Goal: Task Accomplishment & Management: Complete application form

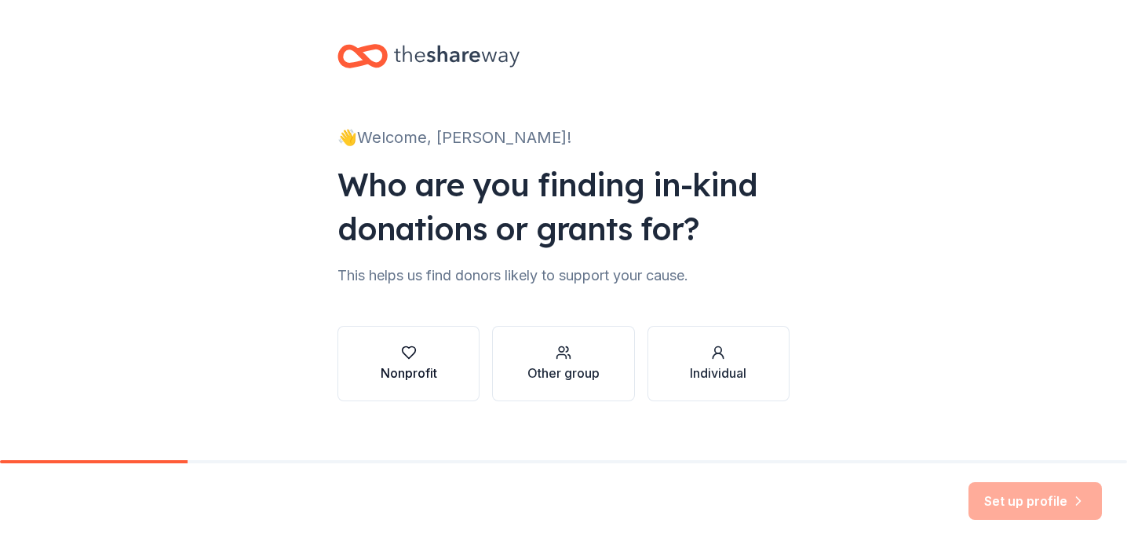
click at [396, 373] on div "Nonprofit" at bounding box center [409, 372] width 57 height 19
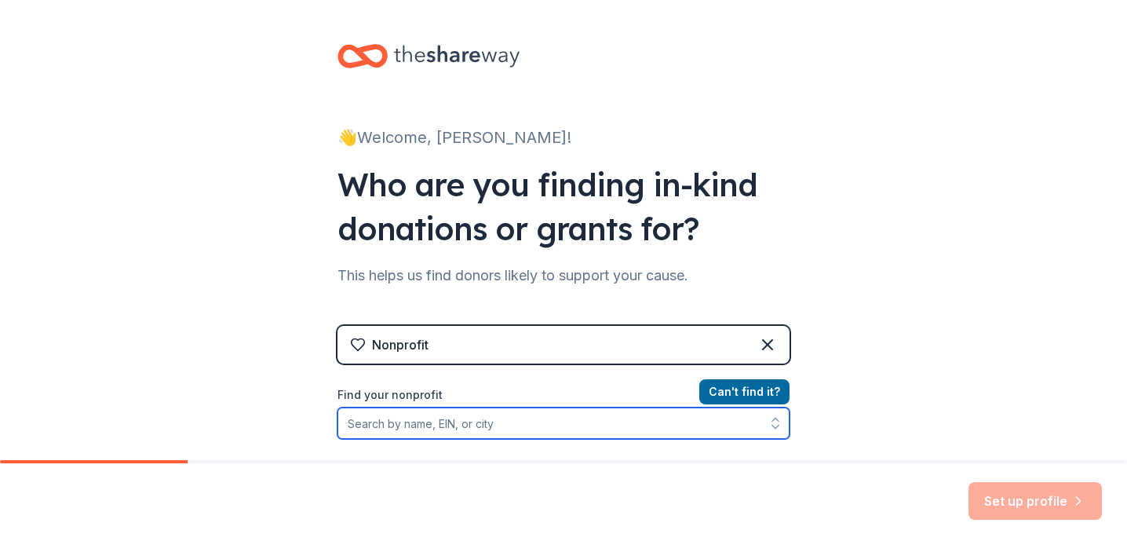
click at [650, 432] on input "Find your nonprofit" at bounding box center [563, 422] width 452 height 31
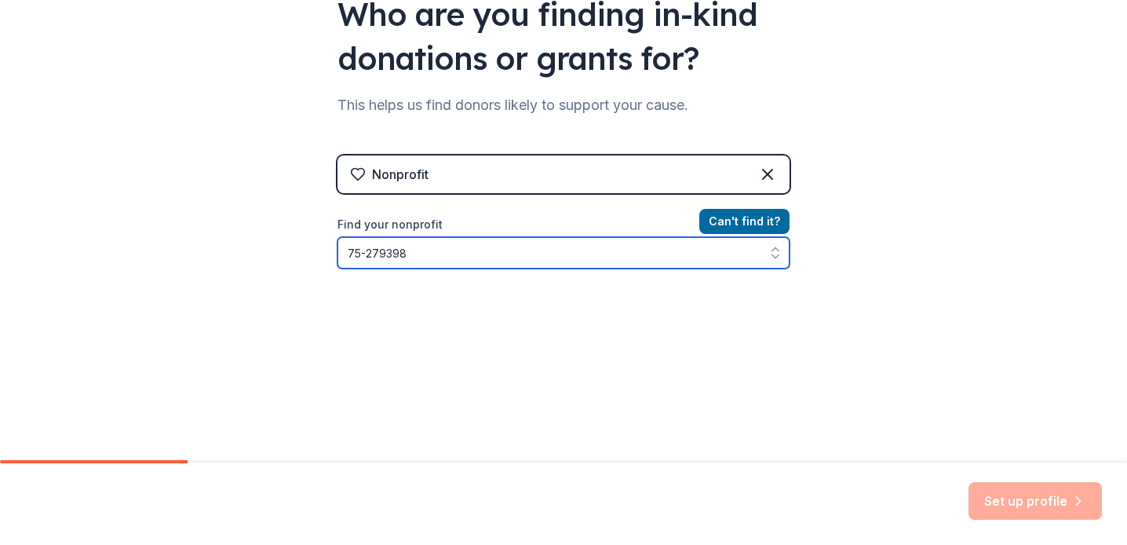
type input "75-2793989"
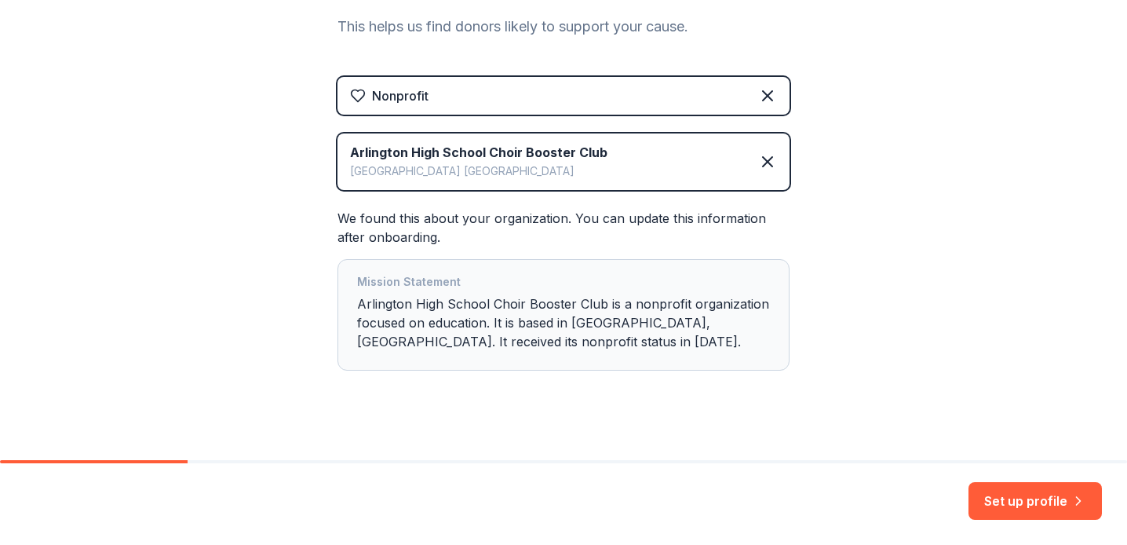
scroll to position [250, 0]
click at [512, 339] on div "Mission Statement Arlington High School Choir Booster Club is a nonprofit organ…" at bounding box center [563, 313] width 413 height 85
click at [469, 316] on div "Mission Statement Arlington High School Choir Booster Club is a nonprofit organ…" at bounding box center [563, 313] width 413 height 85
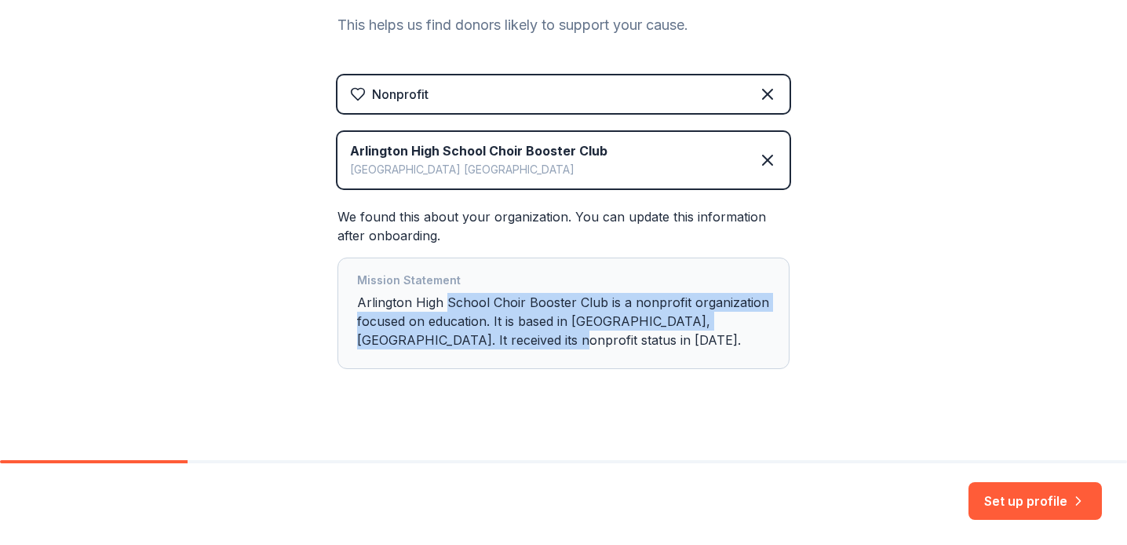
drag, startPoint x: 448, startPoint y: 304, endPoint x: 497, endPoint y: 340, distance: 60.1
click at [497, 340] on div "Mission Statement Arlington High School Choir Booster Club is a nonprofit organ…" at bounding box center [563, 313] width 413 height 85
drag, startPoint x: 361, startPoint y: 301, endPoint x: 538, endPoint y: 344, distance: 182.3
click at [538, 344] on div "Mission Statement Arlington High School Choir Booster Club is a nonprofit organ…" at bounding box center [563, 313] width 413 height 85
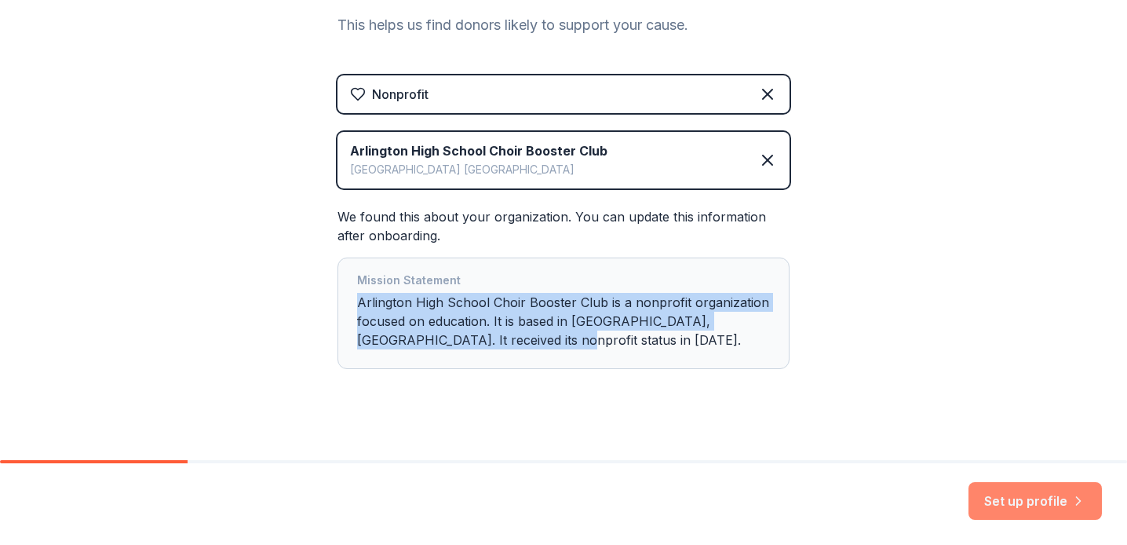
click at [1045, 506] on button "Set up profile" at bounding box center [1034, 501] width 133 height 38
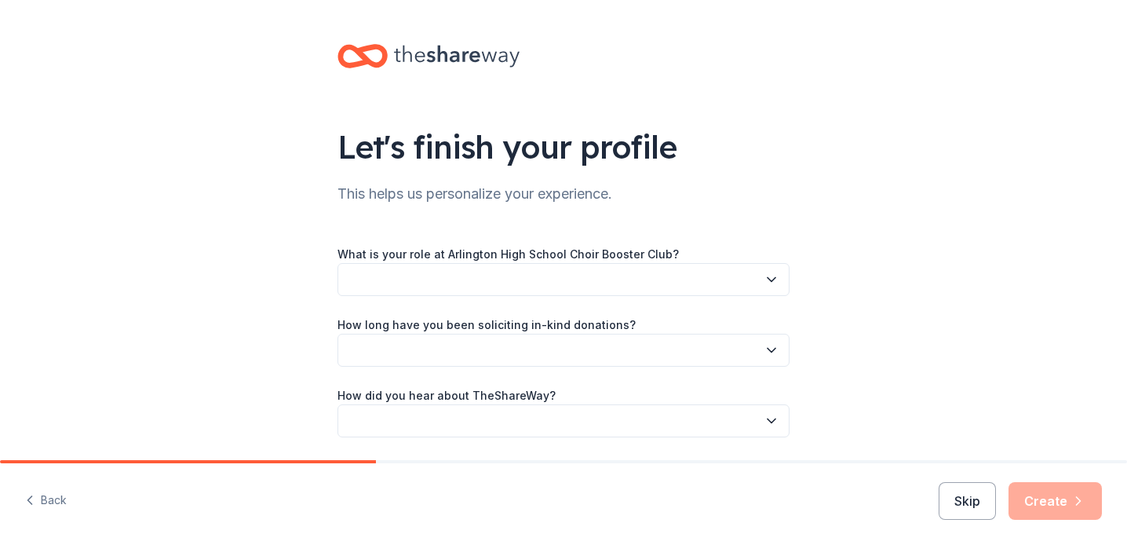
click at [549, 272] on button "button" at bounding box center [563, 279] width 452 height 33
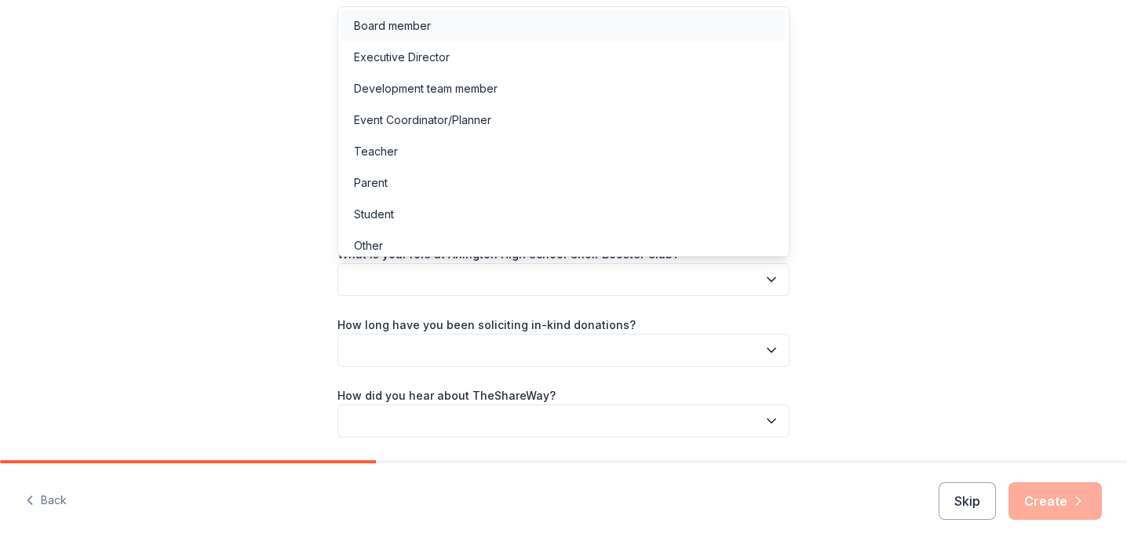
click at [463, 24] on div "Board member" at bounding box center [563, 25] width 444 height 31
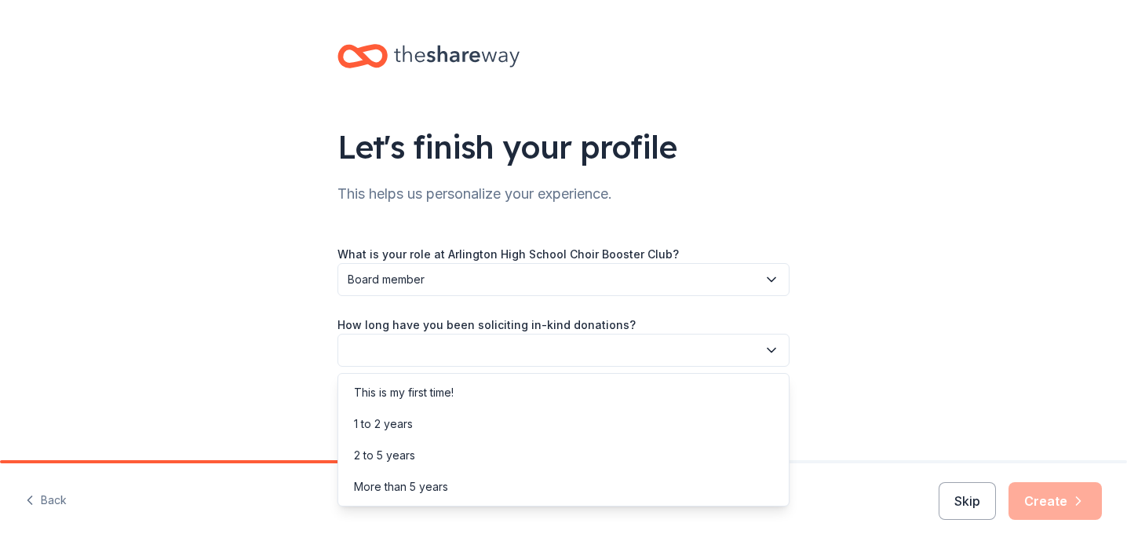
click at [467, 345] on button "button" at bounding box center [563, 350] width 452 height 33
click at [461, 421] on div "1 to 2 years" at bounding box center [563, 423] width 444 height 31
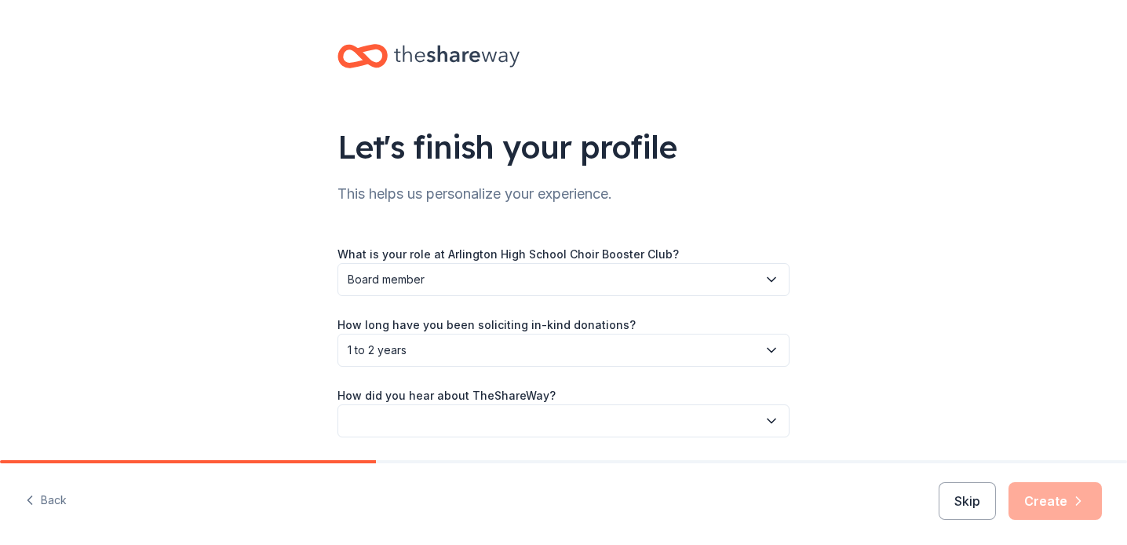
click at [461, 421] on button "button" at bounding box center [563, 420] width 452 height 33
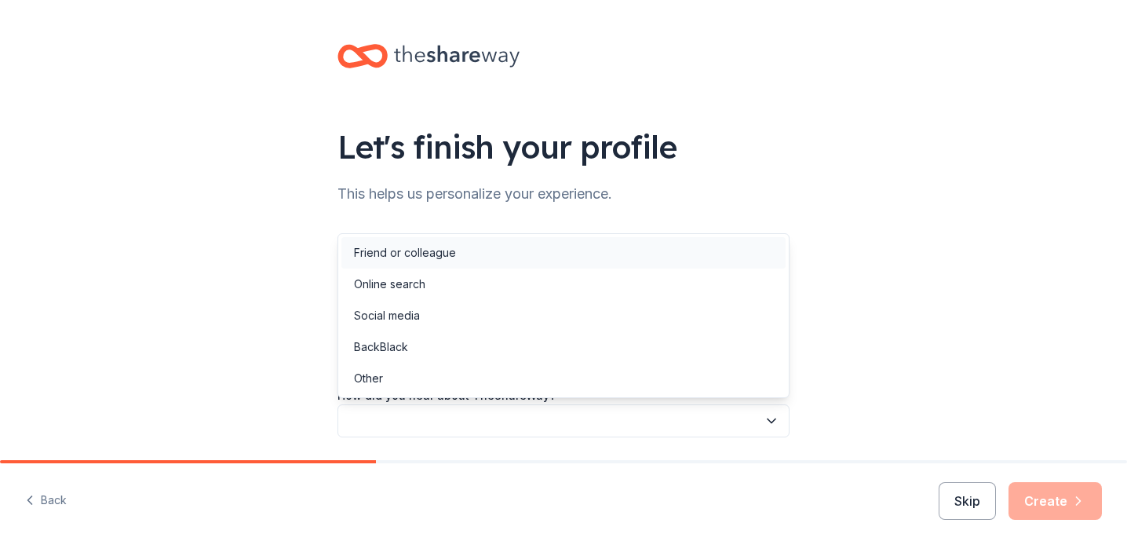
click at [421, 255] on div "Friend or colleague" at bounding box center [405, 252] width 102 height 19
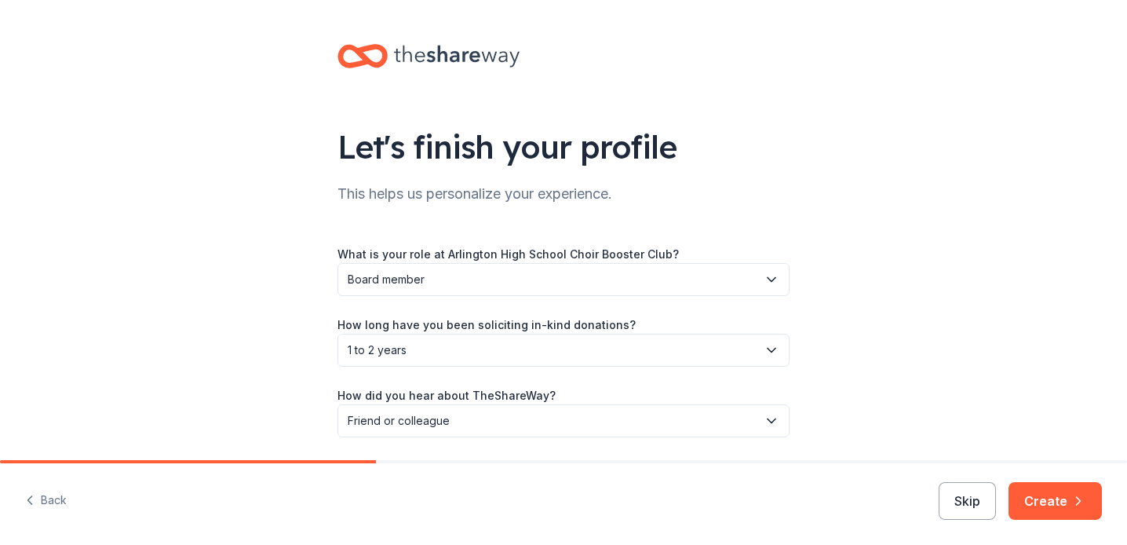
scroll to position [53, 0]
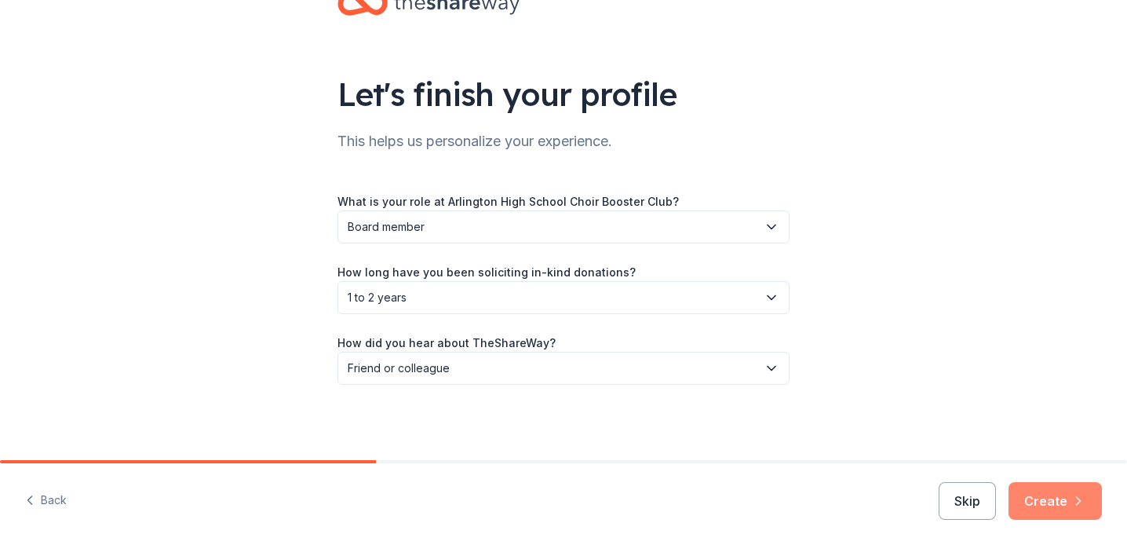
click at [1033, 488] on button "Create" at bounding box center [1054, 501] width 93 height 38
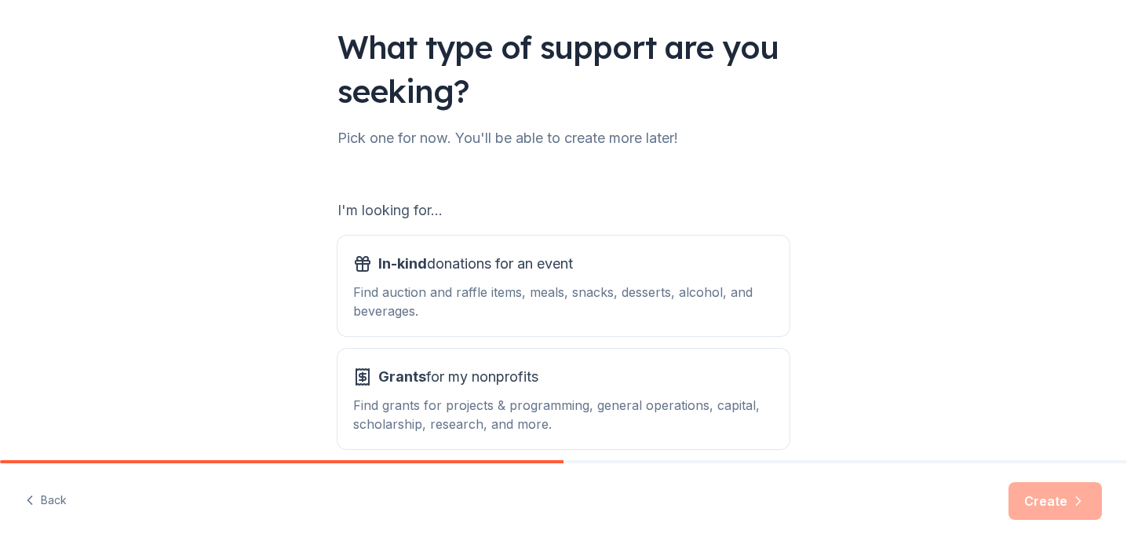
scroll to position [173, 0]
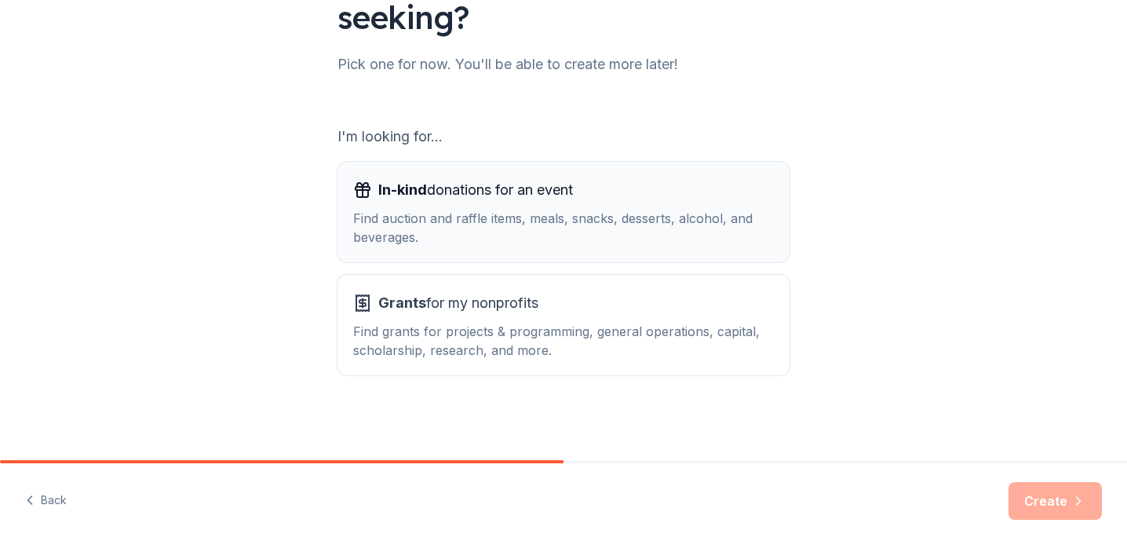
click at [617, 197] on div "In-kind donations for an event" at bounding box center [563, 189] width 421 height 25
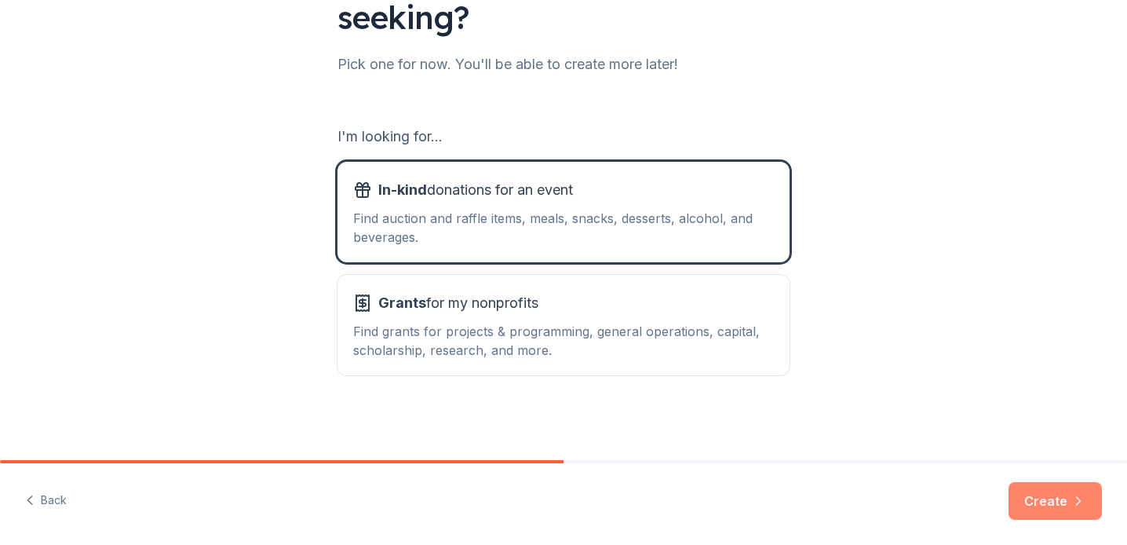
click at [1039, 503] on button "Create" at bounding box center [1054, 501] width 93 height 38
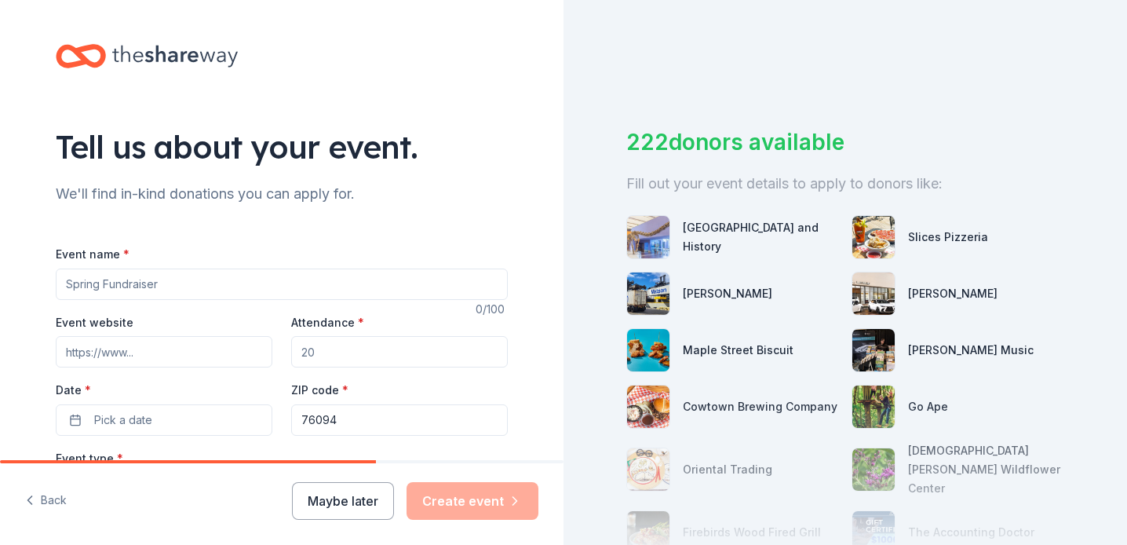
click at [334, 282] on input "Event name *" at bounding box center [282, 283] width 452 height 31
type input "Arlington High School Choir Renaissance Festival"
click at [209, 345] on input "Event website" at bounding box center [164, 351] width 217 height 31
click at [332, 356] on input "Attendance *" at bounding box center [399, 351] width 217 height 31
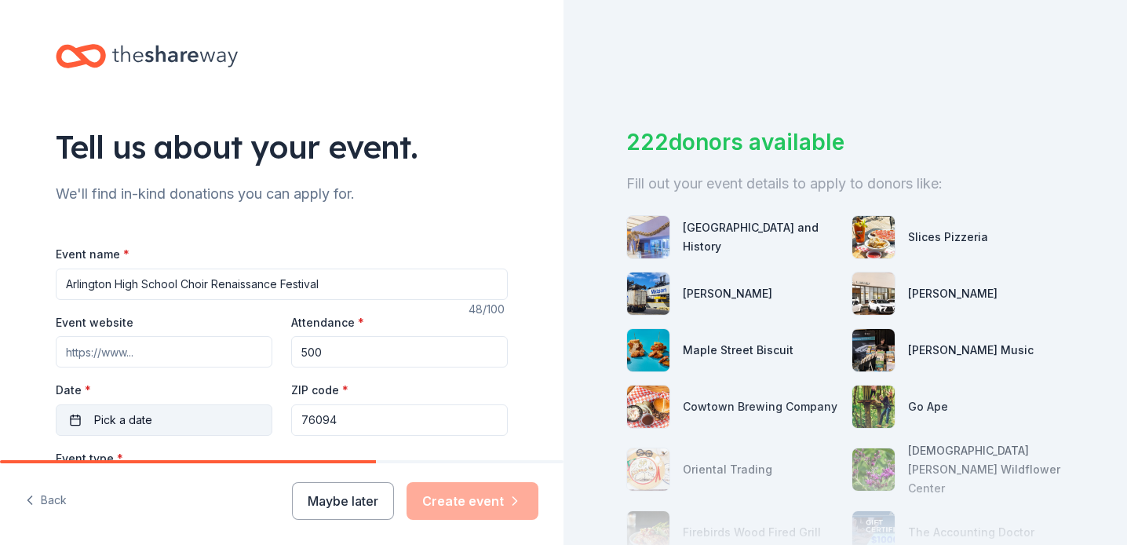
type input "500"
click at [166, 420] on button "Pick a date" at bounding box center [164, 419] width 217 height 31
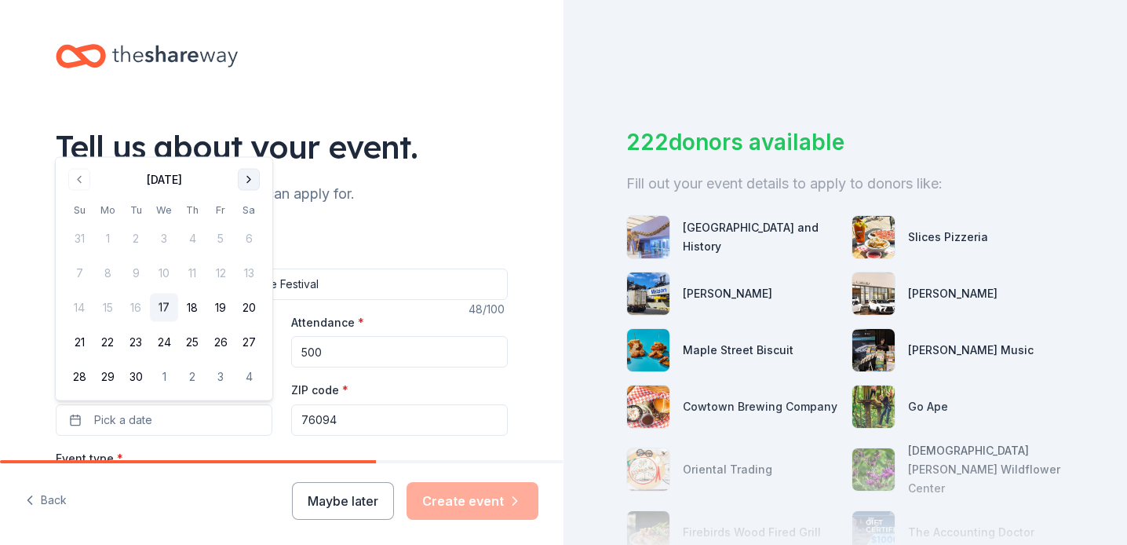
click at [247, 170] on button "Go to next month" at bounding box center [249, 180] width 22 height 22
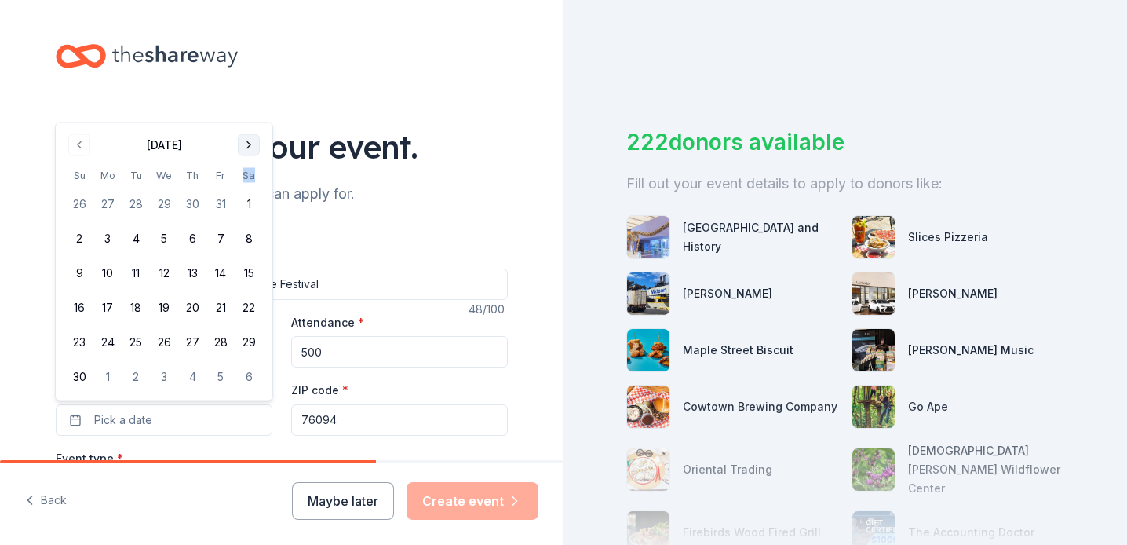
click at [247, 170] on th "Sa" at bounding box center [249, 175] width 28 height 16
click at [249, 141] on button "Go to next month" at bounding box center [249, 145] width 22 height 22
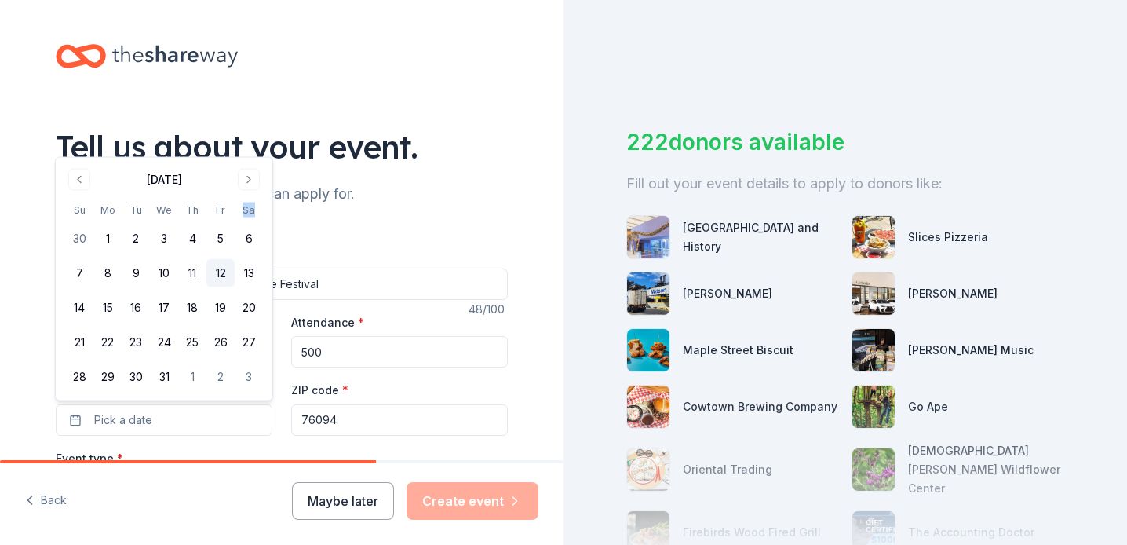
click at [220, 270] on button "12" at bounding box center [220, 273] width 28 height 28
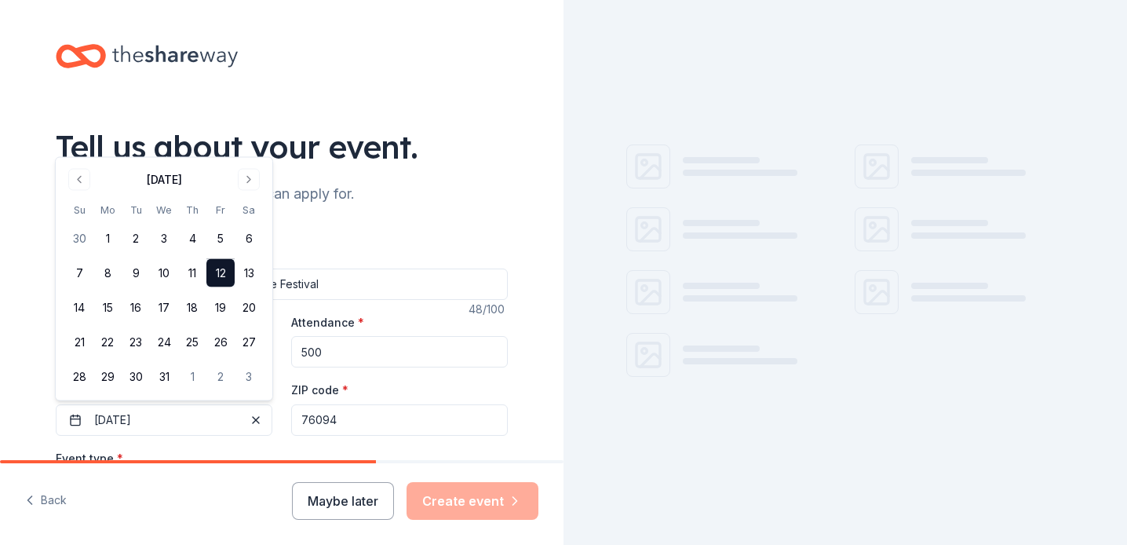
click at [358, 420] on input "76094" at bounding box center [399, 419] width 217 height 31
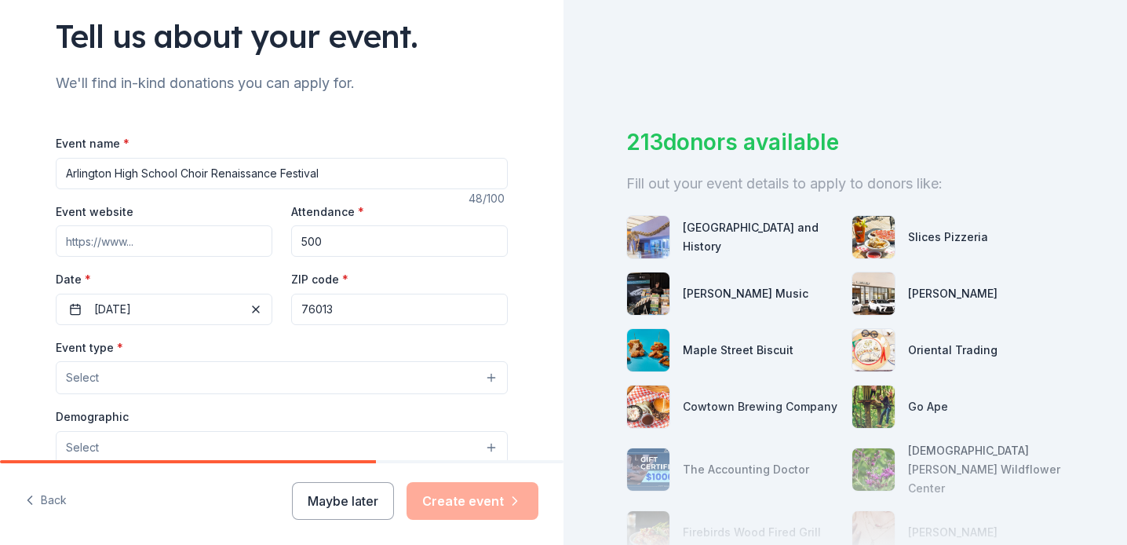
scroll to position [221, 0]
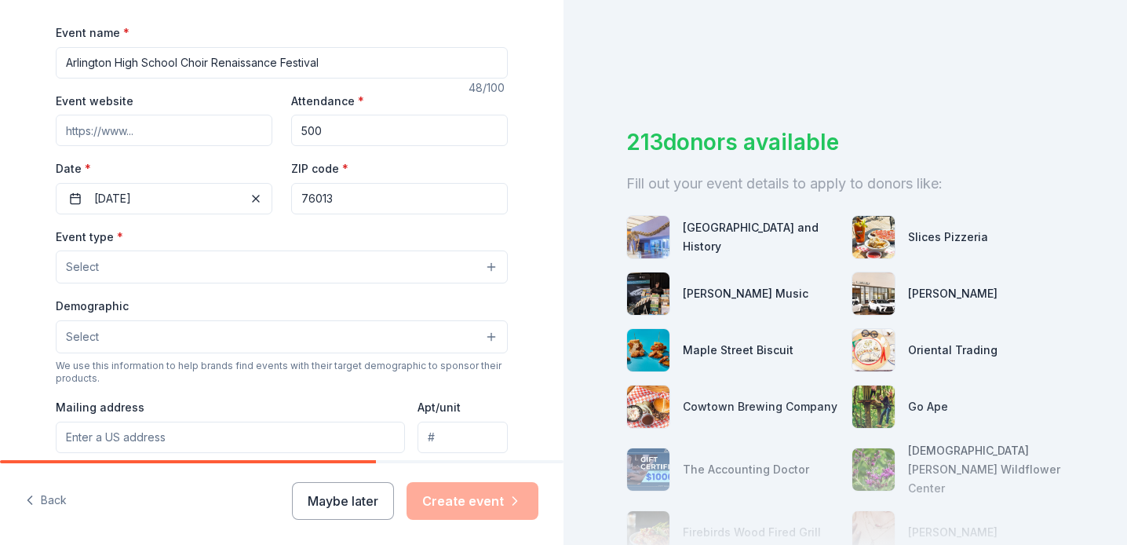
type input "76013"
click at [286, 259] on button "Select" at bounding box center [282, 266] width 452 height 33
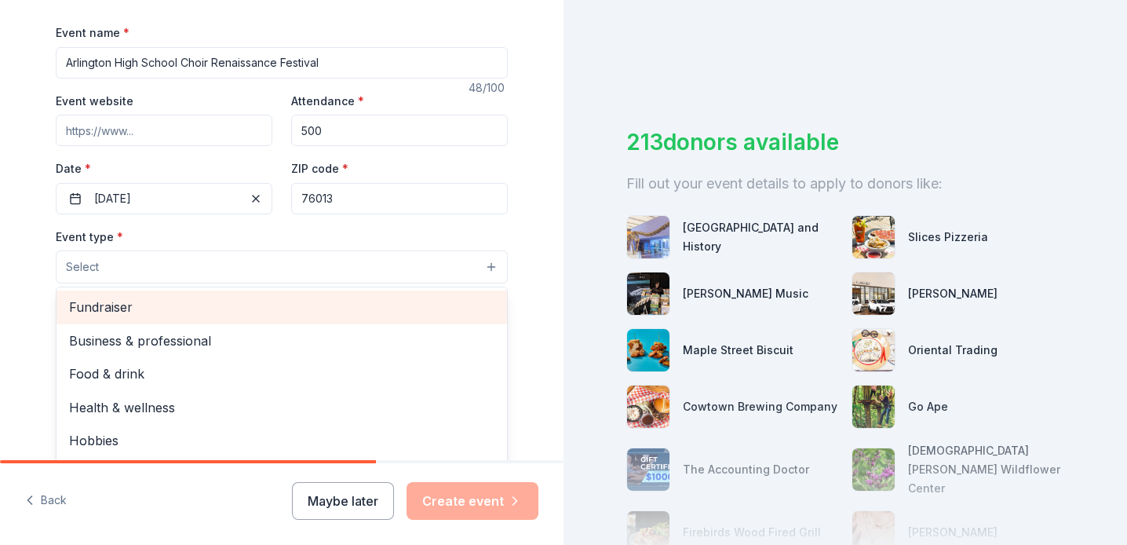
click at [231, 320] on div "Fundraiser" at bounding box center [282, 306] width 450 height 33
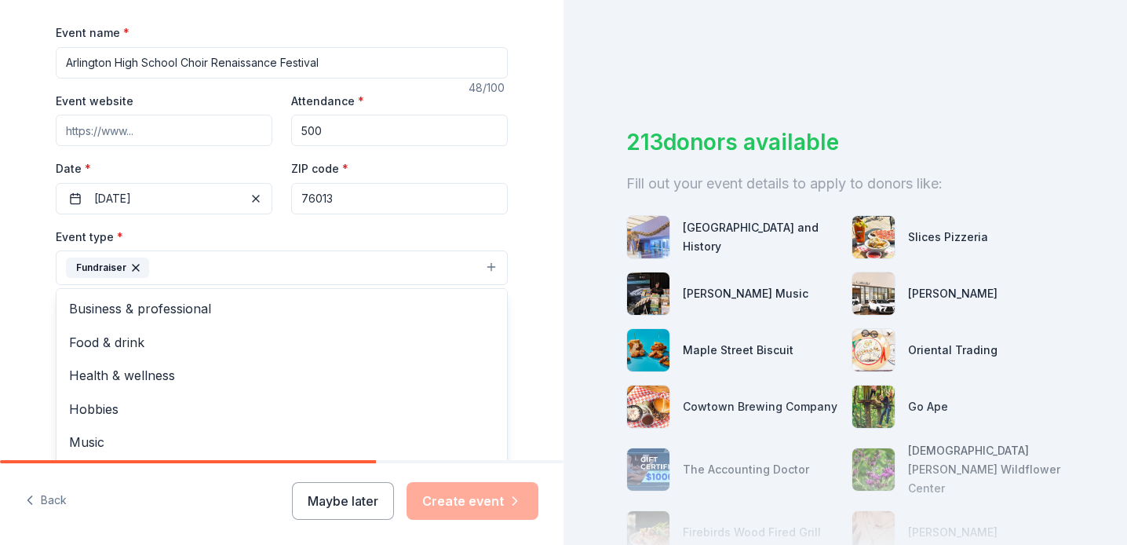
click at [279, 248] on div "Event type * Fundraiser Business & professional Food & drink Health & wellness …" at bounding box center [282, 256] width 452 height 59
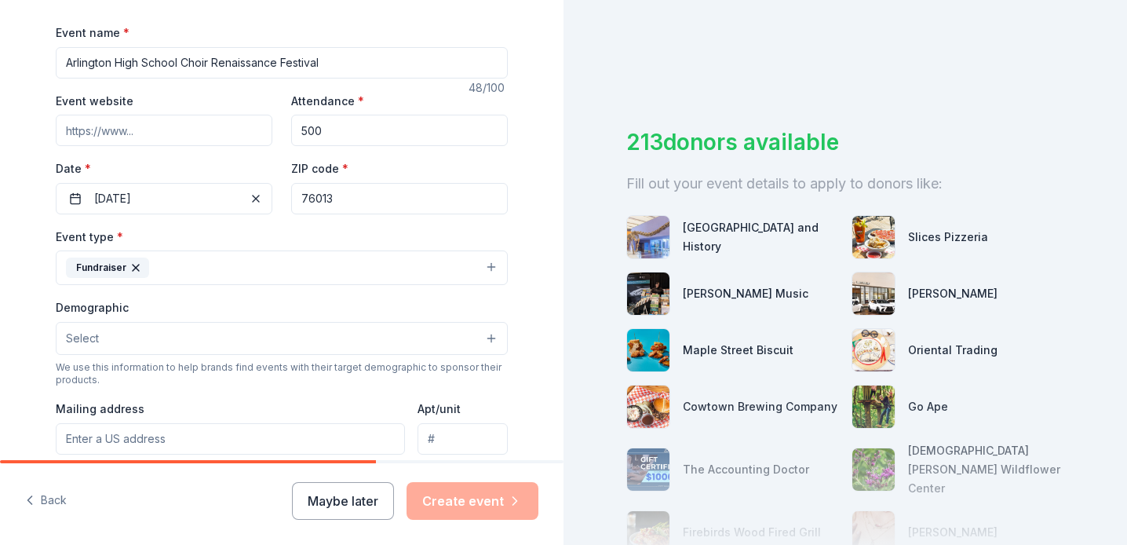
click at [231, 270] on button "Fundraiser" at bounding box center [282, 267] width 452 height 35
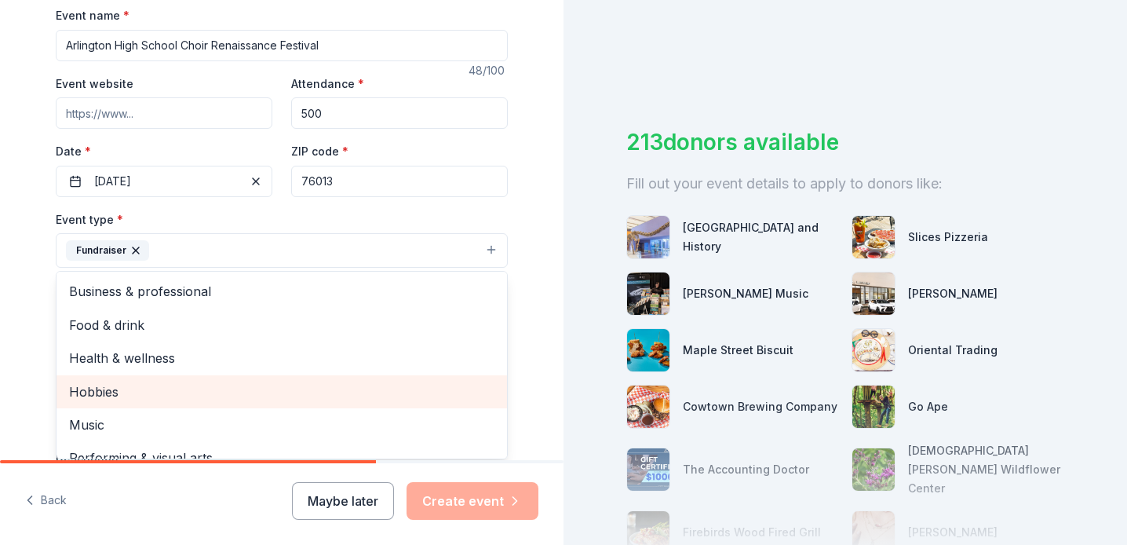
scroll to position [19, 0]
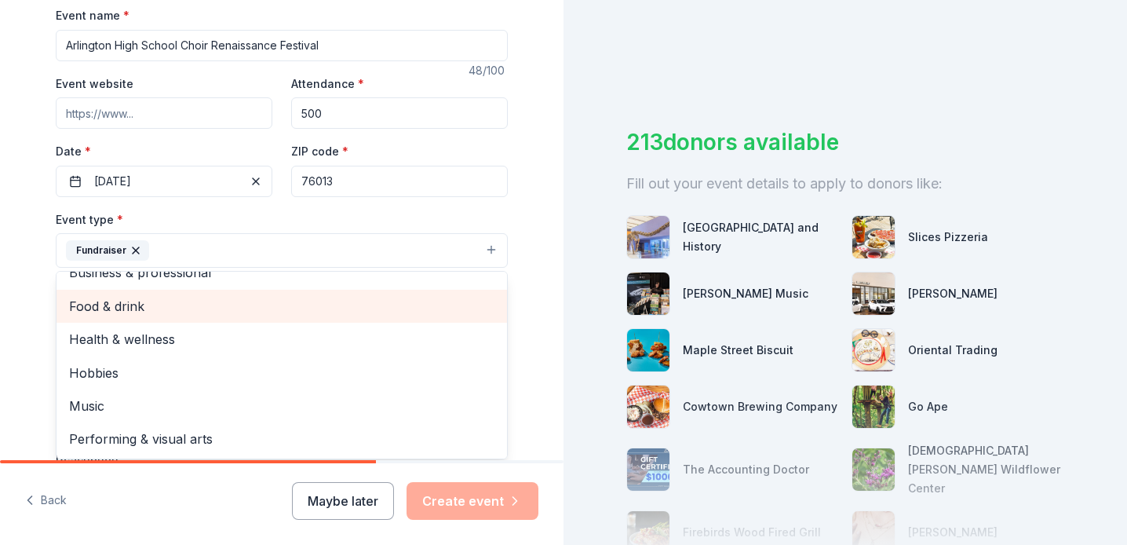
click at [202, 311] on span "Food & drink" at bounding box center [281, 306] width 425 height 20
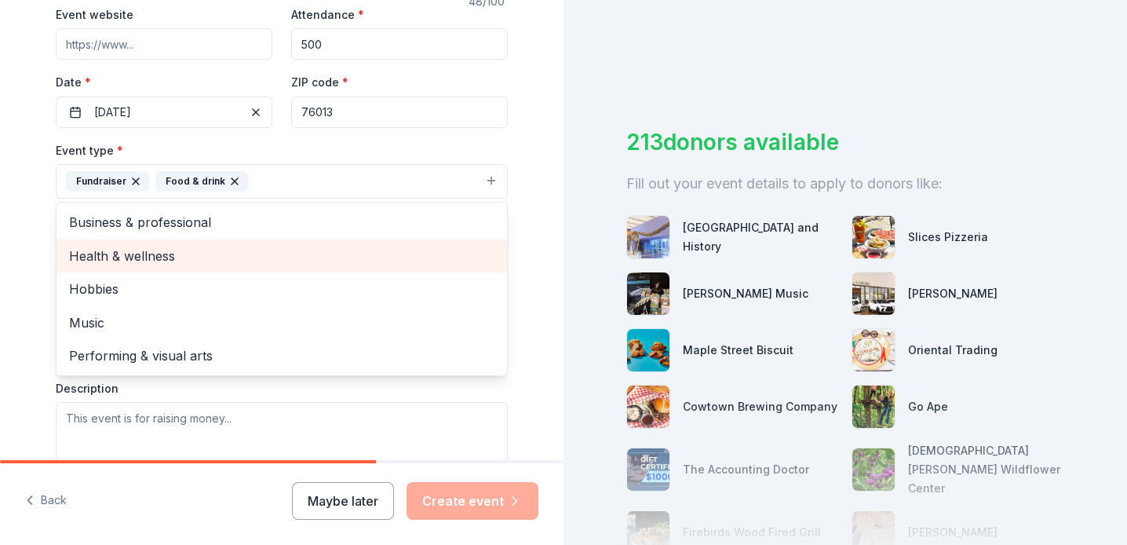
scroll to position [311, 0]
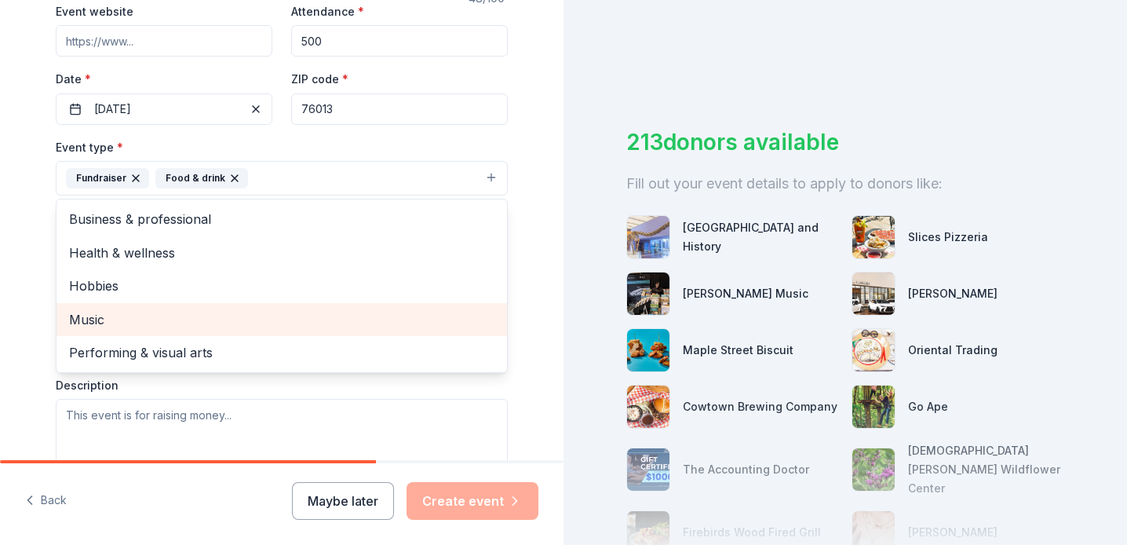
click at [245, 323] on span "Music" at bounding box center [281, 319] width 425 height 20
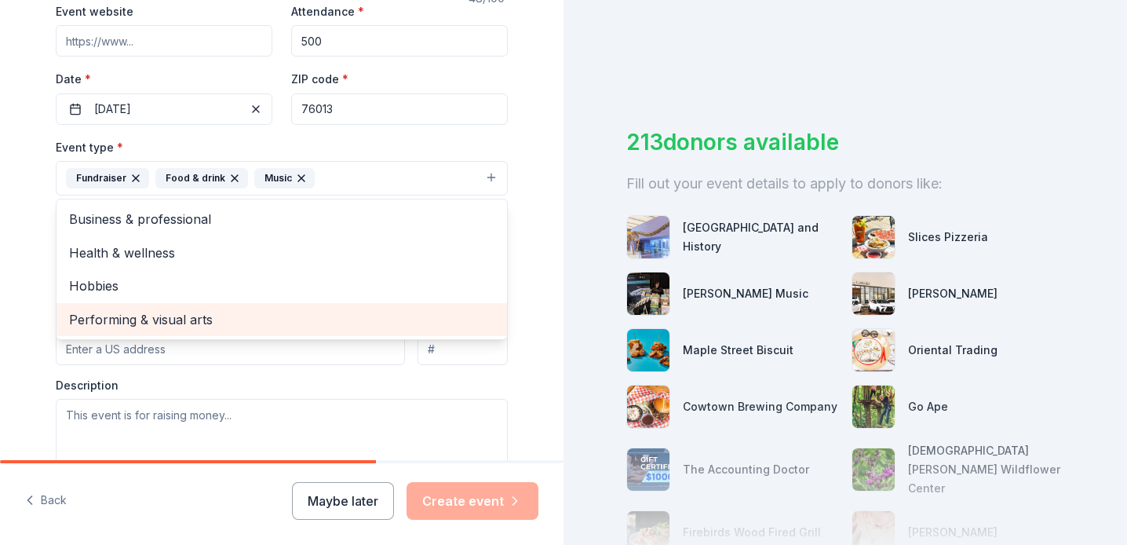
click at [103, 315] on span "Performing & visual arts" at bounding box center [281, 319] width 425 height 20
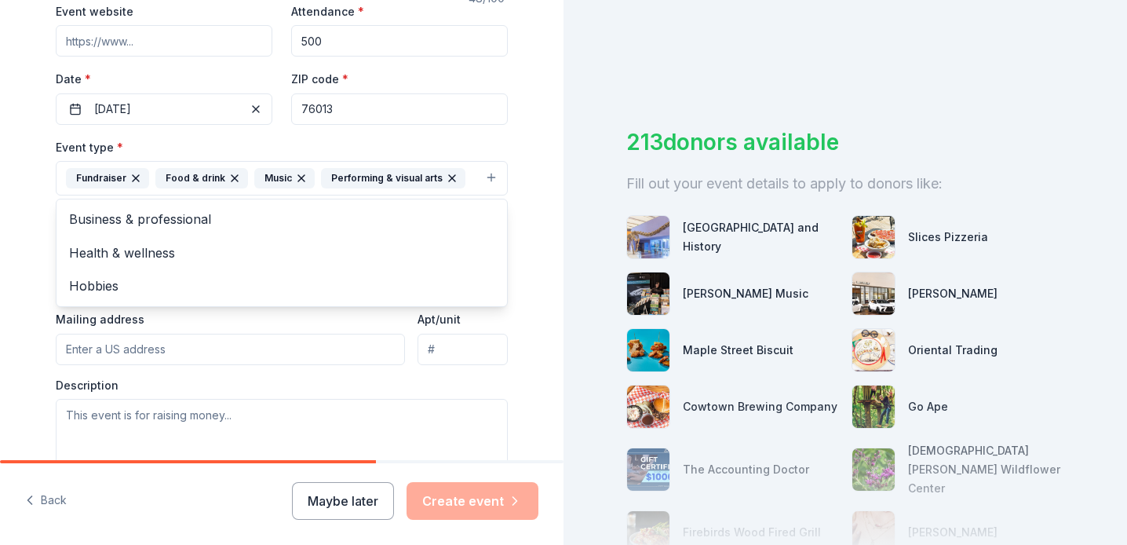
click at [9, 244] on div "Tell us about your event. We'll find in-kind donations you can apply for. Event…" at bounding box center [281, 212] width 563 height 1046
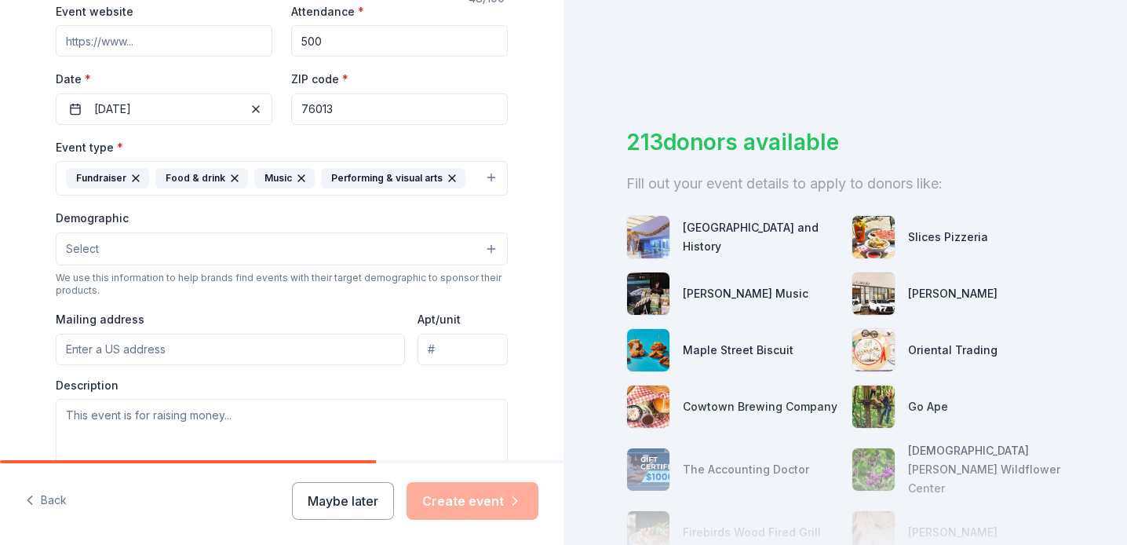
click at [92, 242] on span "Select" at bounding box center [82, 248] width 33 height 19
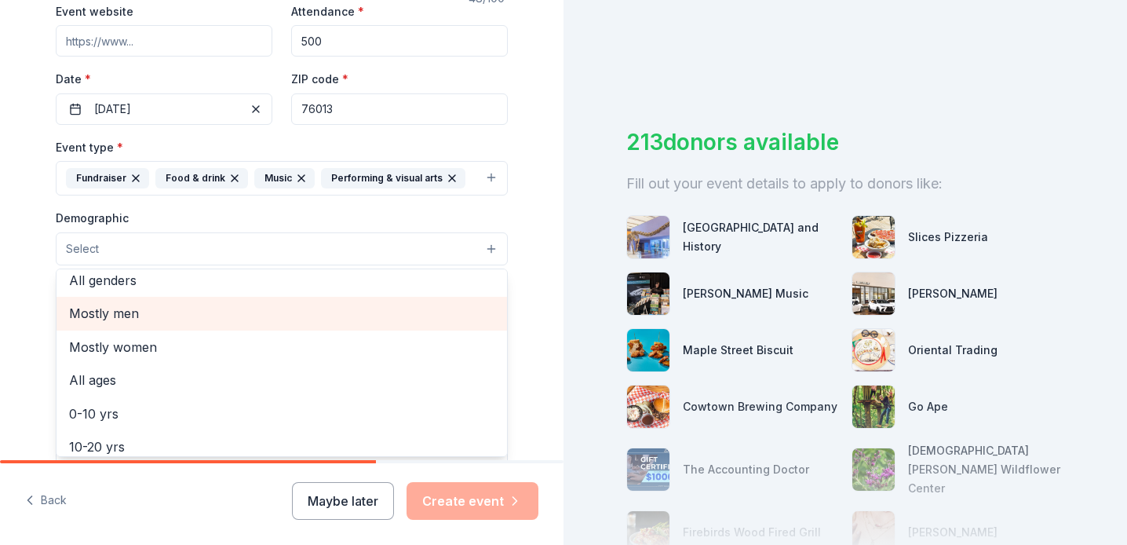
scroll to position [1, 0]
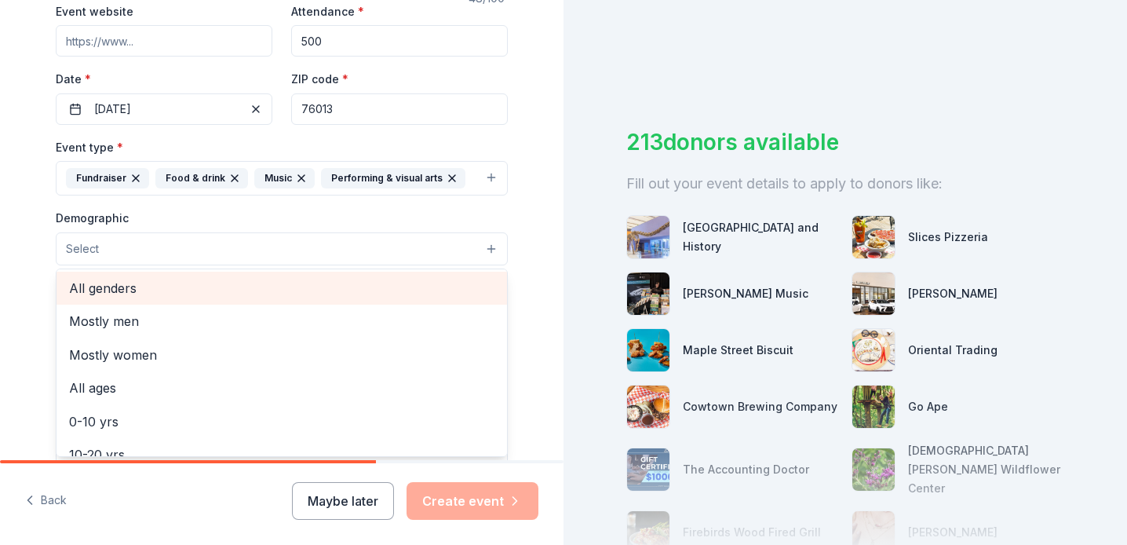
click at [142, 293] on span "All genders" at bounding box center [281, 288] width 425 height 20
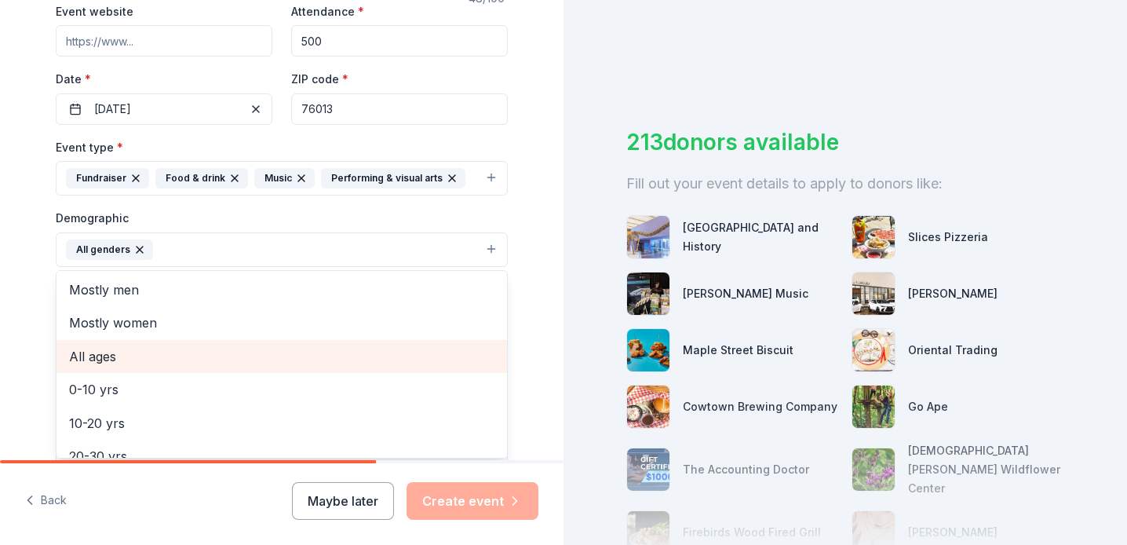
click at [104, 354] on span "All ages" at bounding box center [281, 356] width 425 height 20
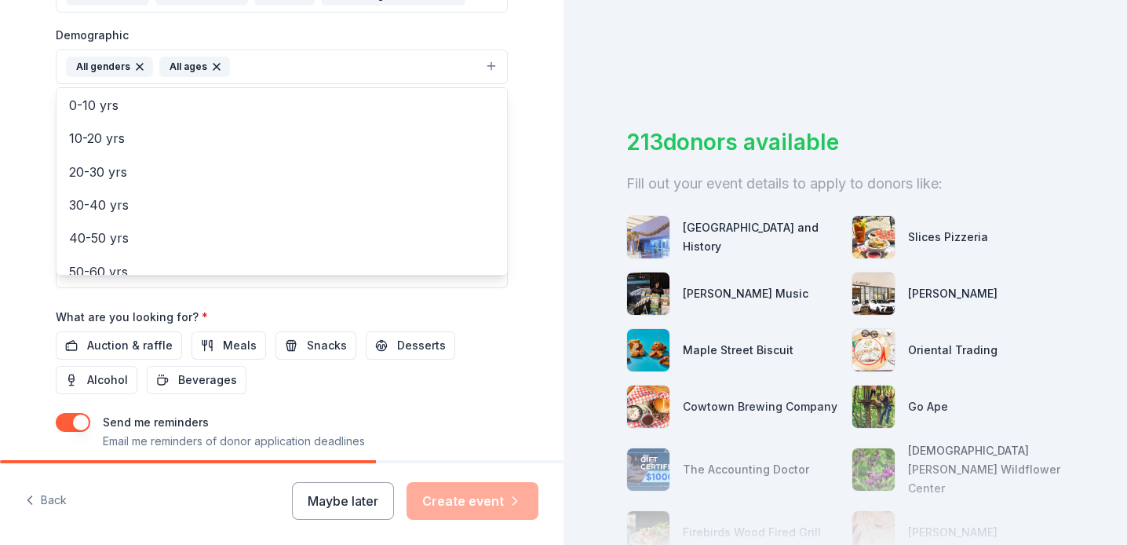
scroll to position [494, 0]
click at [129, 341] on div "Event name * Arlington High School Choir Renaissance Festival 48 /100 Event web…" at bounding box center [282, 114] width 452 height 728
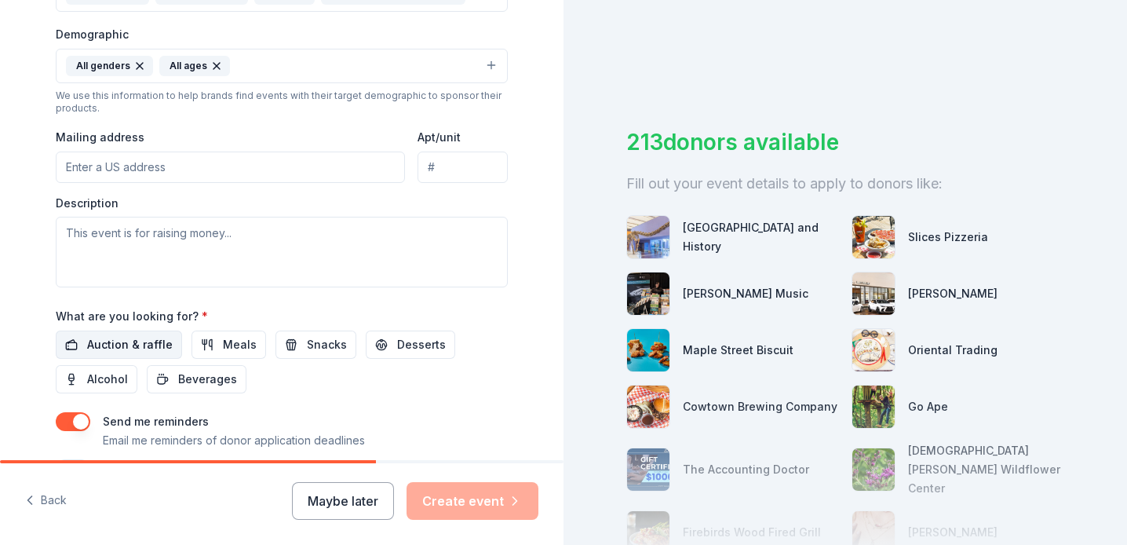
click at [151, 341] on span "Auction & raffle" at bounding box center [130, 344] width 86 height 19
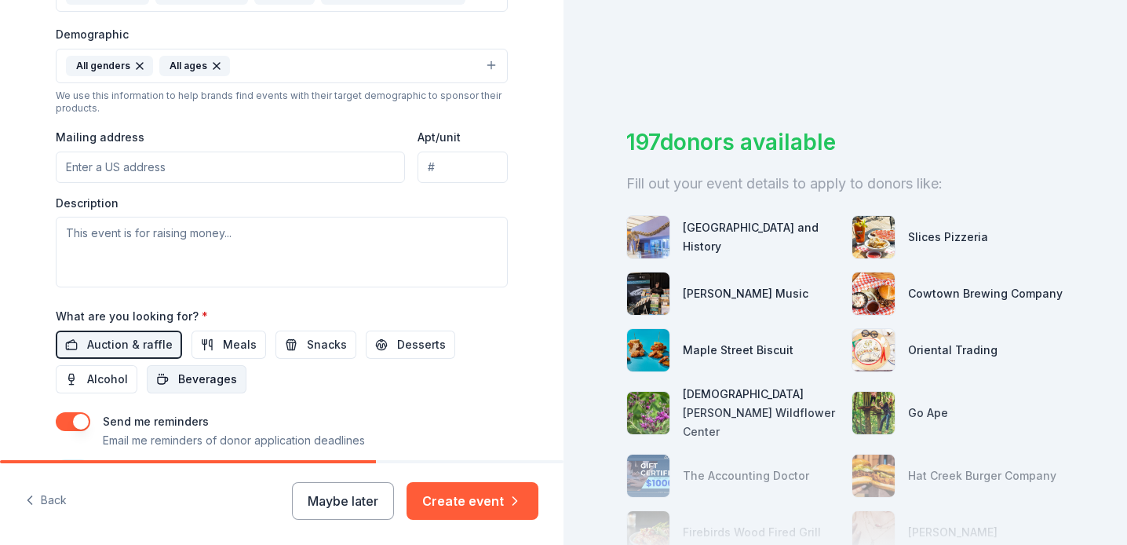
click at [203, 380] on span "Beverages" at bounding box center [207, 379] width 59 height 19
click at [223, 341] on span "Meals" at bounding box center [240, 344] width 34 height 19
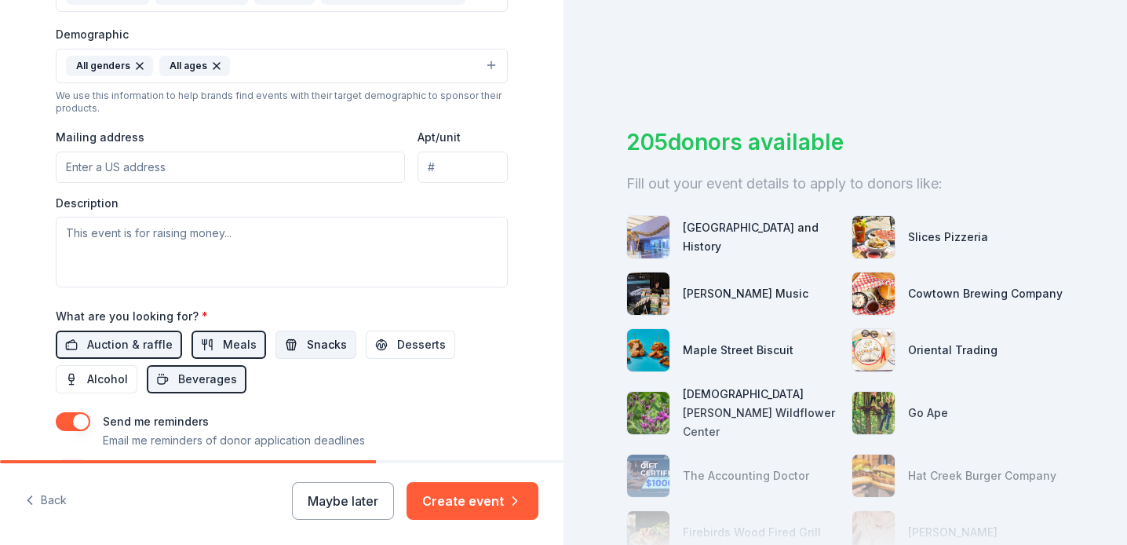
click at [307, 337] on span "Snacks" at bounding box center [327, 344] width 40 height 19
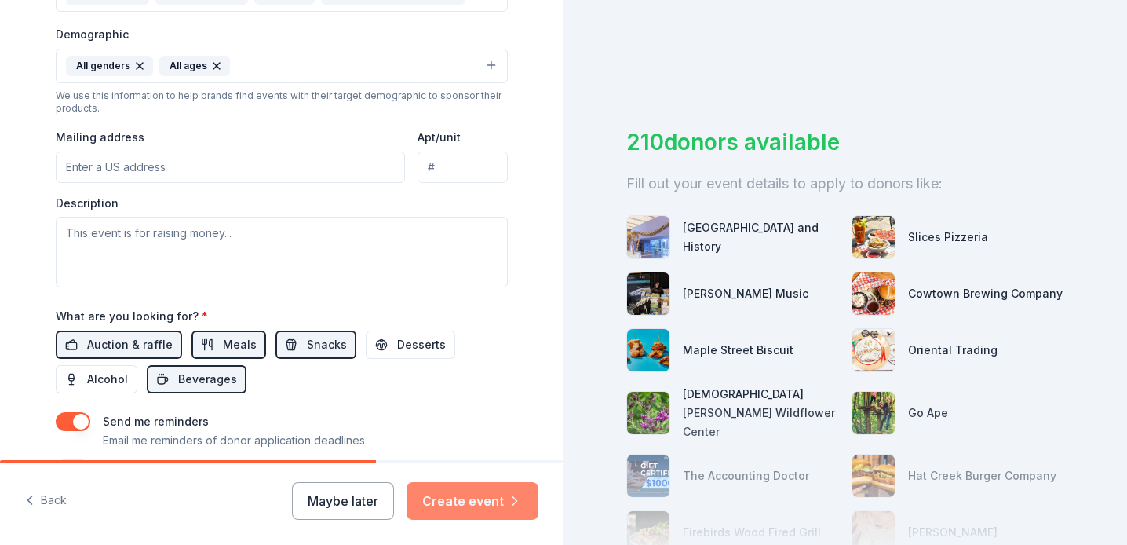
click at [459, 494] on button "Create event" at bounding box center [472, 501] width 132 height 38
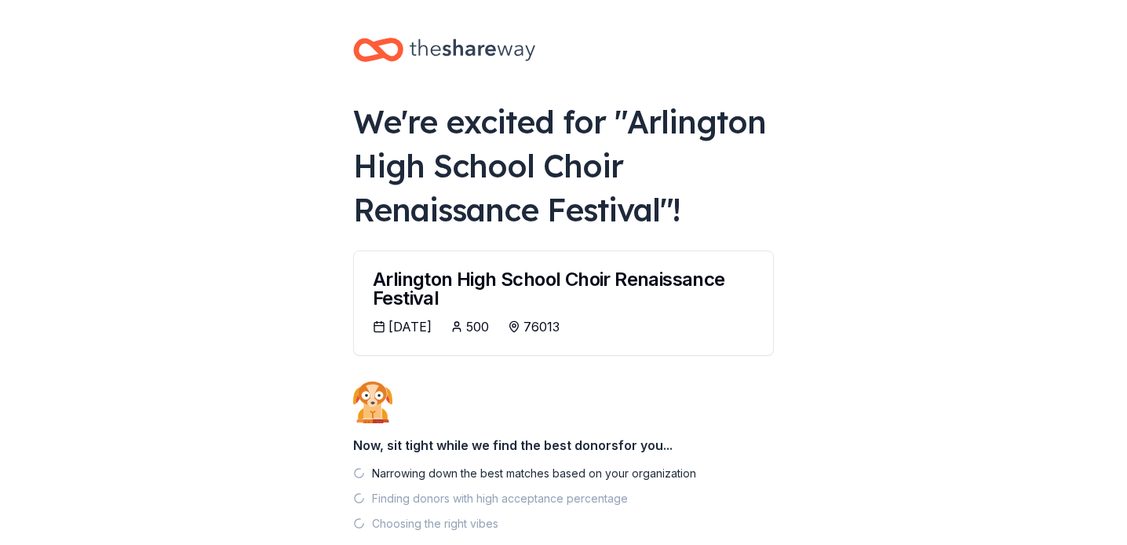
scroll to position [92, 0]
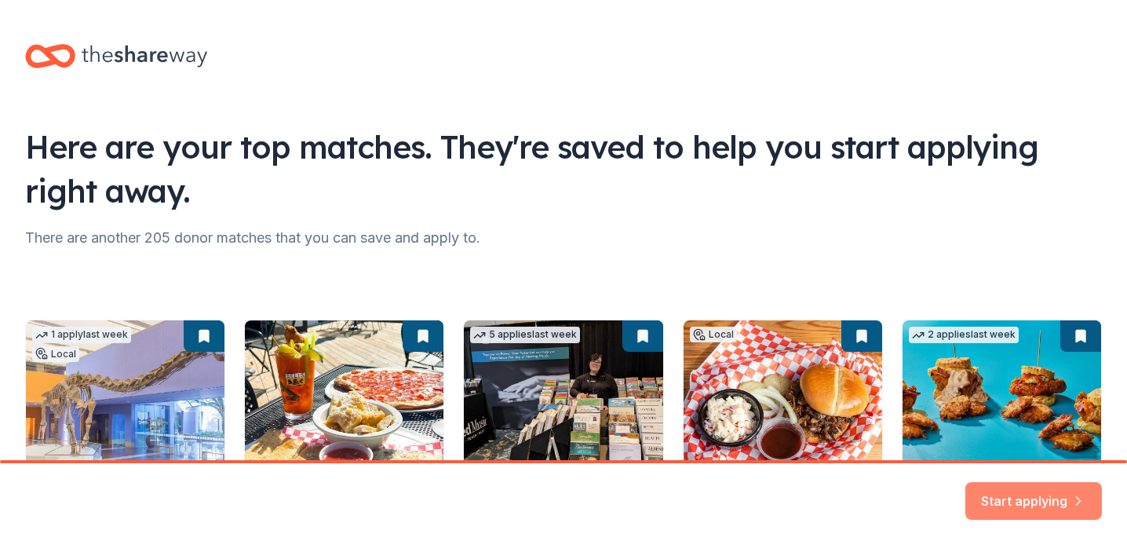
click at [1008, 495] on button "Start applying" at bounding box center [1033, 491] width 137 height 38
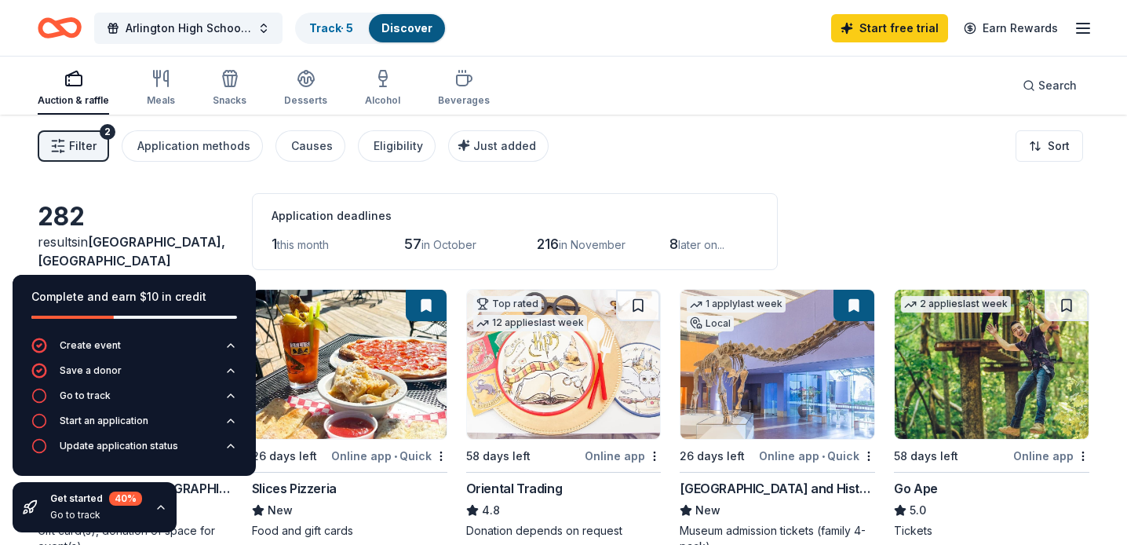
click at [1081, 30] on icon "button" at bounding box center [1083, 28] width 19 height 19
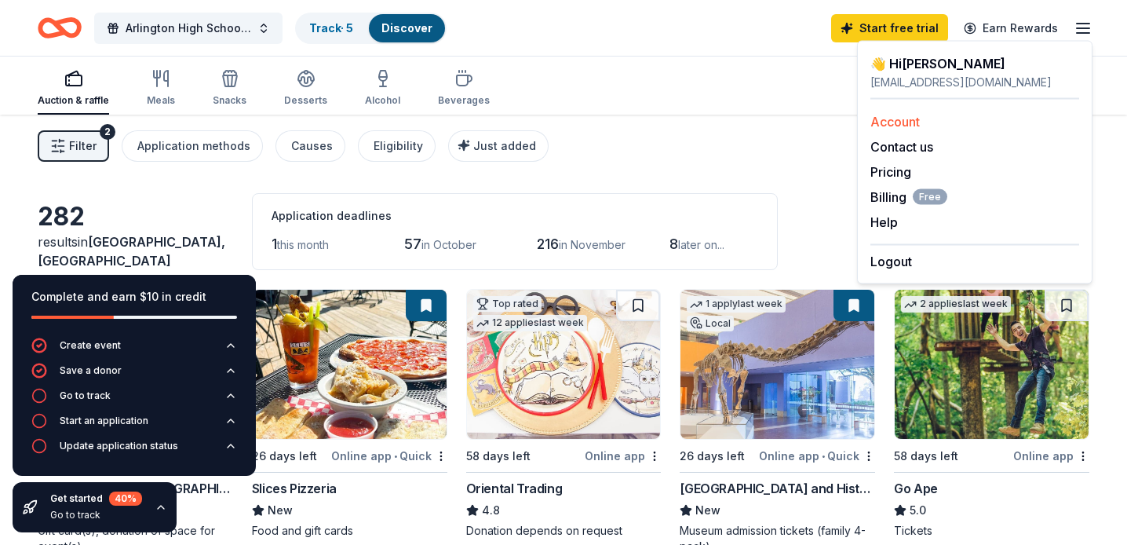
click at [895, 120] on link "Account" at bounding box center [894, 122] width 49 height 16
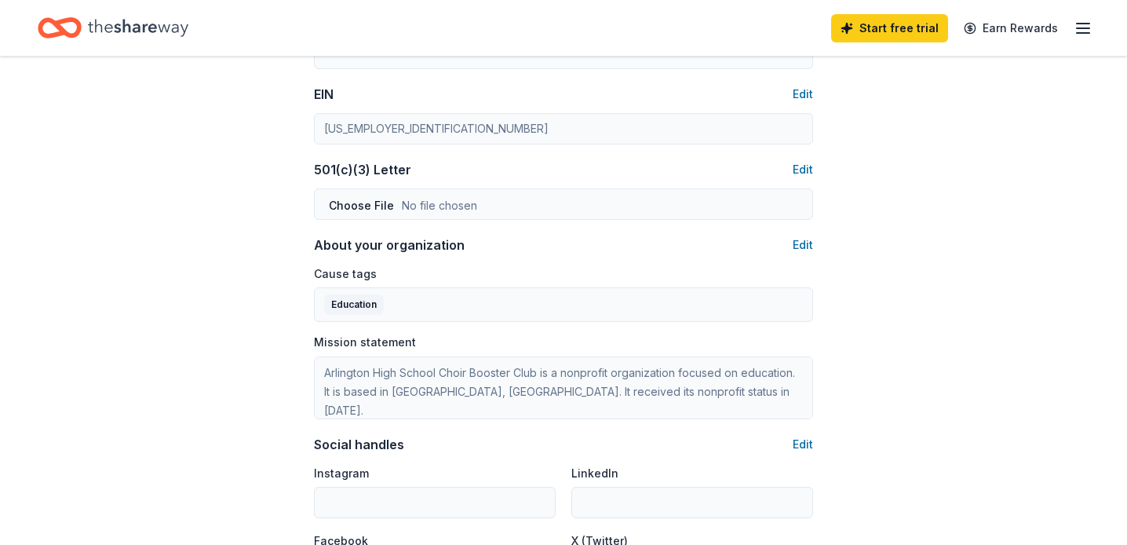
scroll to position [755, 0]
click at [234, 351] on div "Account About me Profile Edit First name JIll Last name Santiago Role Board mem…" at bounding box center [563, 3] width 1127 height 1402
click at [802, 175] on button "Edit" at bounding box center [803, 171] width 20 height 19
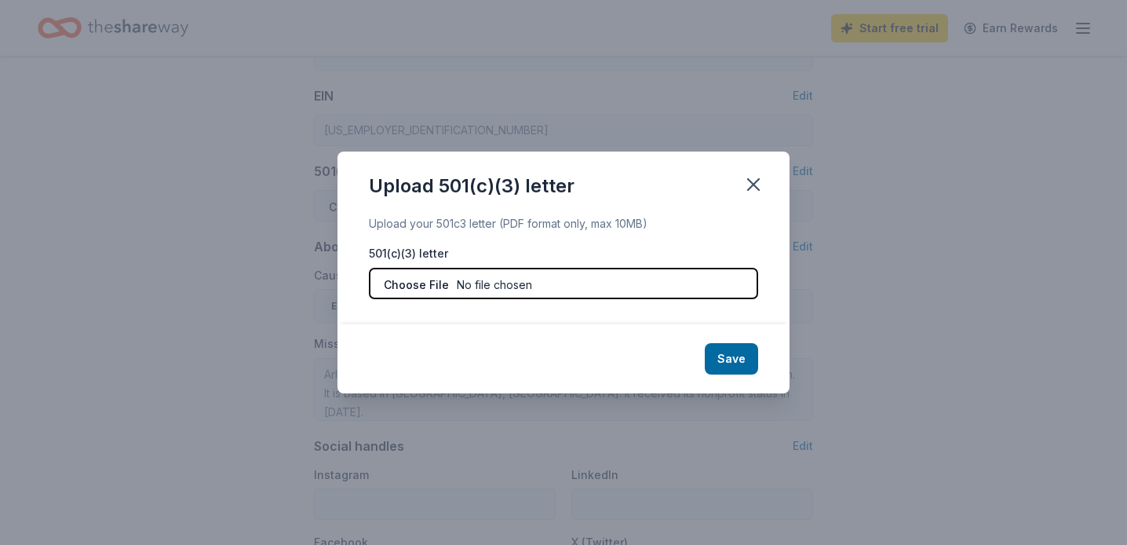
click at [496, 290] on input "file" at bounding box center [563, 283] width 389 height 31
type input "C:\fakepath\AHS Choir Booster 501C3 letter.pdf"
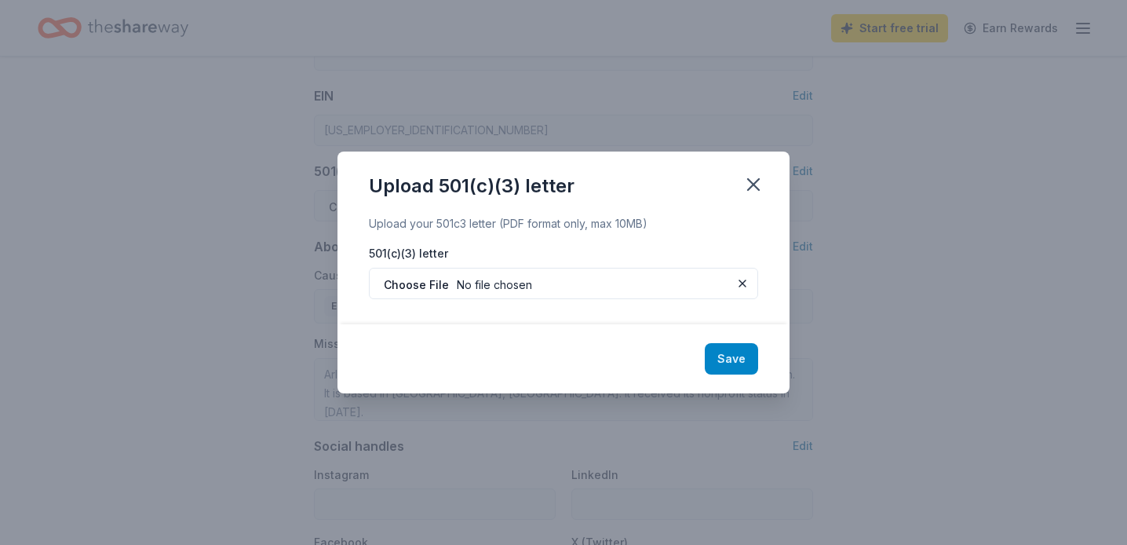
click at [724, 363] on button "Save" at bounding box center [731, 358] width 53 height 31
click at [747, 183] on icon "button" at bounding box center [753, 184] width 22 height 22
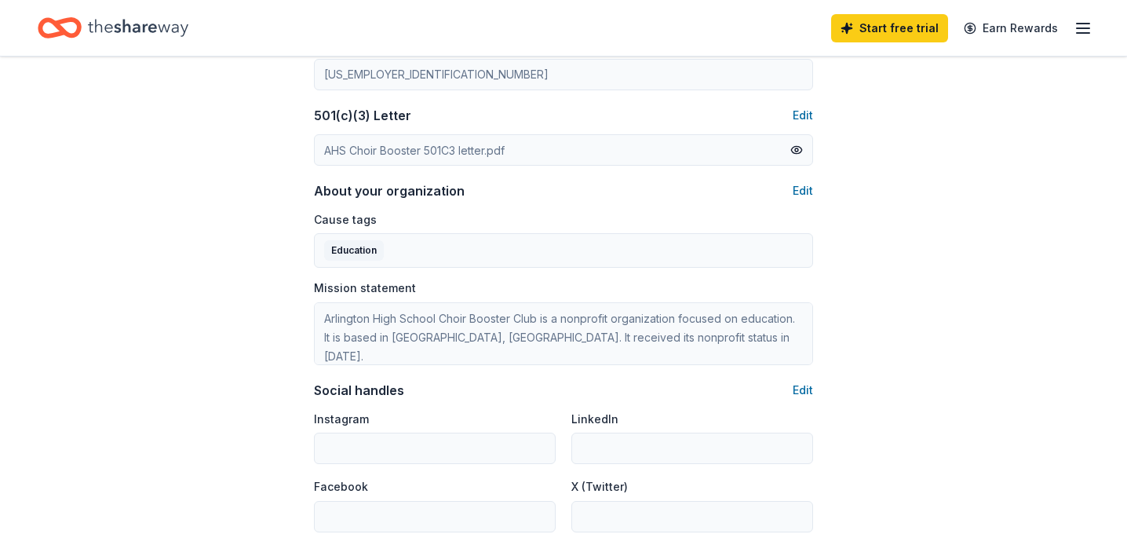
scroll to position [845, 0]
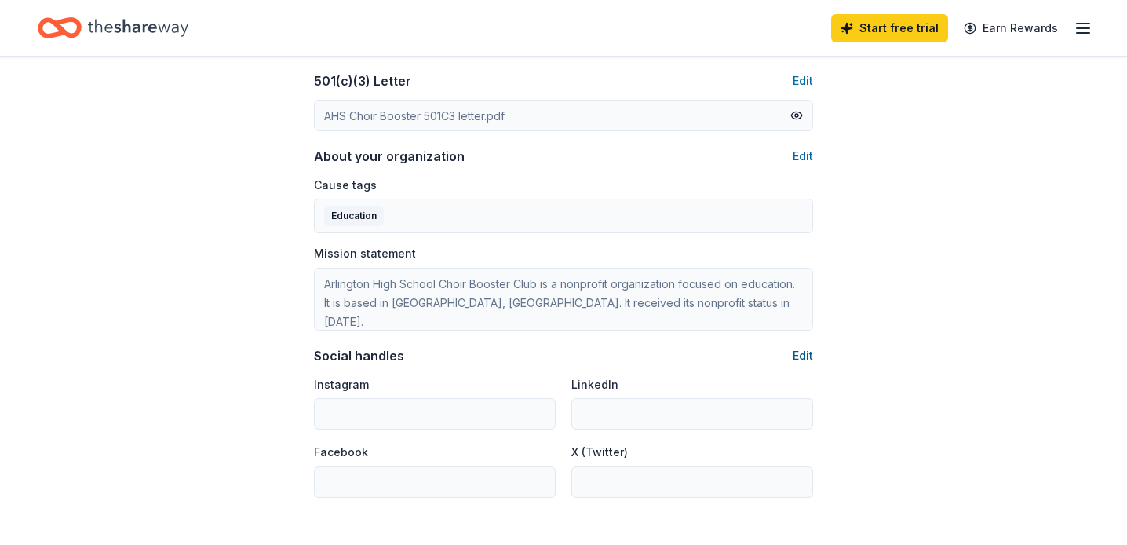
click at [805, 355] on button "Edit" at bounding box center [803, 355] width 20 height 19
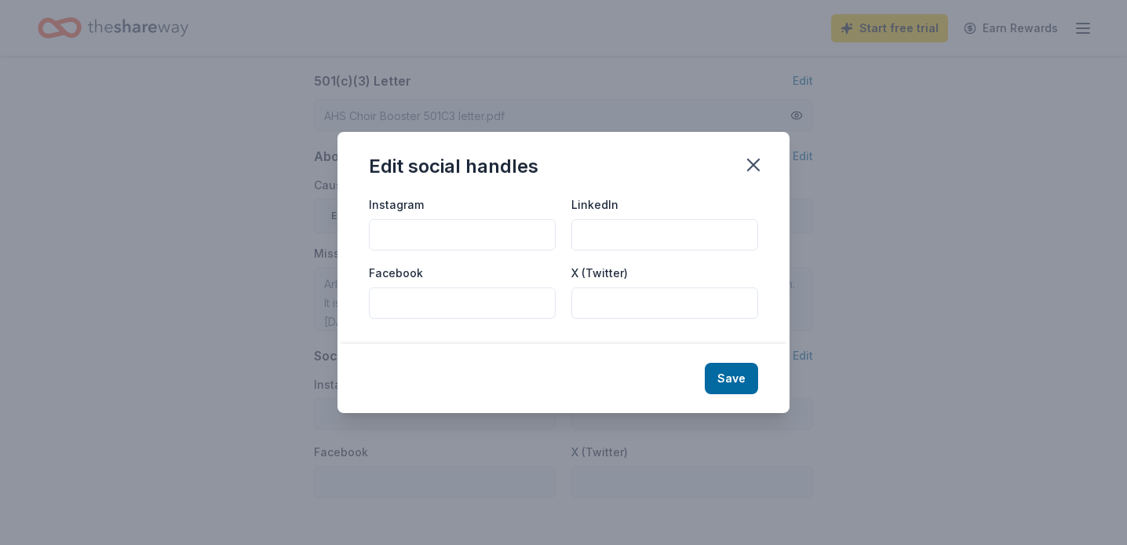
click at [405, 302] on input "Facebook" at bounding box center [462, 302] width 187 height 31
paste input "https://www.facebook.com/ahscoltchoir/"
type input "https://www.facebook.com/ahscoltchoir/"
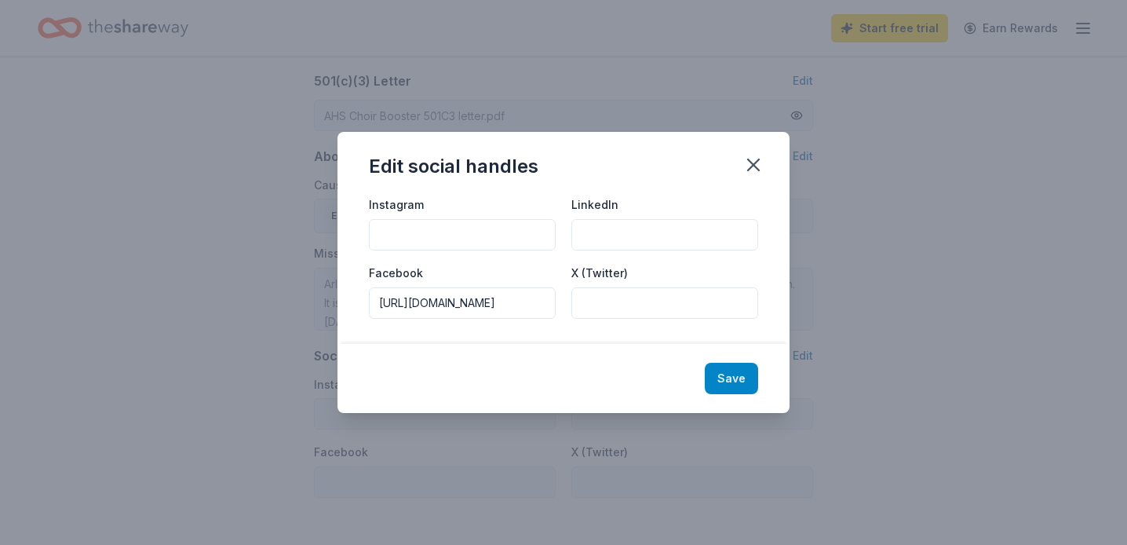
click at [733, 379] on button "Save" at bounding box center [731, 378] width 53 height 31
type input "https://www.facebook.com/ahscoltchoir/"
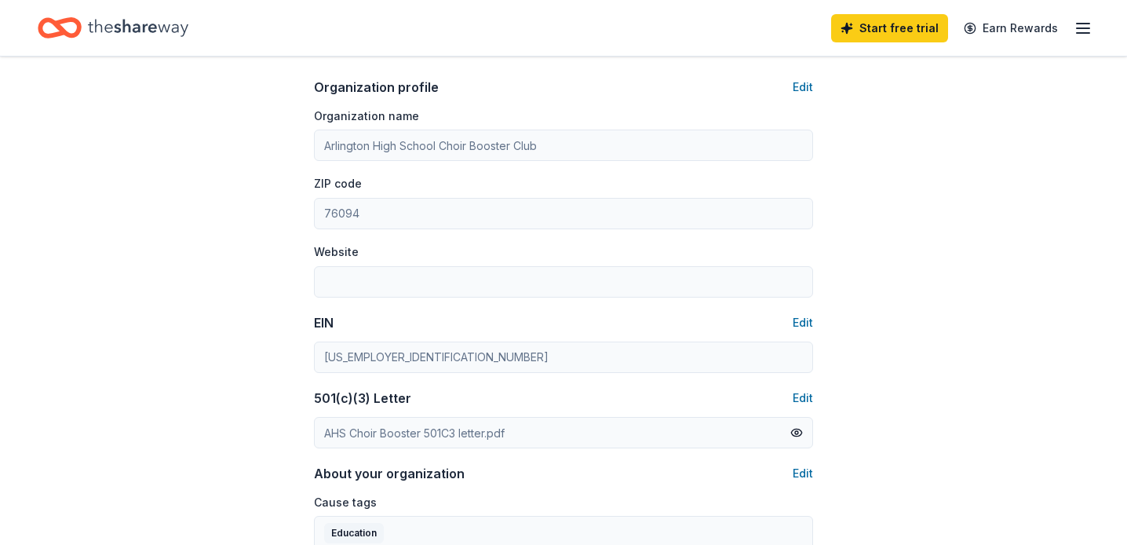
scroll to position [527, 0]
click at [804, 88] on button "Edit" at bounding box center [803, 88] width 20 height 19
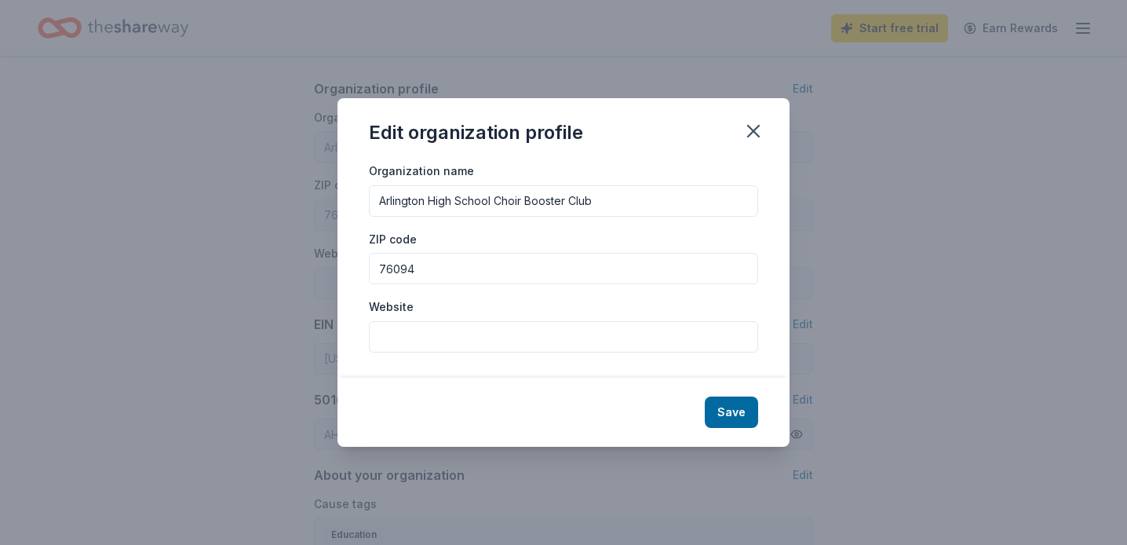
click at [419, 347] on input "Website" at bounding box center [563, 336] width 389 height 31
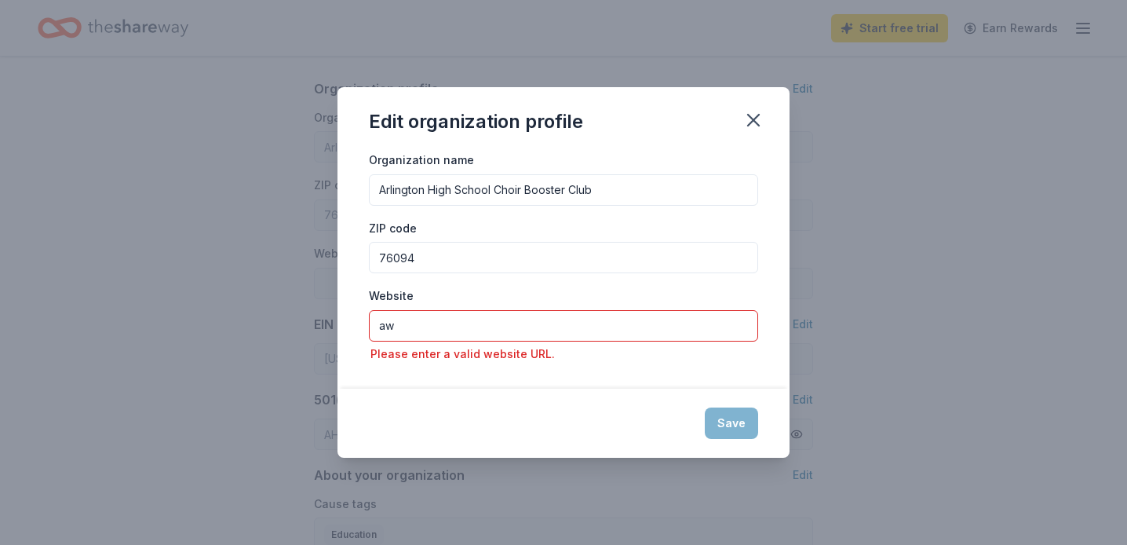
type input "a"
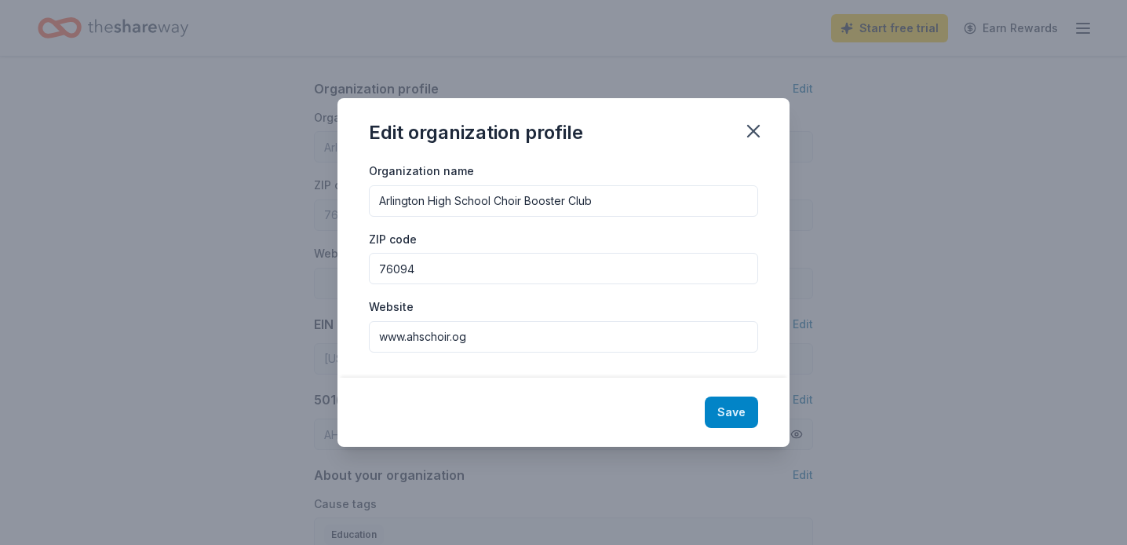
type input "www.ahschoir.og"
click at [723, 416] on button "Save" at bounding box center [731, 411] width 53 height 31
type input "www.ahschoir.og"
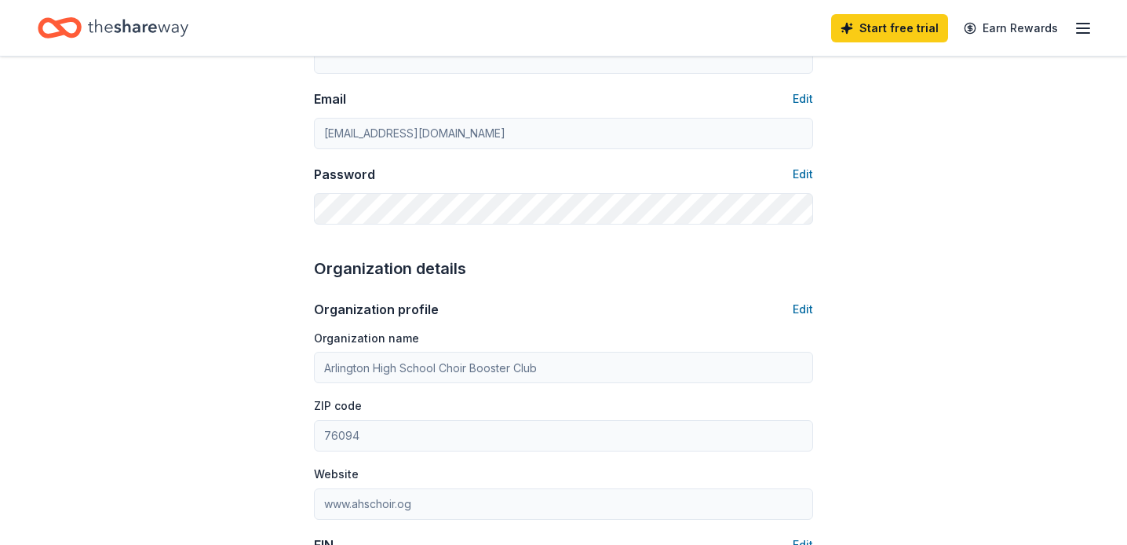
scroll to position [0, 0]
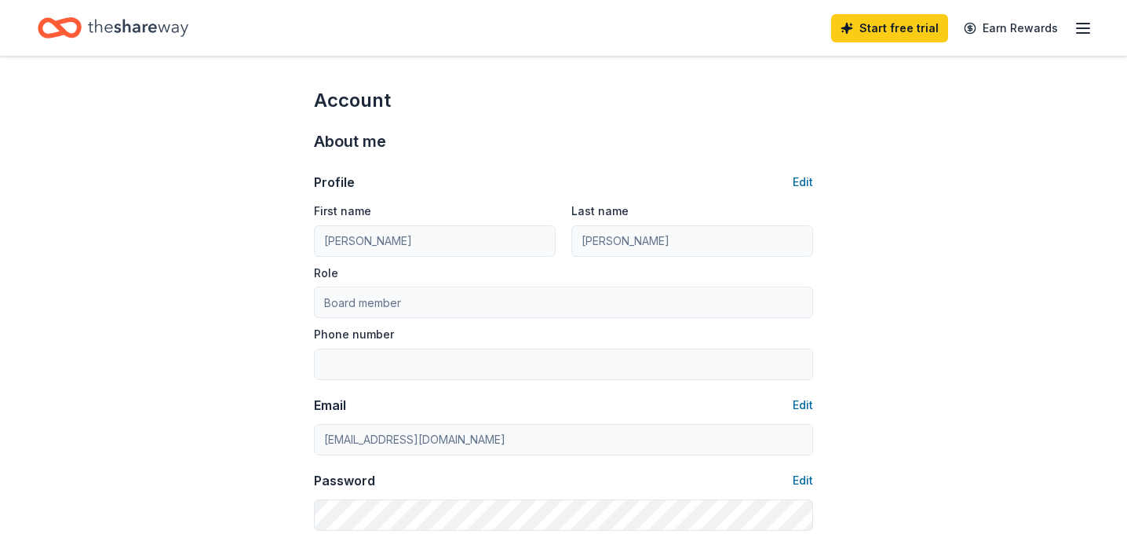
click at [1080, 33] on line "button" at bounding box center [1083, 33] width 13 height 0
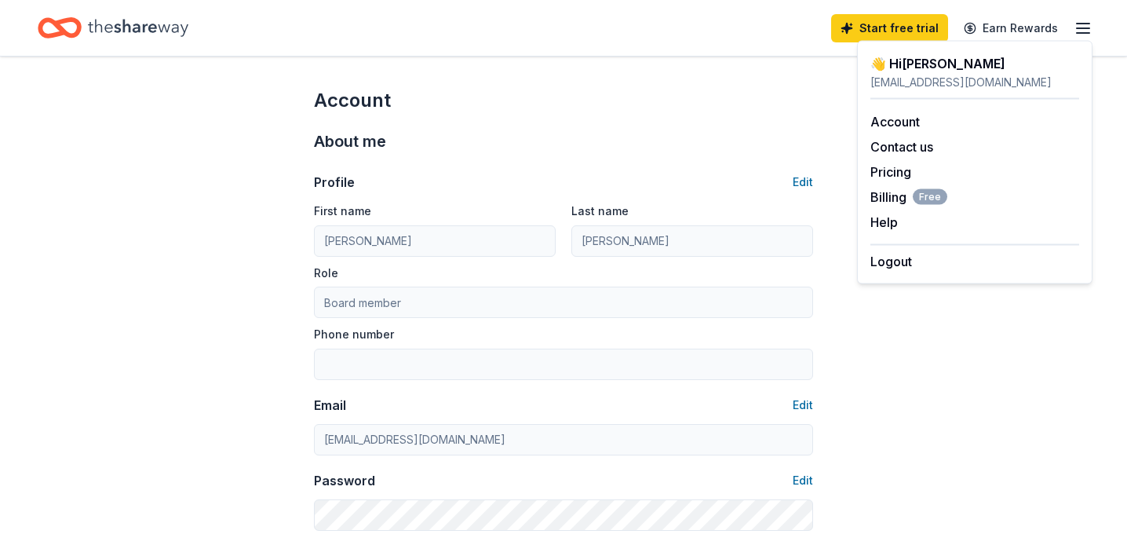
click at [893, 67] on div "👋 Hi JIll" at bounding box center [974, 63] width 209 height 19
click at [60, 28] on icon "Home" at bounding box center [67, 28] width 24 height 16
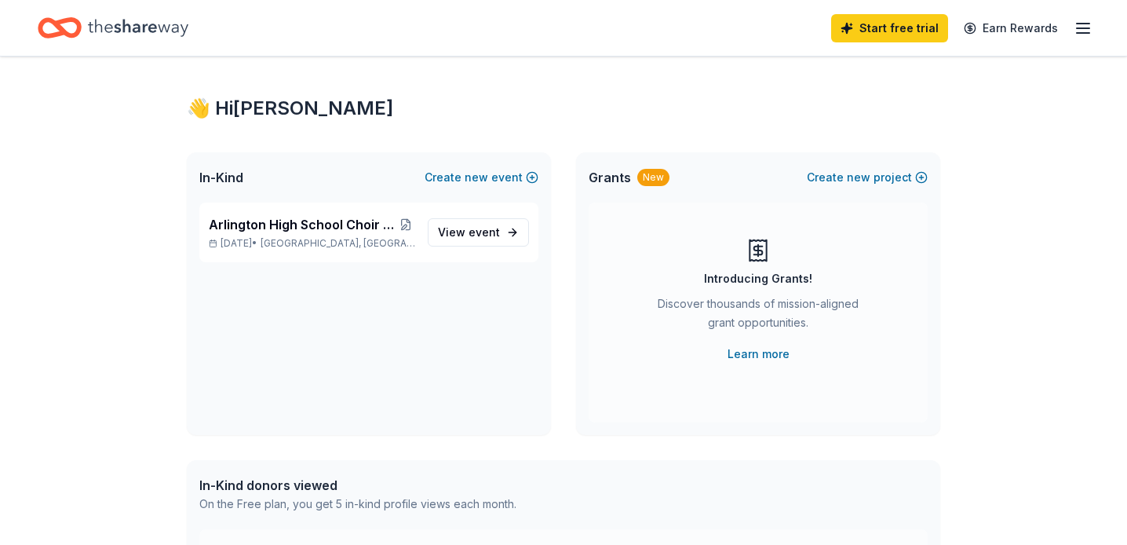
scroll to position [13, 0]
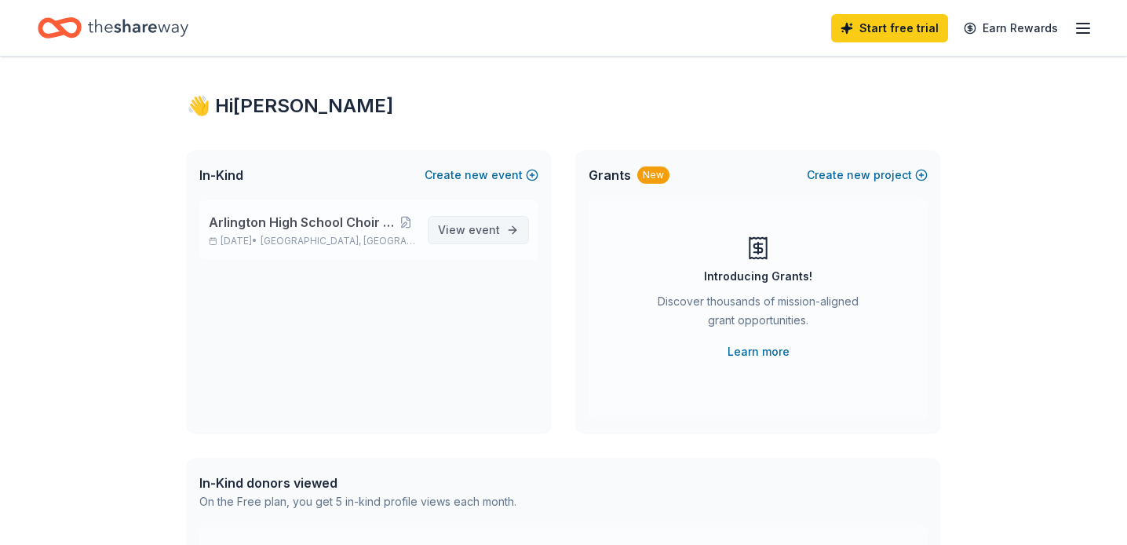
click at [465, 222] on span "View event" at bounding box center [469, 230] width 62 height 19
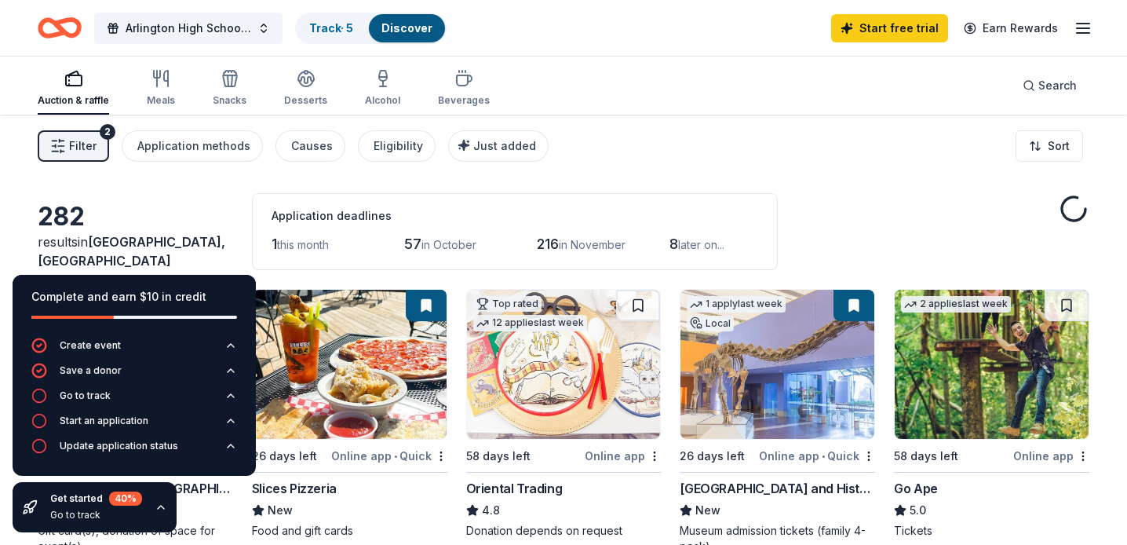
click at [190, 231] on div "282" at bounding box center [135, 216] width 195 height 31
click at [231, 231] on div "282" at bounding box center [135, 216] width 195 height 31
click at [676, 171] on div "Filter 2 Application methods Causes Eligibility Just added Sort" at bounding box center [563, 146] width 1127 height 63
click at [170, 293] on div "Complete and earn $10 in credit" at bounding box center [134, 296] width 206 height 19
click at [159, 505] on icon "button" at bounding box center [161, 507] width 13 height 13
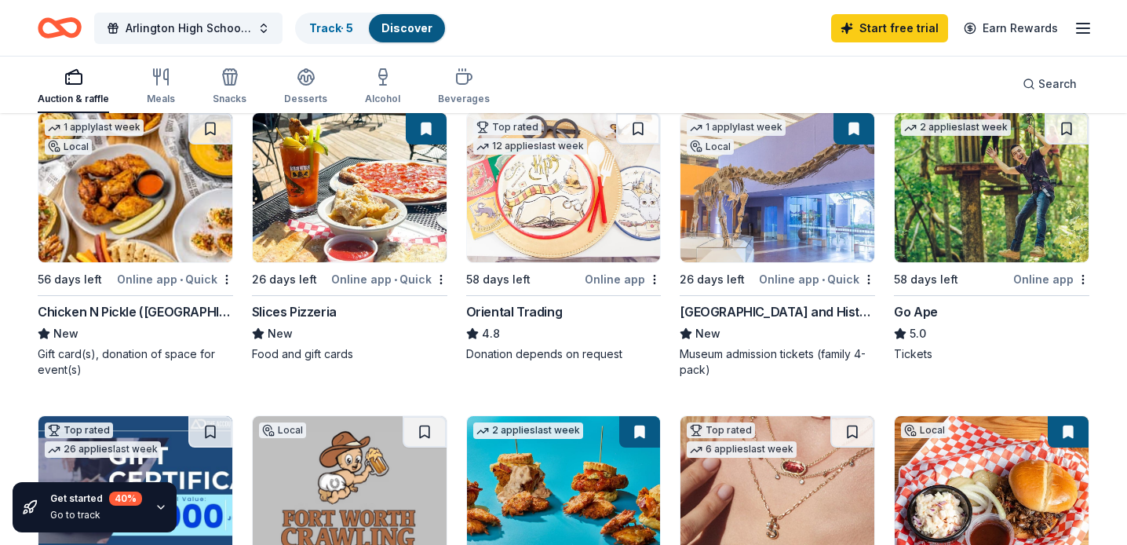
scroll to position [176, 0]
click at [538, 213] on img at bounding box center [564, 188] width 194 height 149
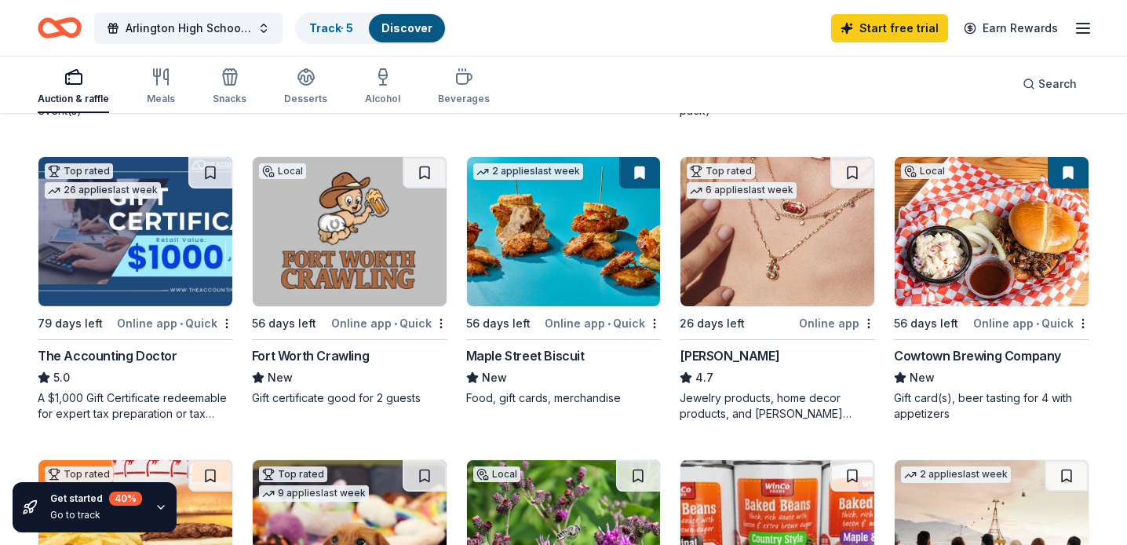
scroll to position [438, 0]
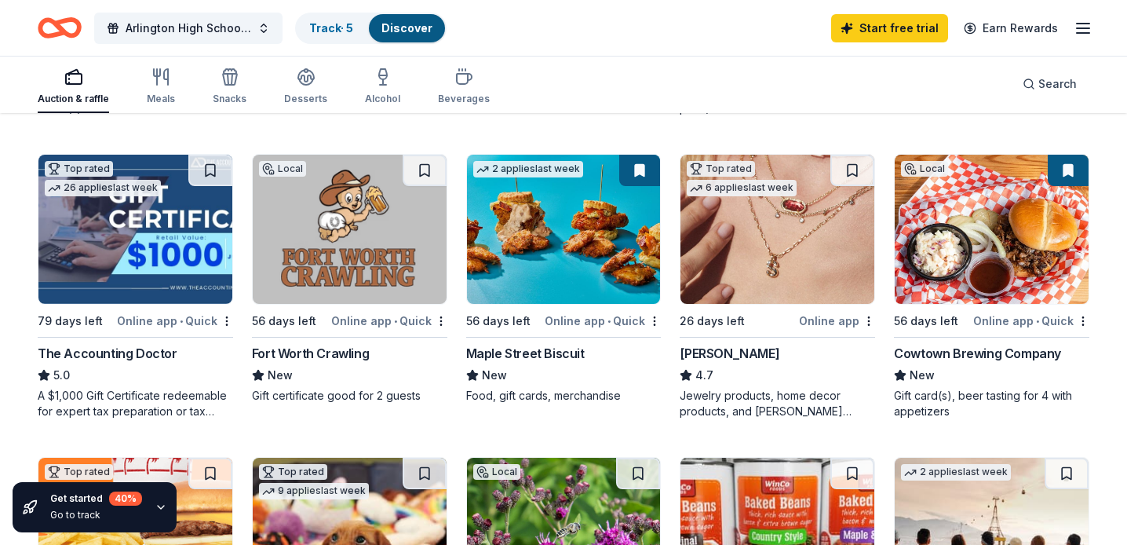
click at [739, 229] on img at bounding box center [777, 229] width 194 height 149
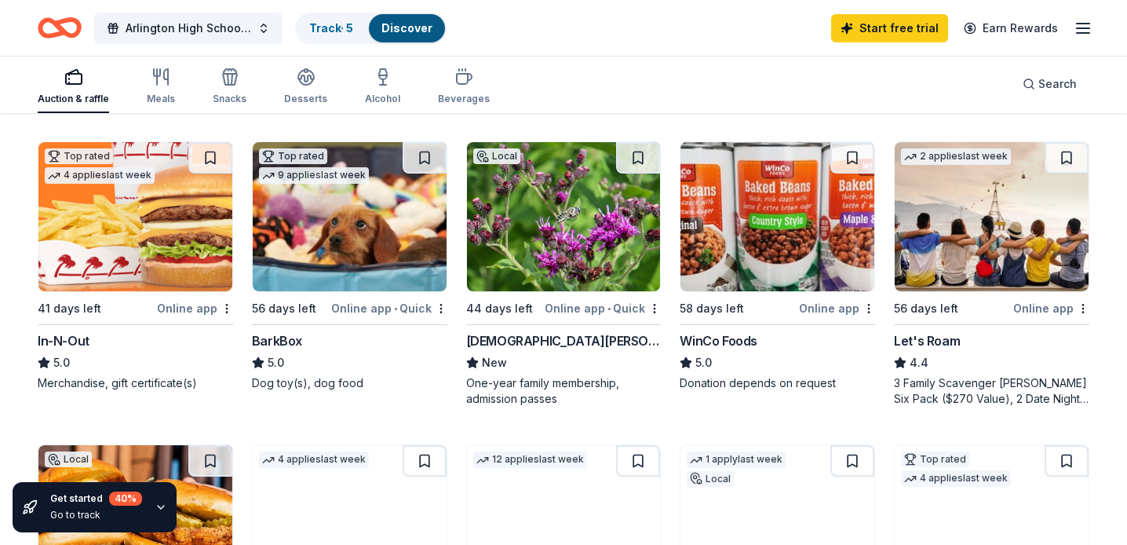
scroll to position [754, 0]
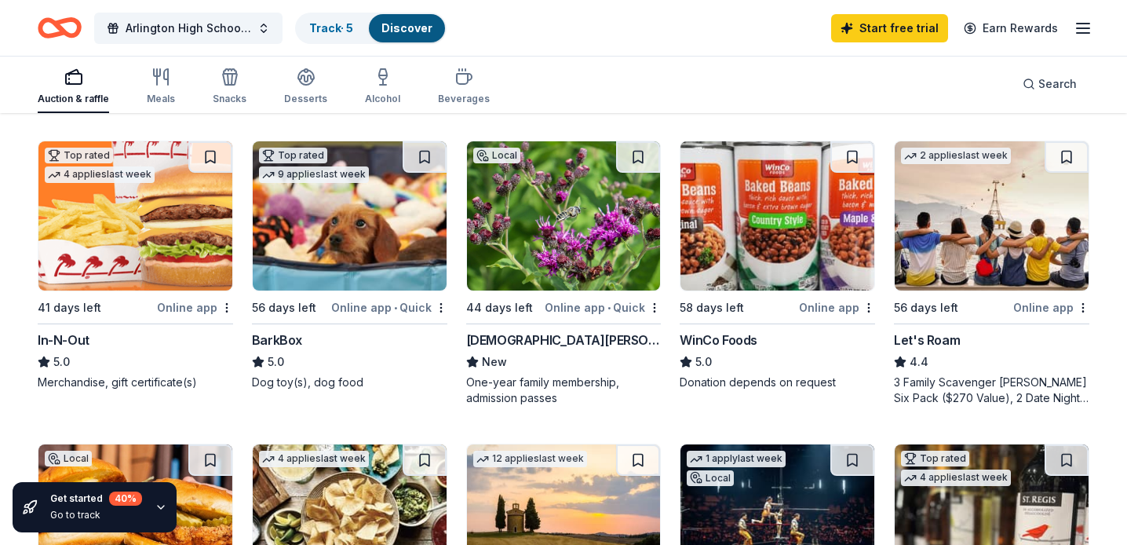
click at [155, 239] on img at bounding box center [135, 215] width 194 height 149
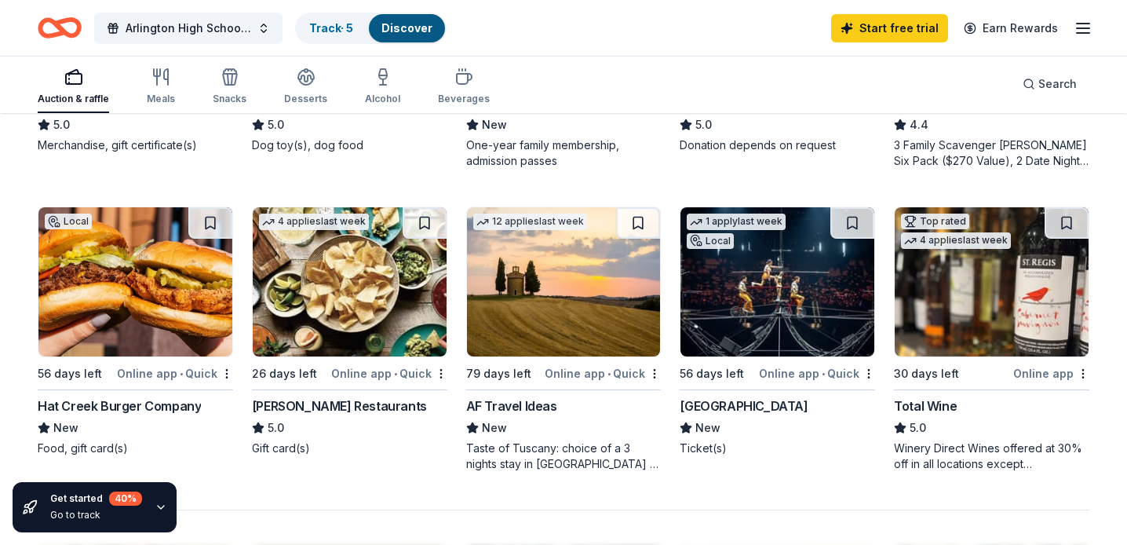
scroll to position [981, 0]
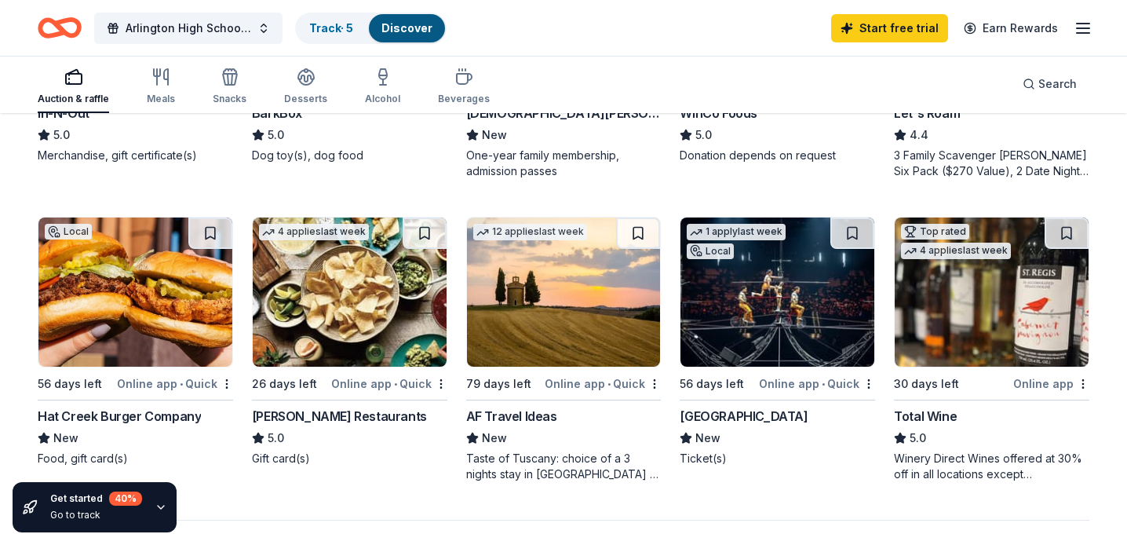
click at [131, 301] on img at bounding box center [135, 291] width 194 height 149
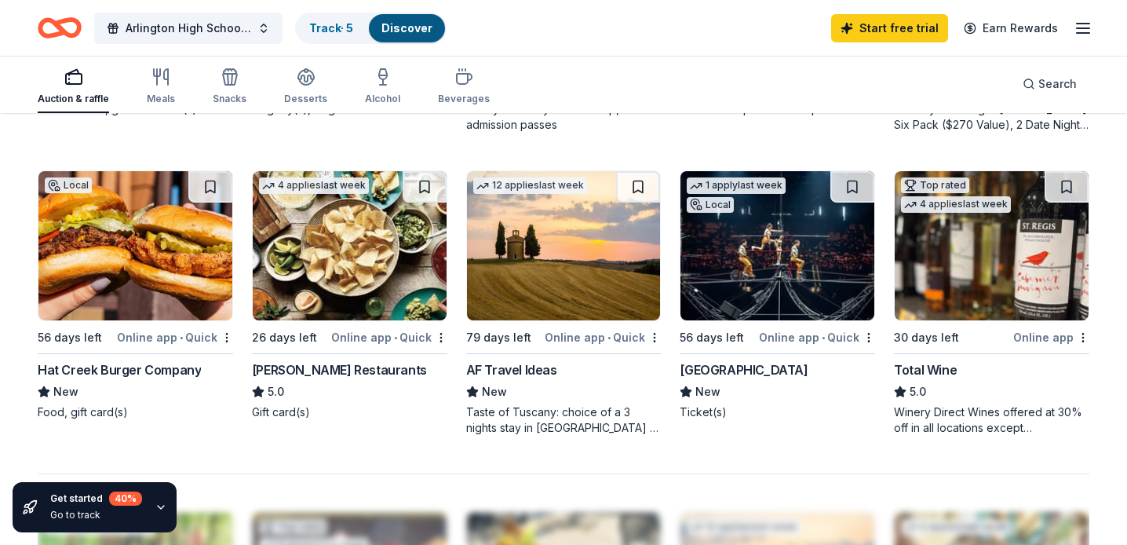
scroll to position [1029, 0]
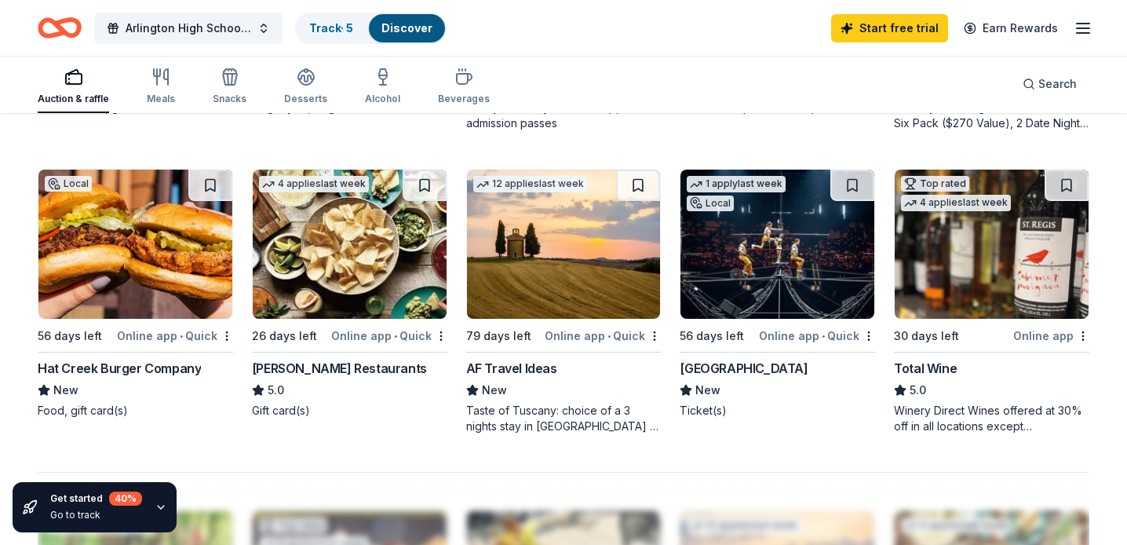
click at [337, 223] on img at bounding box center [350, 244] width 194 height 149
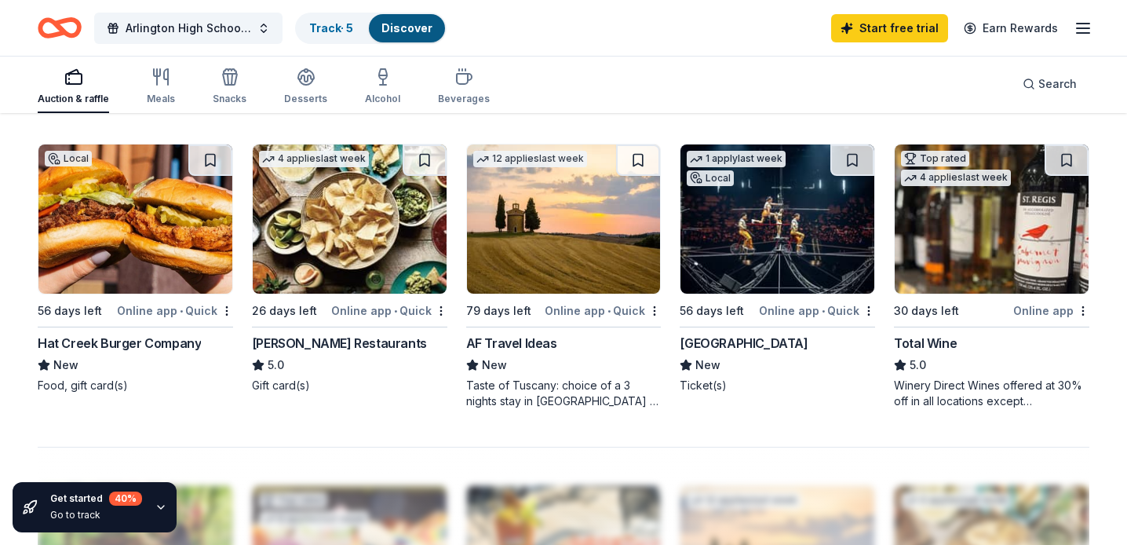
scroll to position [1056, 0]
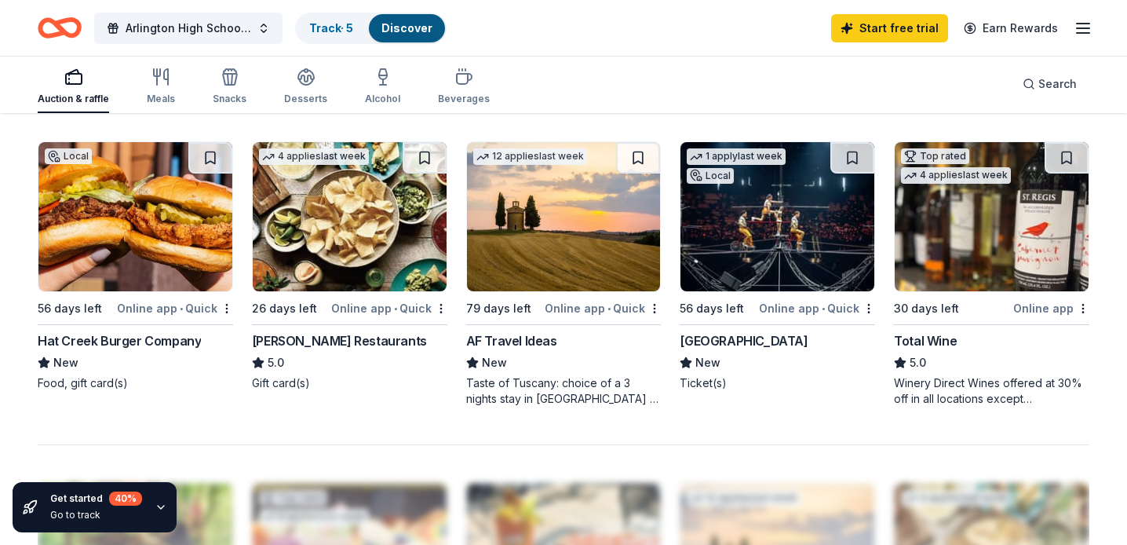
click at [765, 235] on img at bounding box center [777, 216] width 194 height 149
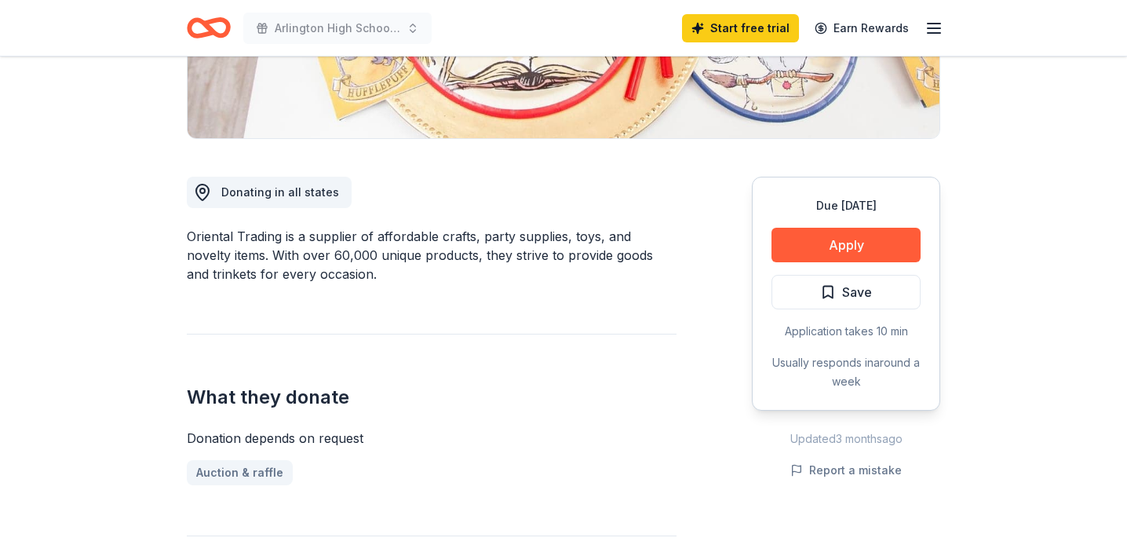
scroll to position [416, 0]
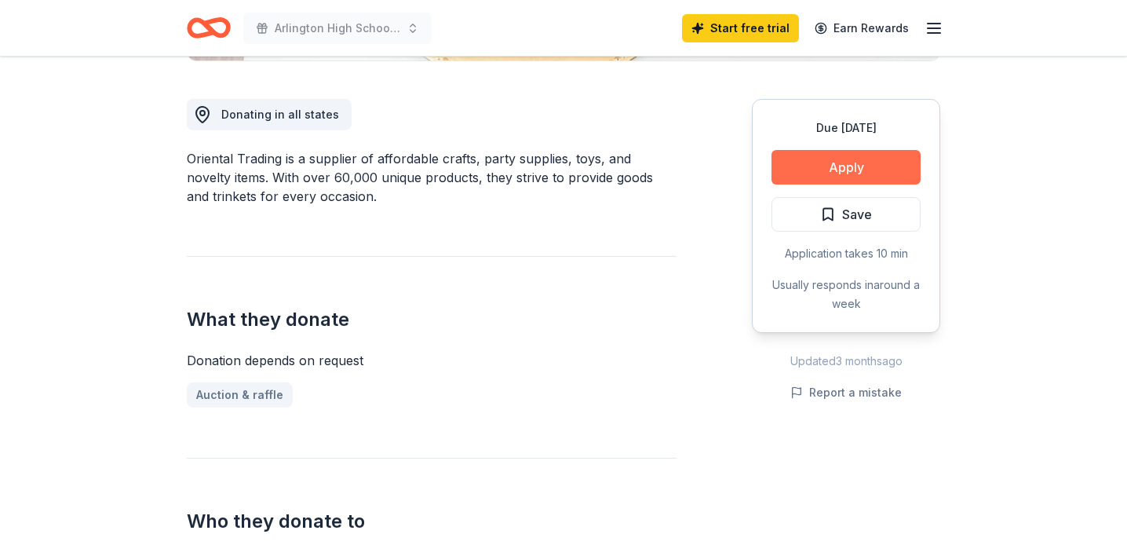
click at [848, 164] on button "Apply" at bounding box center [845, 167] width 149 height 35
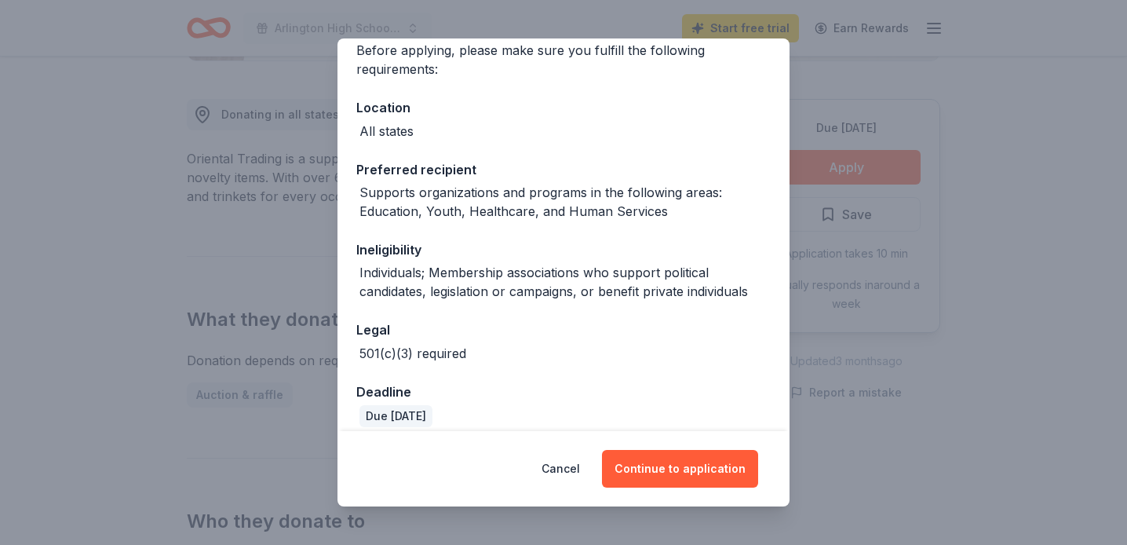
scroll to position [145, 0]
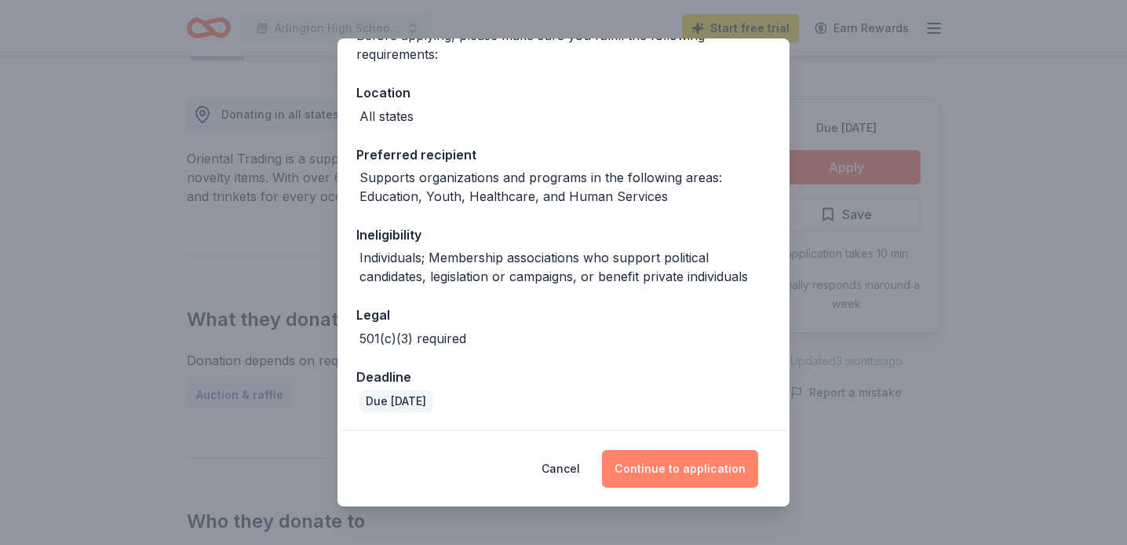
click at [652, 470] on button "Continue to application" at bounding box center [680, 469] width 156 height 38
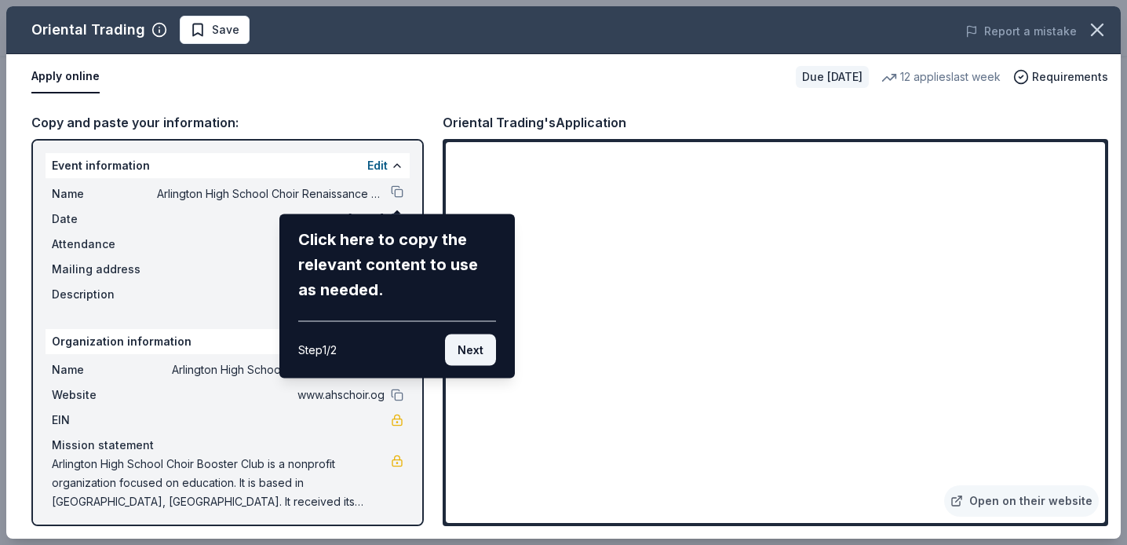
click at [474, 352] on button "Next" at bounding box center [470, 349] width 51 height 31
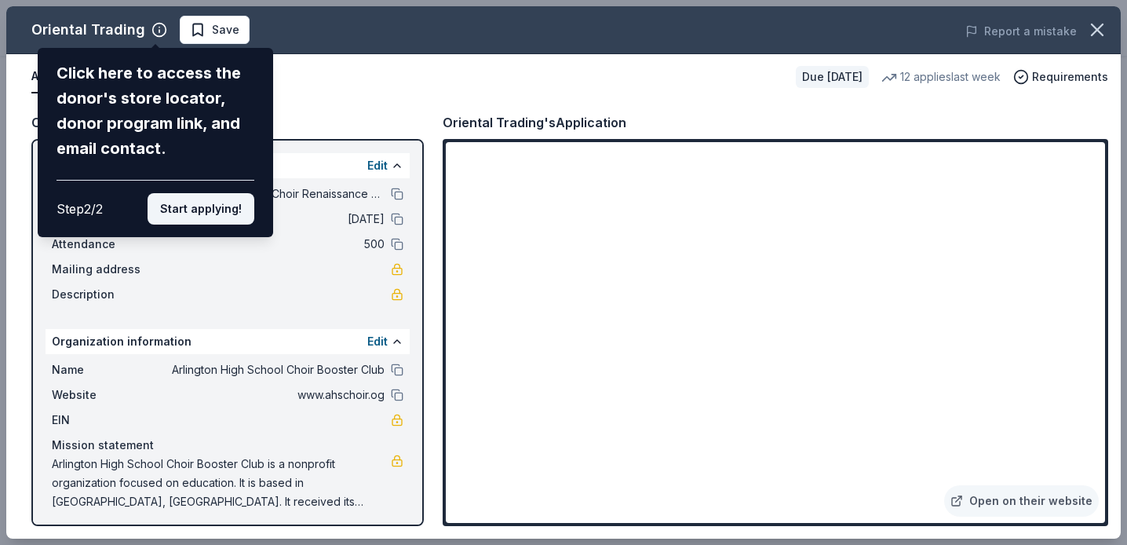
click at [204, 212] on button "Start applying!" at bounding box center [201, 208] width 107 height 31
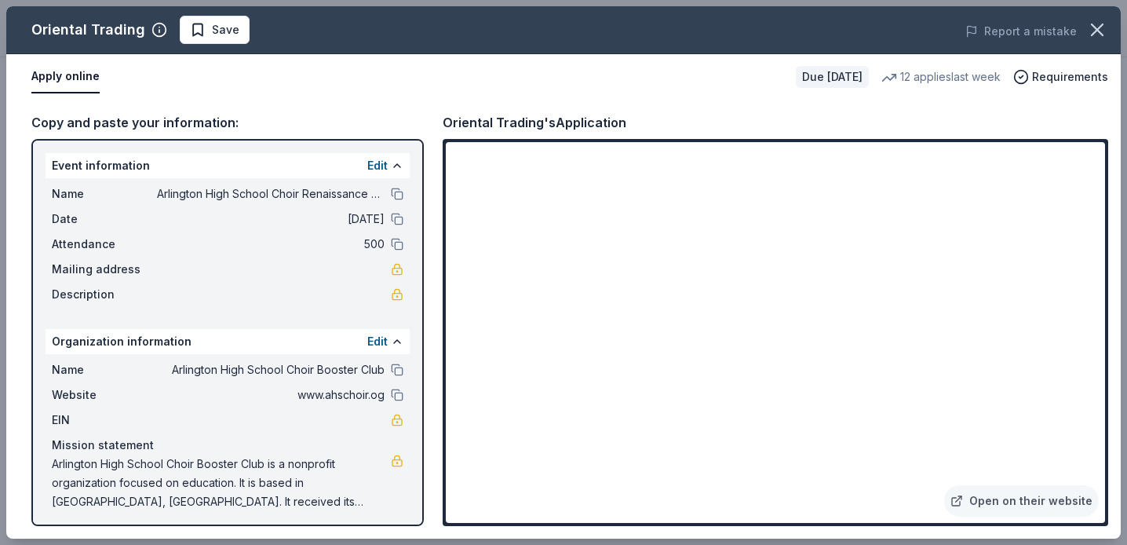
scroll to position [5, 0]
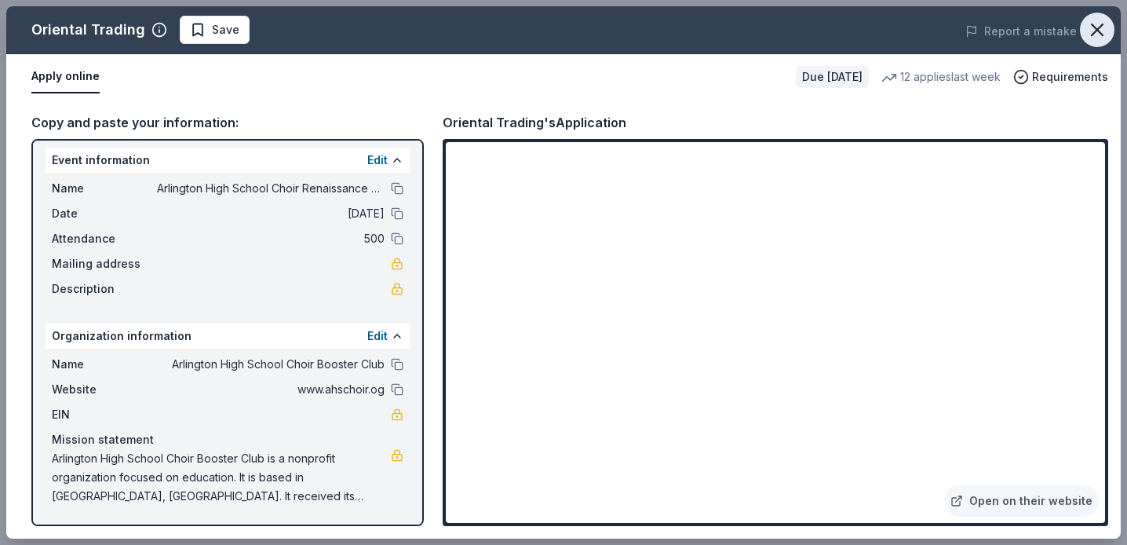
click at [1107, 20] on icon "button" at bounding box center [1097, 30] width 22 height 22
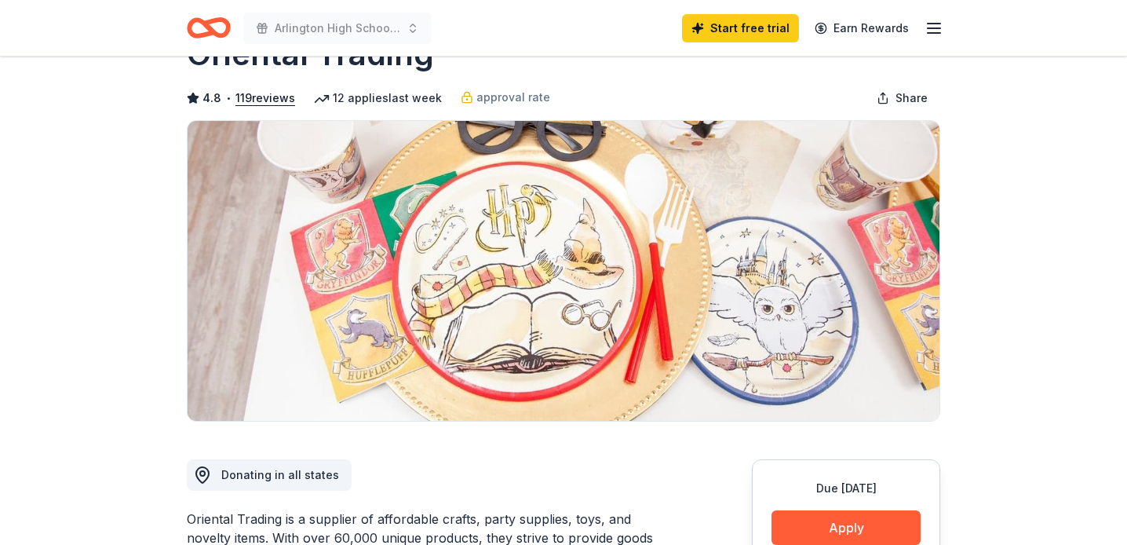
scroll to position [0, 0]
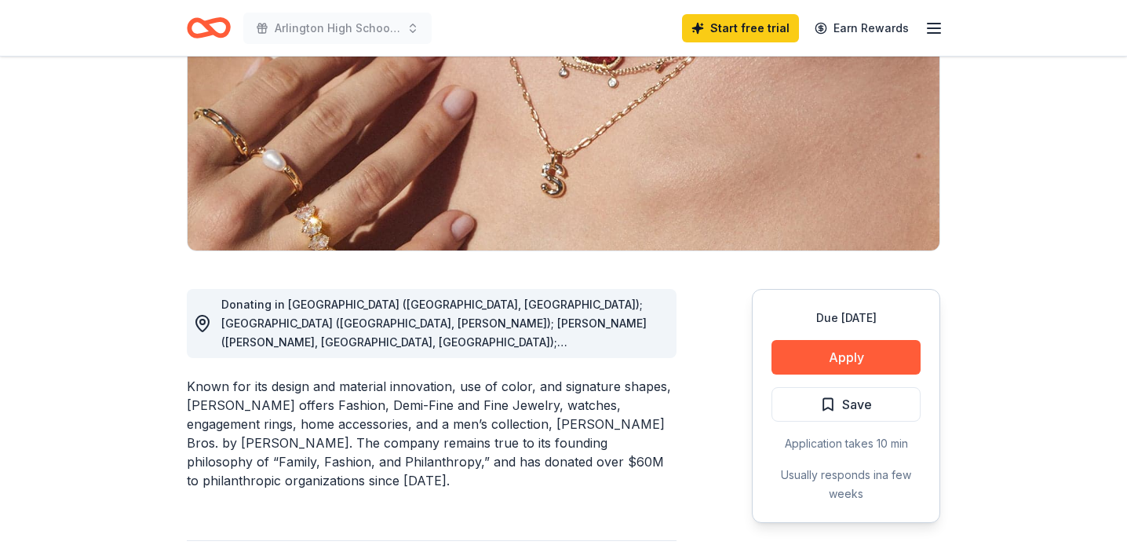
scroll to position [227, 0]
click at [829, 354] on button "Apply" at bounding box center [845, 356] width 149 height 35
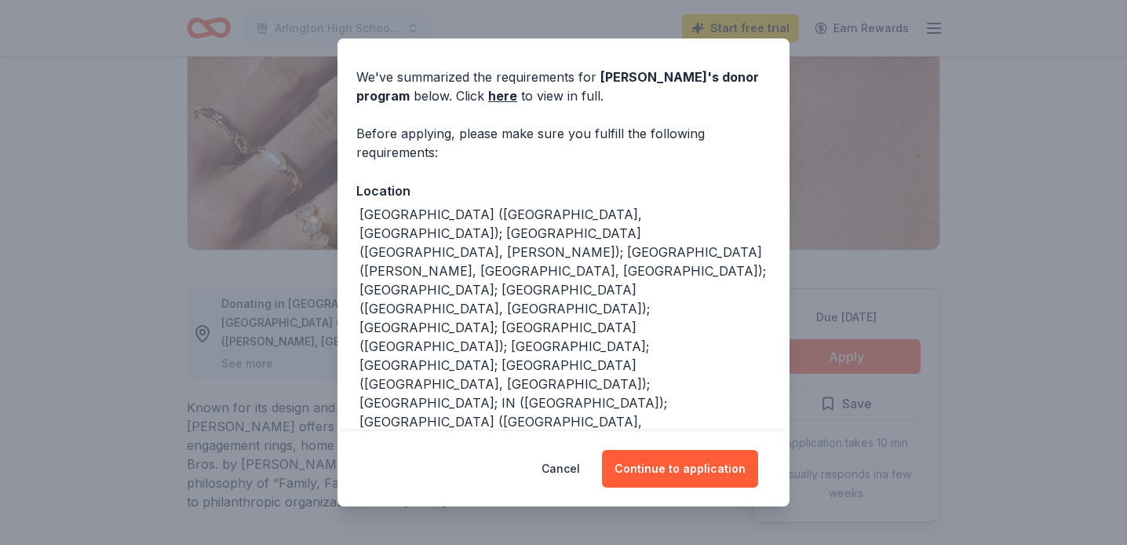
scroll to position [49, 0]
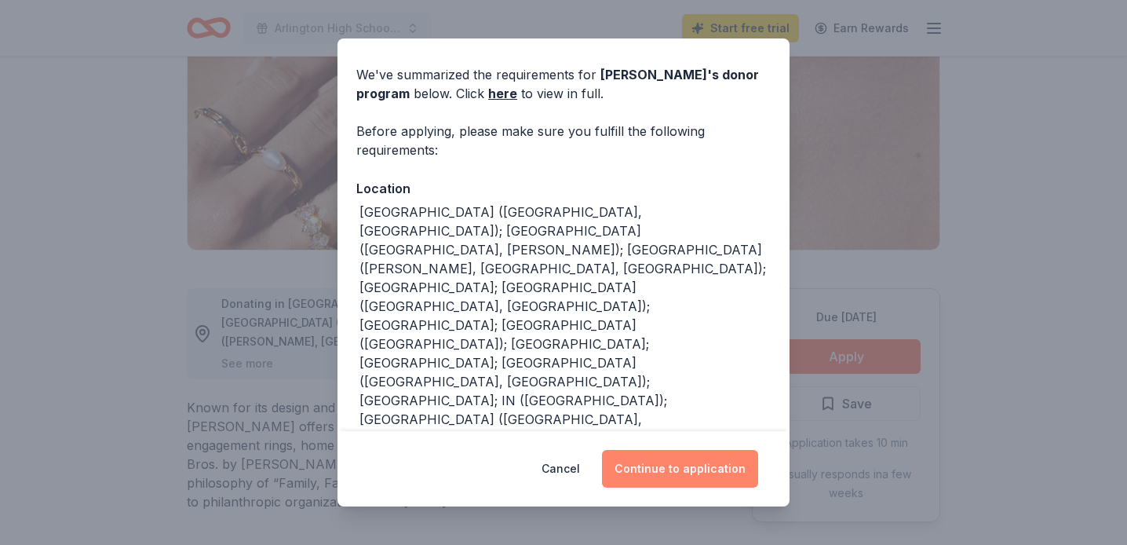
click at [676, 473] on button "Continue to application" at bounding box center [680, 469] width 156 height 38
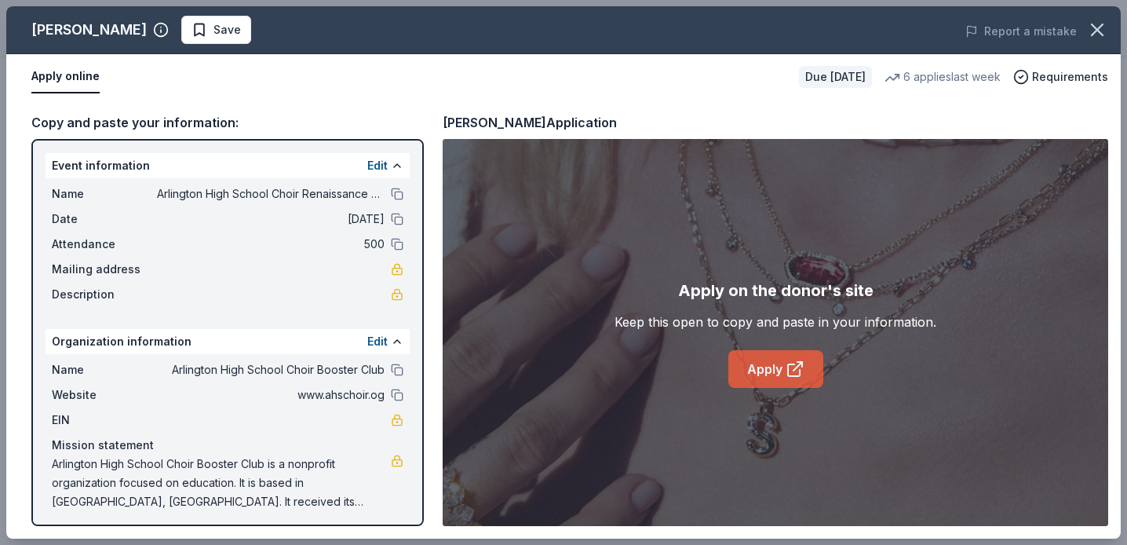
click at [764, 376] on link "Apply" at bounding box center [775, 369] width 95 height 38
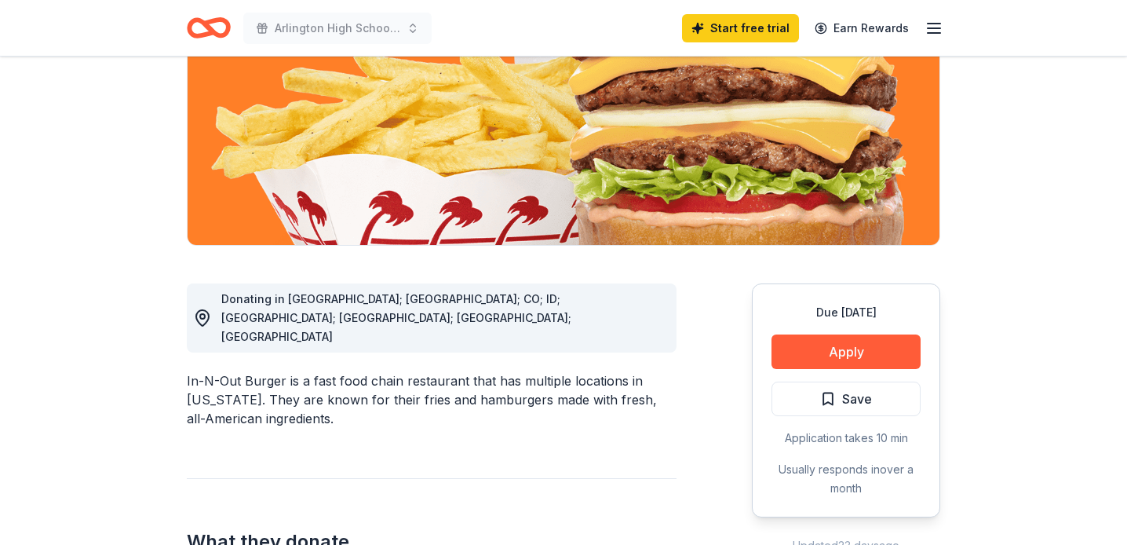
scroll to position [248, 0]
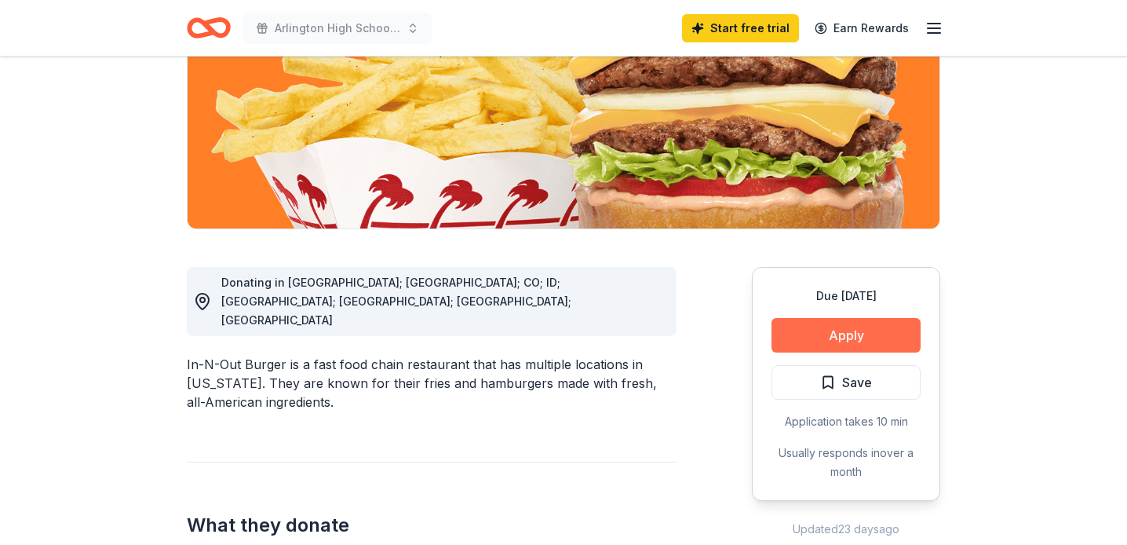
click at [833, 333] on button "Apply" at bounding box center [845, 335] width 149 height 35
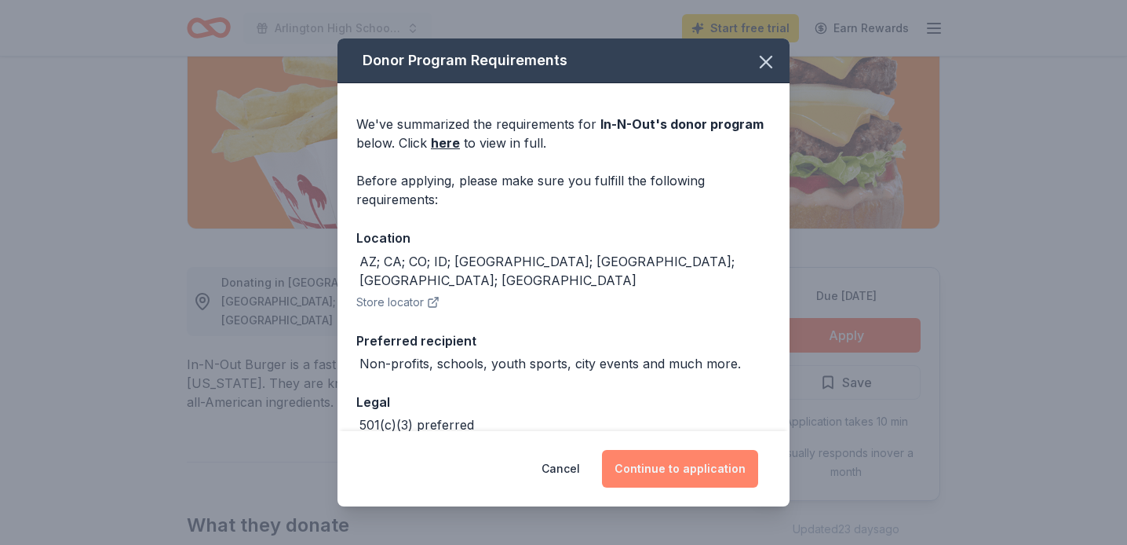
click at [687, 480] on button "Continue to application" at bounding box center [680, 469] width 156 height 38
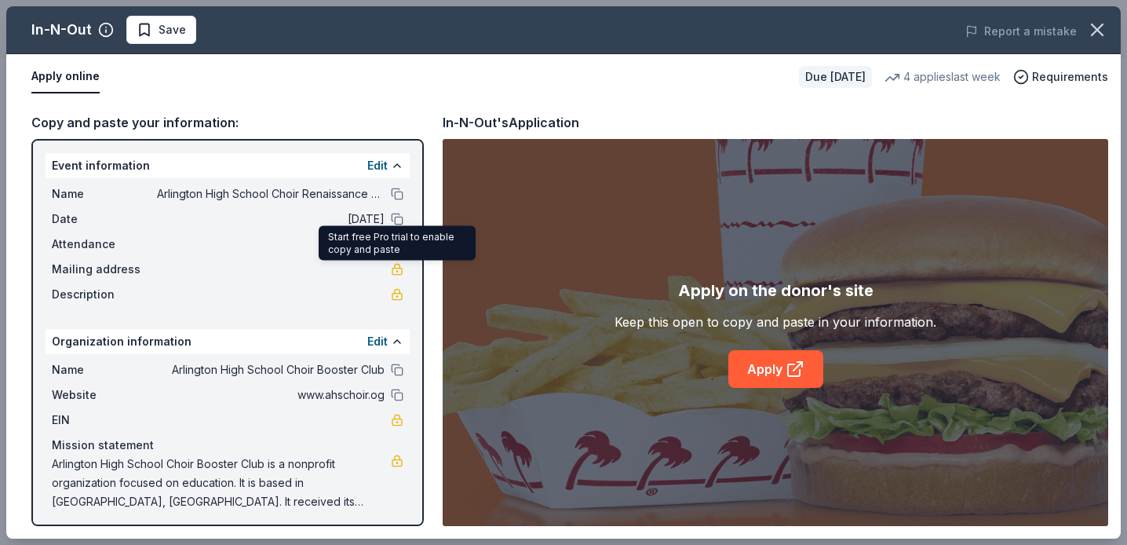
click at [389, 266] on div "Mailing address" at bounding box center [228, 269] width 352 height 19
click at [403, 274] on div "Name Arlington High School Choir Renaissance Festival Date 12/12/25 Attendance …" at bounding box center [228, 244] width 364 height 132
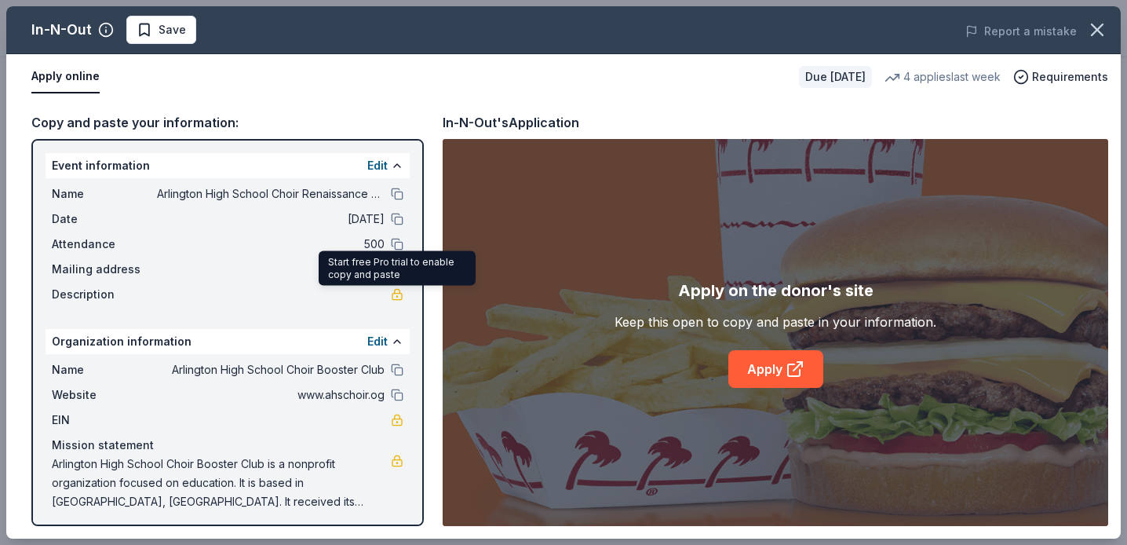
click at [391, 293] on link at bounding box center [397, 294] width 13 height 13
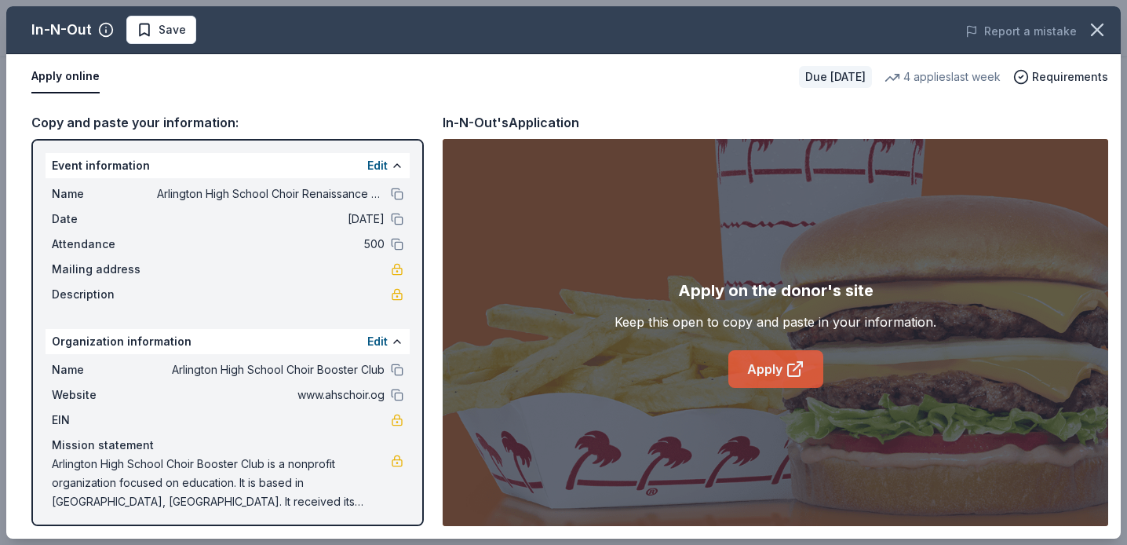
click at [767, 374] on link "Apply" at bounding box center [775, 369] width 95 height 38
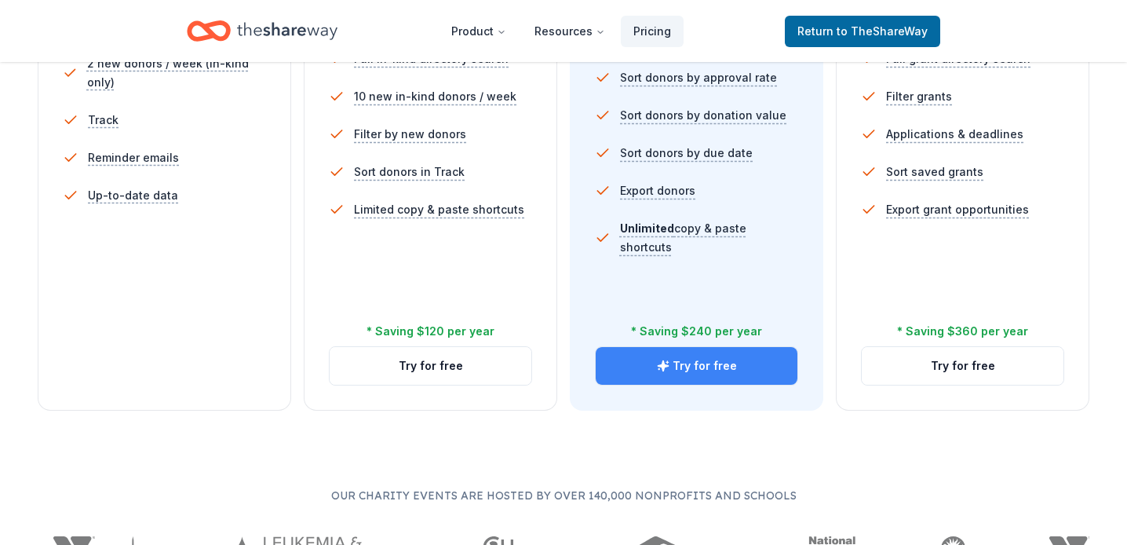
scroll to position [571, 0]
click at [686, 363] on button "Try for free" at bounding box center [697, 364] width 202 height 38
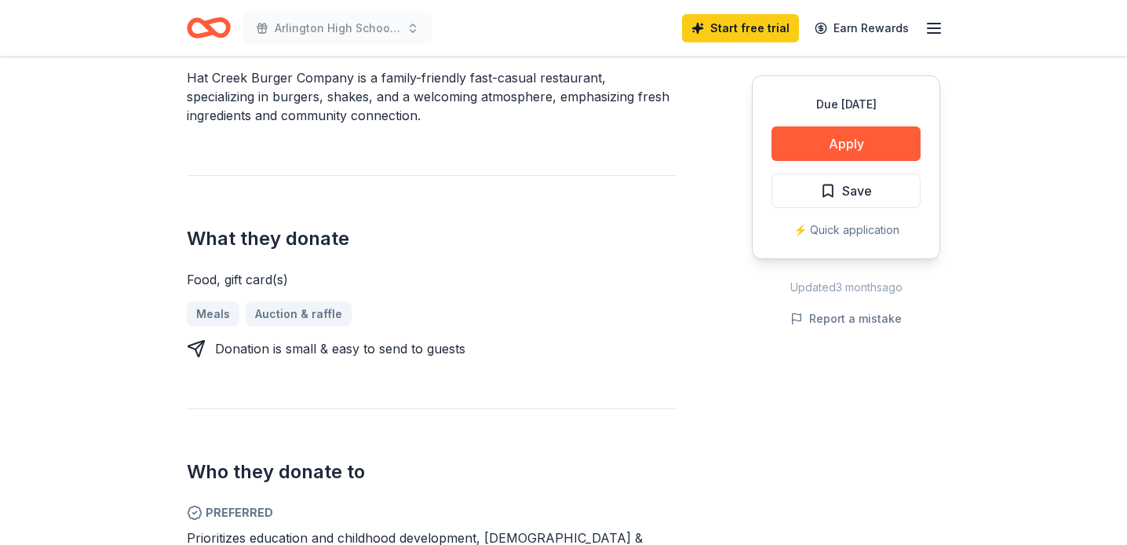
scroll to position [494, 0]
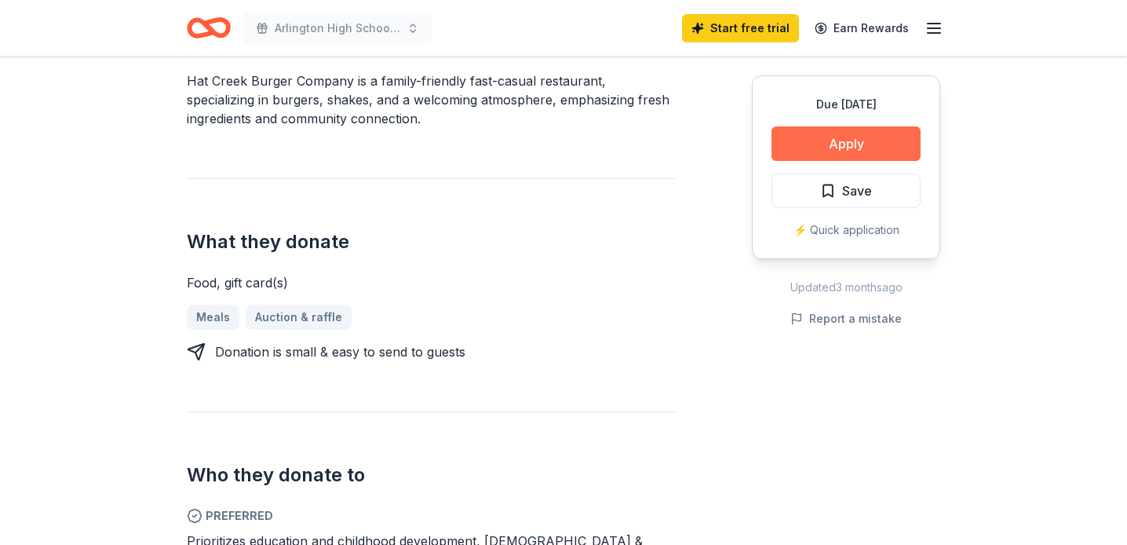
click at [821, 149] on button "Apply" at bounding box center [845, 143] width 149 height 35
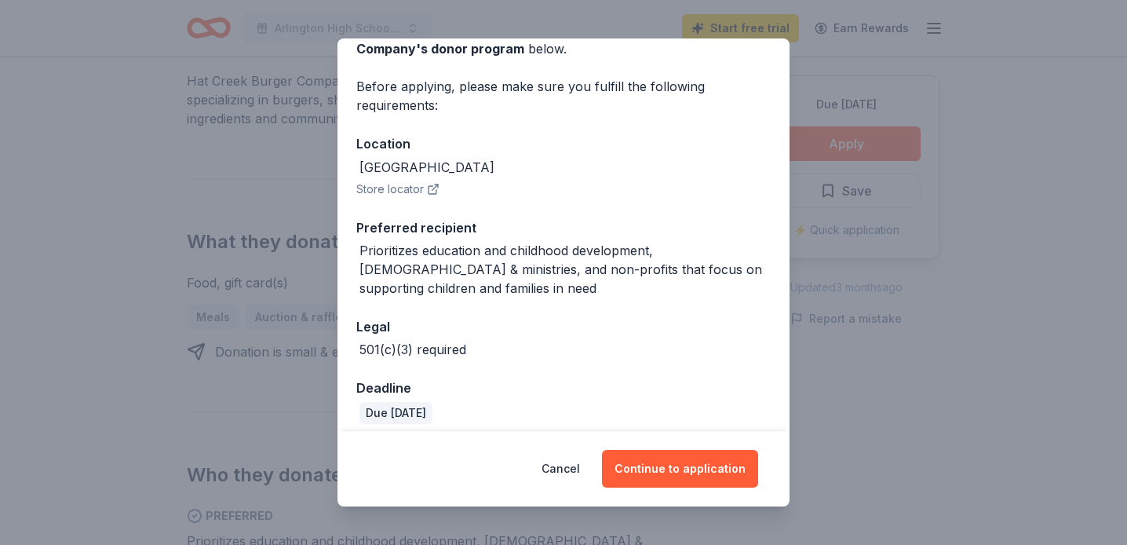
scroll to position [105, 0]
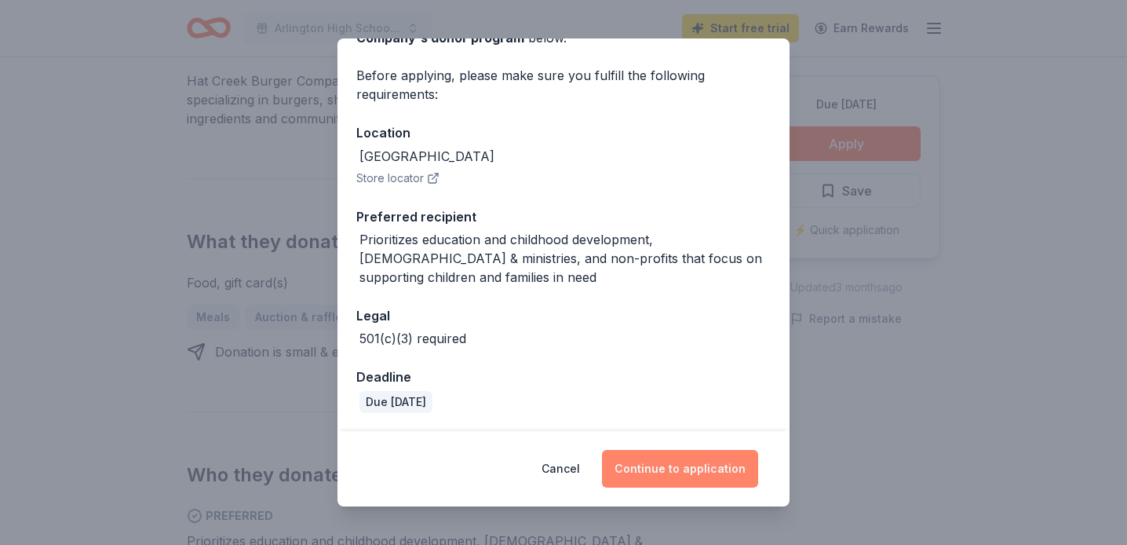
click at [666, 464] on button "Continue to application" at bounding box center [680, 469] width 156 height 38
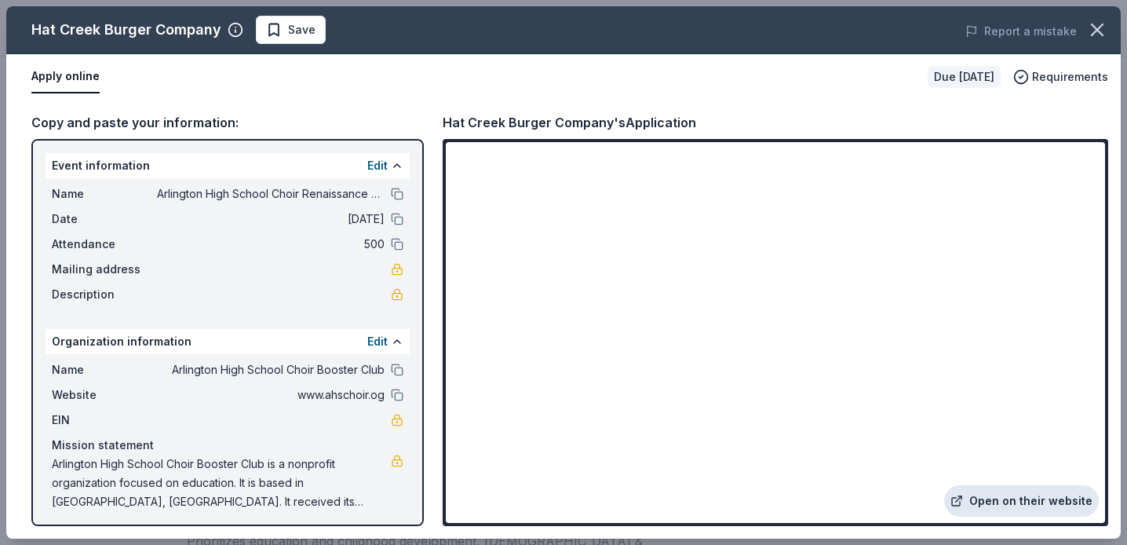
click at [1029, 503] on link "Open on their website" at bounding box center [1021, 500] width 155 height 31
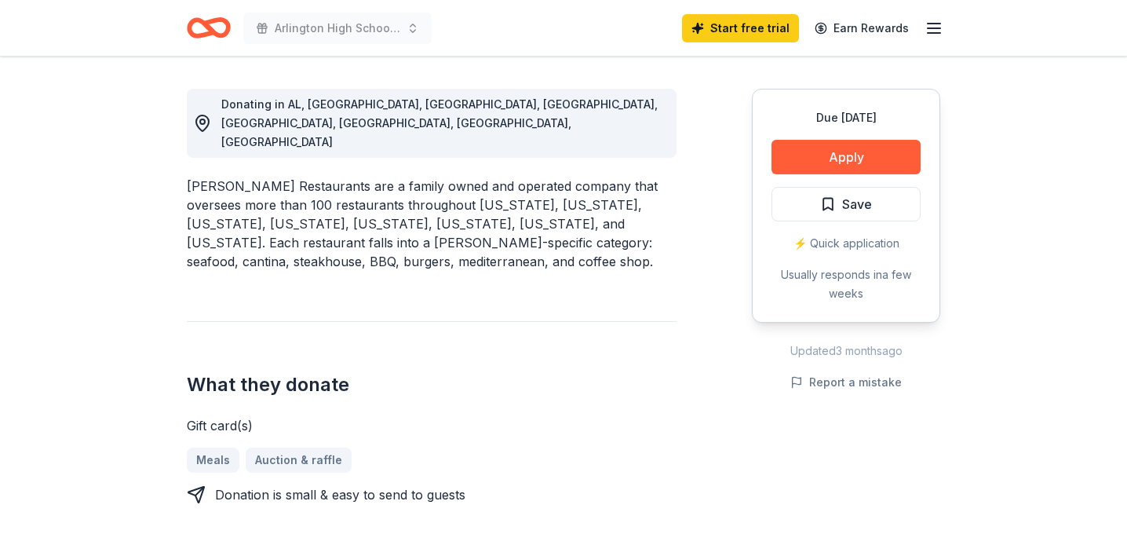
scroll to position [425, 0]
click at [821, 159] on button "Apply" at bounding box center [845, 157] width 149 height 35
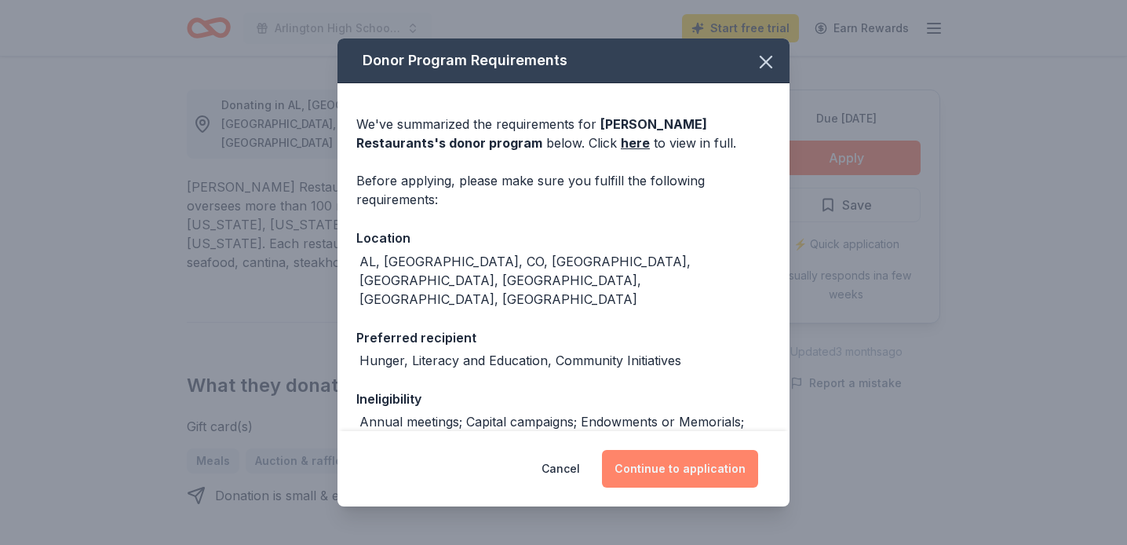
click at [680, 474] on button "Continue to application" at bounding box center [680, 469] width 156 height 38
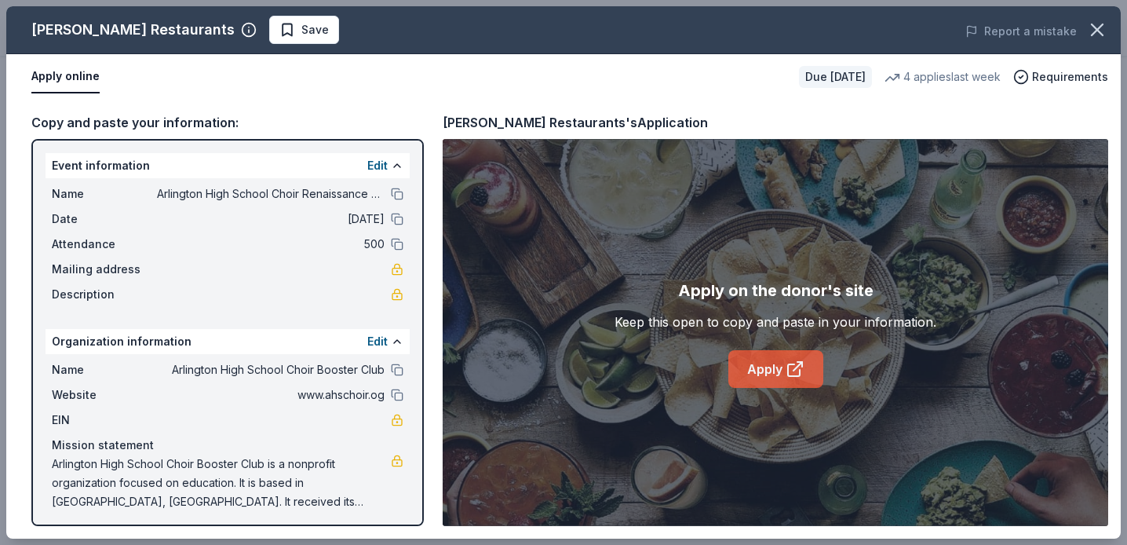
click at [760, 377] on link "Apply" at bounding box center [775, 369] width 95 height 38
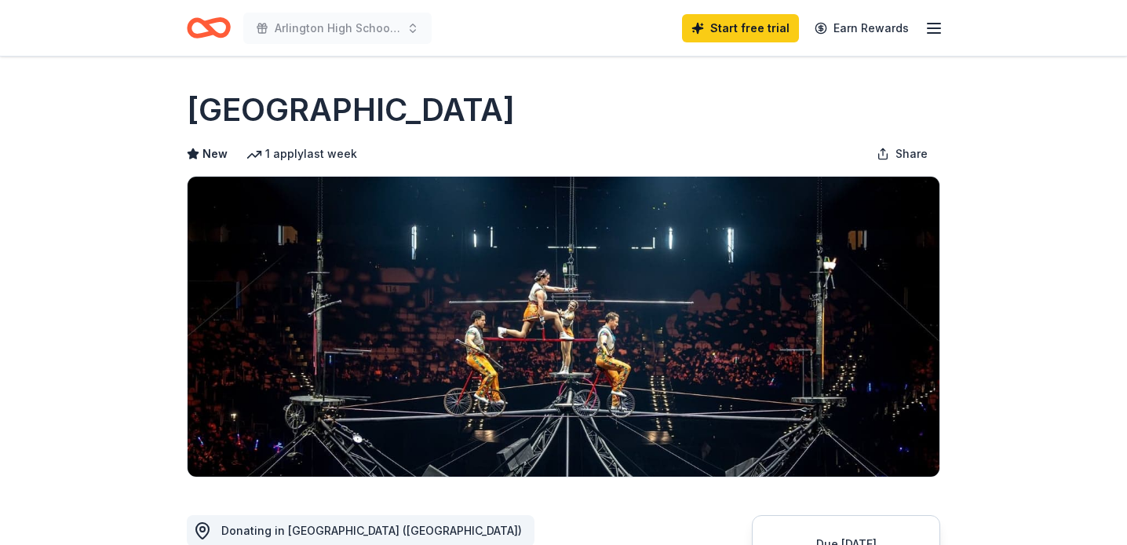
scroll to position [23, 0]
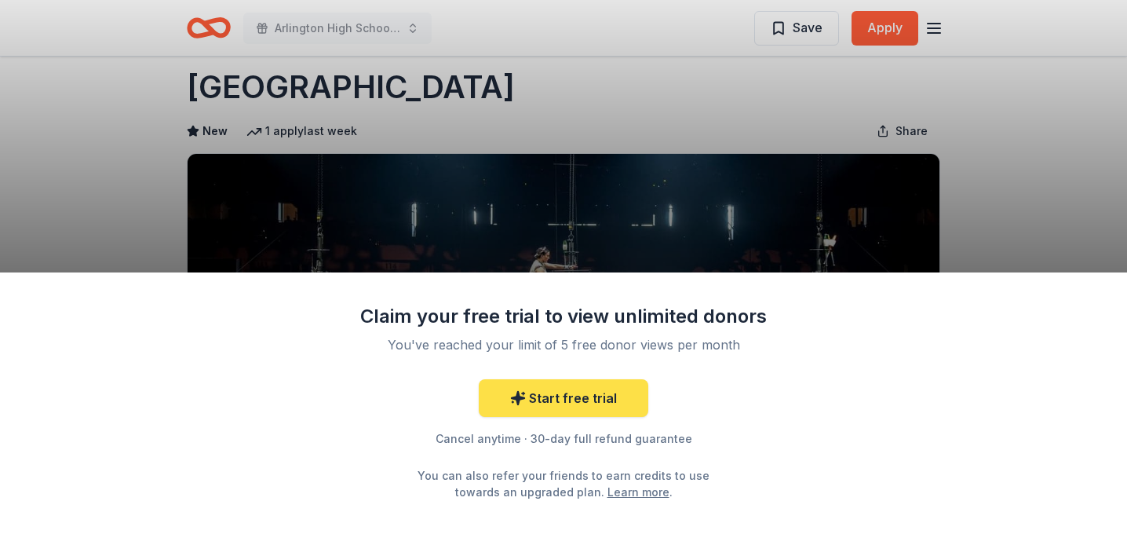
click at [556, 397] on link "Start free trial" at bounding box center [564, 398] width 170 height 38
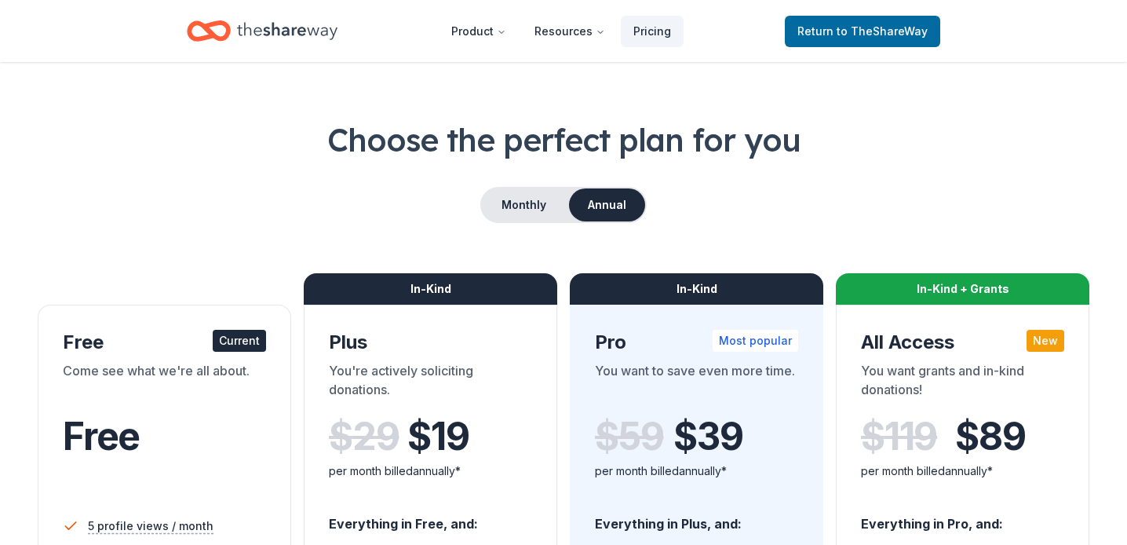
scroll to position [42, 0]
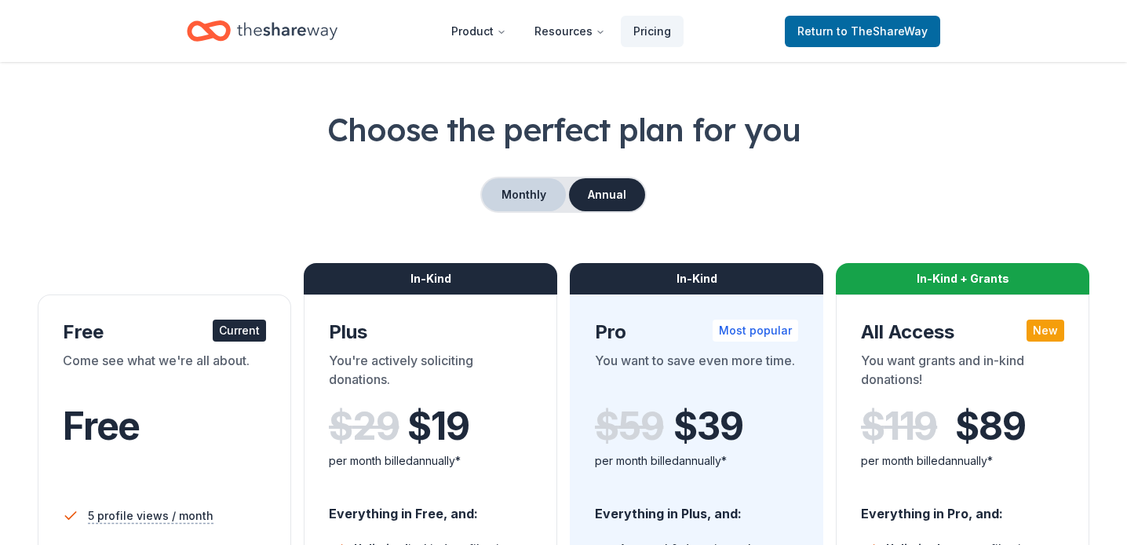
click at [509, 188] on button "Monthly" at bounding box center [524, 194] width 84 height 33
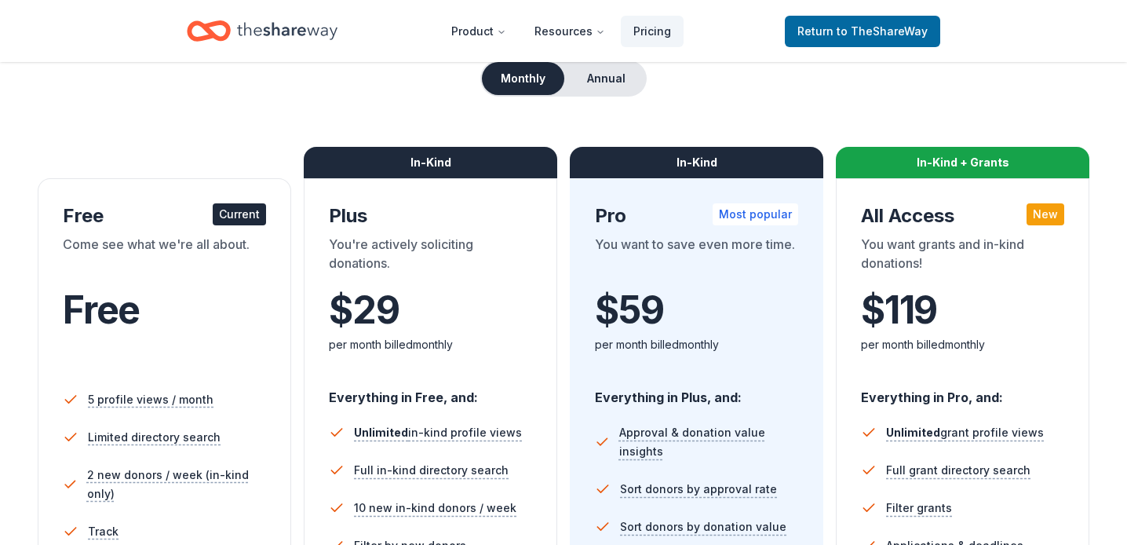
scroll to position [149, 0]
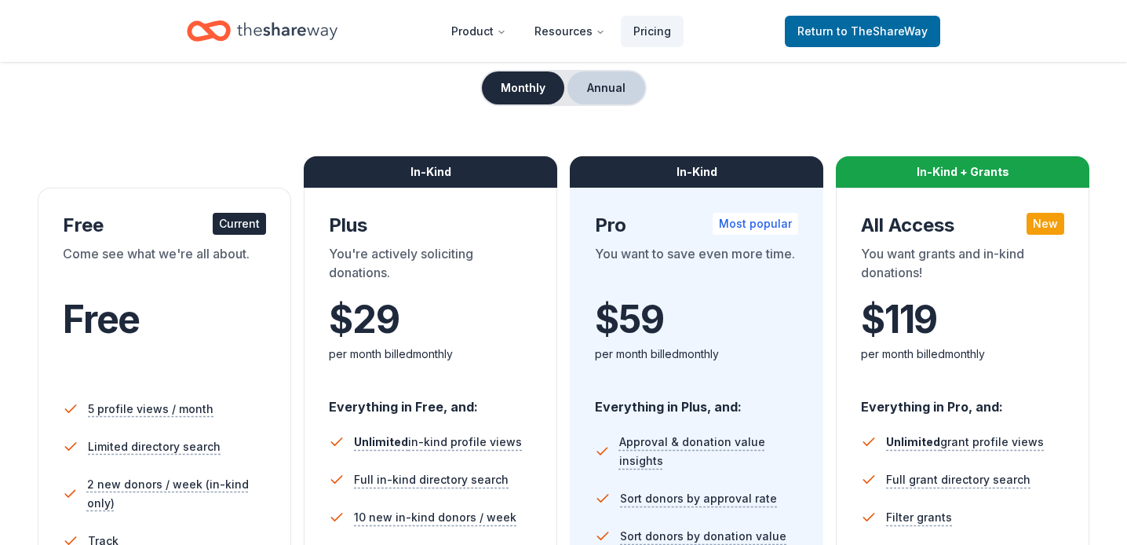
click at [597, 89] on button "Annual" at bounding box center [606, 87] width 78 height 33
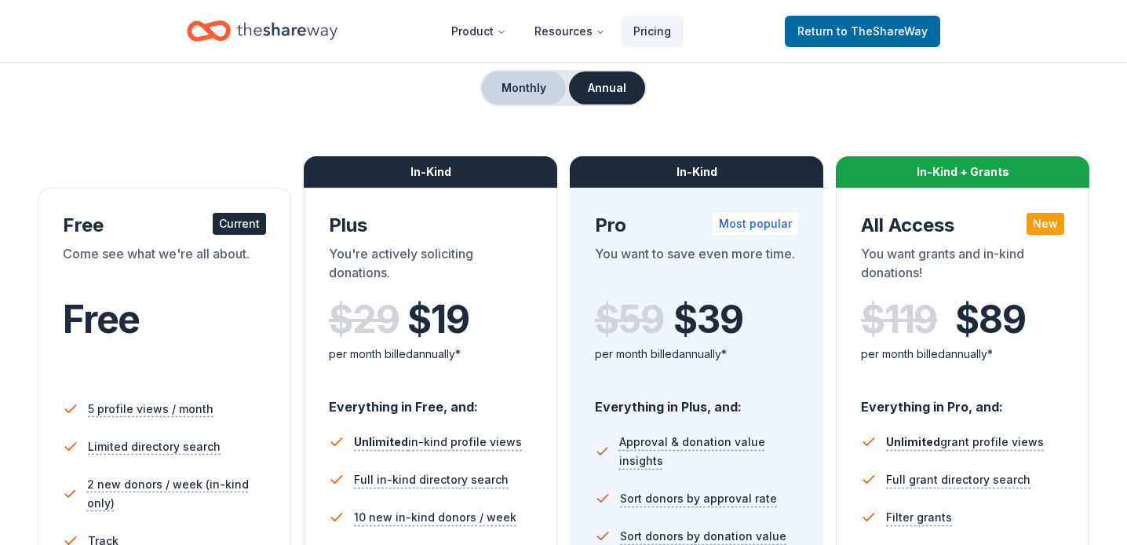
click at [497, 86] on button "Monthly" at bounding box center [524, 87] width 84 height 33
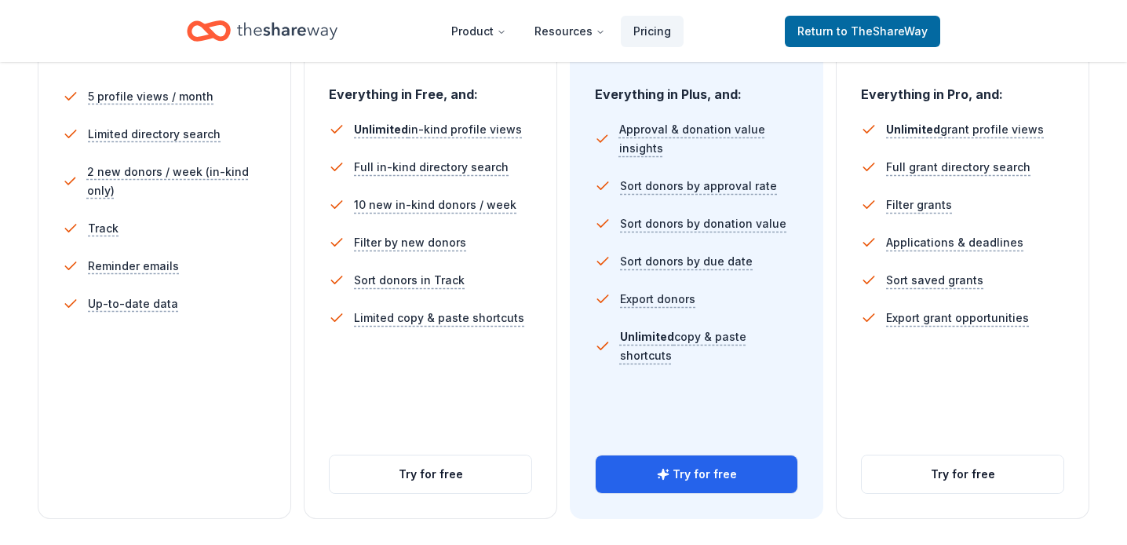
scroll to position [471, 0]
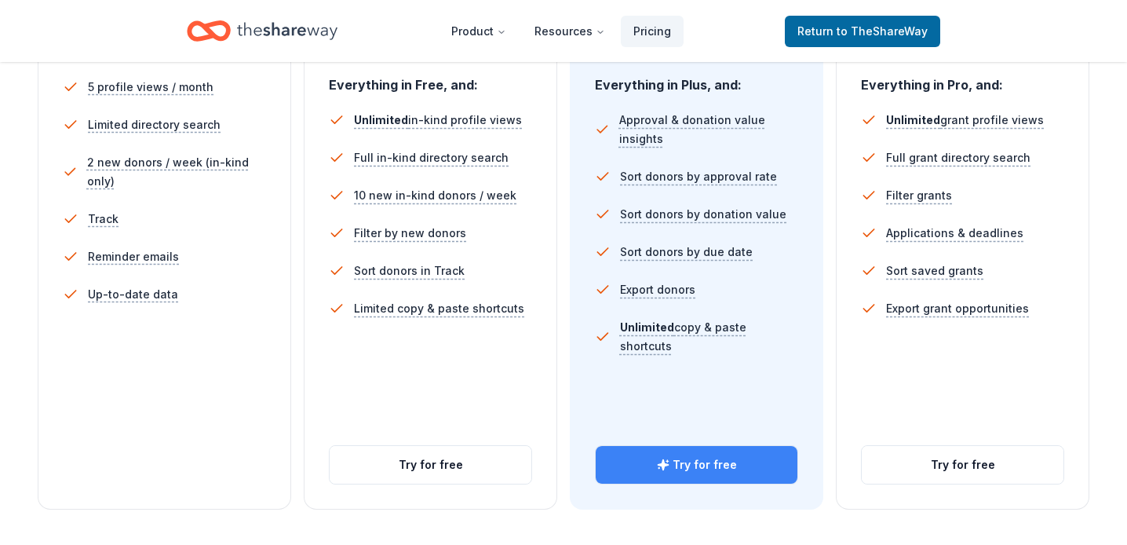
click at [677, 474] on button "Try for free" at bounding box center [697, 465] width 202 height 38
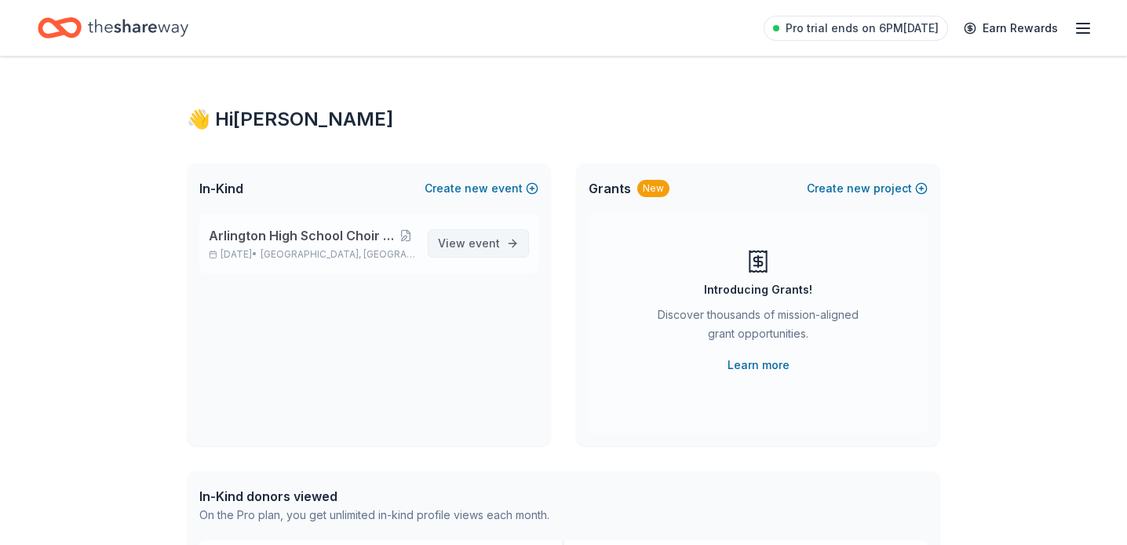
click at [458, 236] on span "View event" at bounding box center [469, 243] width 62 height 19
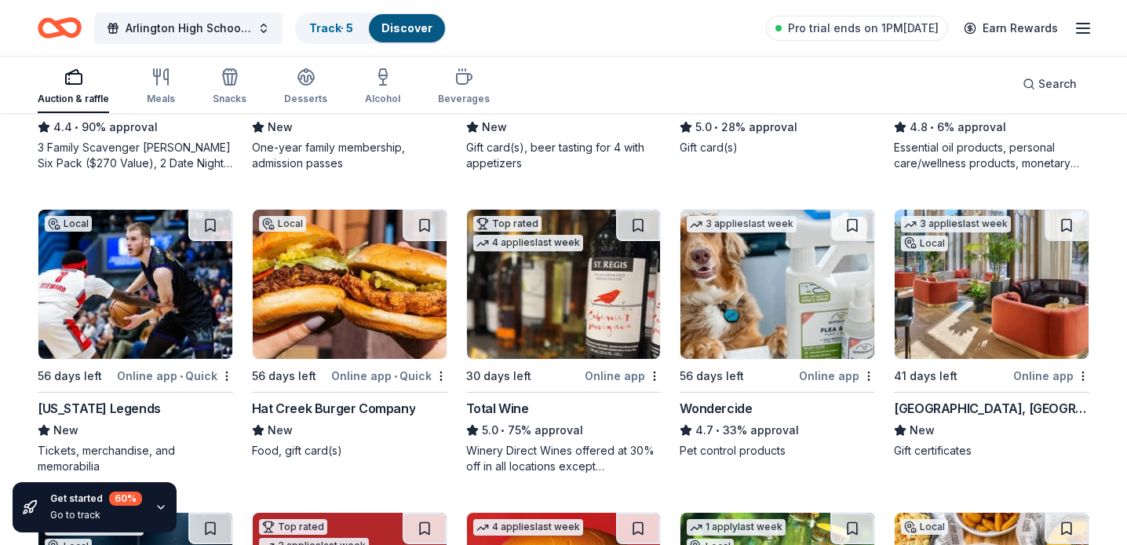
scroll to position [997, 0]
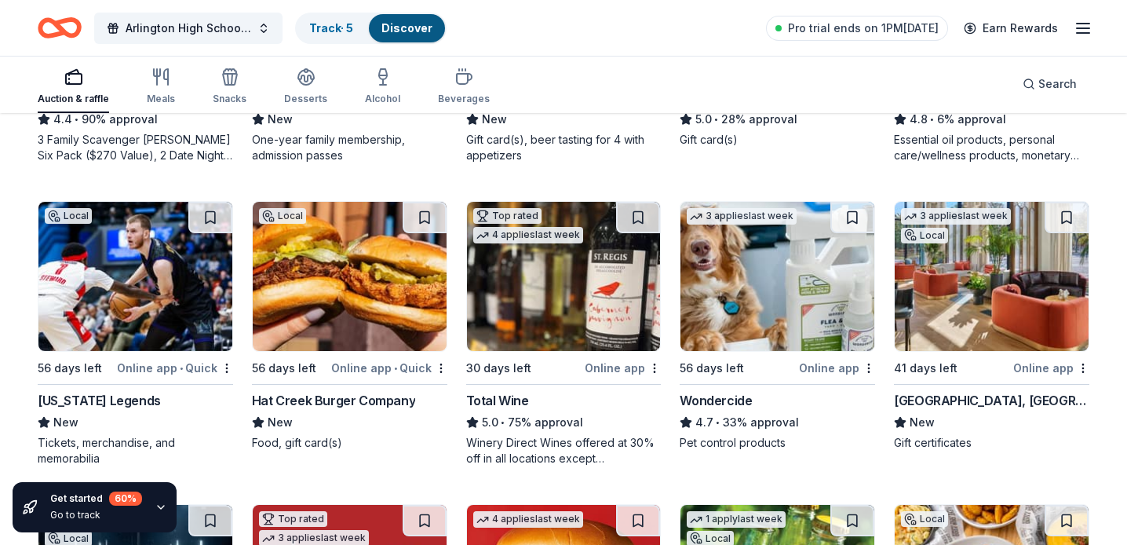
click at [538, 279] on img at bounding box center [564, 276] width 194 height 149
click at [970, 281] on img at bounding box center [992, 276] width 194 height 149
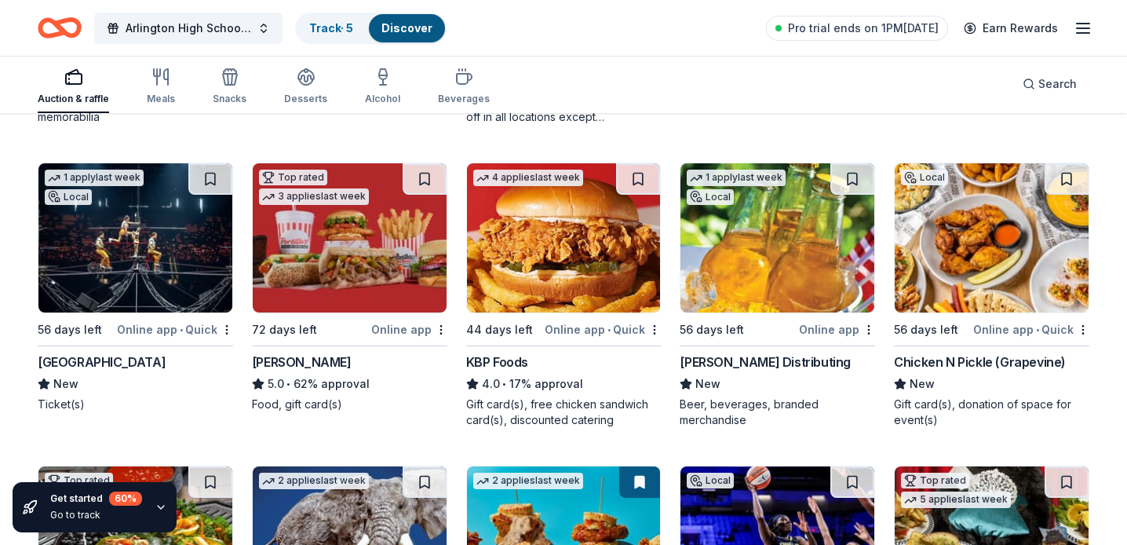
scroll to position [1353, 0]
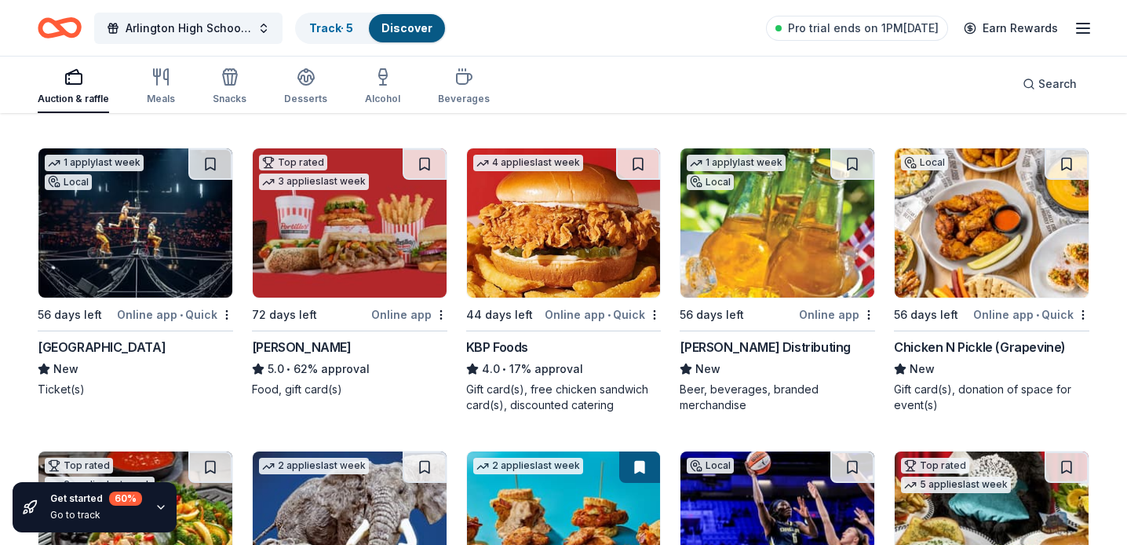
click at [355, 234] on img at bounding box center [350, 222] width 194 height 149
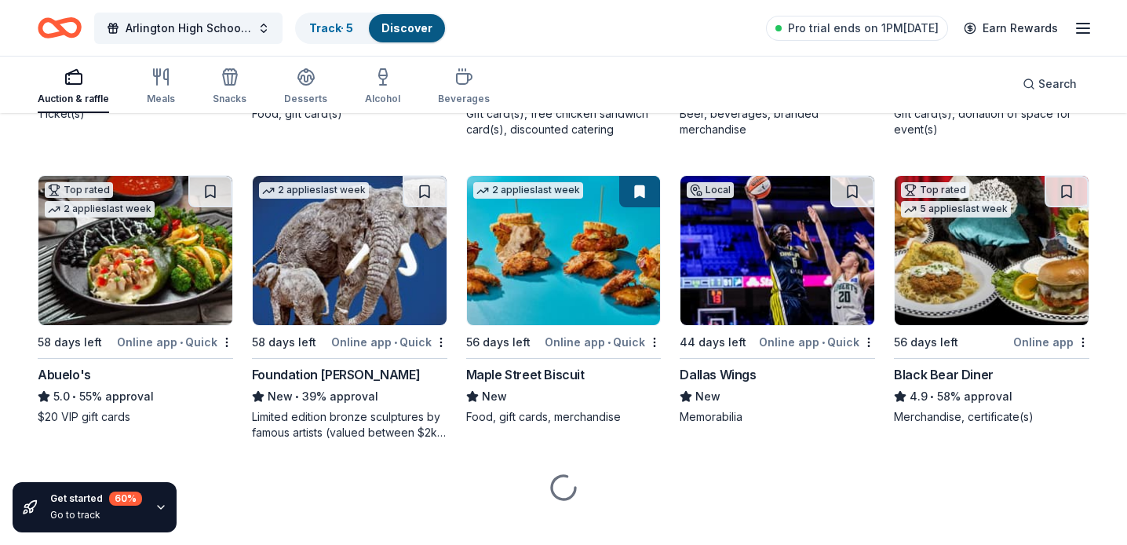
scroll to position [1650, 0]
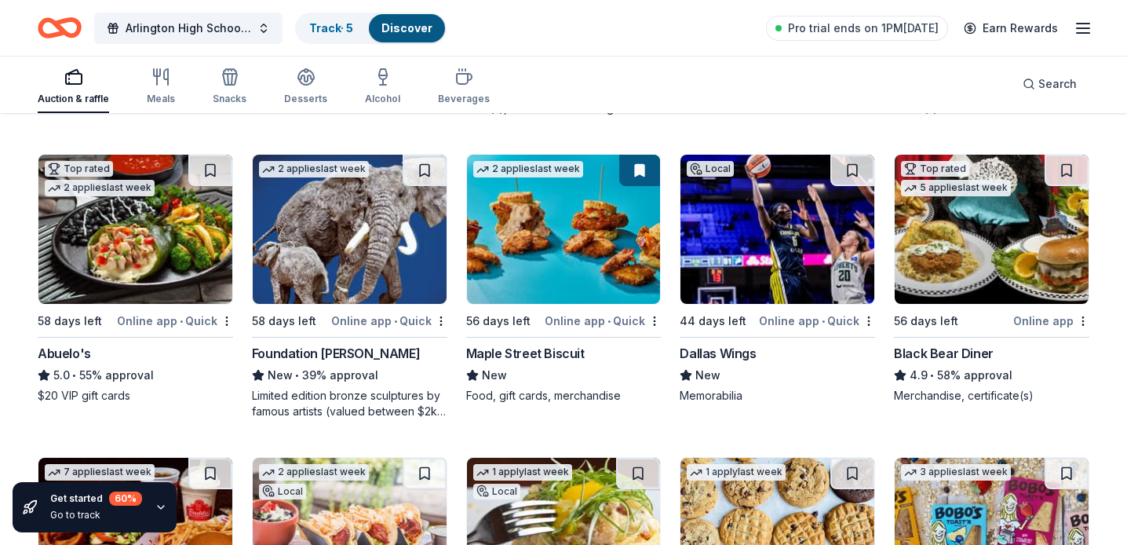
click at [145, 269] on img at bounding box center [135, 229] width 194 height 149
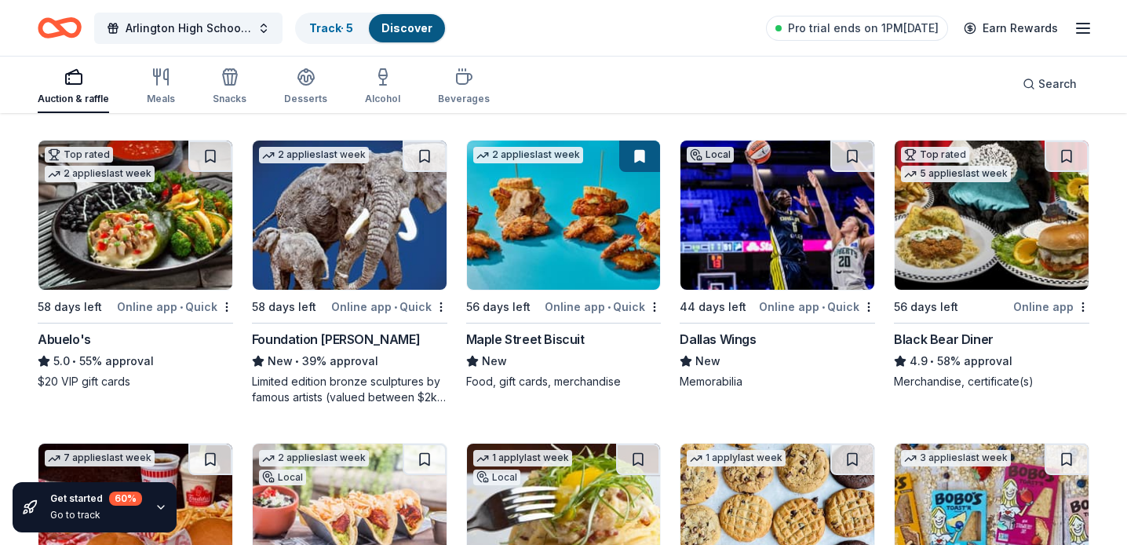
scroll to position [1676, 0]
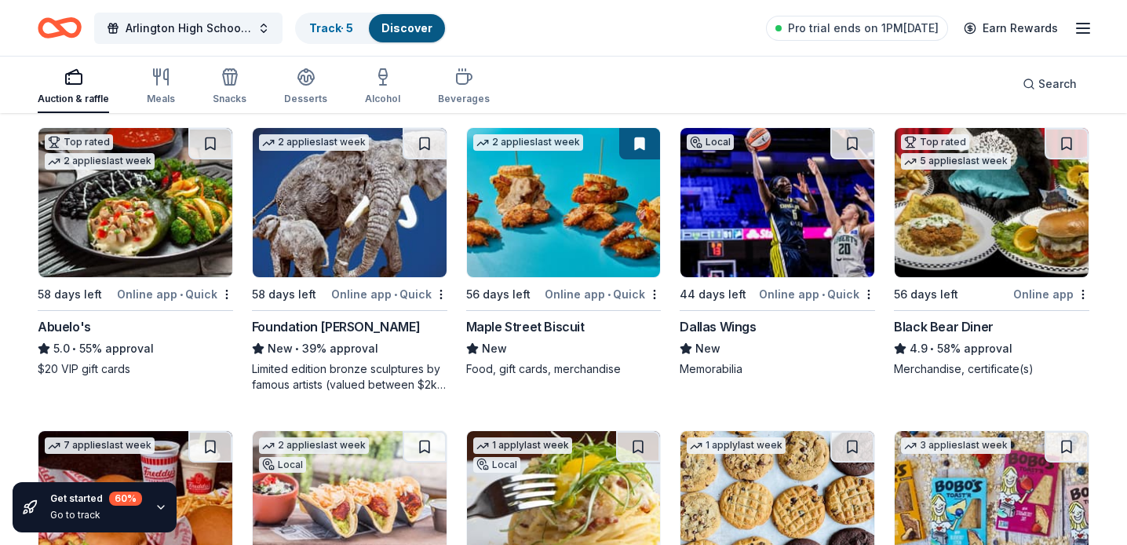
click at [780, 205] on img at bounding box center [777, 202] width 194 height 149
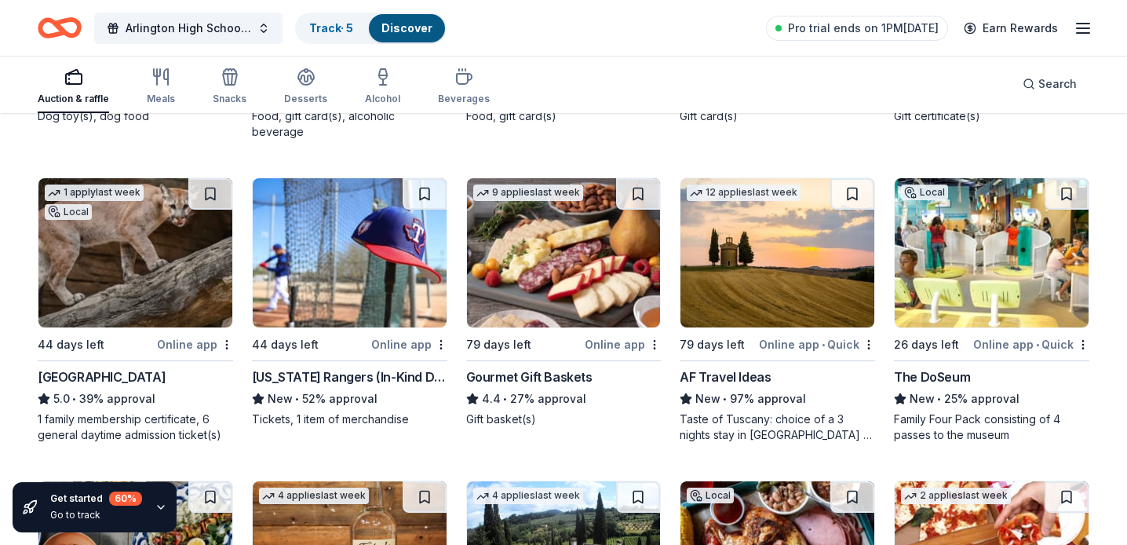
scroll to position [2522, 0]
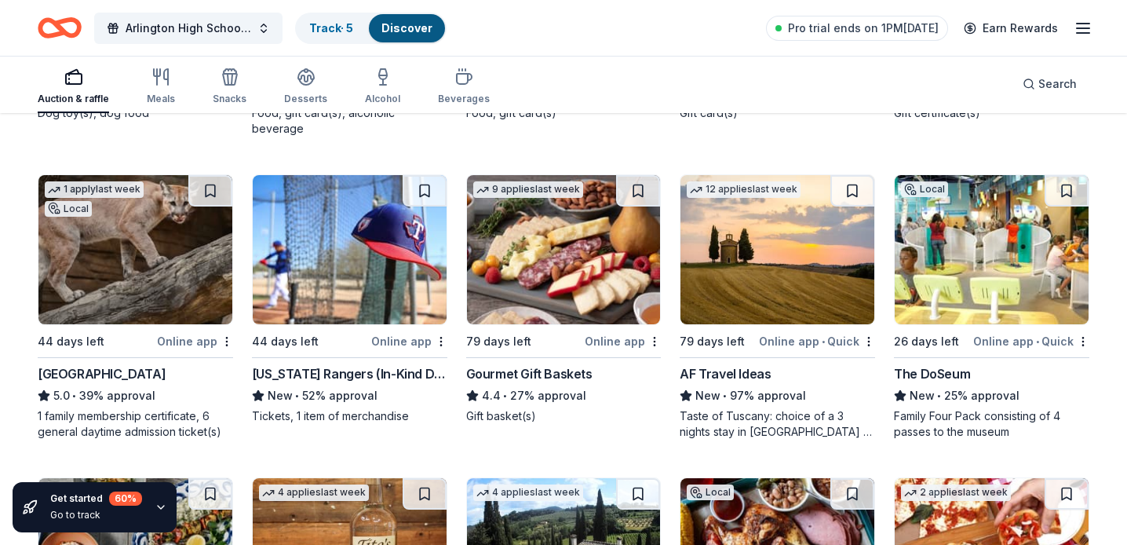
click at [346, 241] on img at bounding box center [350, 249] width 194 height 149
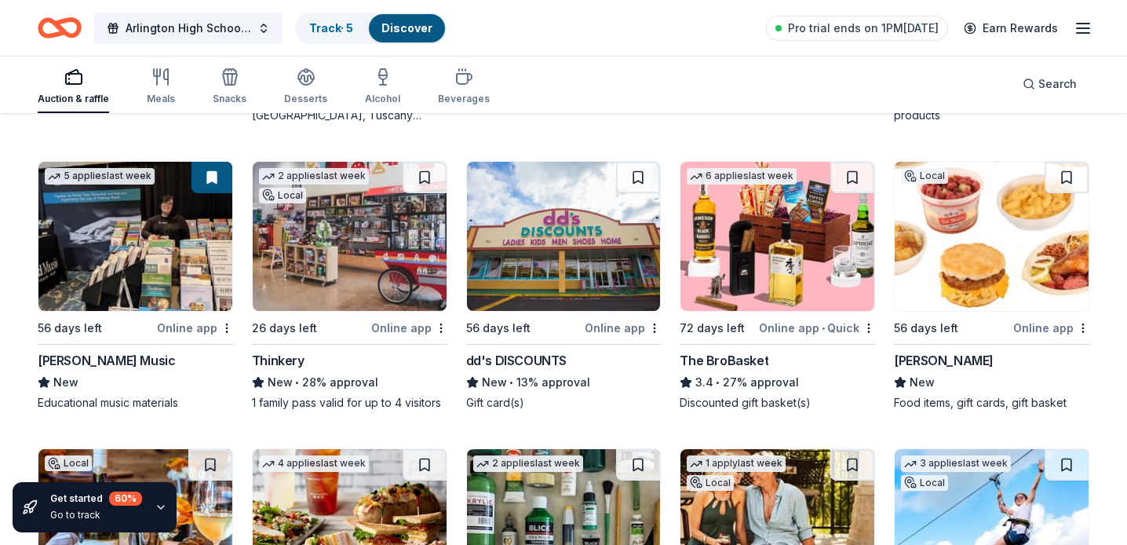
scroll to position [3413, 0]
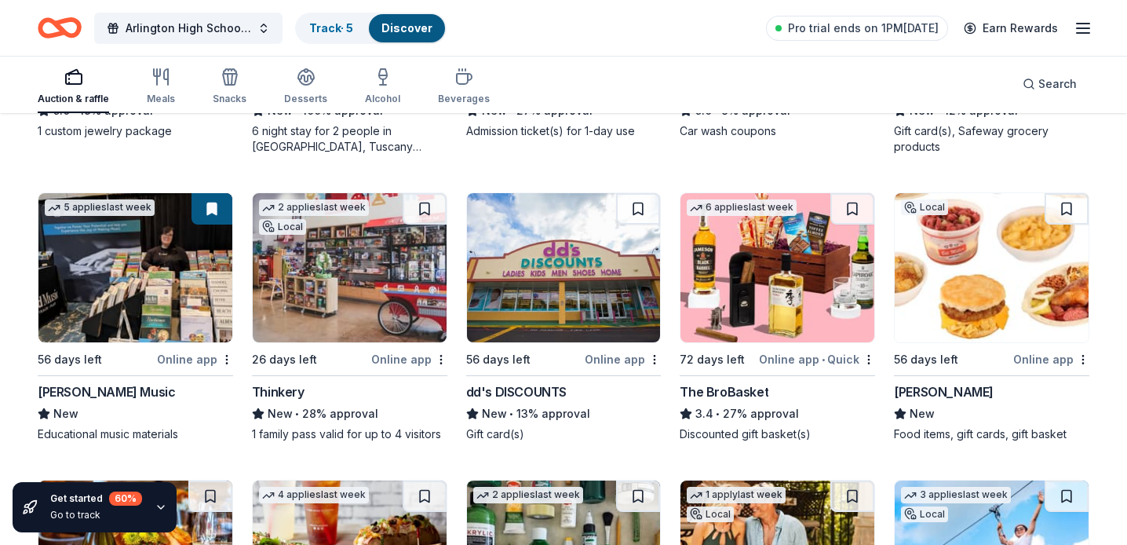
click at [760, 247] on img at bounding box center [777, 267] width 194 height 149
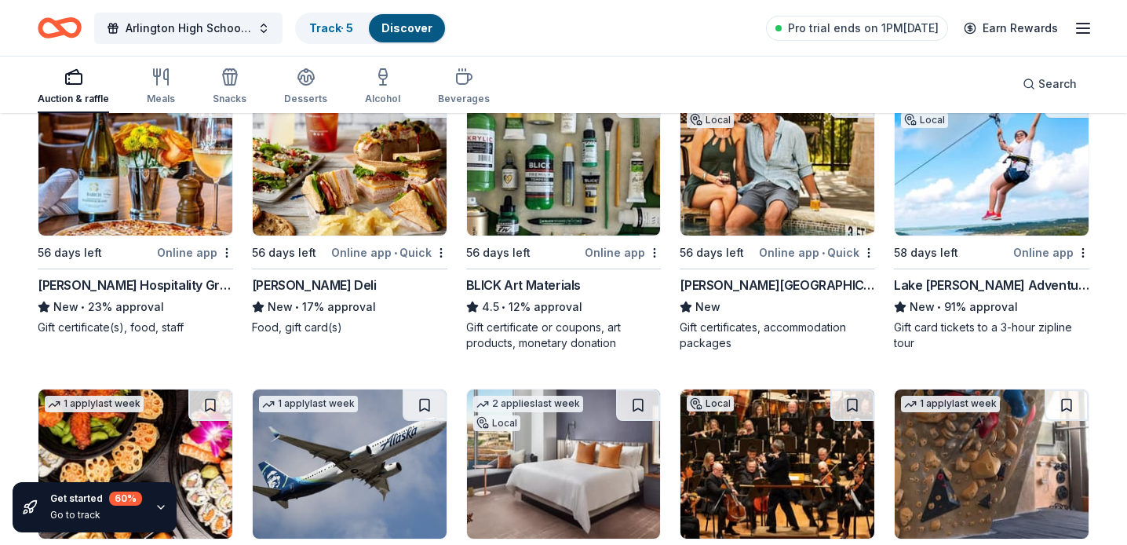
scroll to position [3805, 0]
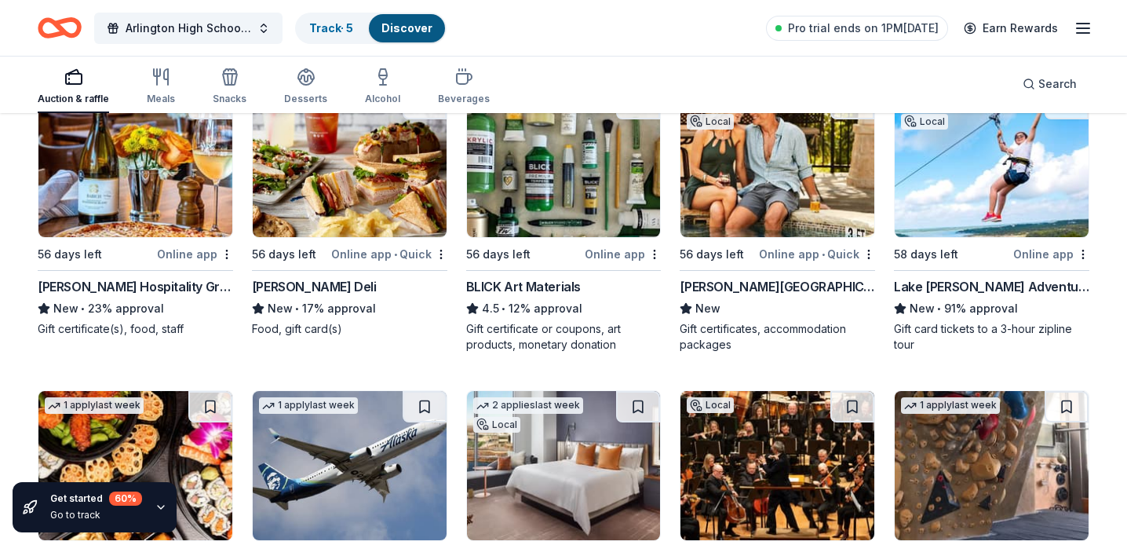
click at [988, 168] on img at bounding box center [992, 162] width 194 height 149
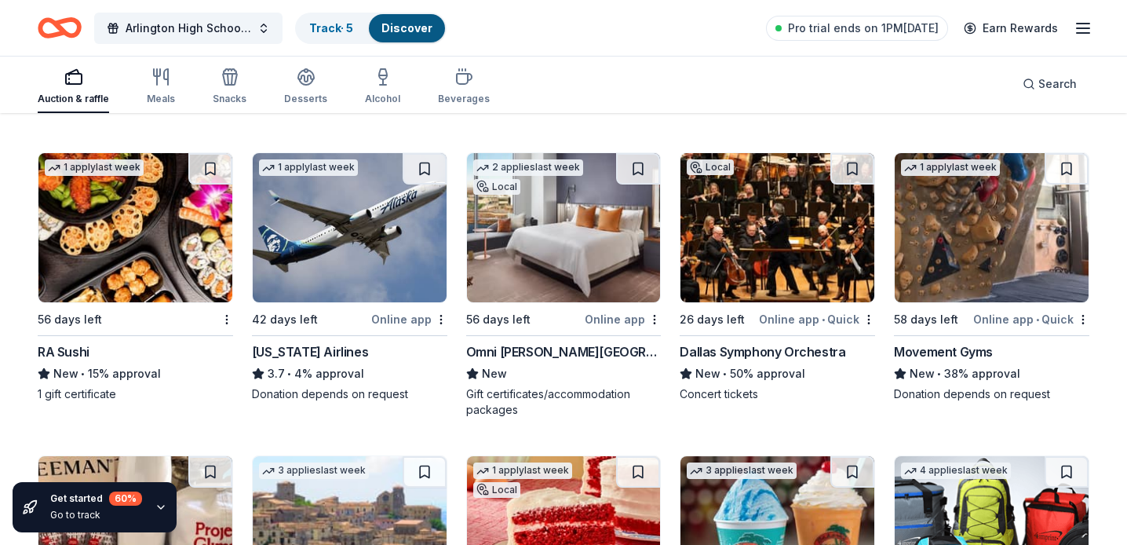
scroll to position [4052, 0]
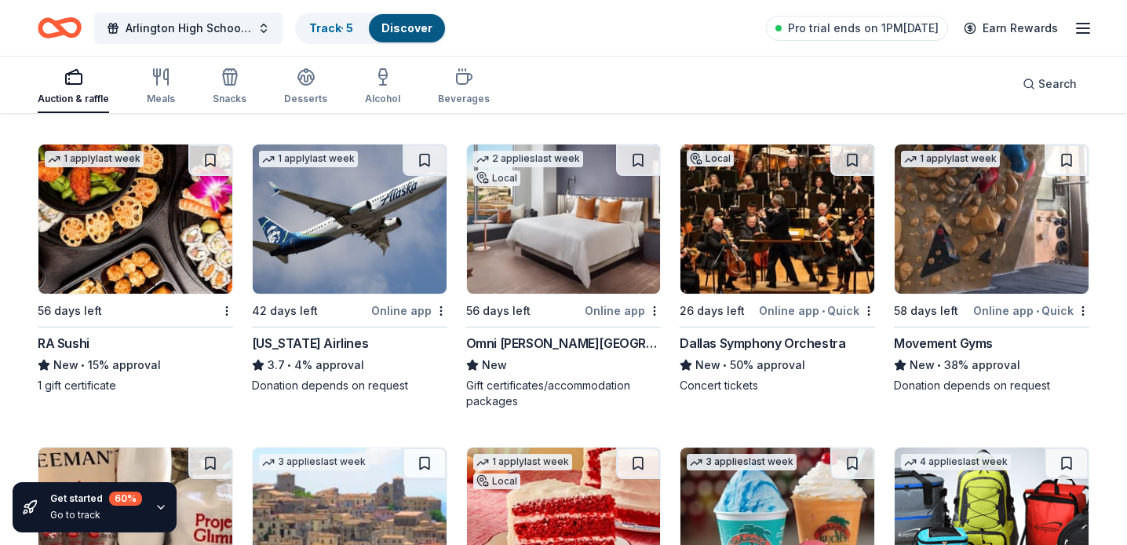
click at [778, 250] on img at bounding box center [777, 218] width 194 height 149
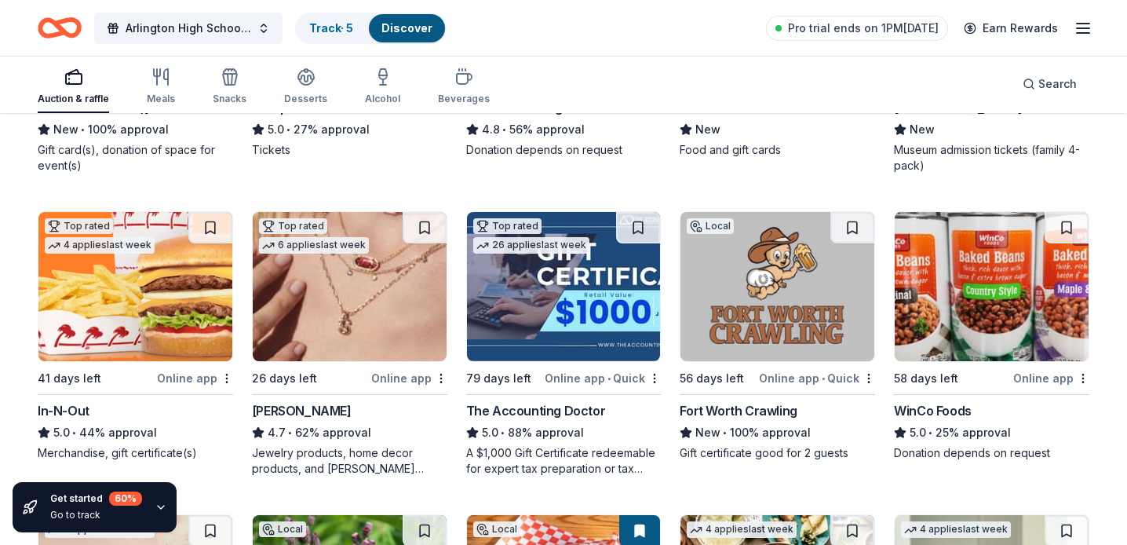
scroll to position [0, 0]
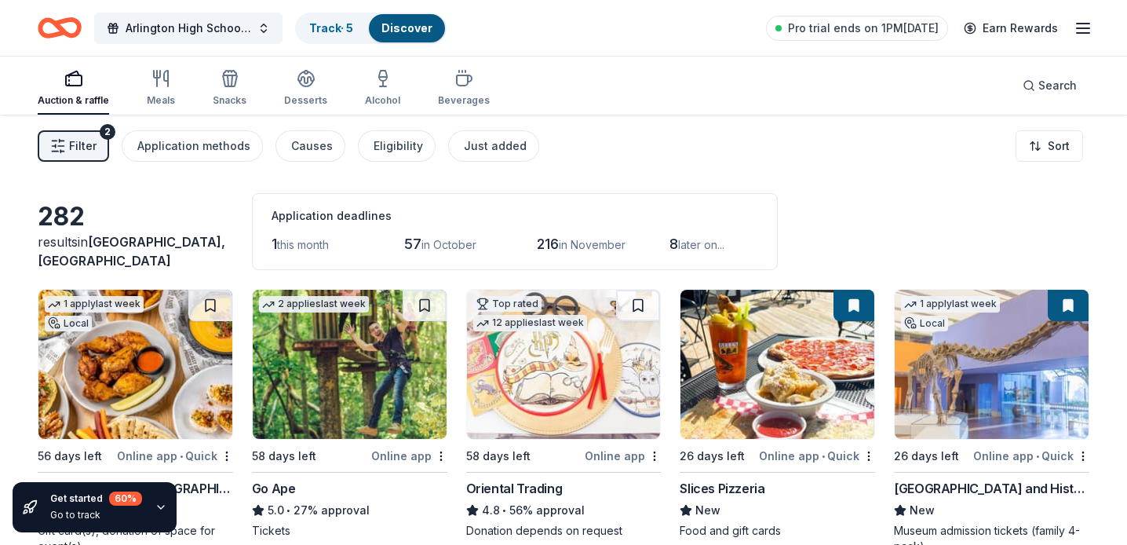
click at [64, 144] on icon "button" at bounding box center [58, 146] width 16 height 16
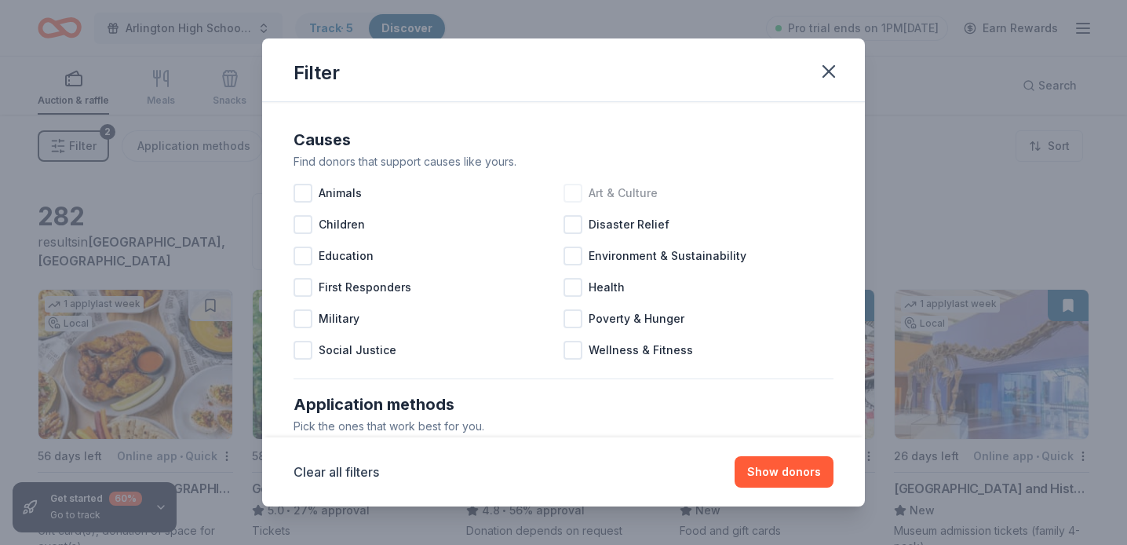
click at [575, 188] on div at bounding box center [572, 193] width 19 height 19
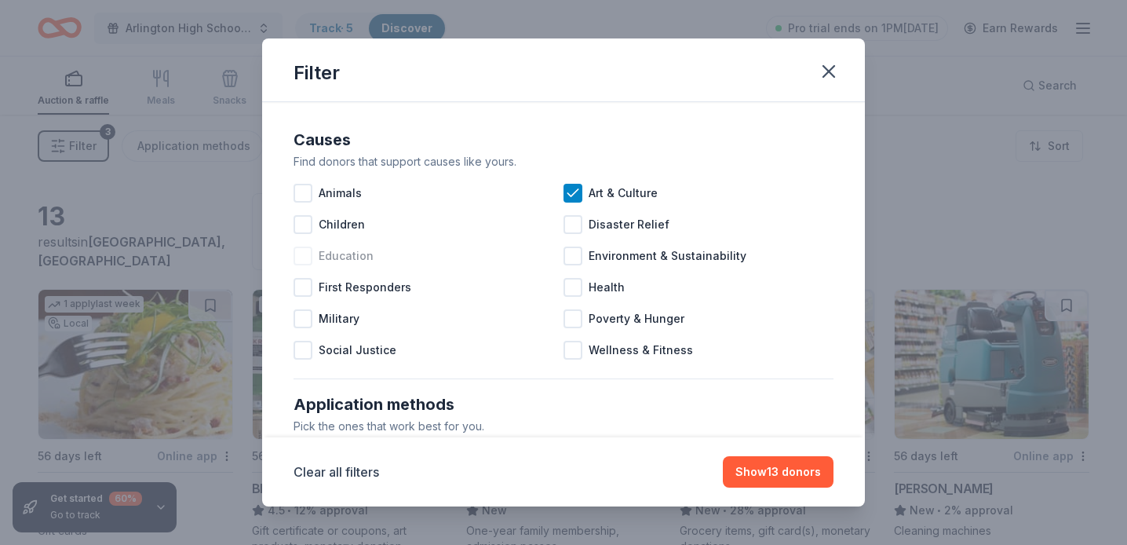
click at [301, 252] on div at bounding box center [302, 255] width 19 height 19
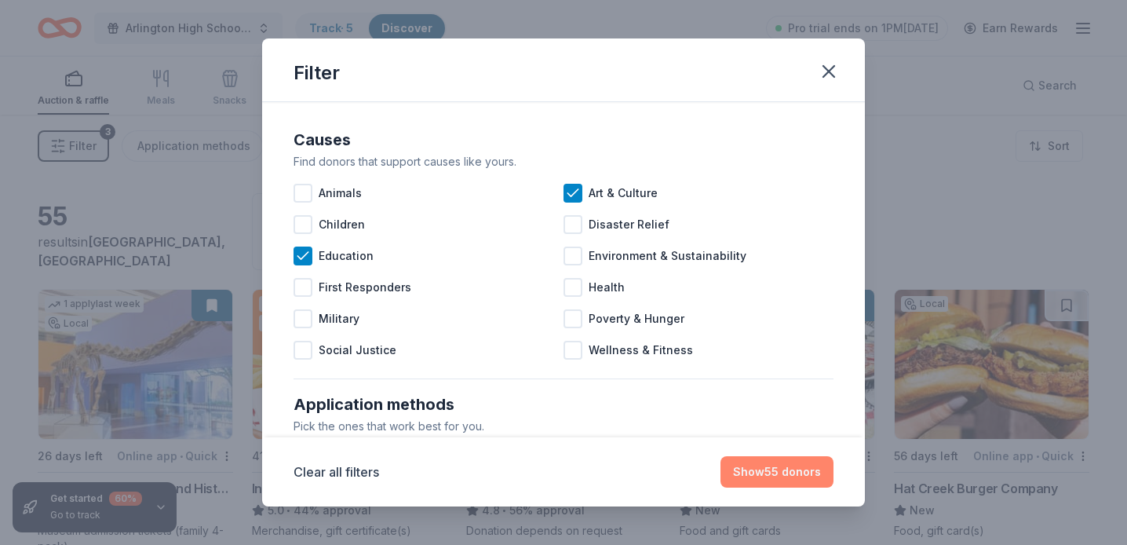
click at [737, 467] on button "Show 55 donors" at bounding box center [776, 471] width 113 height 31
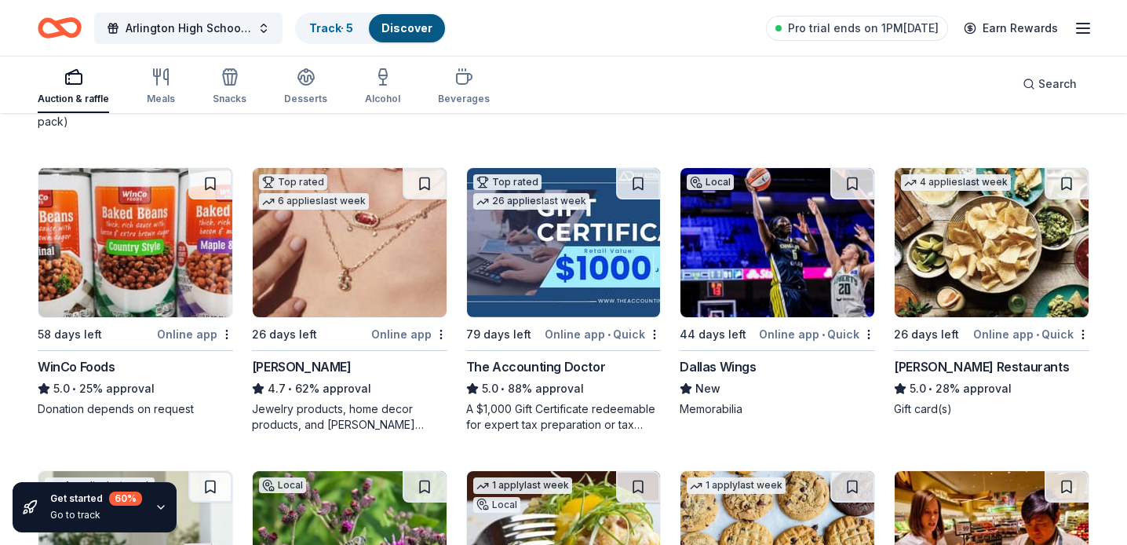
scroll to position [428, 0]
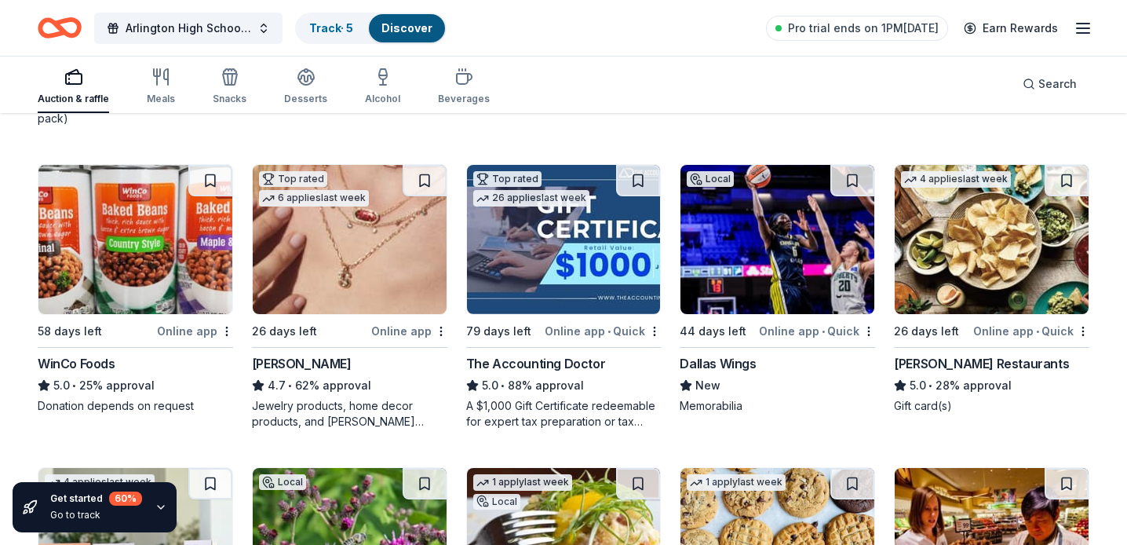
click at [126, 242] on img at bounding box center [135, 239] width 194 height 149
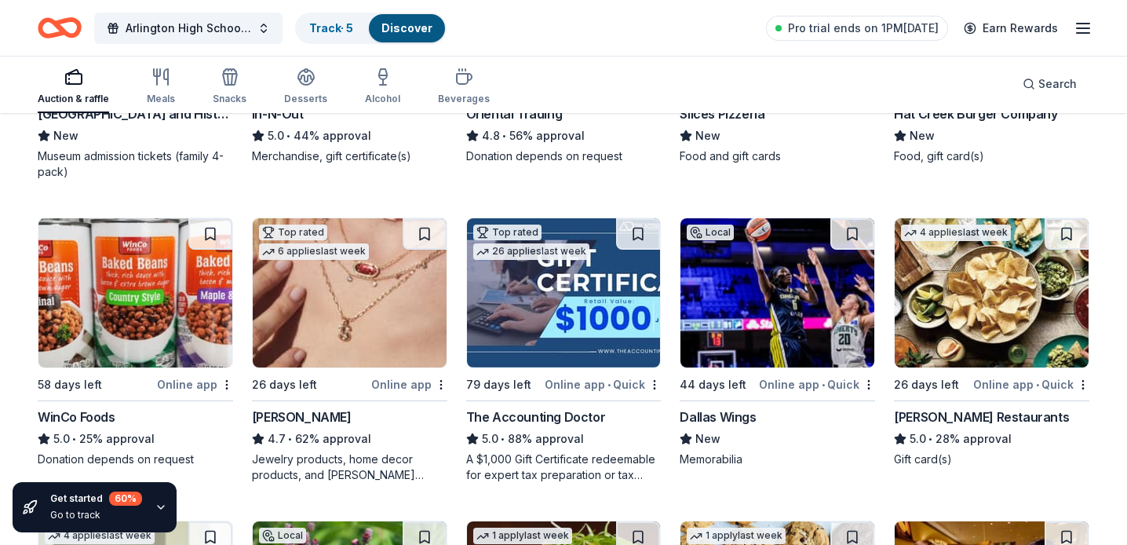
scroll to position [410, 0]
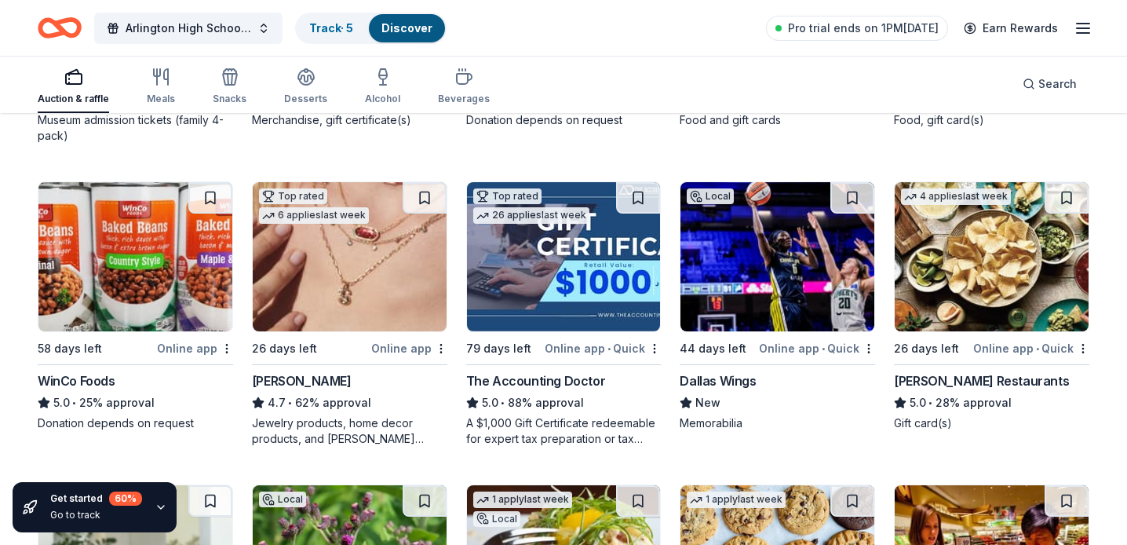
click at [129, 279] on img at bounding box center [135, 256] width 194 height 149
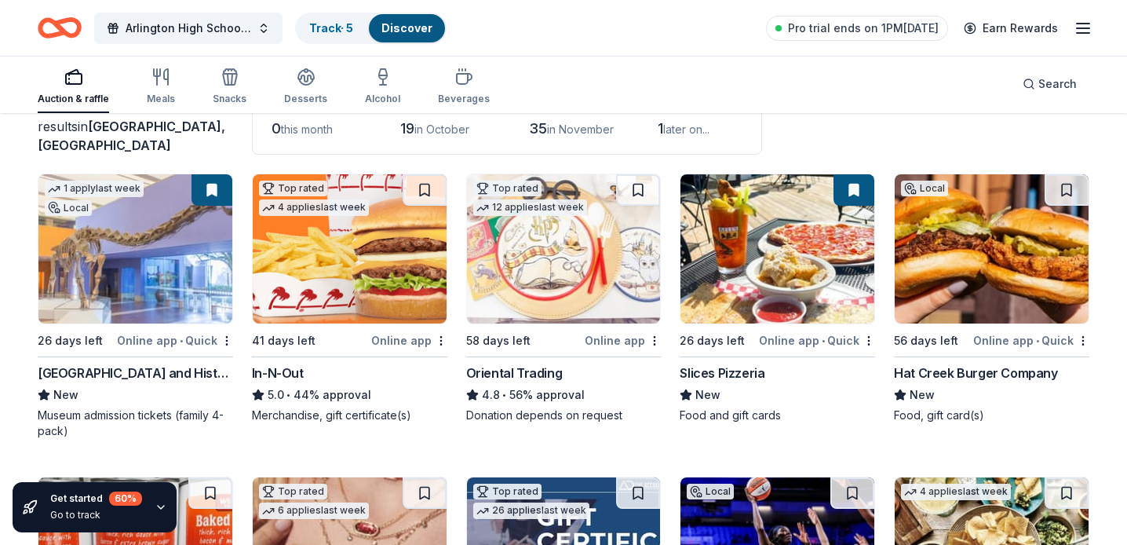
scroll to position [0, 0]
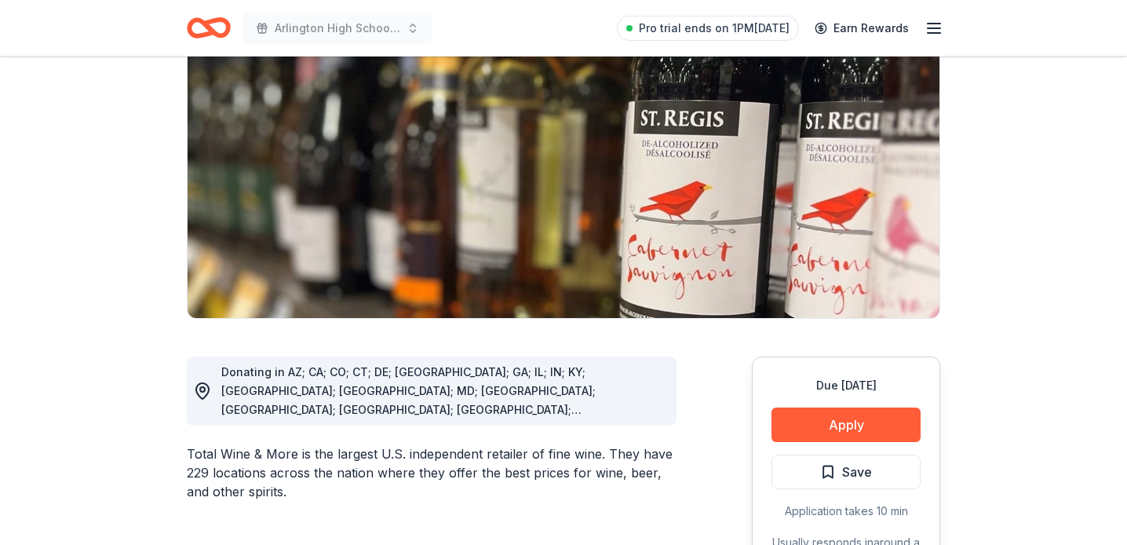
scroll to position [159, 0]
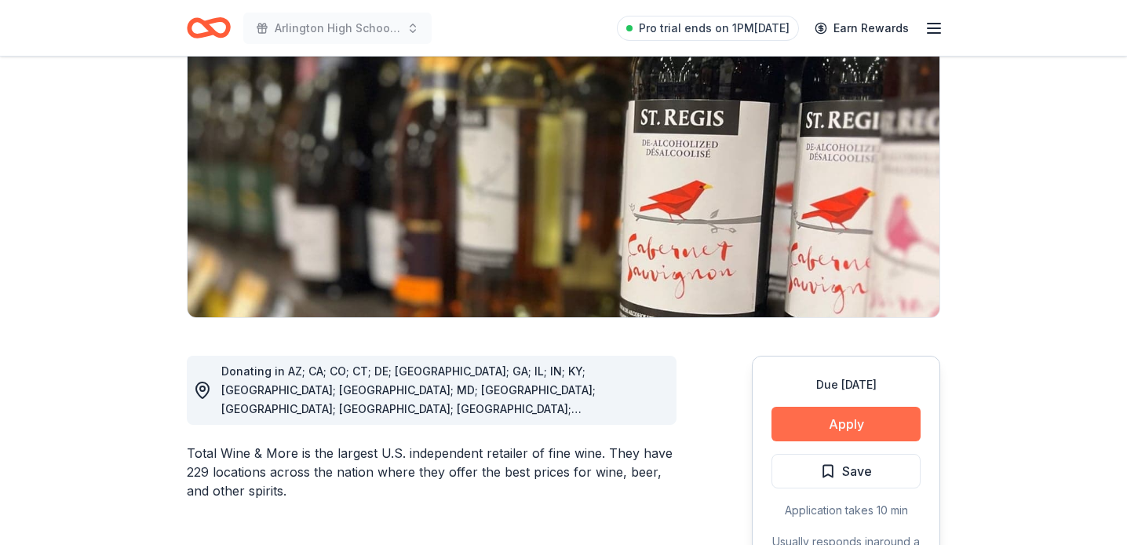
click at [828, 422] on button "Apply" at bounding box center [845, 423] width 149 height 35
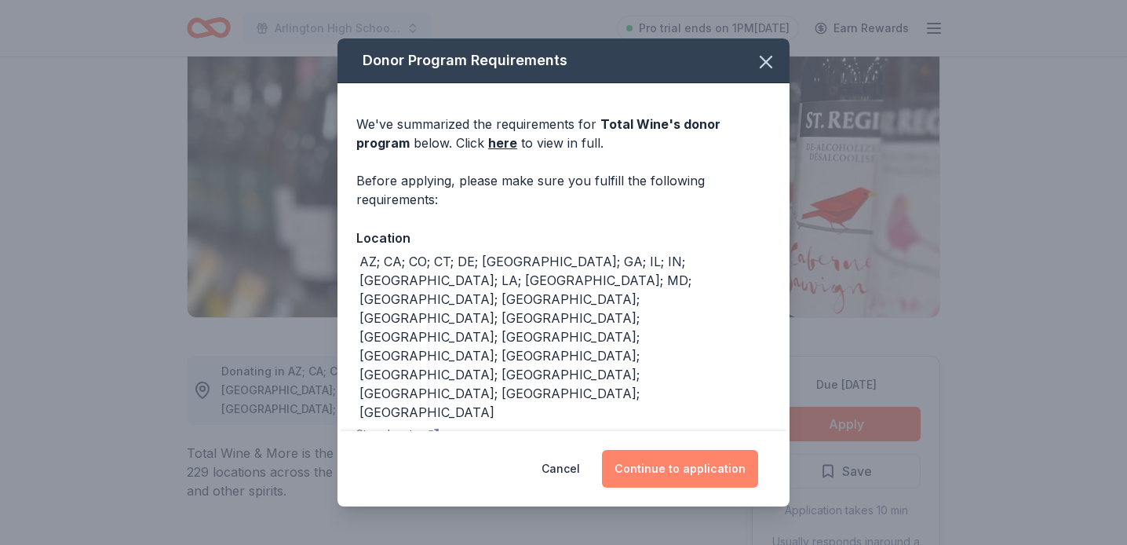
click at [670, 472] on button "Continue to application" at bounding box center [680, 469] width 156 height 38
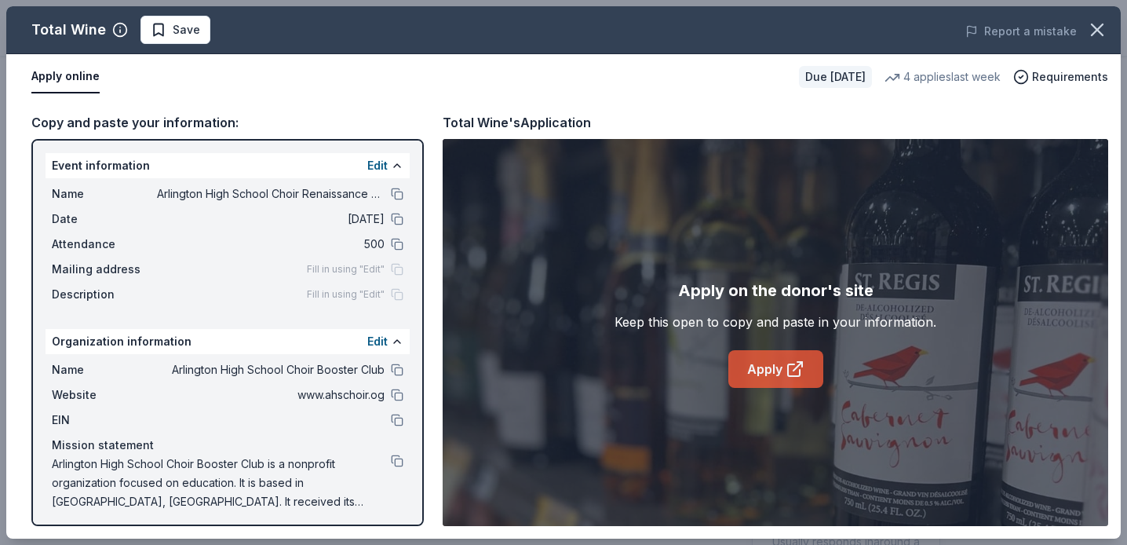
click at [750, 366] on link "Apply" at bounding box center [775, 369] width 95 height 38
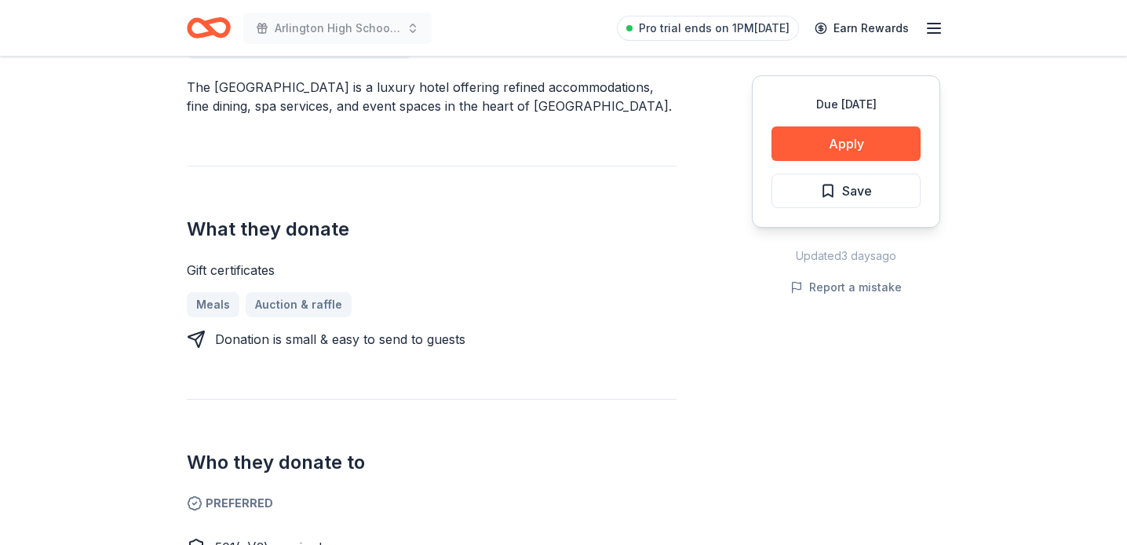
scroll to position [488, 0]
click at [857, 137] on button "Apply" at bounding box center [845, 143] width 149 height 35
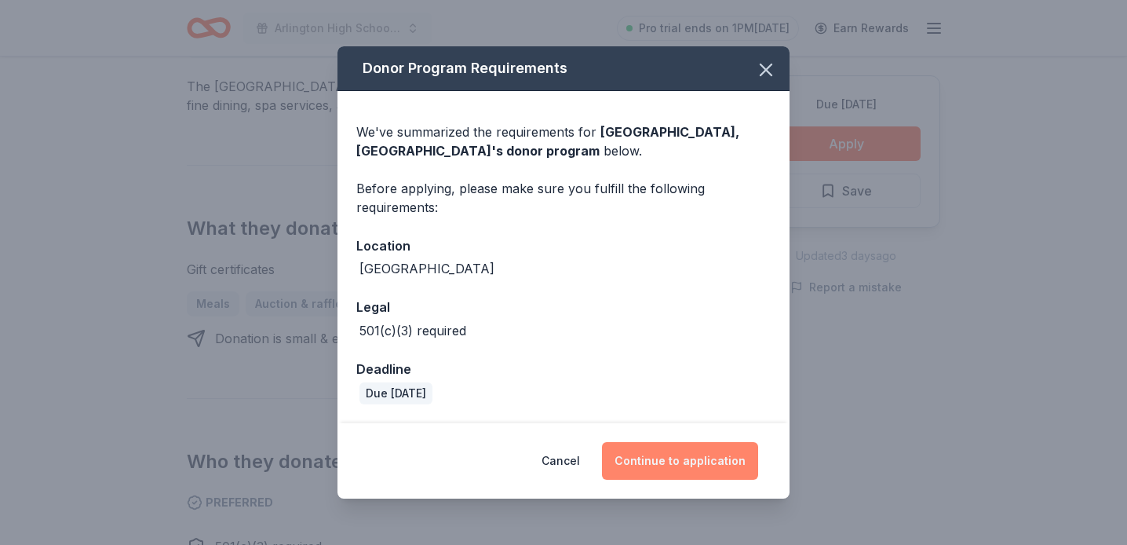
click at [665, 456] on button "Continue to application" at bounding box center [680, 461] width 156 height 38
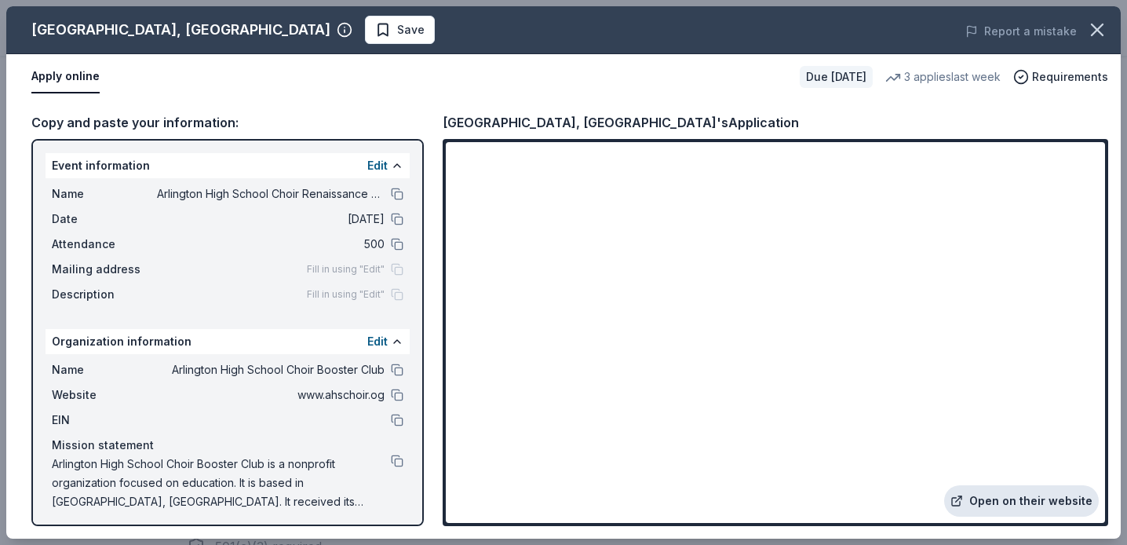
click at [1001, 504] on link "Open on their website" at bounding box center [1021, 500] width 155 height 31
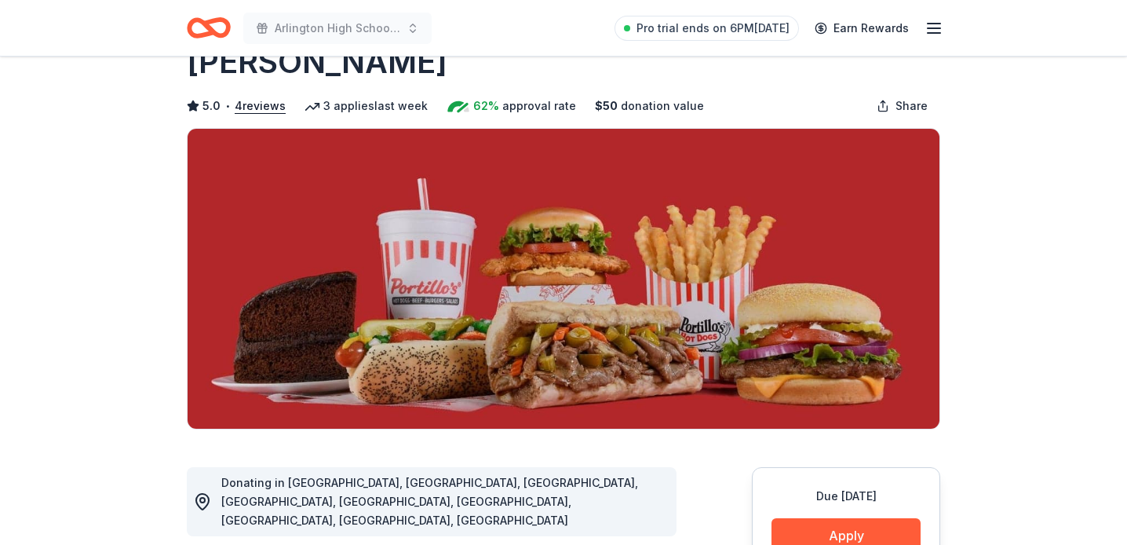
scroll to position [66, 0]
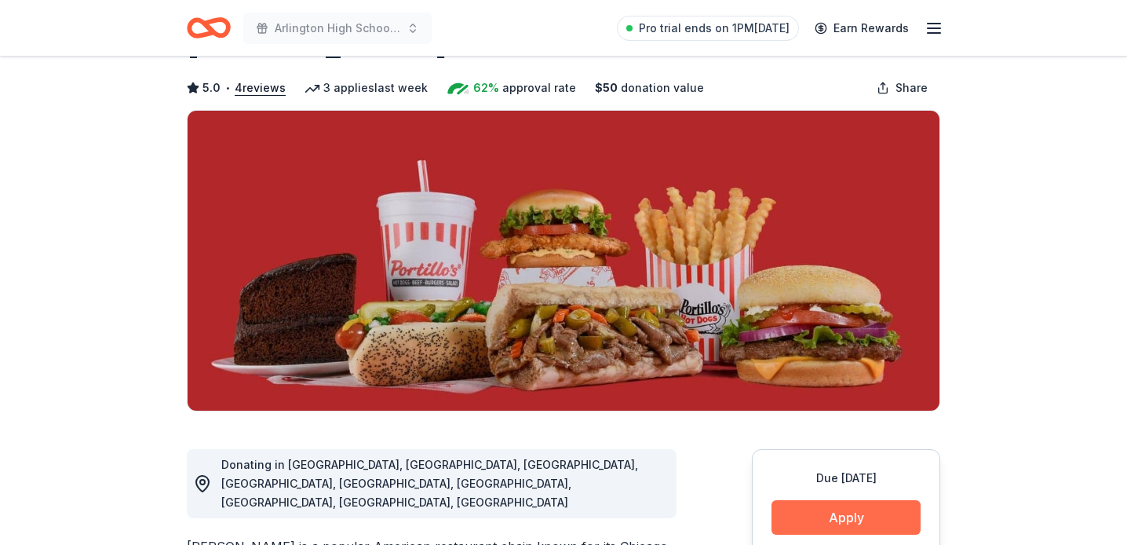
click at [841, 516] on button "Apply" at bounding box center [845, 517] width 149 height 35
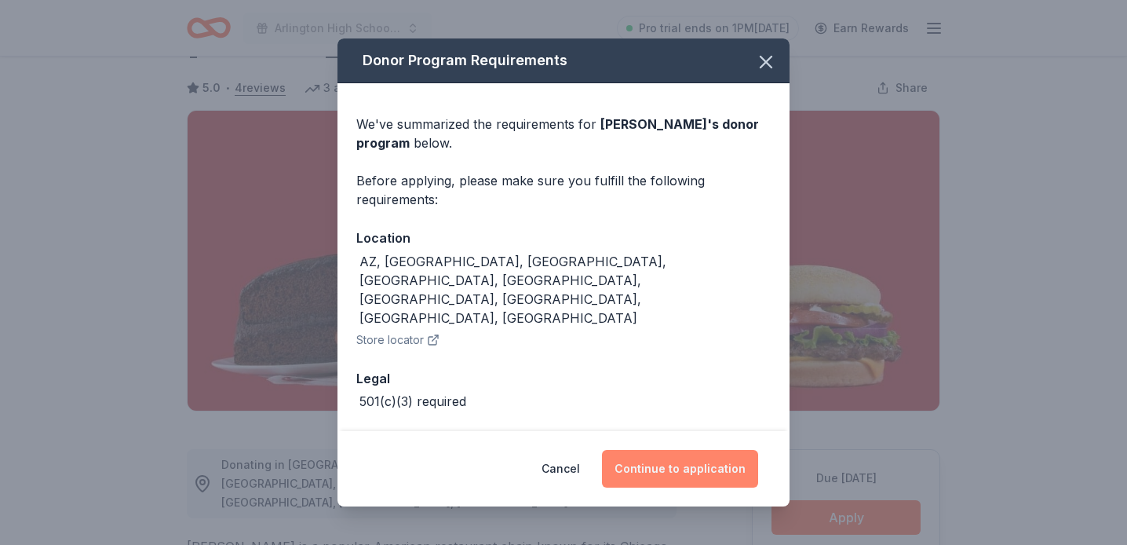
click at [673, 475] on button "Continue to application" at bounding box center [680, 469] width 156 height 38
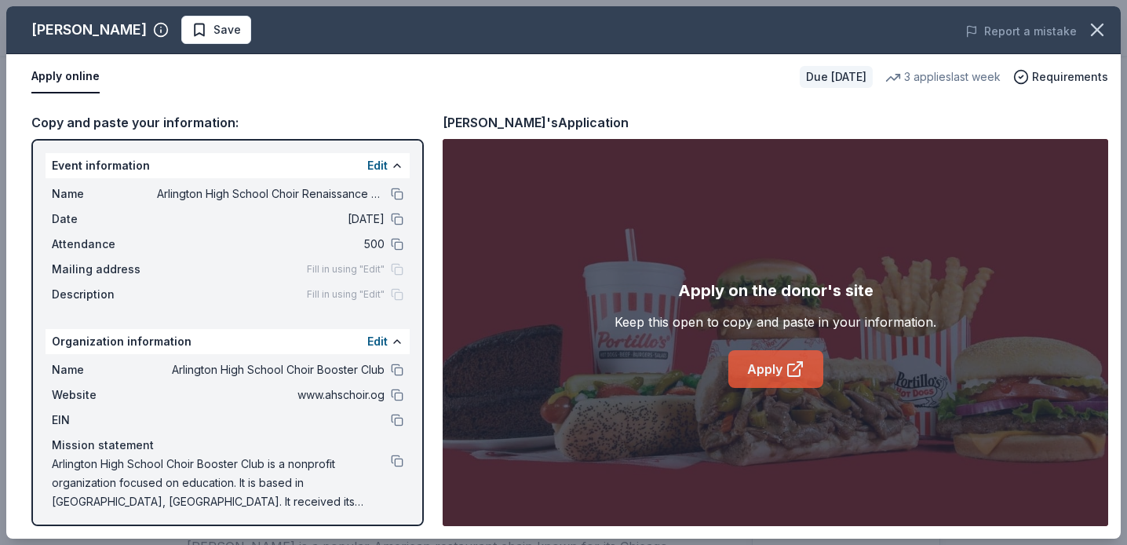
click at [773, 375] on link "Apply" at bounding box center [775, 369] width 95 height 38
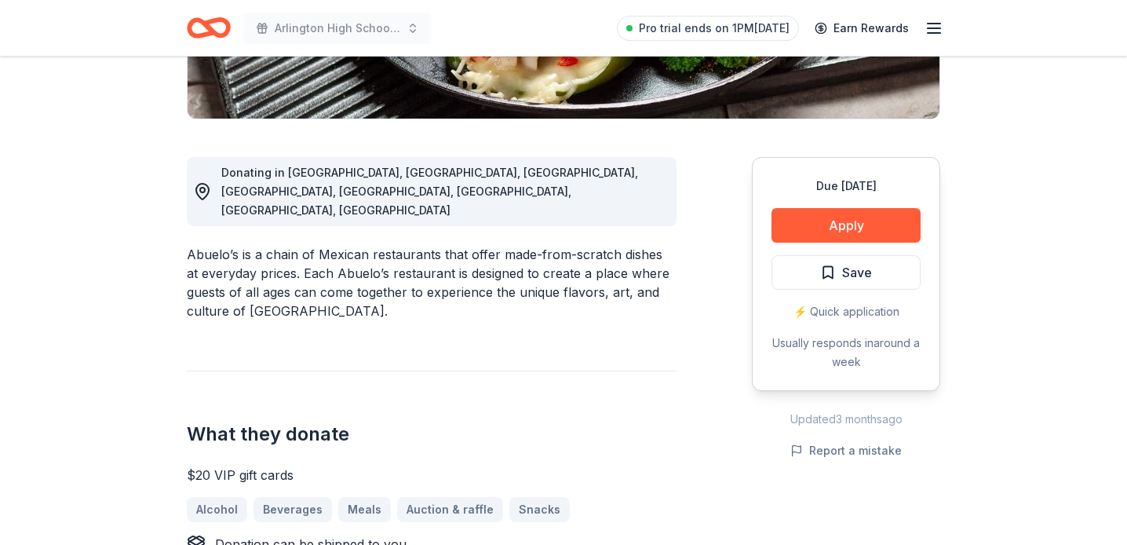
scroll to position [388, 0]
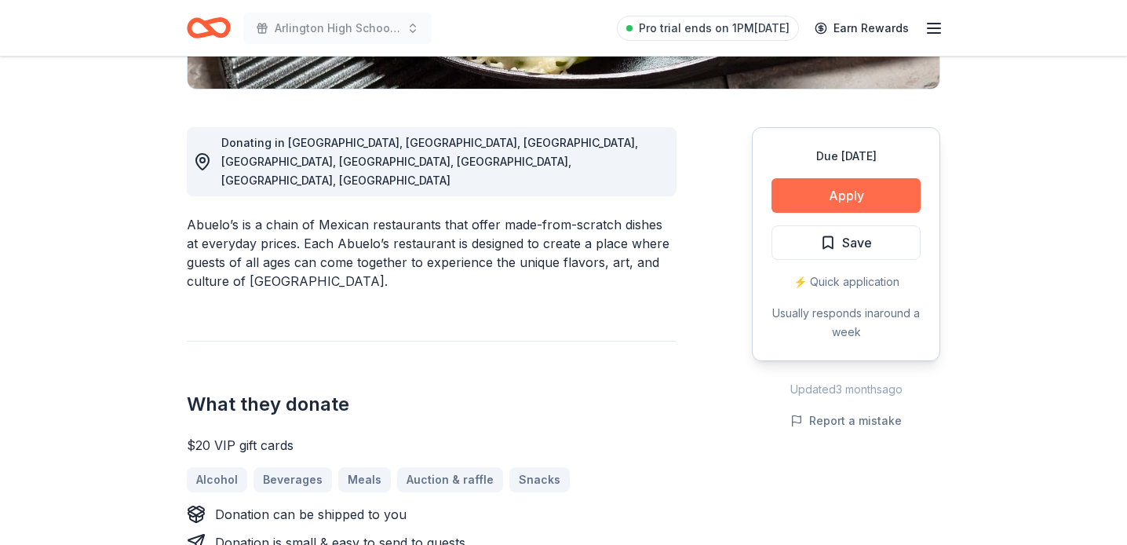
click at [833, 177] on div "Due in 58 days Apply Save ⚡️ Quick application Usually responds in around a week" at bounding box center [846, 244] width 188 height 234
click at [836, 193] on button "Apply" at bounding box center [845, 195] width 149 height 35
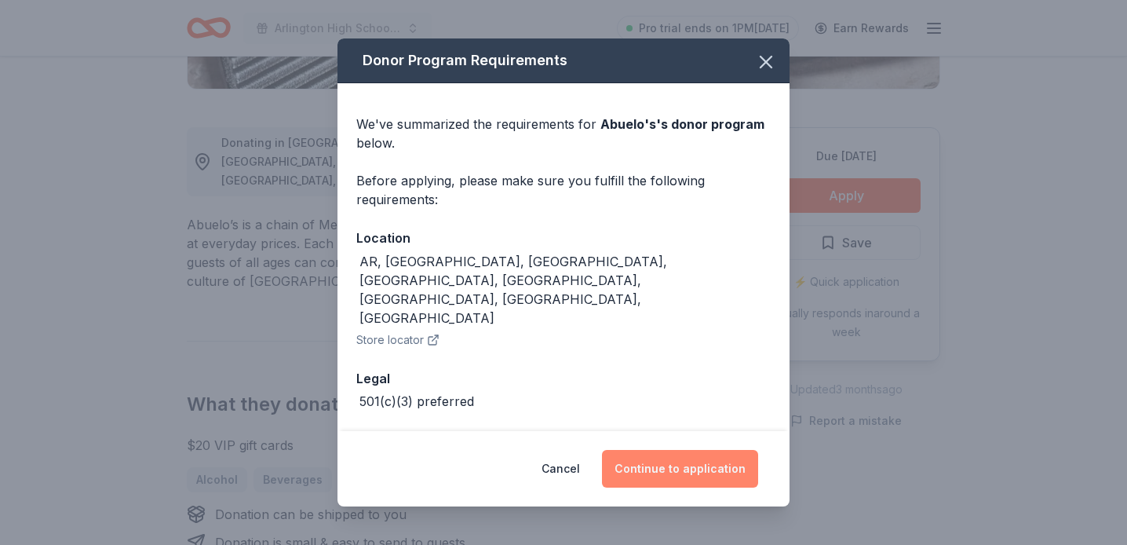
click at [651, 471] on button "Continue to application" at bounding box center [680, 469] width 156 height 38
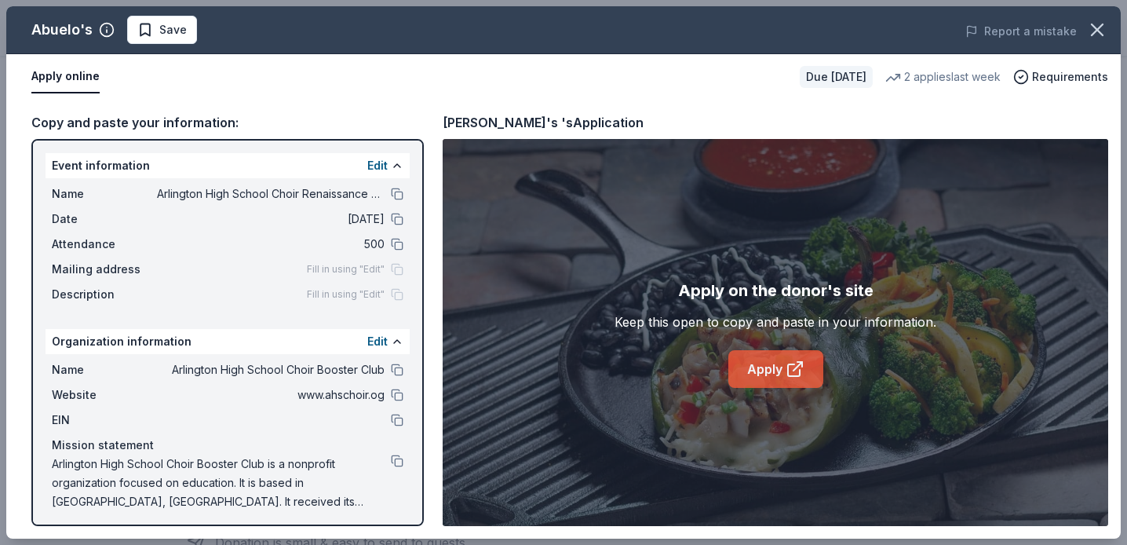
click at [757, 369] on link "Apply" at bounding box center [775, 369] width 95 height 38
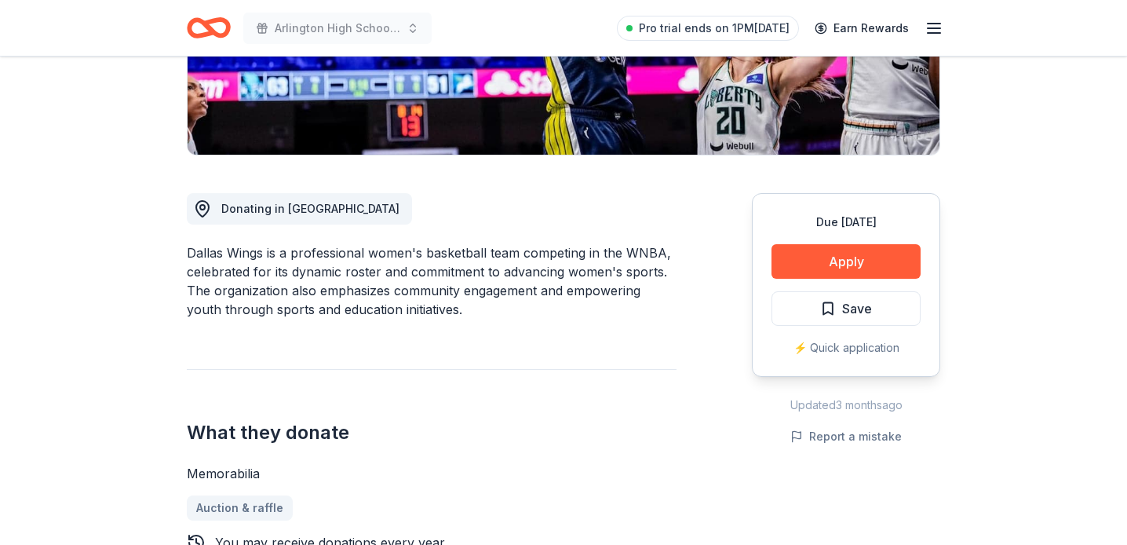
scroll to position [323, 0]
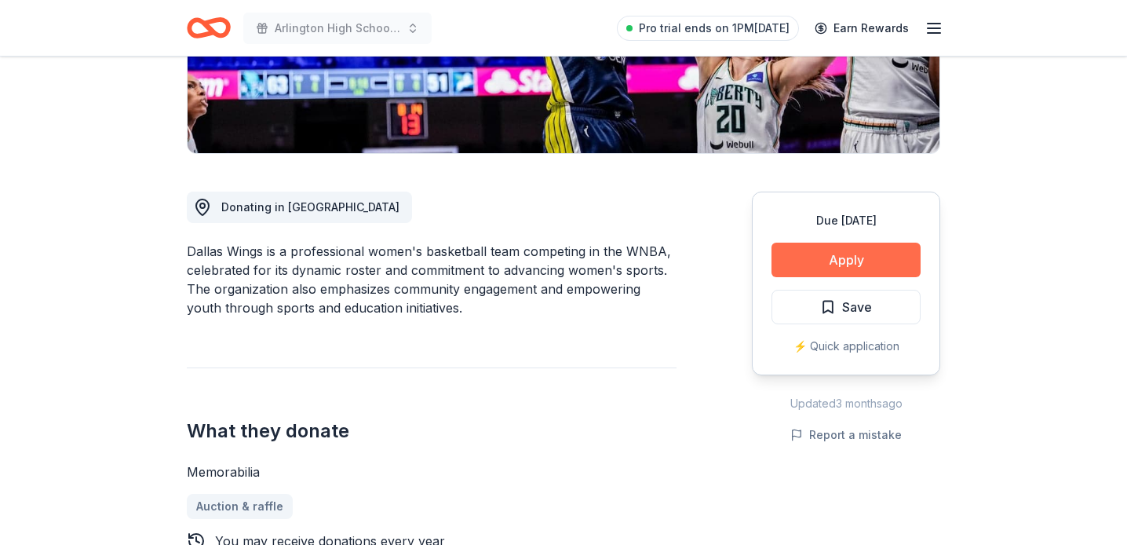
click at [815, 271] on button "Apply" at bounding box center [845, 259] width 149 height 35
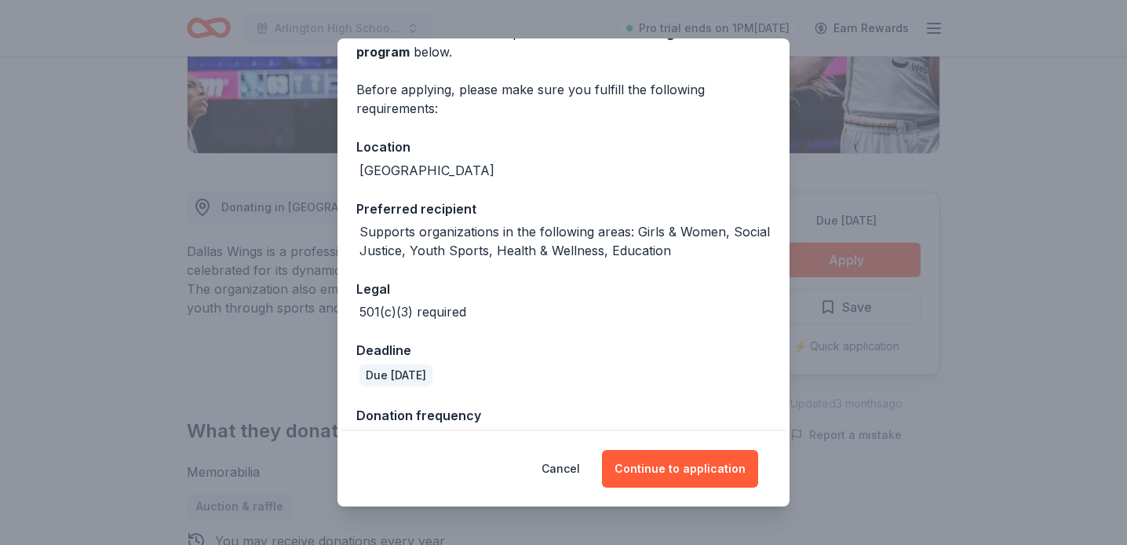
scroll to position [126, 0]
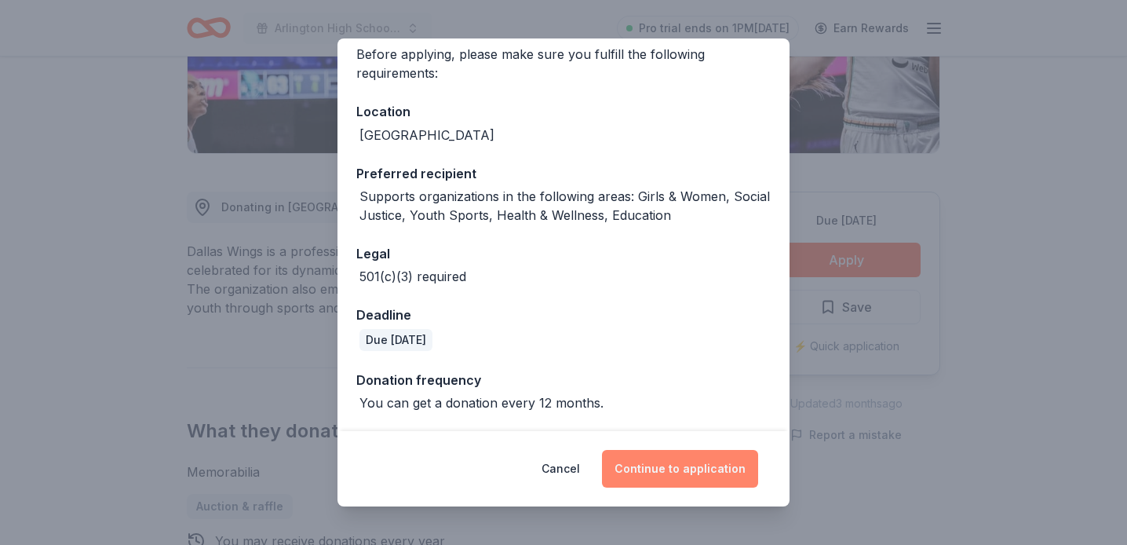
click at [661, 472] on button "Continue to application" at bounding box center [680, 469] width 156 height 38
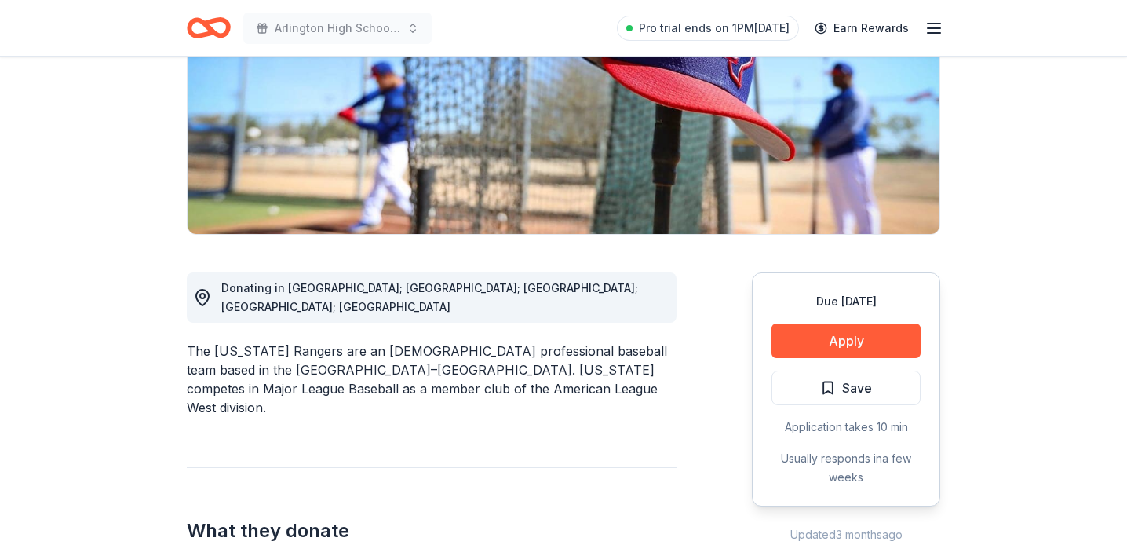
scroll to position [257, 0]
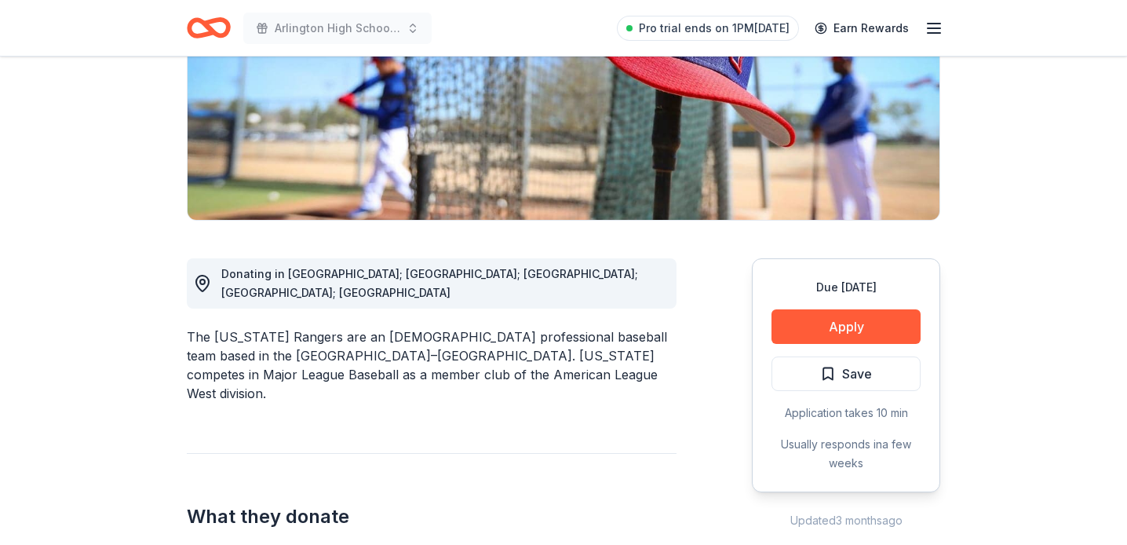
click at [826, 308] on div "Due in 44 days Apply Save Application takes 10 min Usually responds in a few we…" at bounding box center [846, 375] width 188 height 234
click at [833, 324] on button "Apply" at bounding box center [845, 326] width 149 height 35
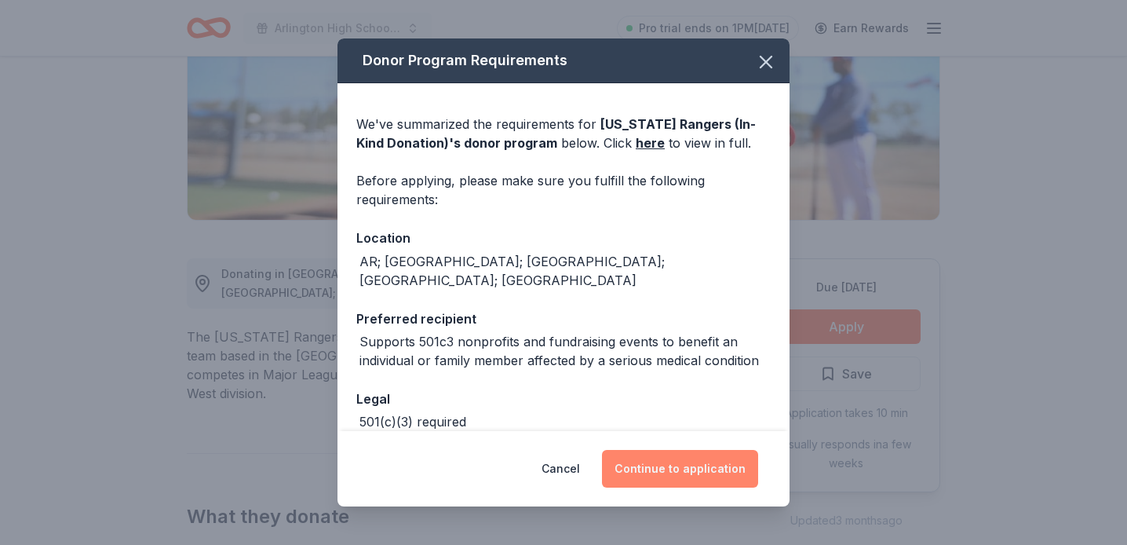
click at [653, 460] on button "Continue to application" at bounding box center [680, 469] width 156 height 38
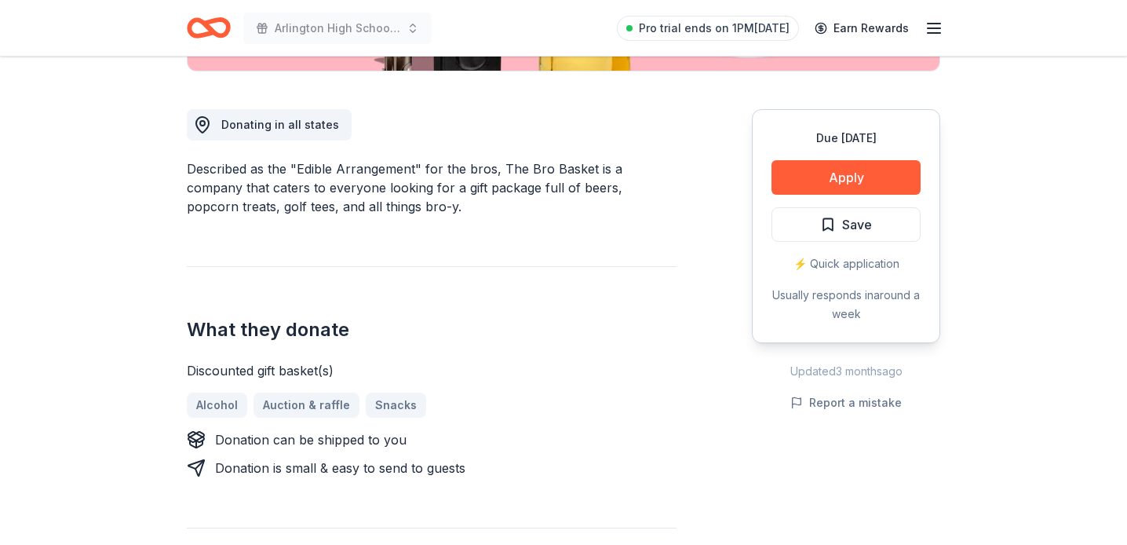
scroll to position [410, 0]
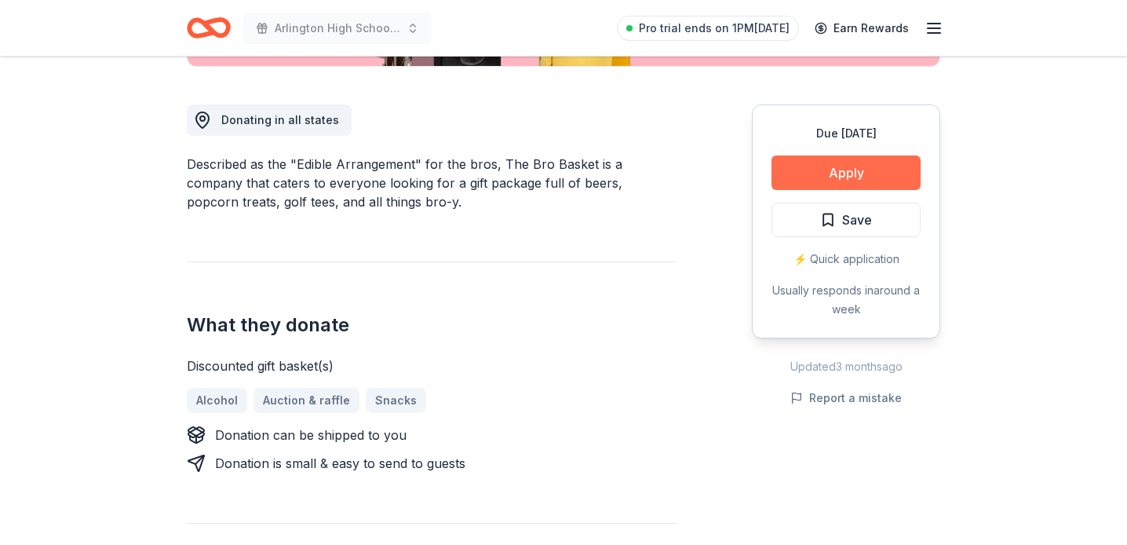
click at [822, 169] on button "Apply" at bounding box center [845, 172] width 149 height 35
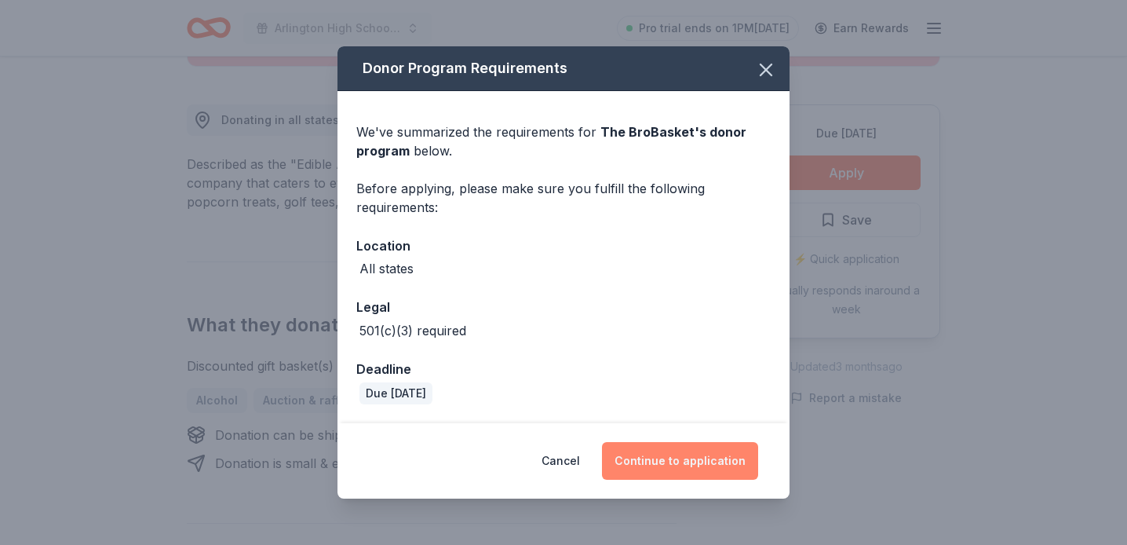
click at [686, 457] on button "Continue to application" at bounding box center [680, 461] width 156 height 38
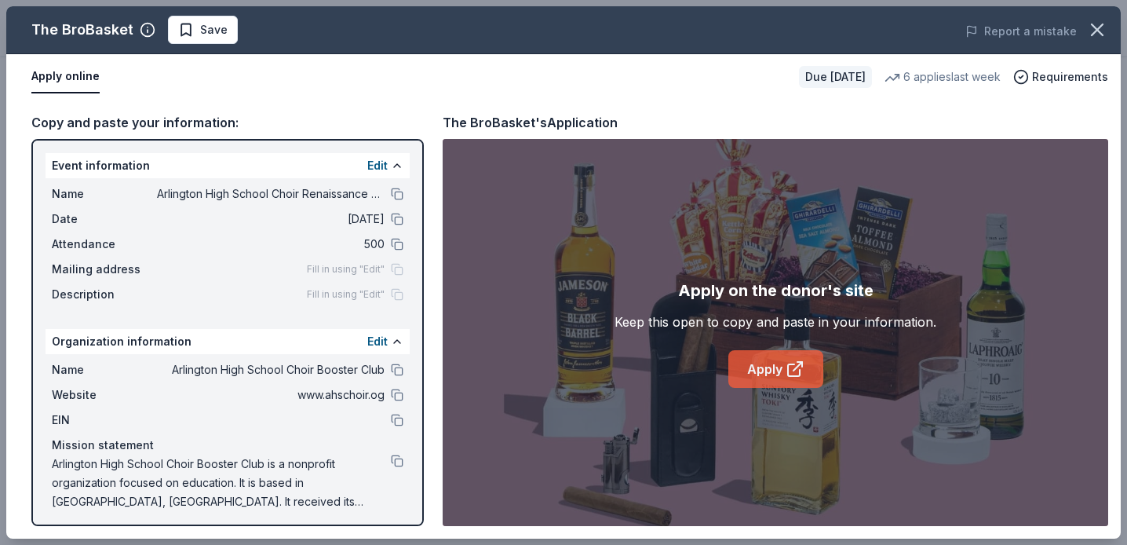
click at [763, 366] on link "Apply" at bounding box center [775, 369] width 95 height 38
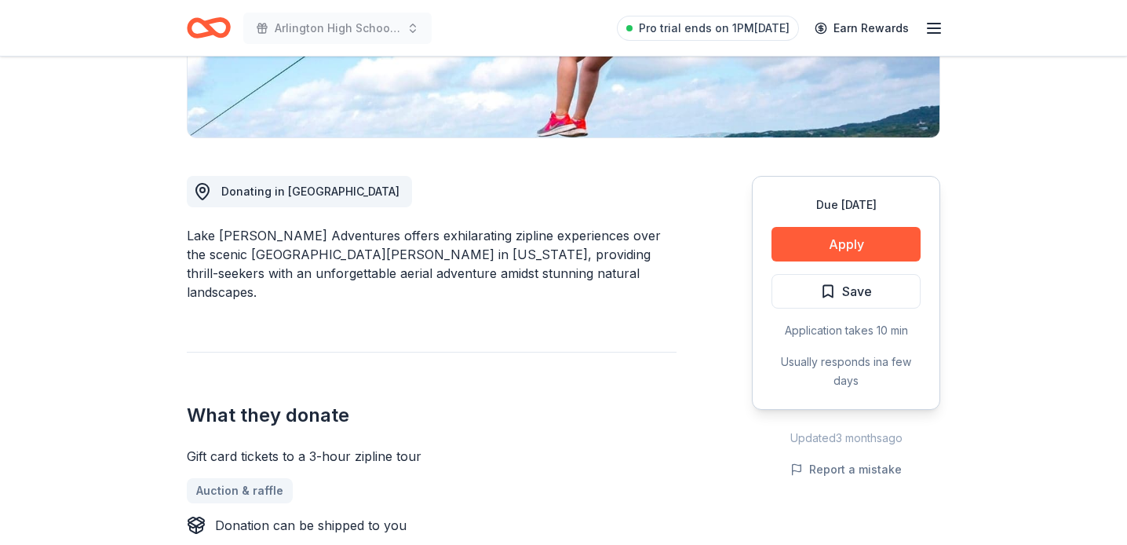
scroll to position [341, 0]
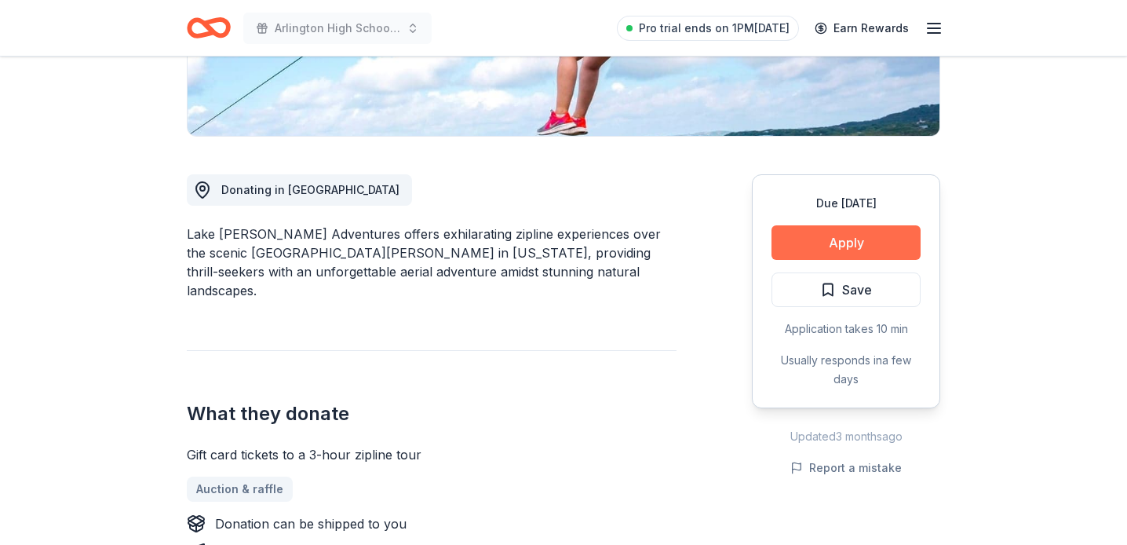
click at [822, 237] on button "Apply" at bounding box center [845, 242] width 149 height 35
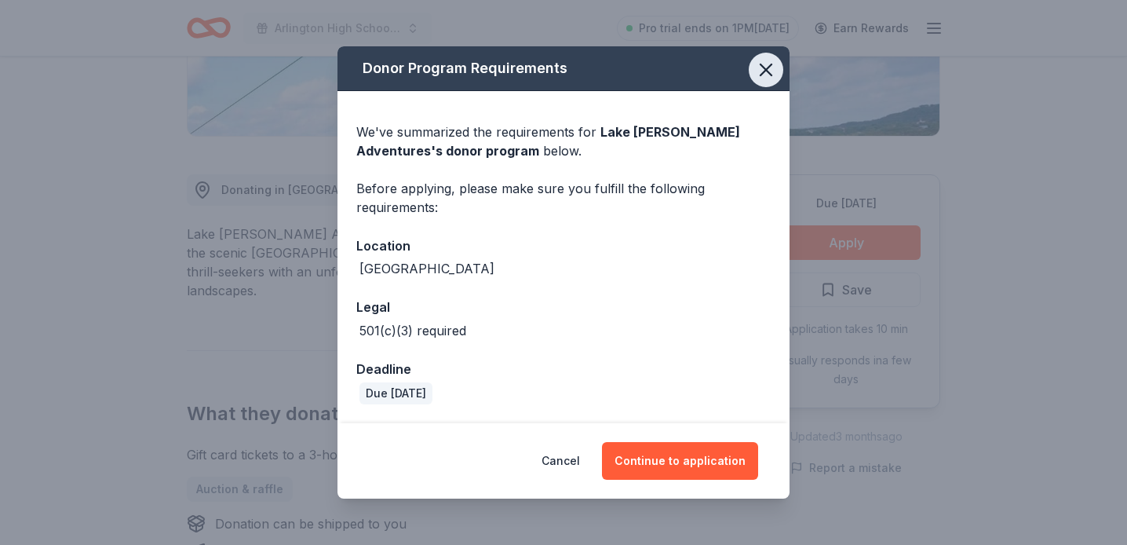
click at [767, 67] on icon "button" at bounding box center [765, 69] width 11 height 11
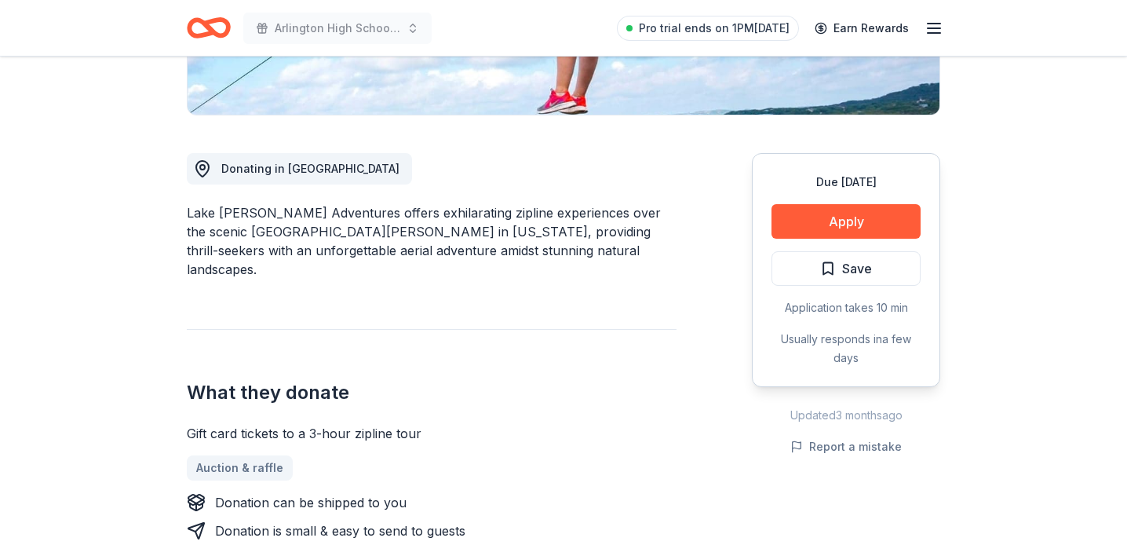
scroll to position [364, 0]
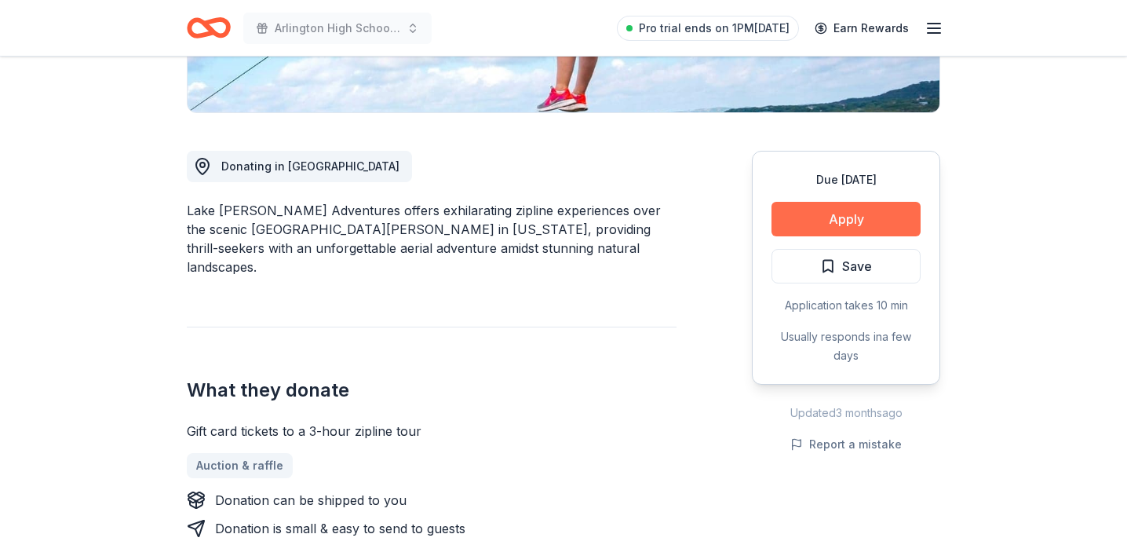
click at [827, 220] on button "Apply" at bounding box center [845, 219] width 149 height 35
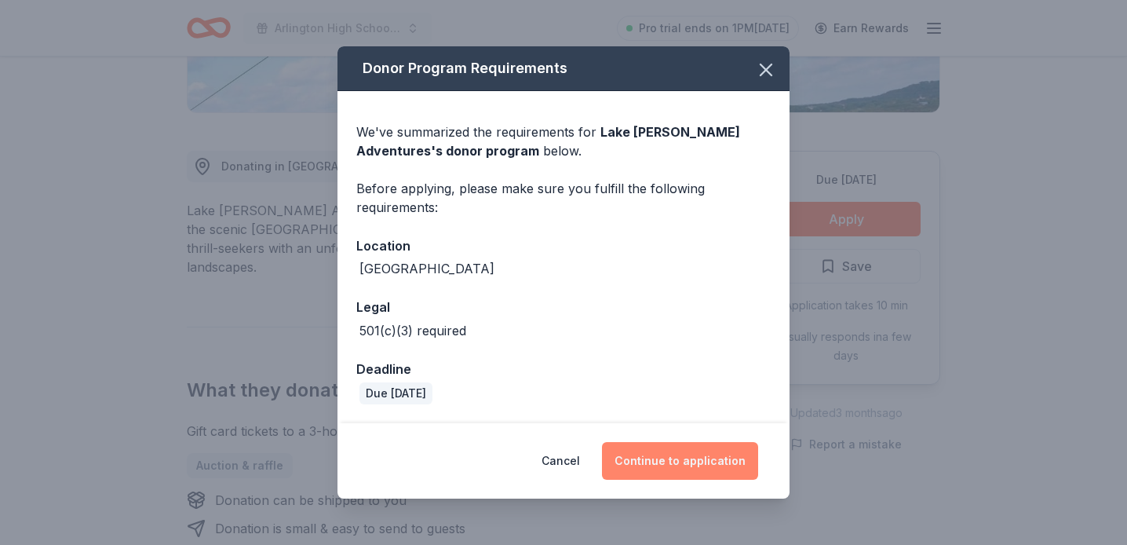
click at [676, 461] on button "Continue to application" at bounding box center [680, 461] width 156 height 38
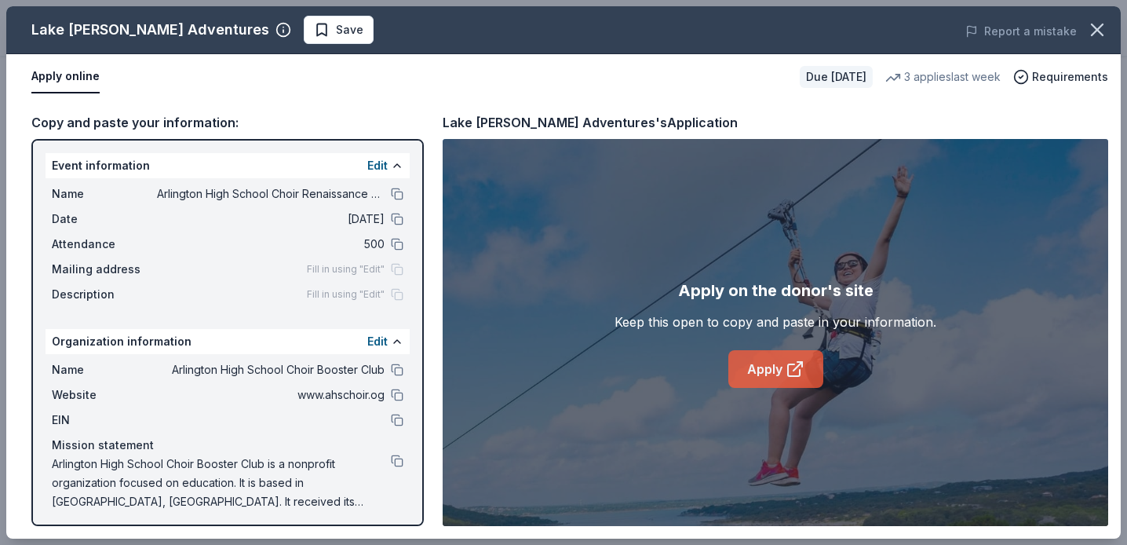
click at [762, 367] on link "Apply" at bounding box center [775, 369] width 95 height 38
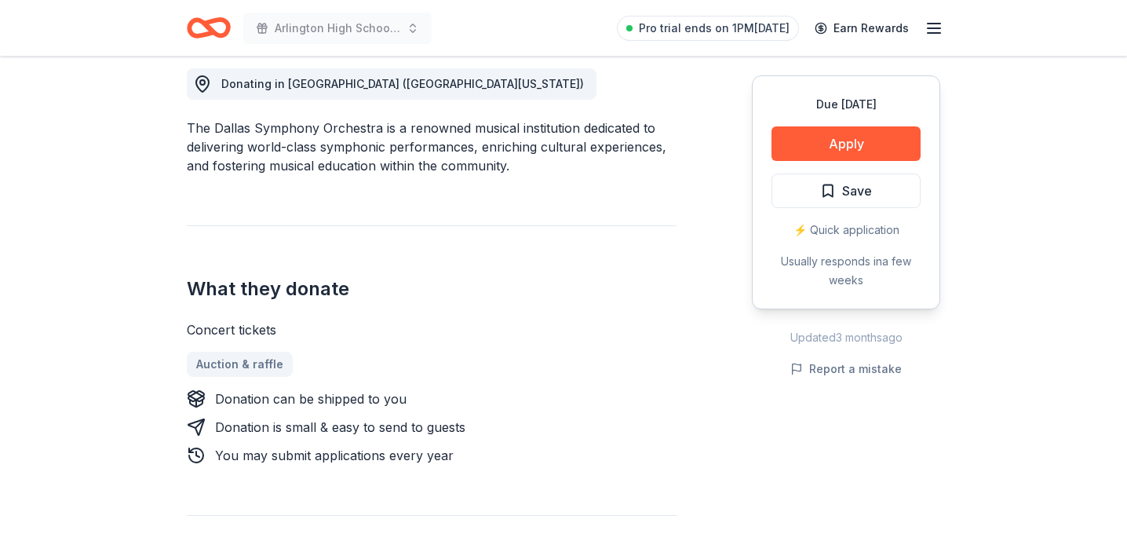
scroll to position [459, 0]
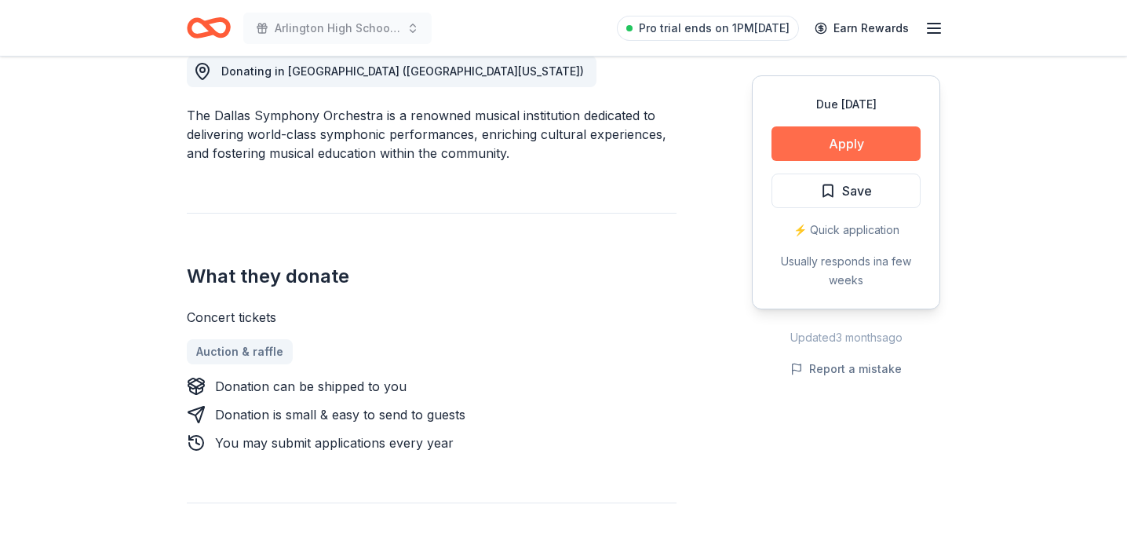
click at [837, 147] on button "Apply" at bounding box center [845, 143] width 149 height 35
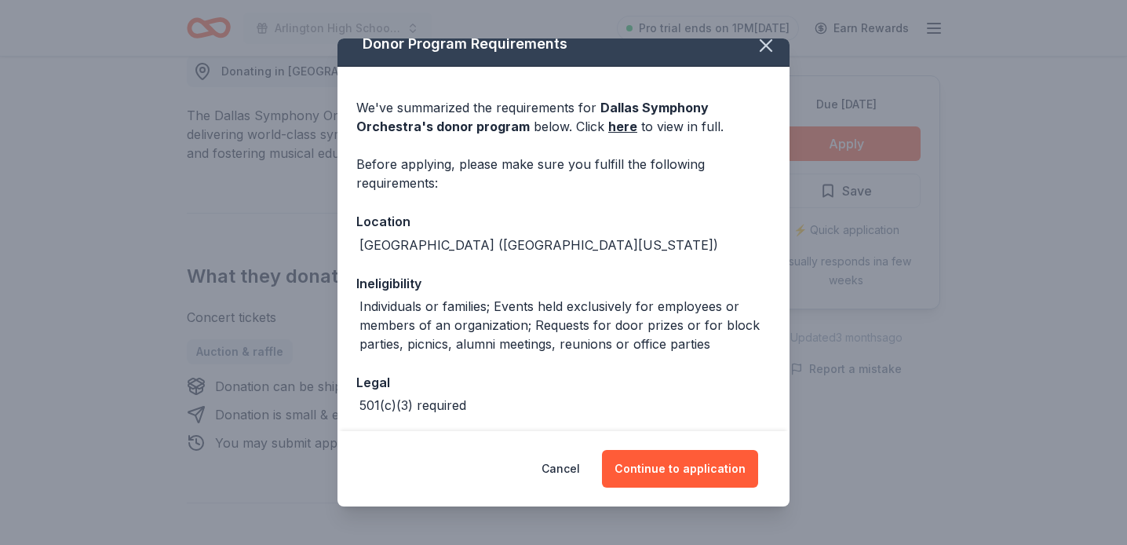
scroll to position [22, 0]
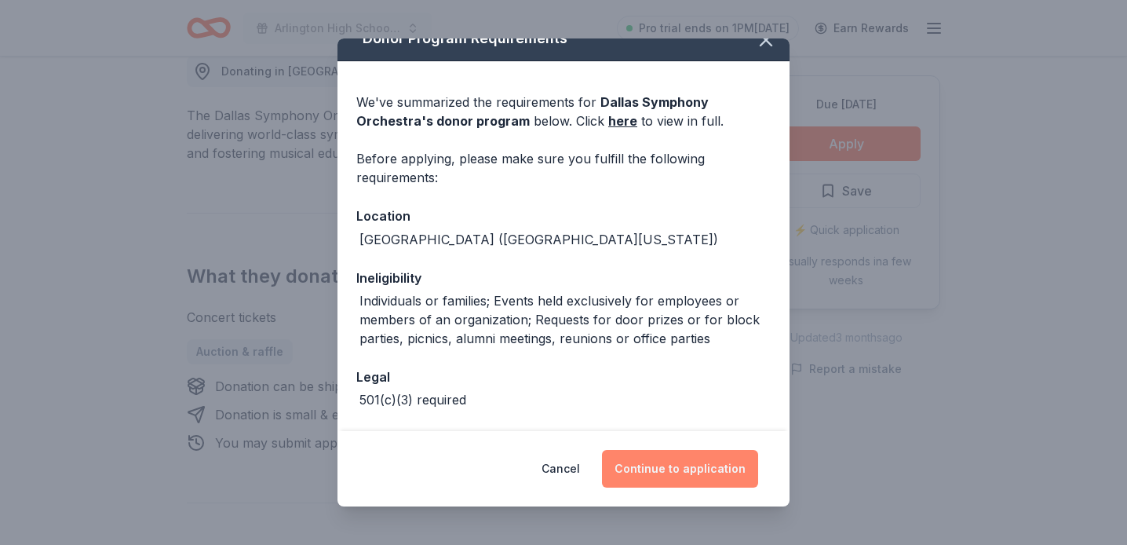
click at [666, 465] on button "Continue to application" at bounding box center [680, 469] width 156 height 38
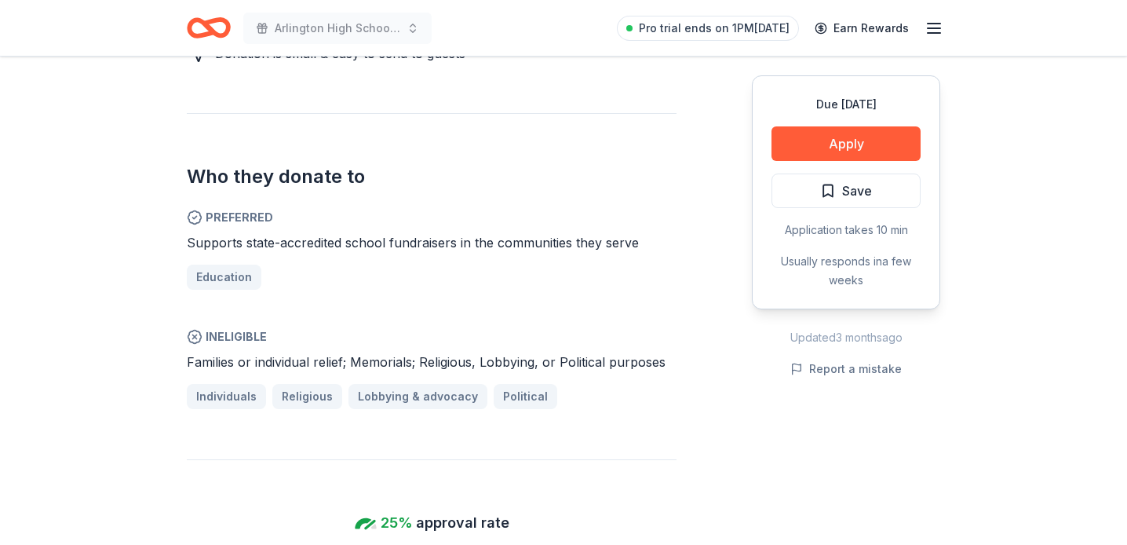
scroll to position [834, 0]
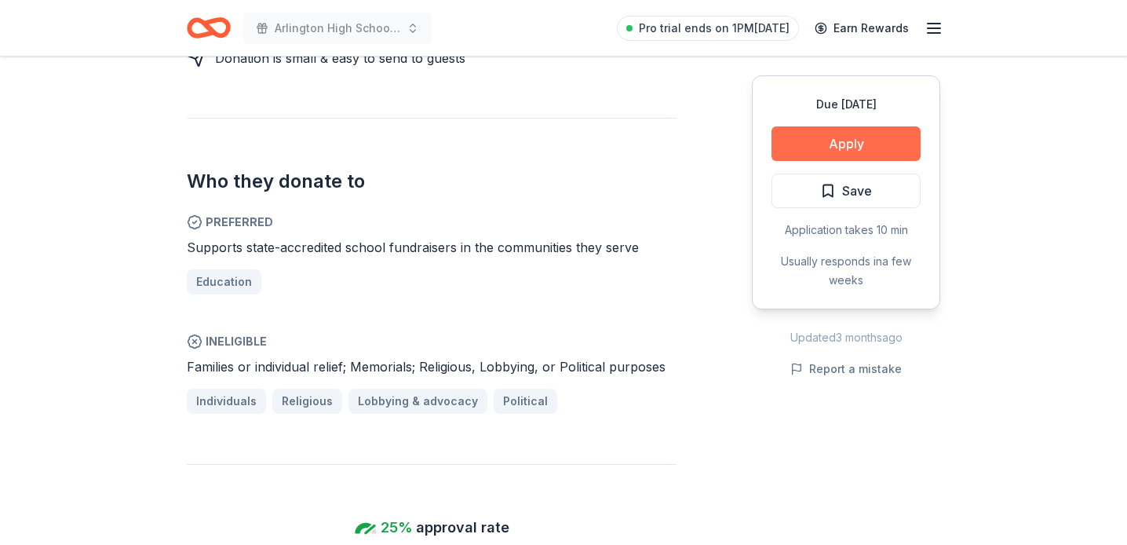
click at [818, 135] on button "Apply" at bounding box center [845, 143] width 149 height 35
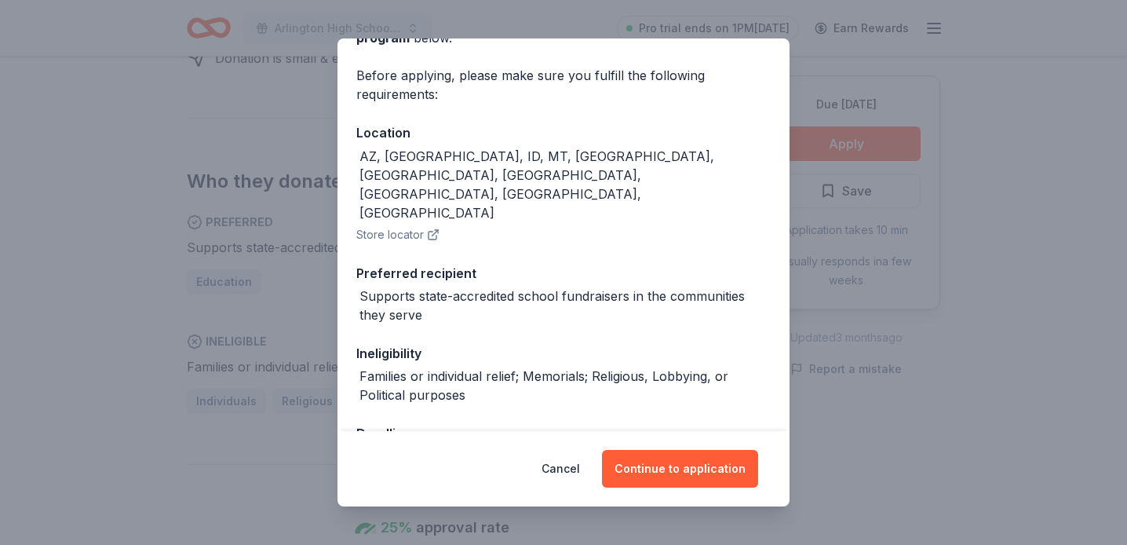
scroll to position [0, 0]
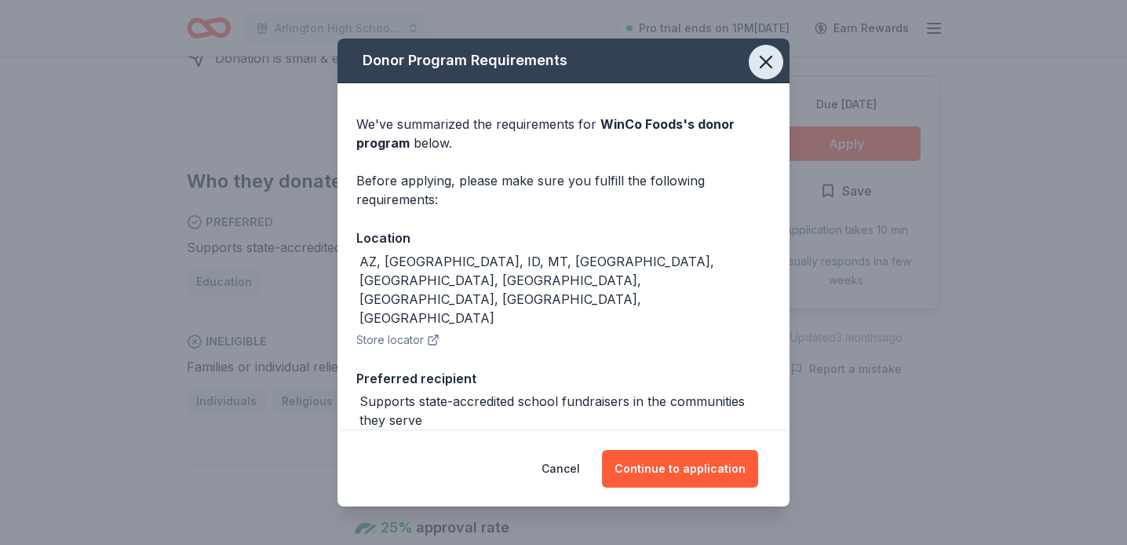
click at [756, 67] on icon "button" at bounding box center [766, 62] width 22 height 22
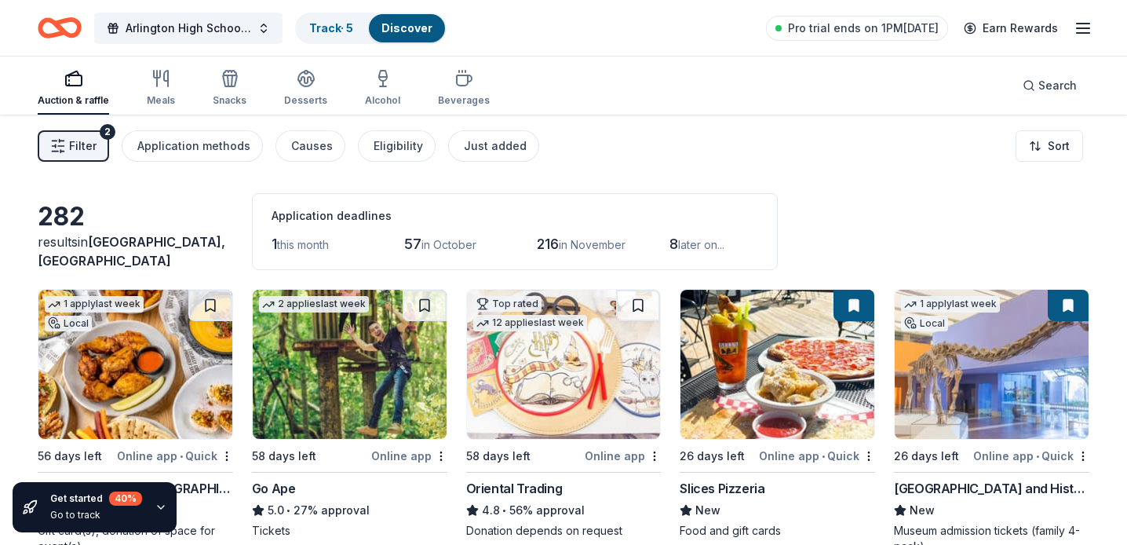
click at [70, 133] on button "Filter 2" at bounding box center [73, 145] width 71 height 31
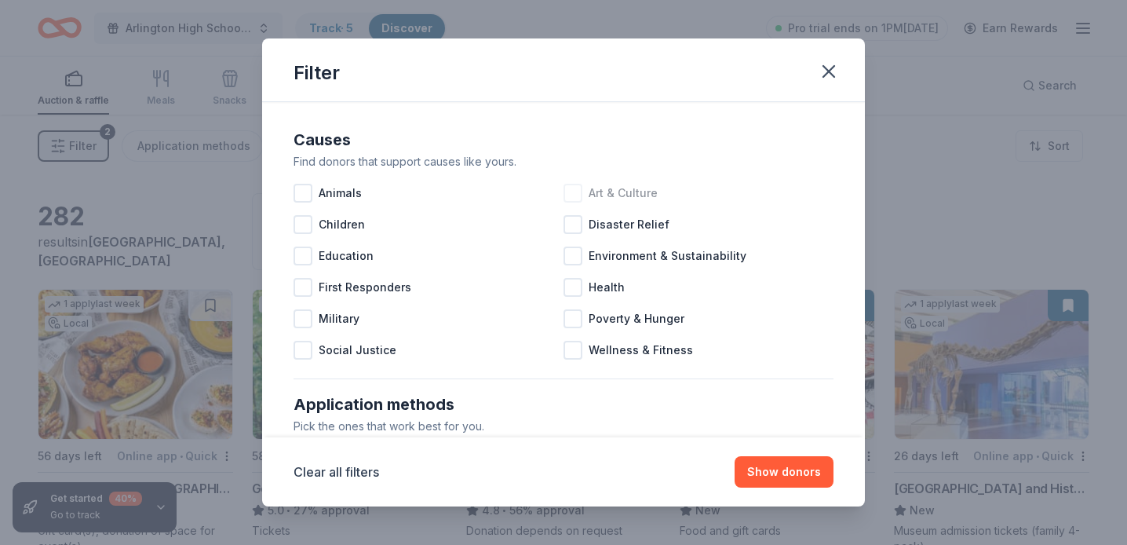
click at [588, 195] on div "Art & Culture" at bounding box center [698, 192] width 270 height 31
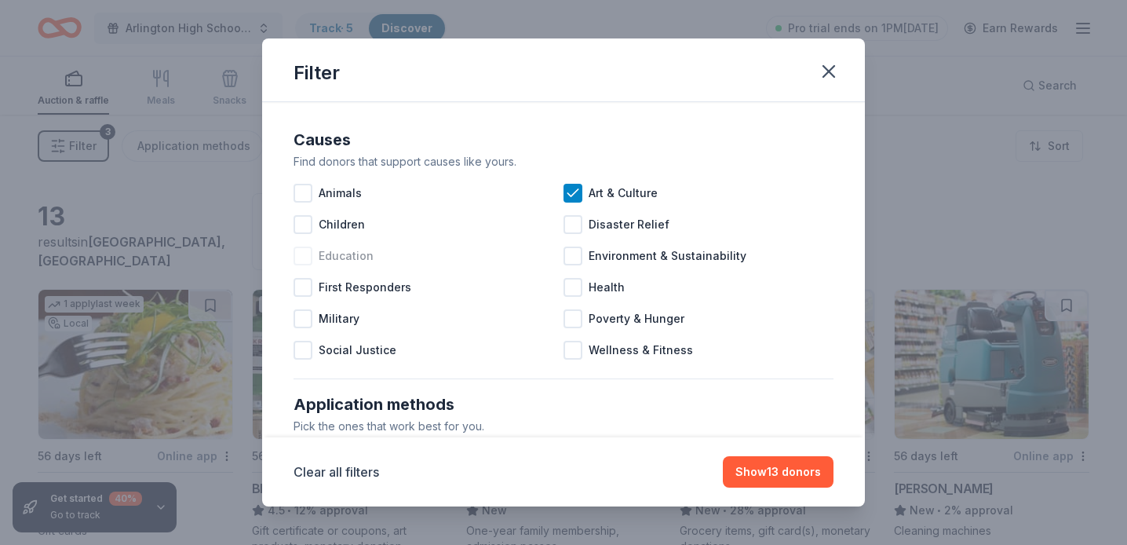
click at [313, 256] on div "Education" at bounding box center [428, 255] width 270 height 31
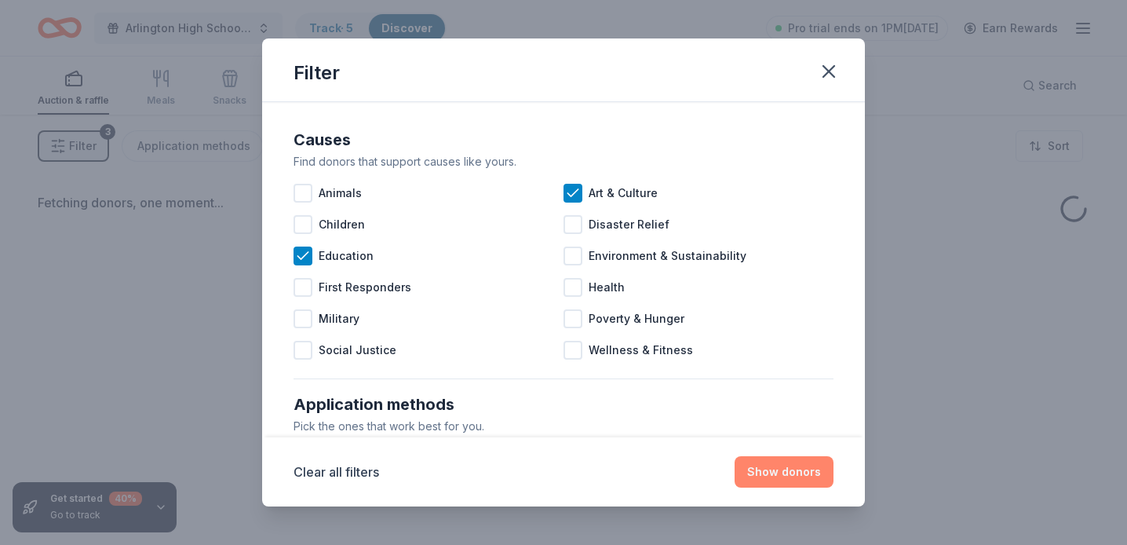
click at [771, 466] on button "Show donors" at bounding box center [784, 471] width 99 height 31
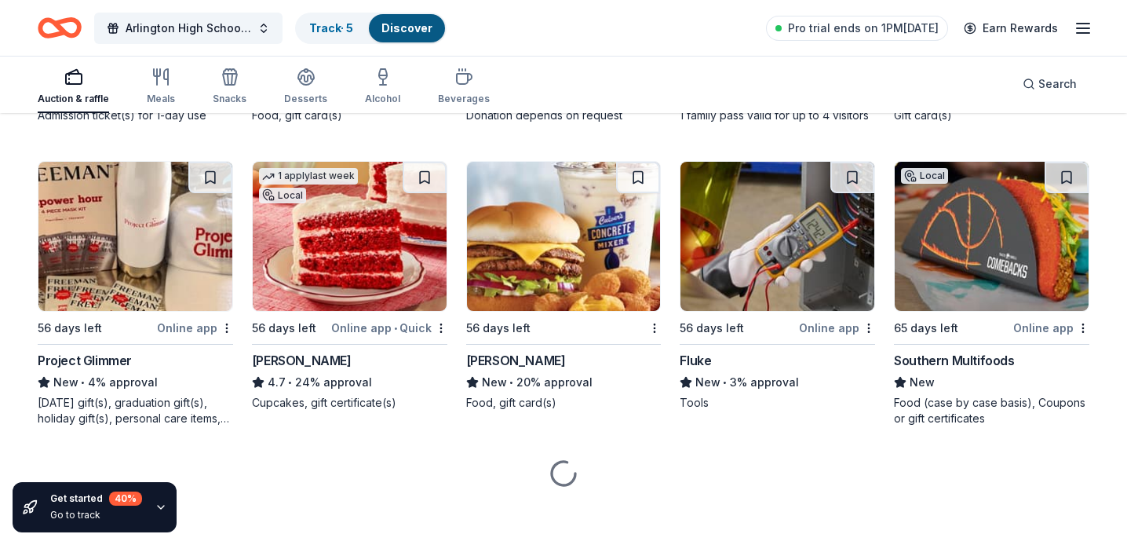
scroll to position [1634, 0]
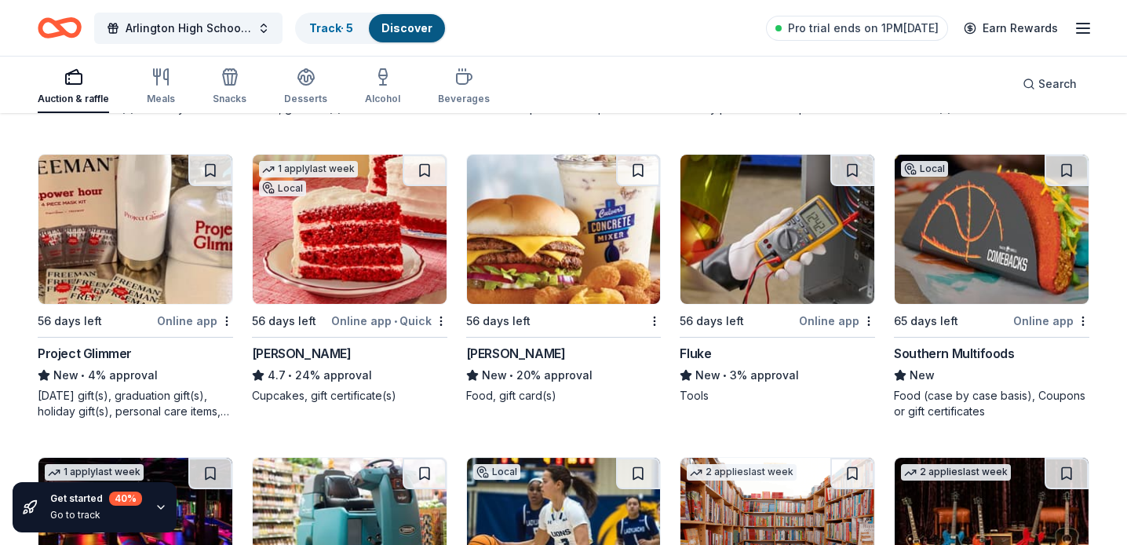
click at [338, 231] on img at bounding box center [350, 229] width 194 height 149
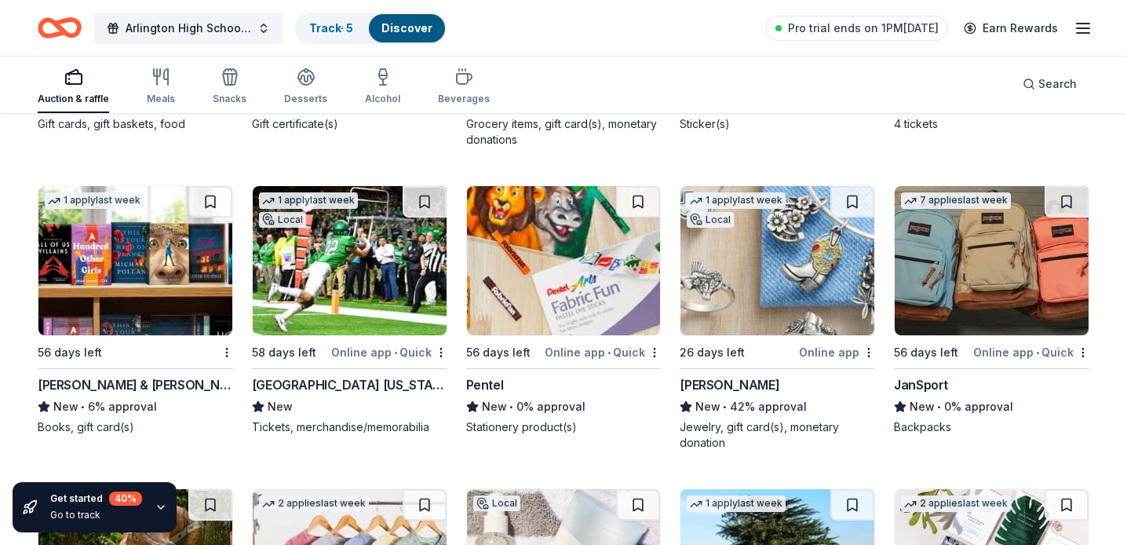
scroll to position [2514, 0]
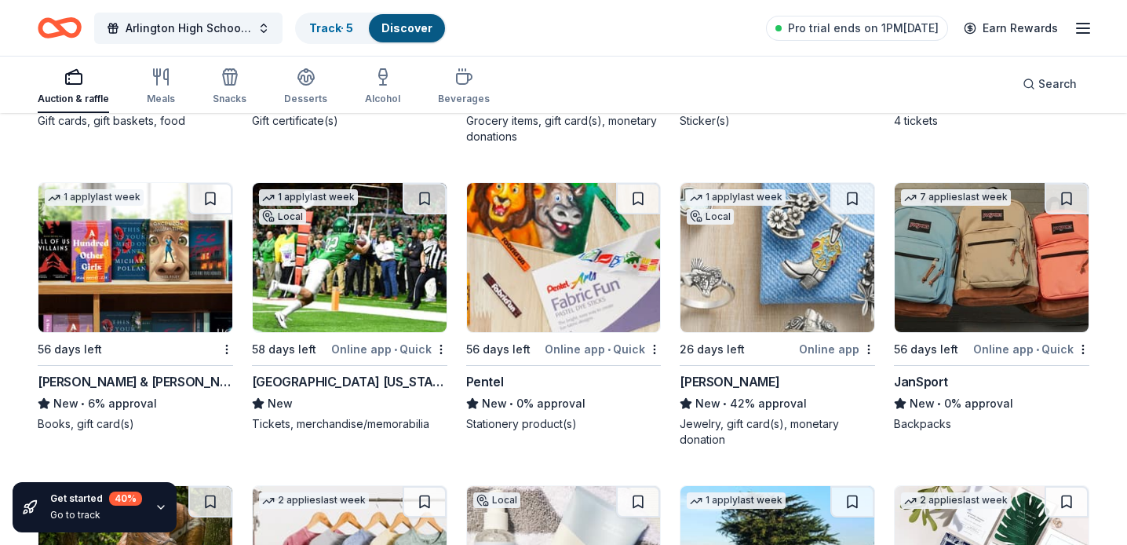
click at [780, 264] on img at bounding box center [777, 257] width 194 height 149
click at [1076, 33] on icon "button" at bounding box center [1083, 28] width 19 height 19
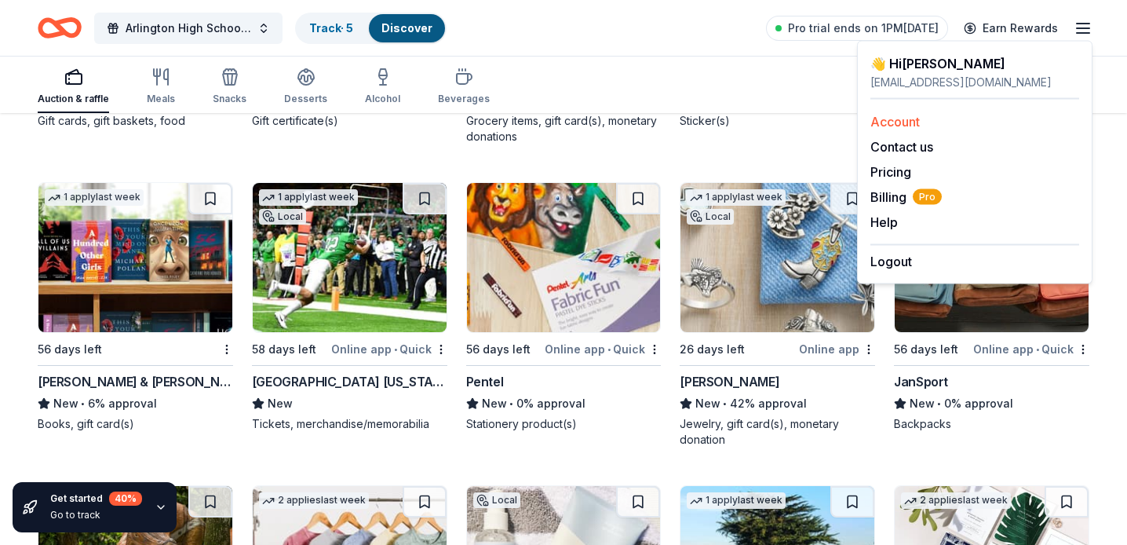
click at [891, 124] on link "Account" at bounding box center [894, 122] width 49 height 16
click at [154, 29] on span "Arlington High School Choir Renaissance Festival" at bounding box center [189, 28] width 126 height 19
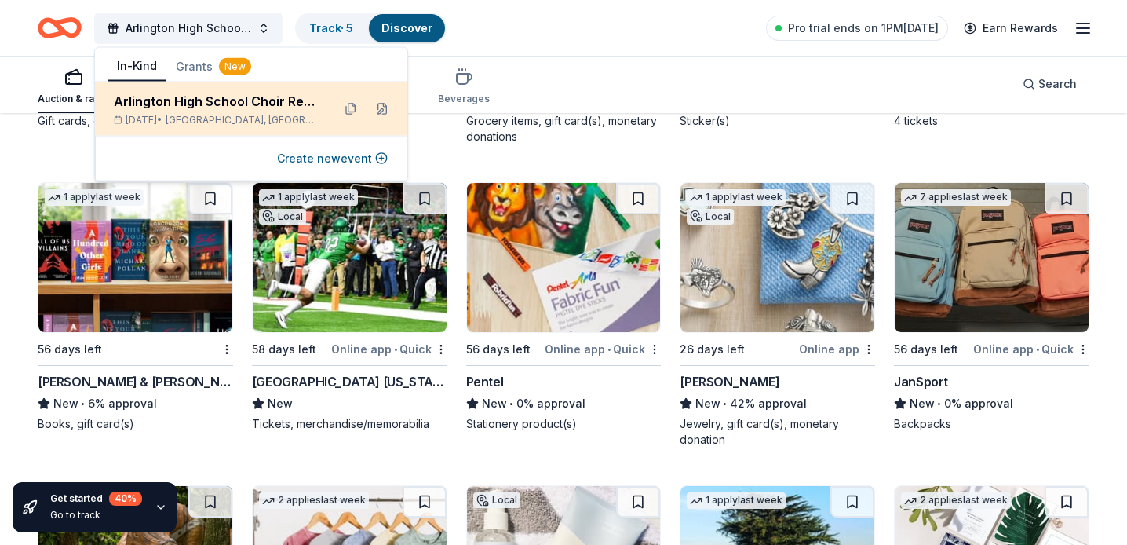
click at [146, 118] on div "Dec 12, 2025 • Dalworthington Gardens, TX" at bounding box center [217, 120] width 206 height 13
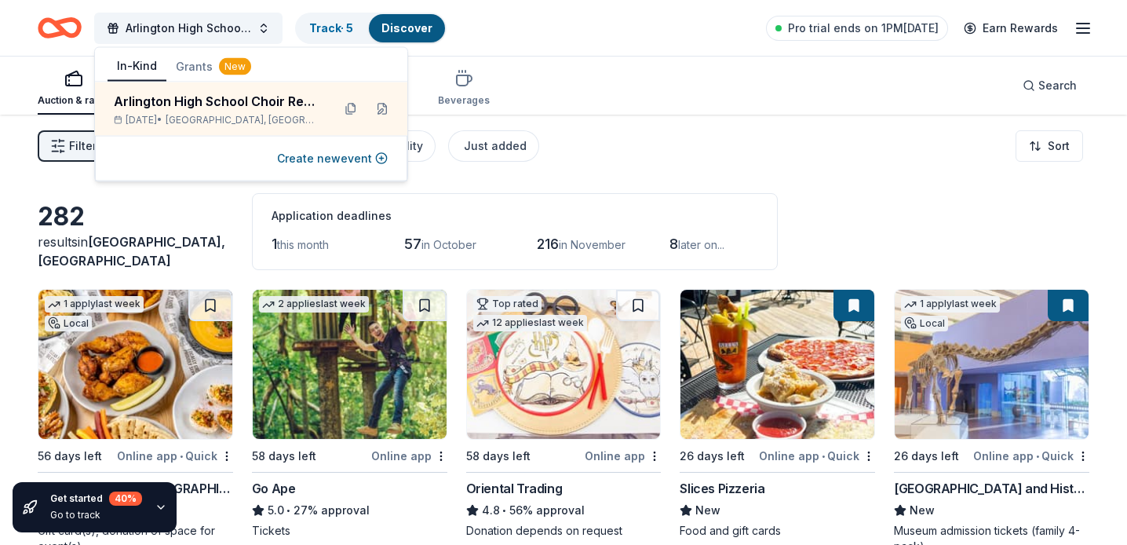
scroll to position [2, 0]
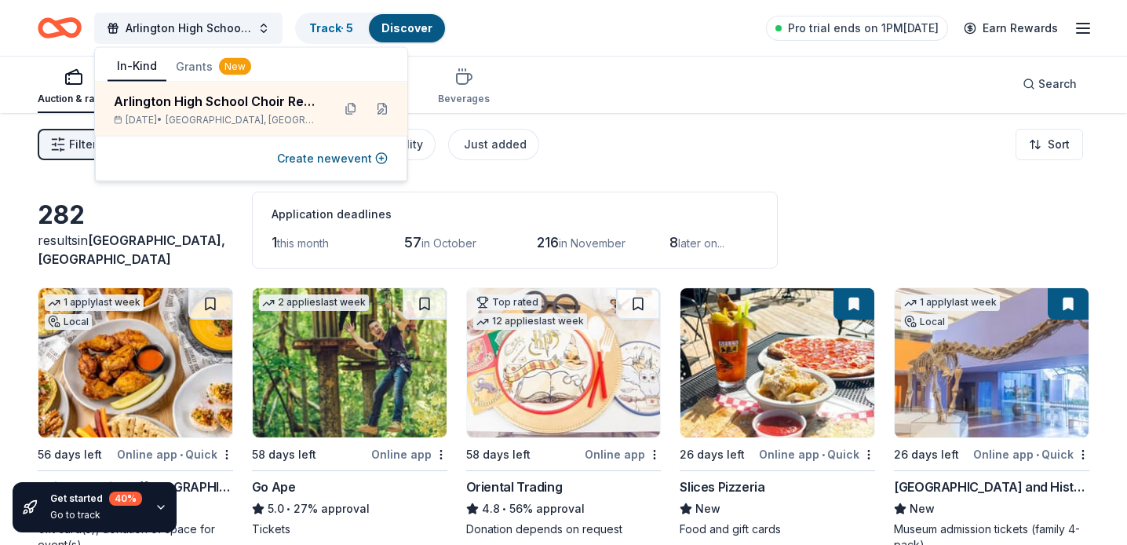
click at [635, 173] on div "Filter 2 Application methods Causes Eligibility Just added Sort" at bounding box center [563, 144] width 1127 height 63
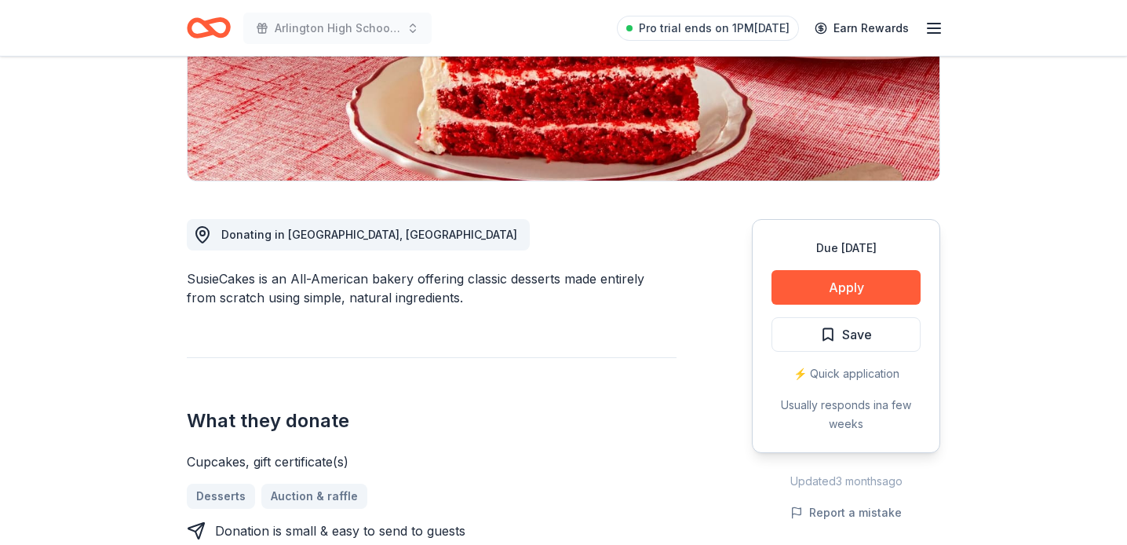
scroll to position [342, 0]
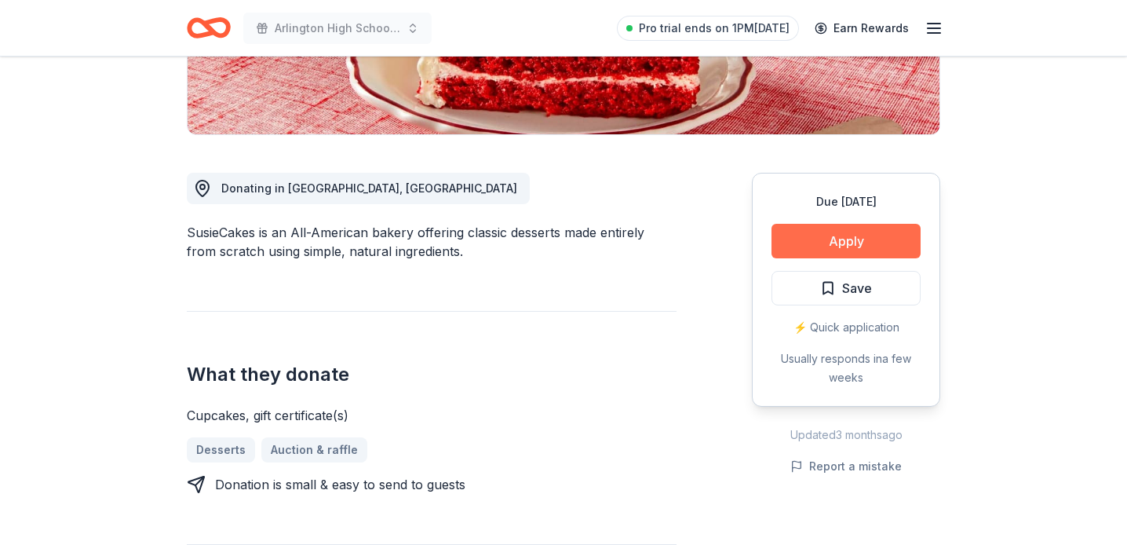
click at [782, 235] on button "Apply" at bounding box center [845, 241] width 149 height 35
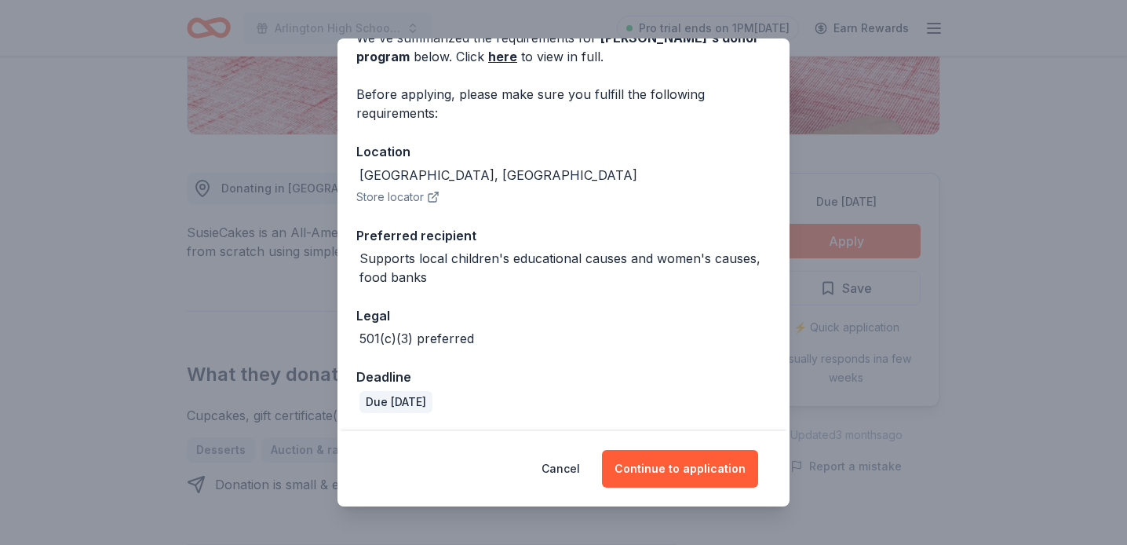
scroll to position [0, 0]
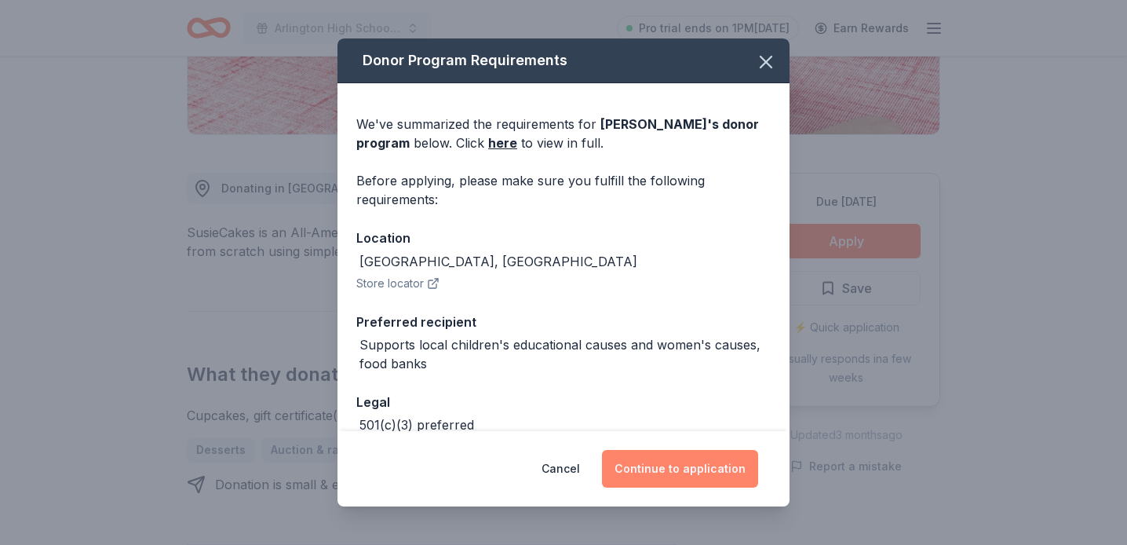
click at [661, 471] on button "Continue to application" at bounding box center [680, 469] width 156 height 38
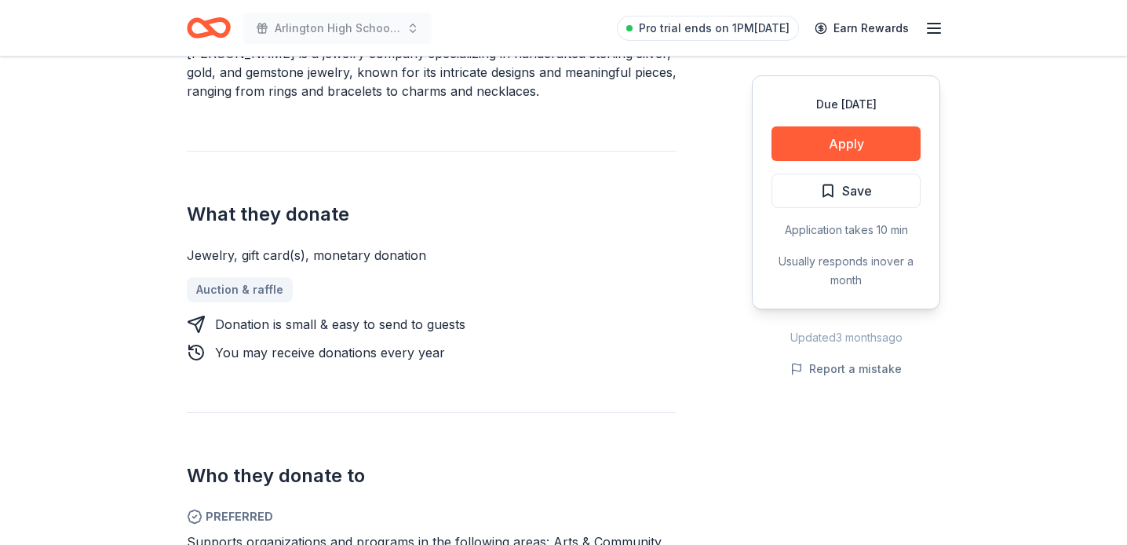
scroll to position [545, 0]
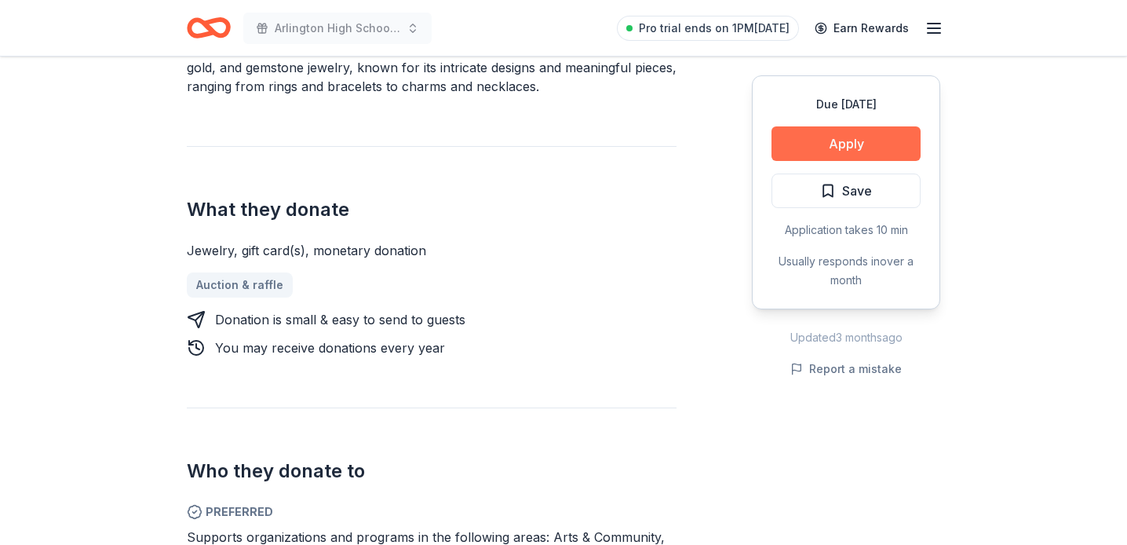
click at [835, 127] on button "Apply" at bounding box center [845, 143] width 149 height 35
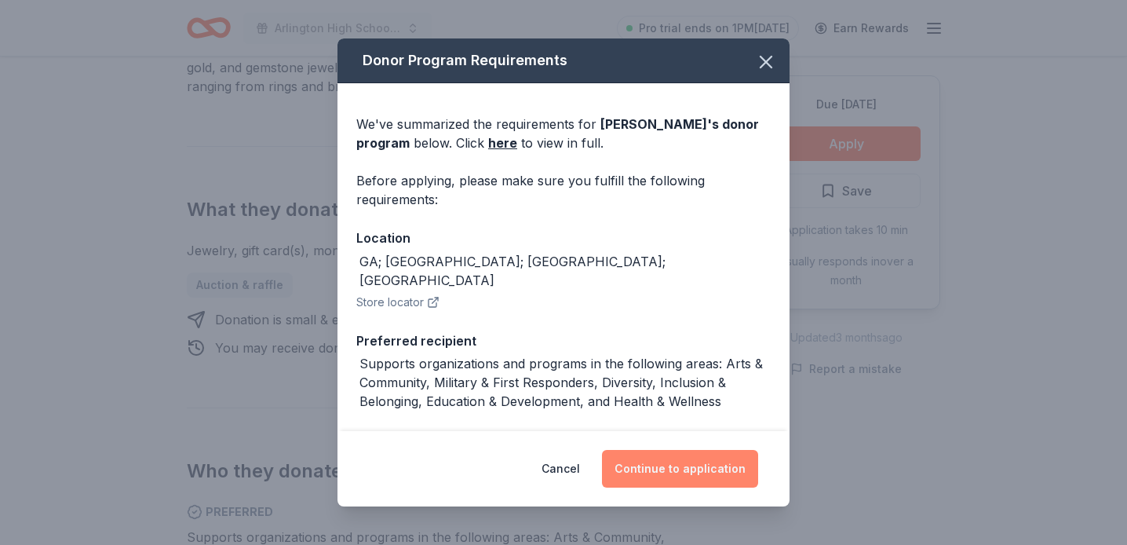
click at [671, 461] on button "Continue to application" at bounding box center [680, 469] width 156 height 38
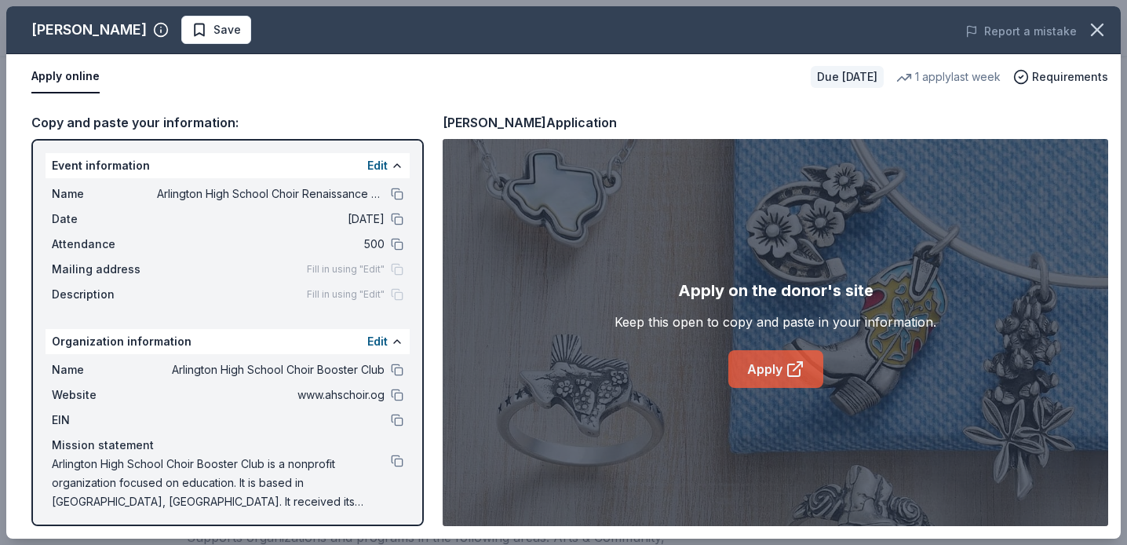
click at [761, 370] on link "Apply" at bounding box center [775, 369] width 95 height 38
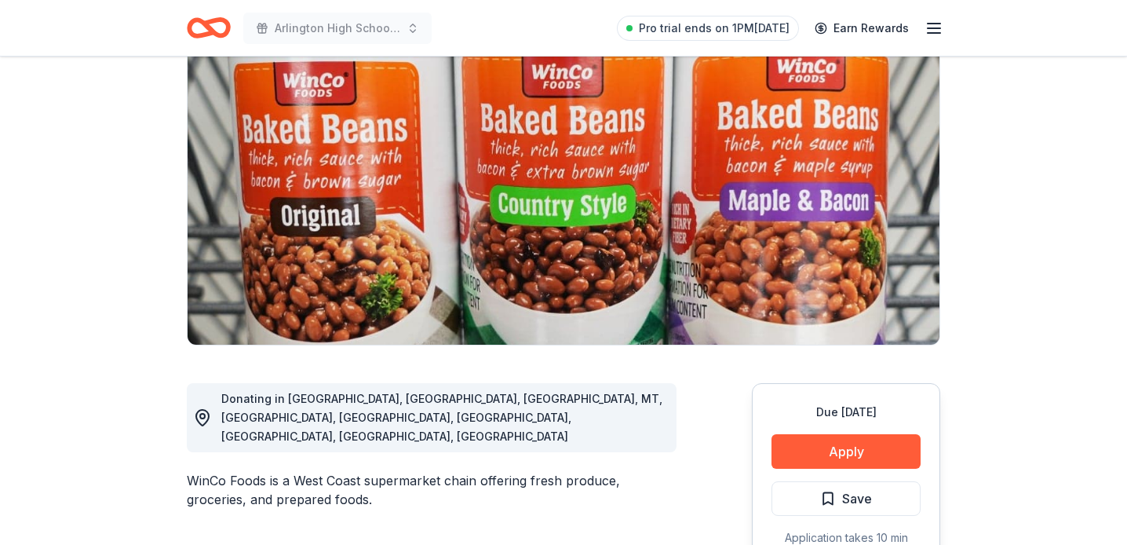
scroll to position [143, 0]
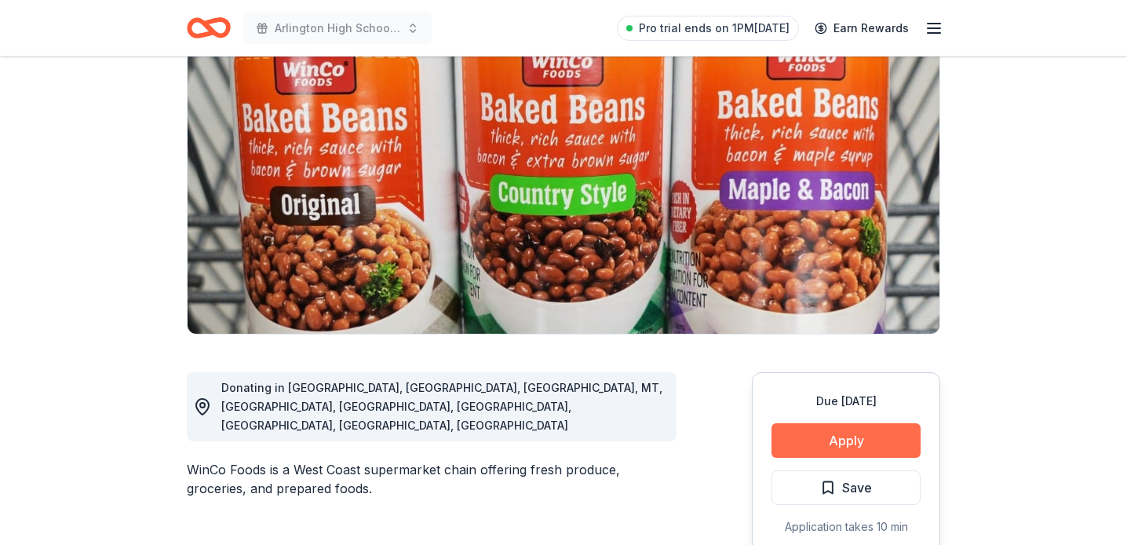
click at [847, 442] on button "Apply" at bounding box center [845, 440] width 149 height 35
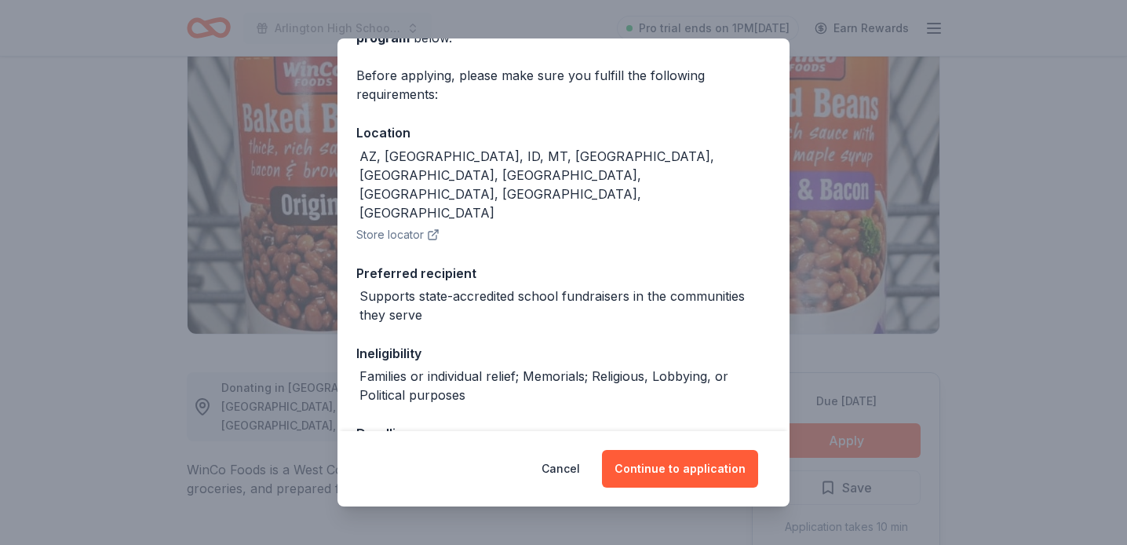
scroll to position [0, 0]
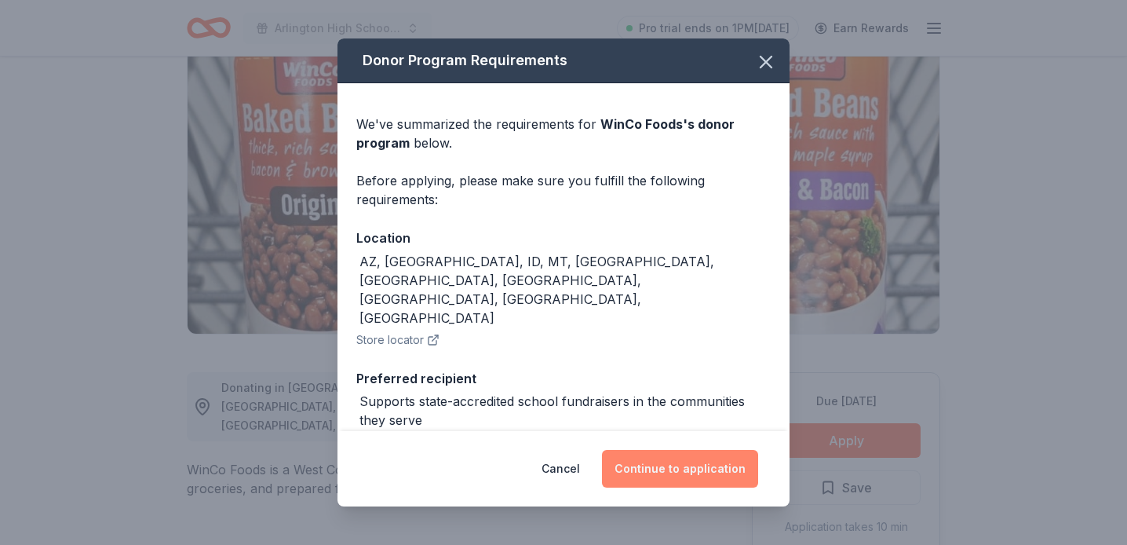
click at [663, 471] on button "Continue to application" at bounding box center [680, 469] width 156 height 38
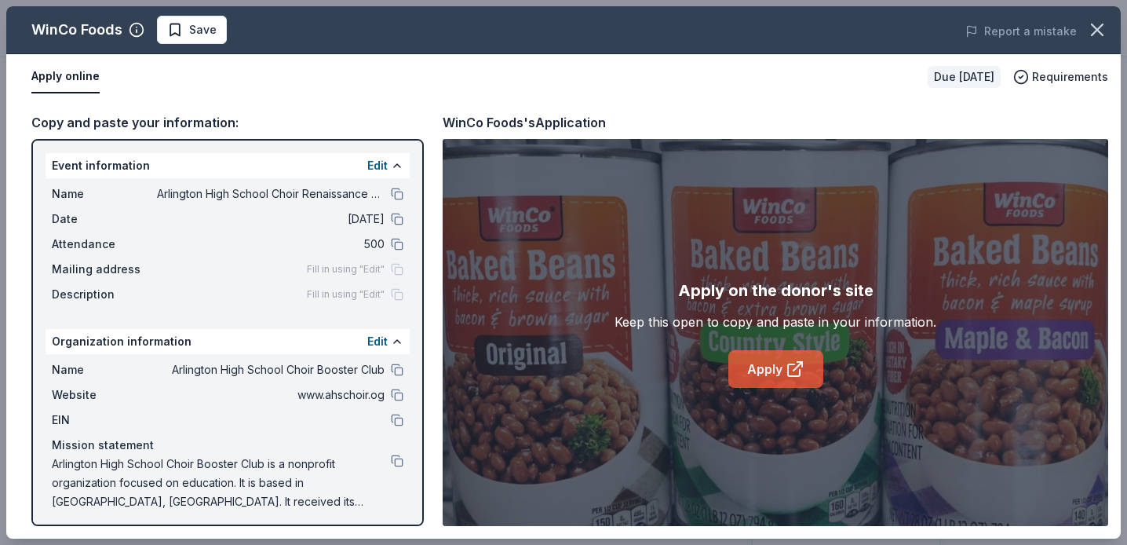
click at [749, 377] on link "Apply" at bounding box center [775, 369] width 95 height 38
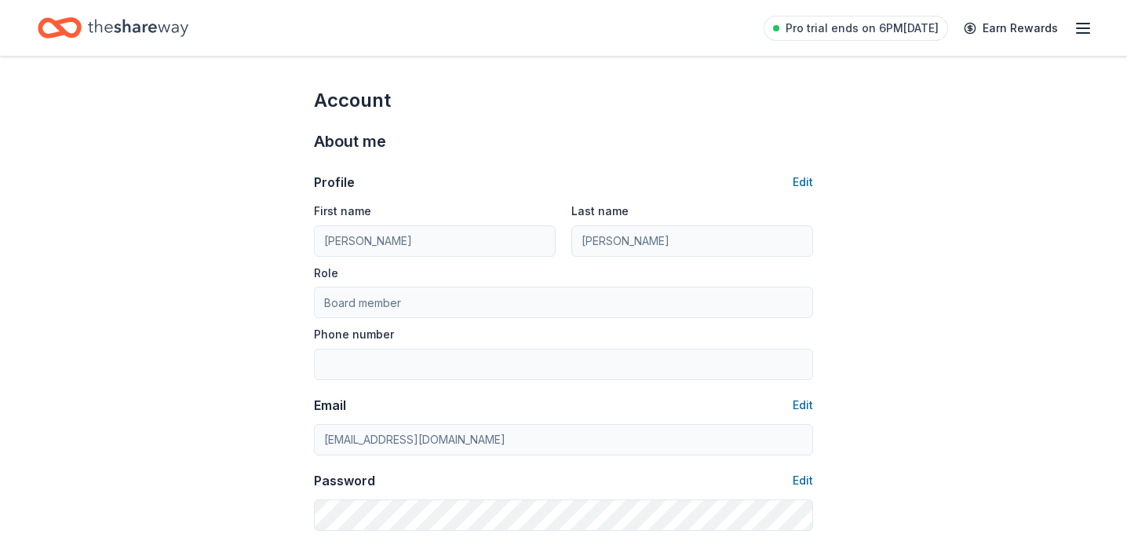
click at [1089, 28] on line "button" at bounding box center [1083, 28] width 13 height 0
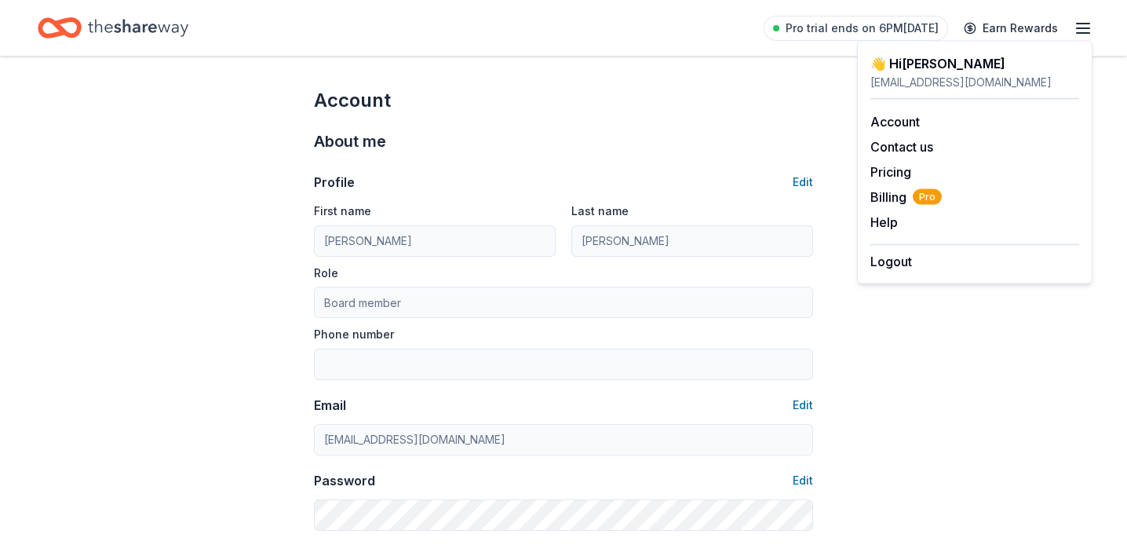
click at [112, 18] on icon "Home" at bounding box center [138, 28] width 100 height 32
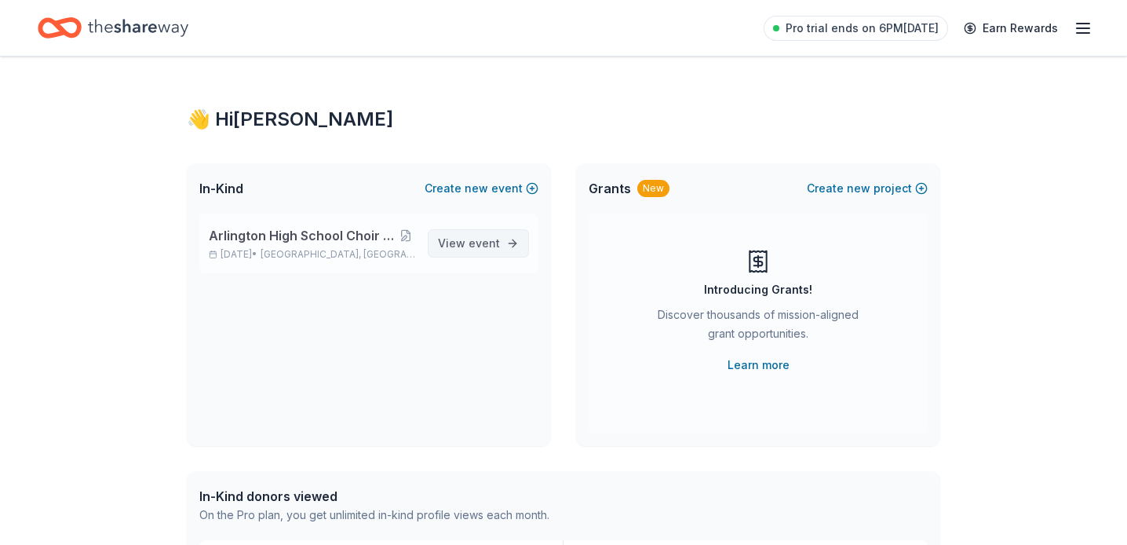
click at [470, 239] on span "event" at bounding box center [483, 242] width 31 height 13
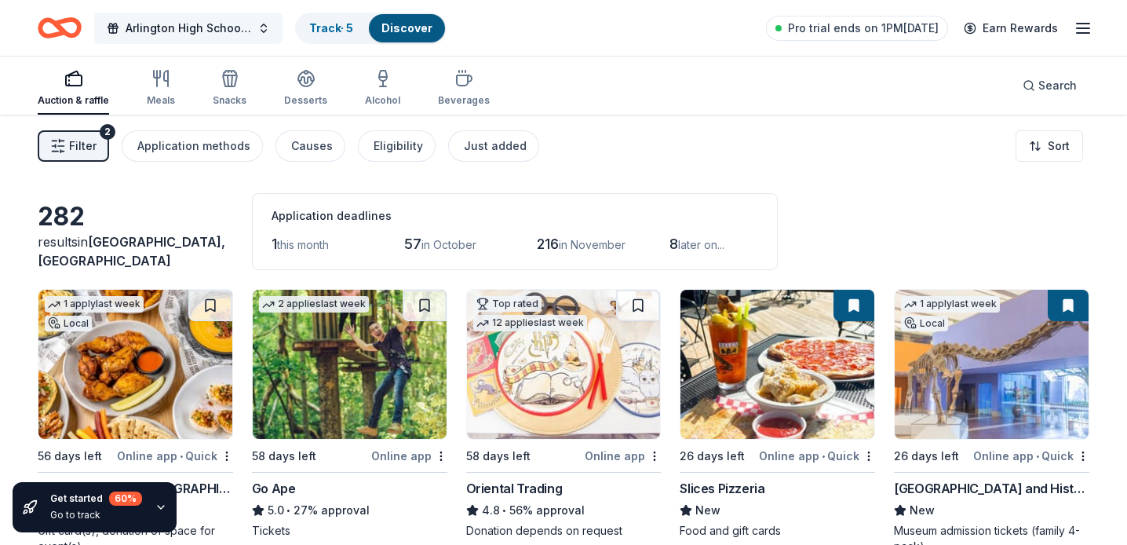
click at [226, 31] on span "Arlington High School Choir Renaissance Festival" at bounding box center [189, 28] width 126 height 19
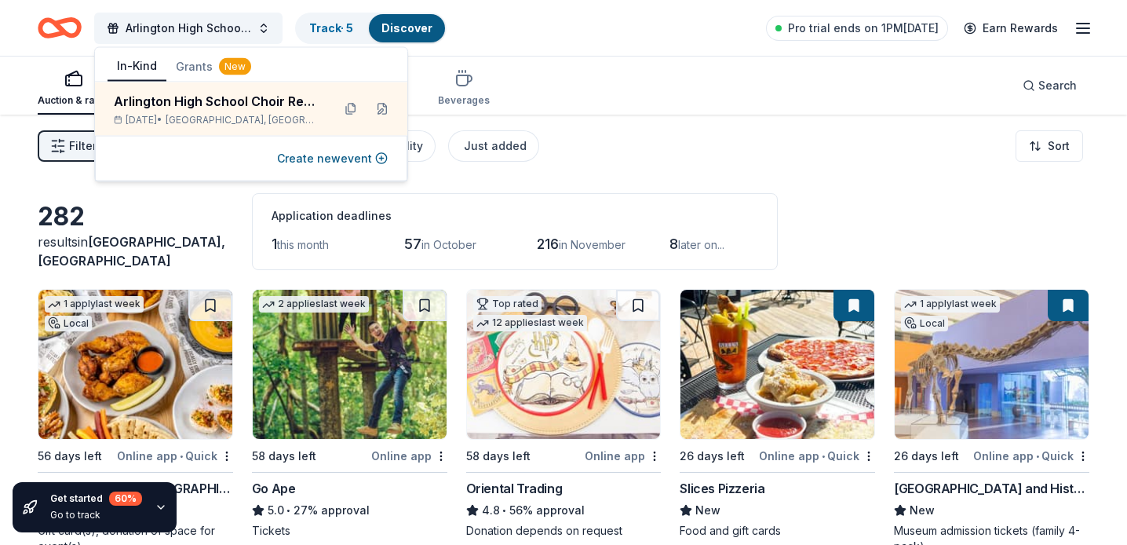
click at [589, 46] on div "Arlington High School Choir Renaissance Festival Track · 5 Discover Pro trial e…" at bounding box center [563, 28] width 1127 height 56
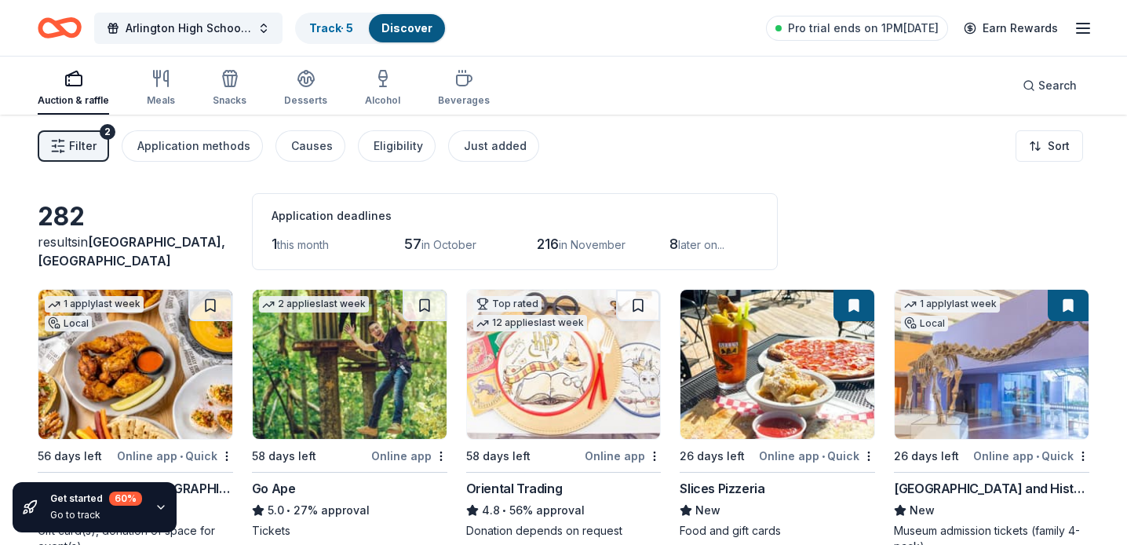
click at [1074, 35] on icon "button" at bounding box center [1083, 28] width 19 height 19
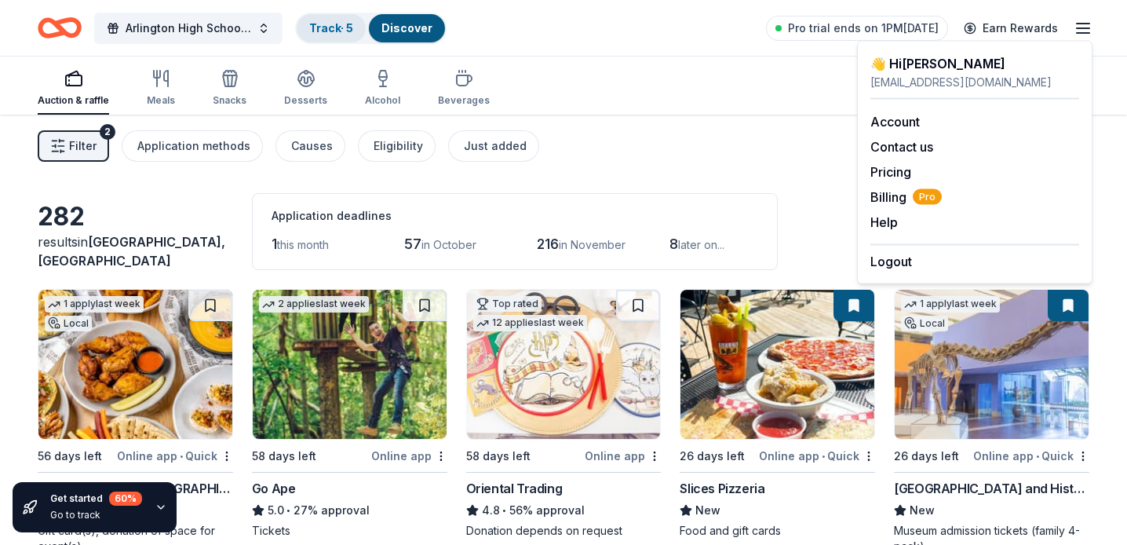
click at [329, 24] on link "Track · 5" at bounding box center [331, 27] width 44 height 13
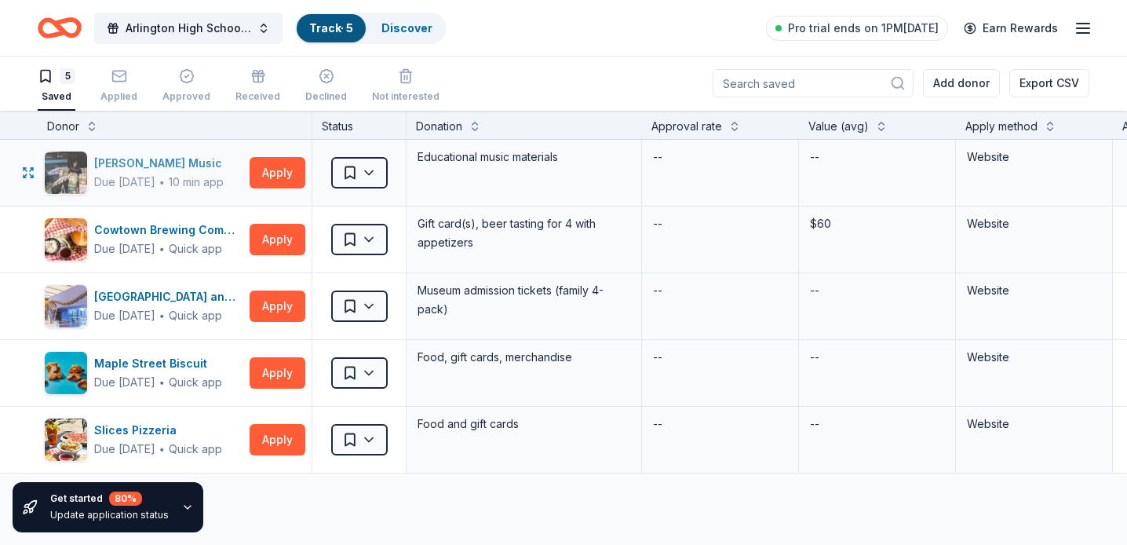
click at [85, 170] on img "button" at bounding box center [66, 172] width 42 height 42
click at [121, 87] on div "Applied" at bounding box center [118, 85] width 37 height 35
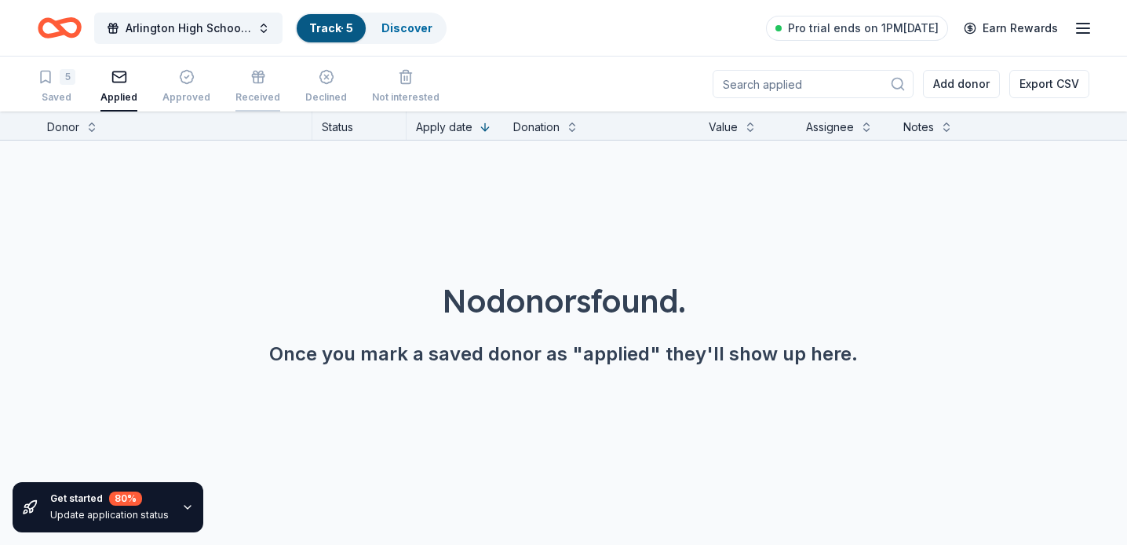
click at [256, 85] on div "Received" at bounding box center [257, 86] width 45 height 35
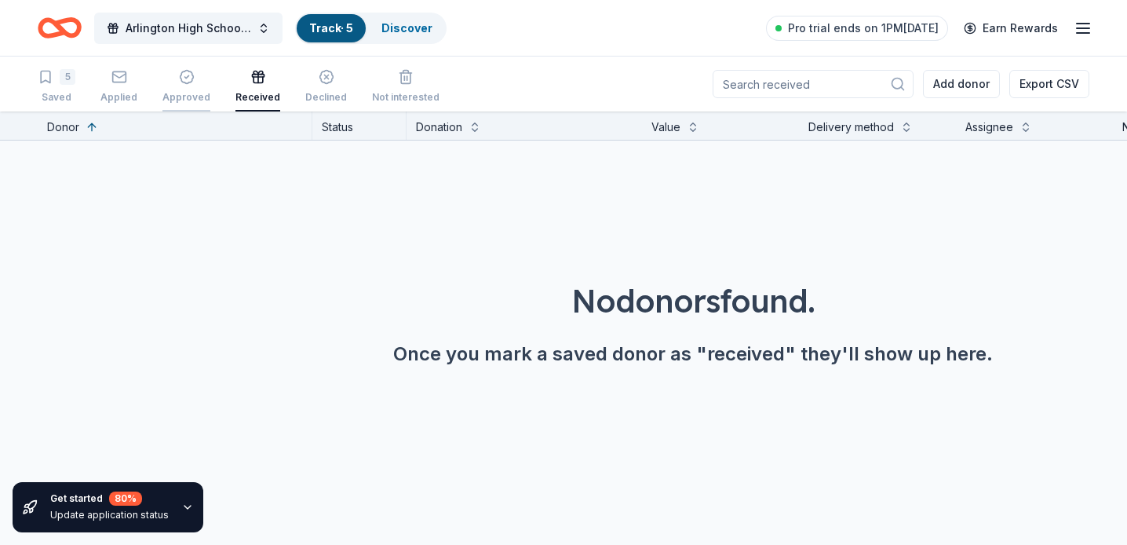
click at [204, 84] on div "button" at bounding box center [186, 77] width 48 height 16
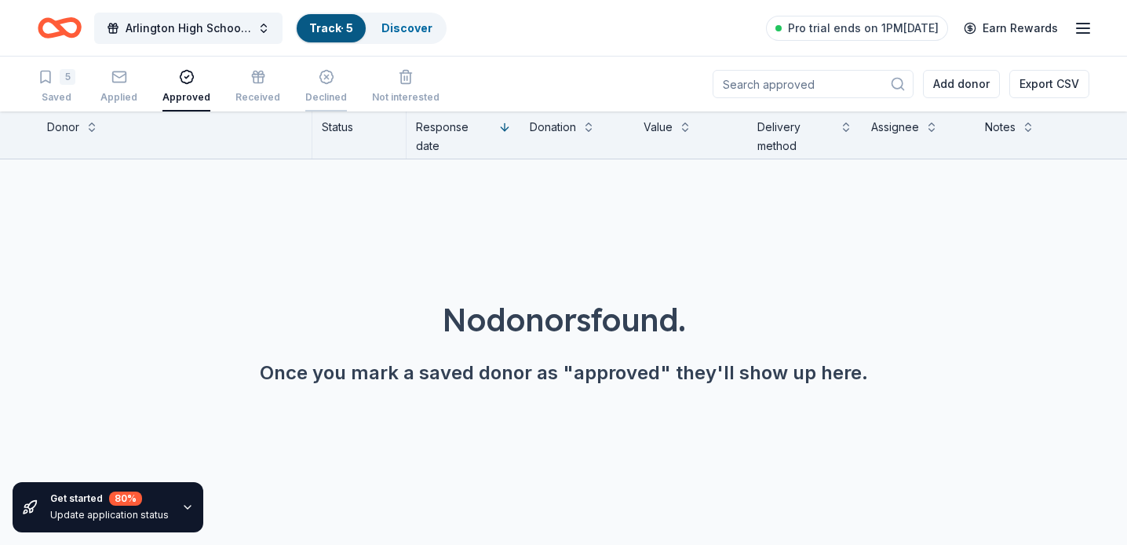
click at [334, 84] on div "button" at bounding box center [326, 77] width 42 height 16
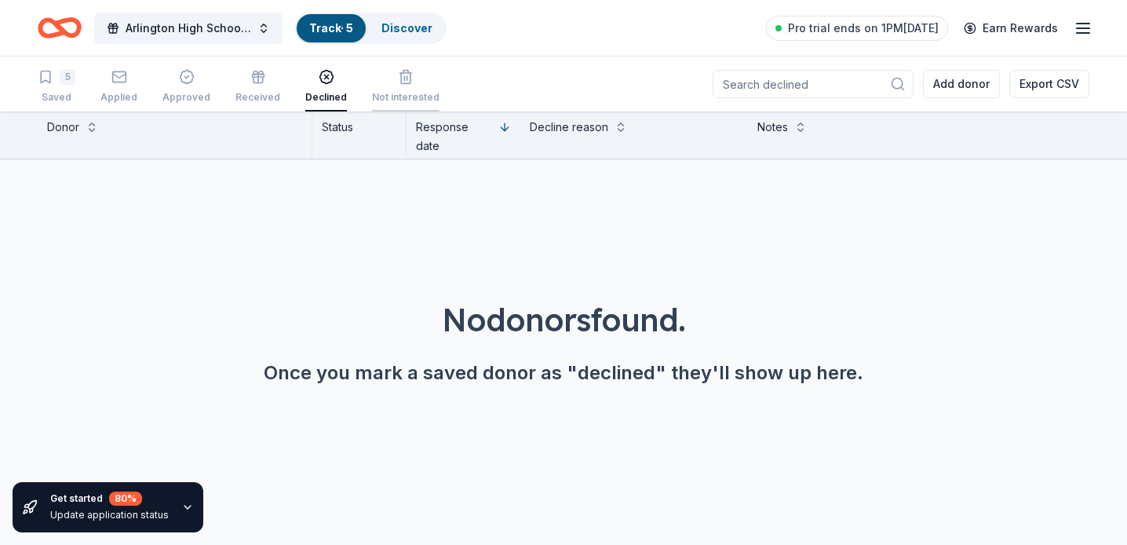
click at [401, 87] on div "Not interested" at bounding box center [405, 86] width 67 height 35
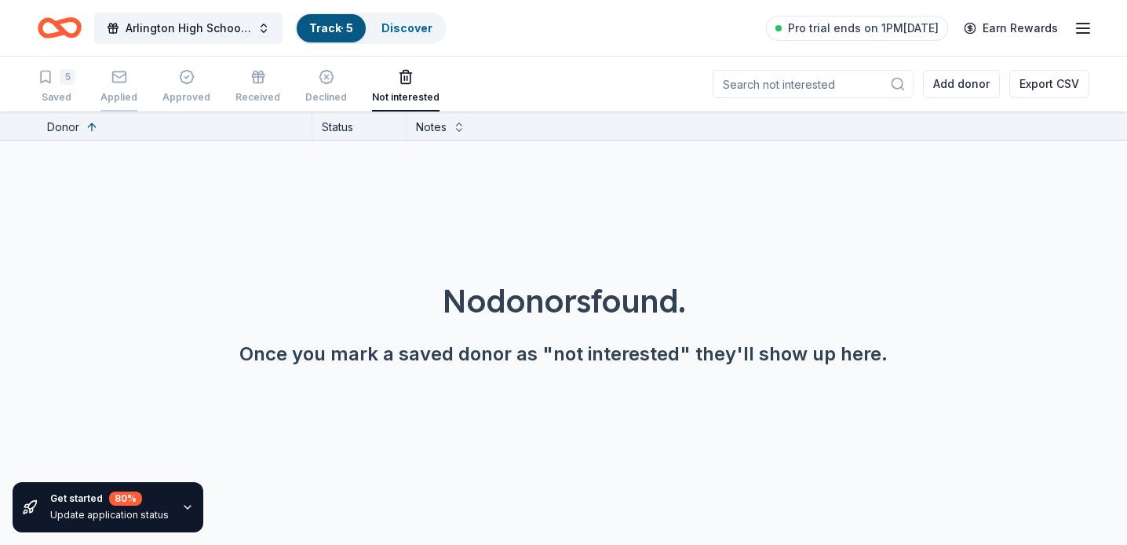
click at [117, 78] on icon "button" at bounding box center [118, 76] width 13 height 4
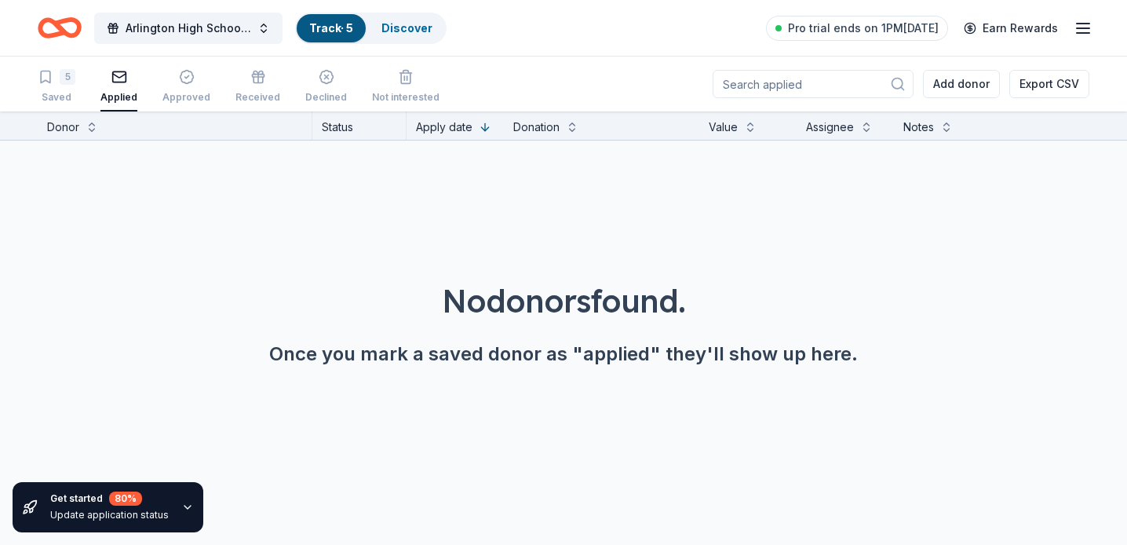
click at [118, 77] on icon "button" at bounding box center [118, 76] width 13 height 4
click at [49, 77] on icon "button" at bounding box center [46, 77] width 16 height 16
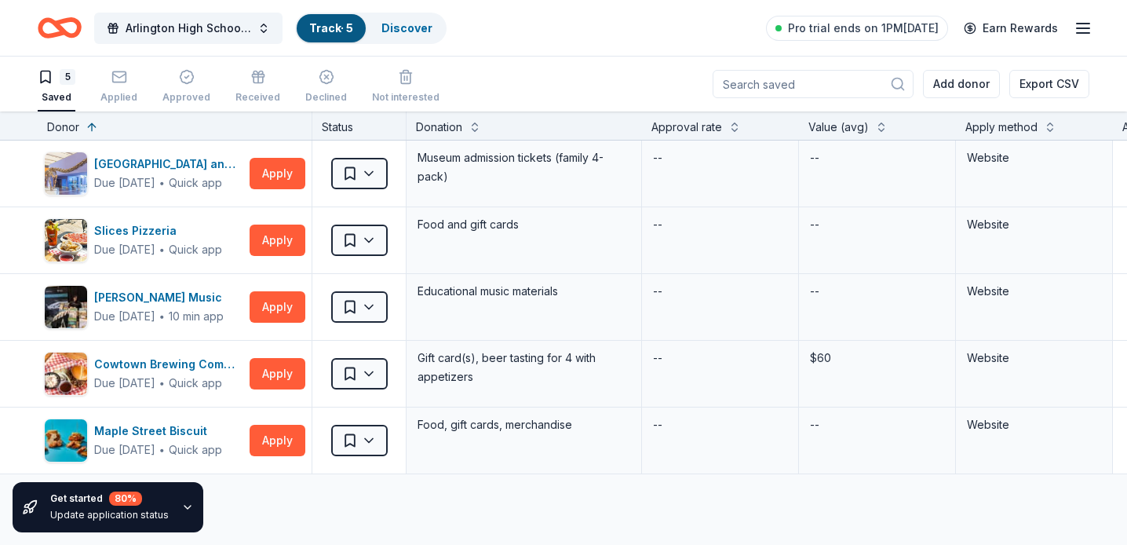
click at [1089, 31] on icon "button" at bounding box center [1083, 28] width 19 height 19
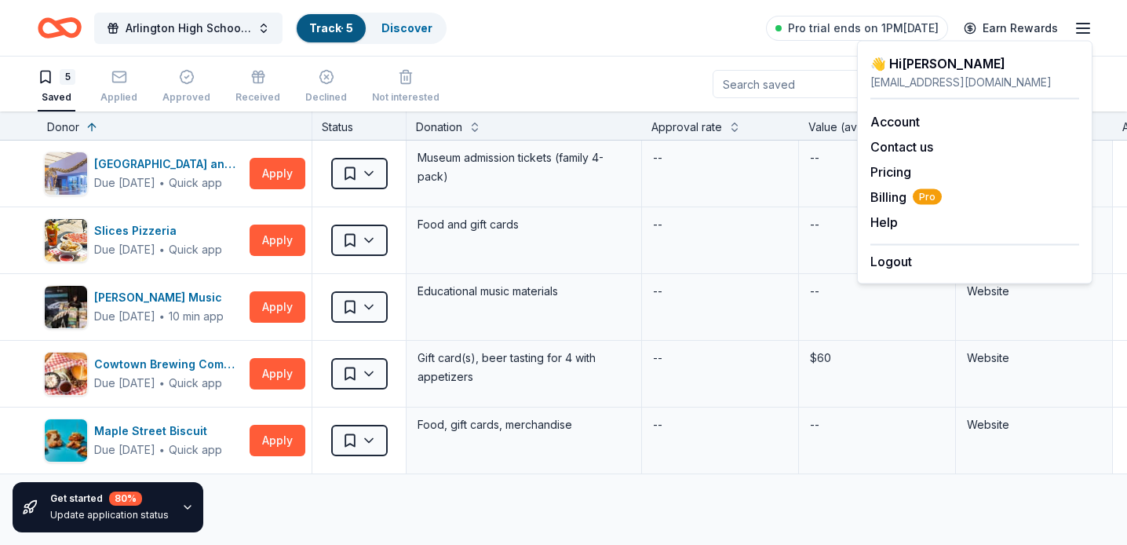
click at [771, 65] on div "Add donor Export CSV" at bounding box center [901, 84] width 377 height 55
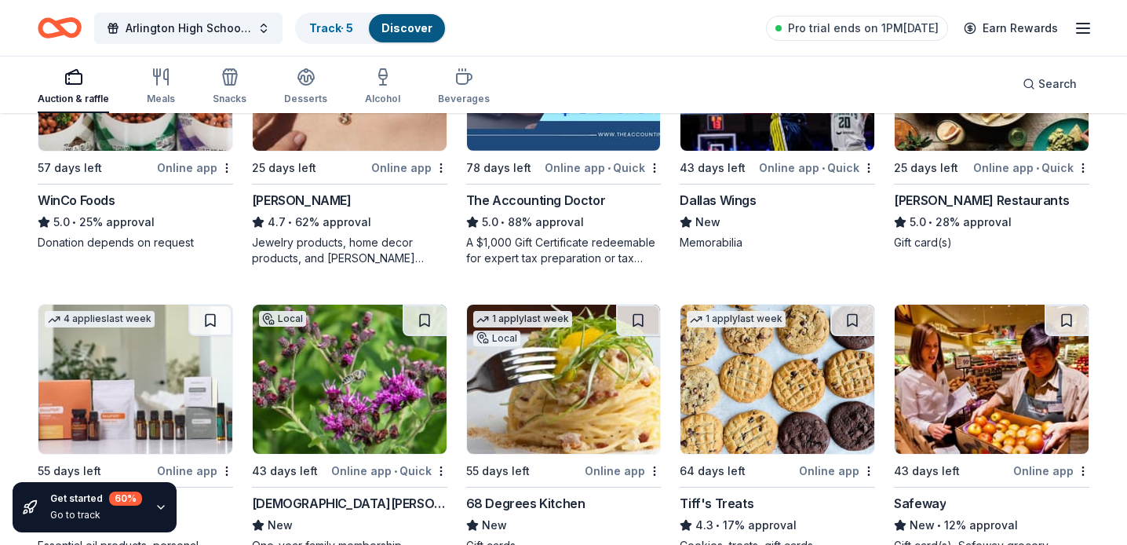
scroll to position [594, 0]
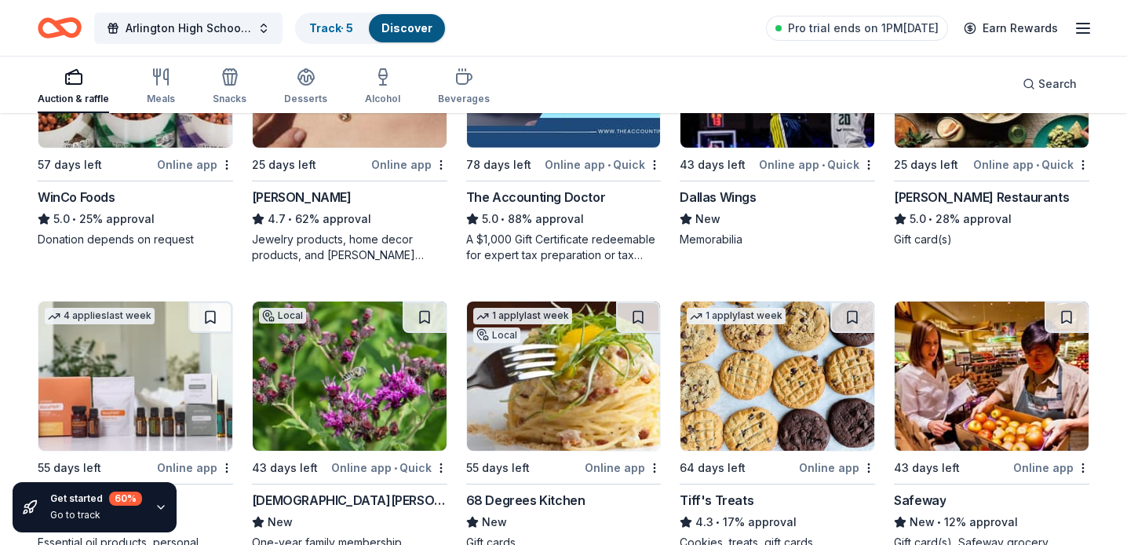
click at [827, 400] on img at bounding box center [777, 375] width 194 height 149
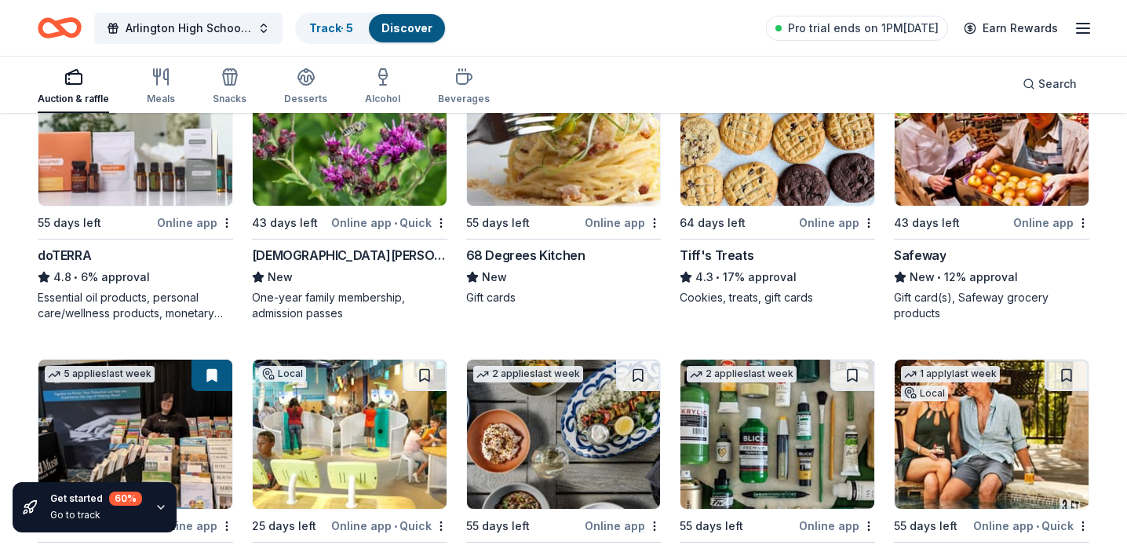
scroll to position [811, 0]
